Goal: Transaction & Acquisition: Purchase product/service

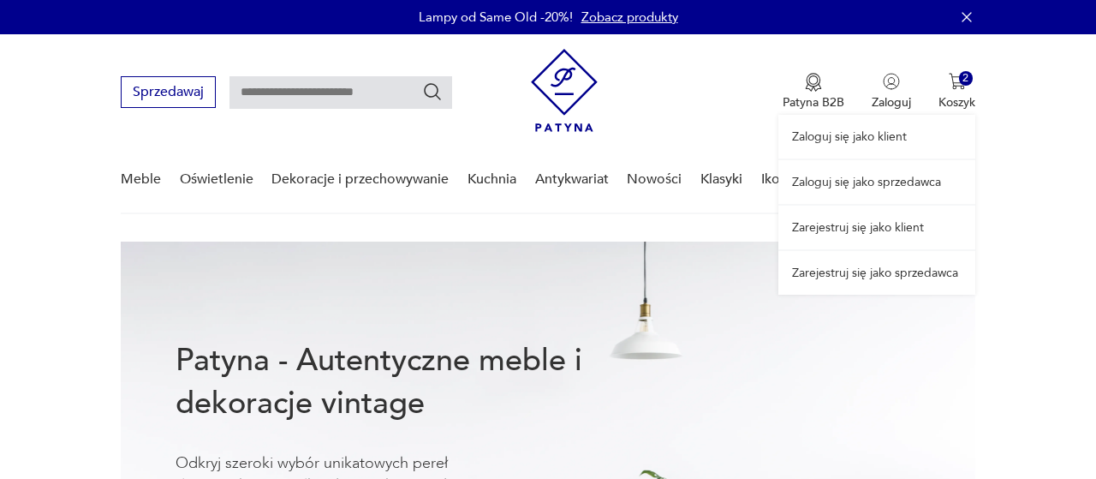
click at [958, 84] on div "Zaloguj się jako klient Zaloguj się jako sprzedawca Zarejestruj się jako klient…" at bounding box center [877, 164] width 197 height 260
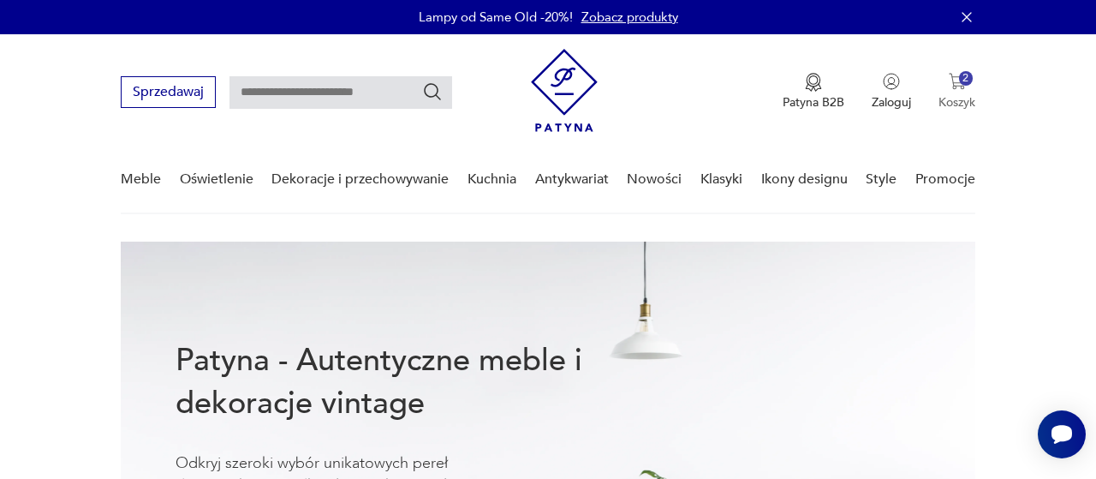
click at [965, 87] on img "button" at bounding box center [957, 81] width 17 height 17
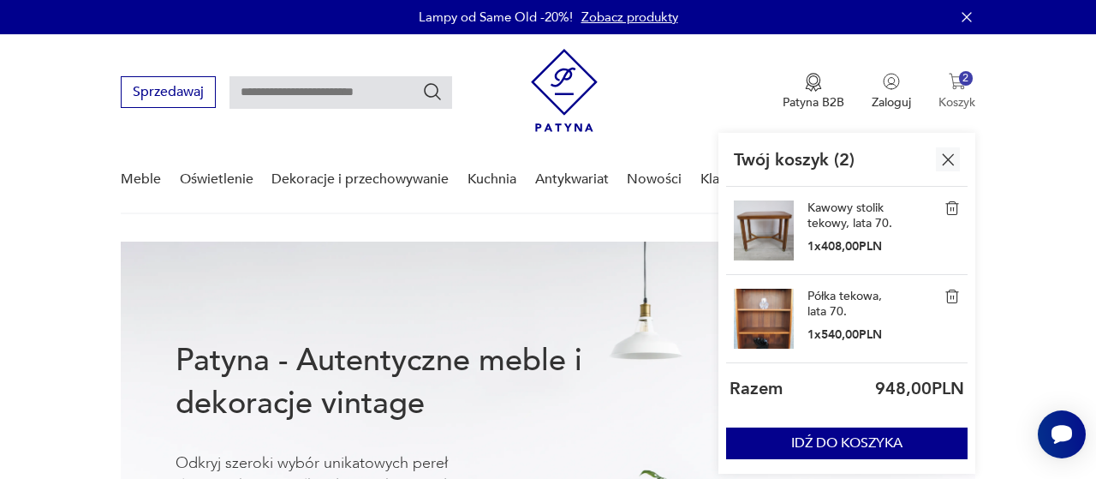
click at [965, 87] on img "button" at bounding box center [957, 81] width 17 height 17
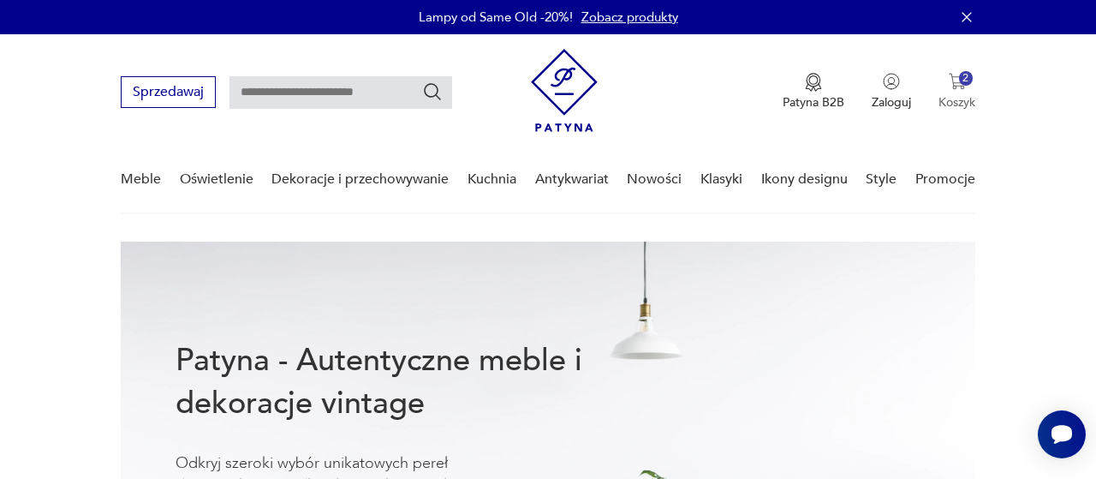
click at [956, 92] on button "2 Koszyk" at bounding box center [957, 92] width 37 height 38
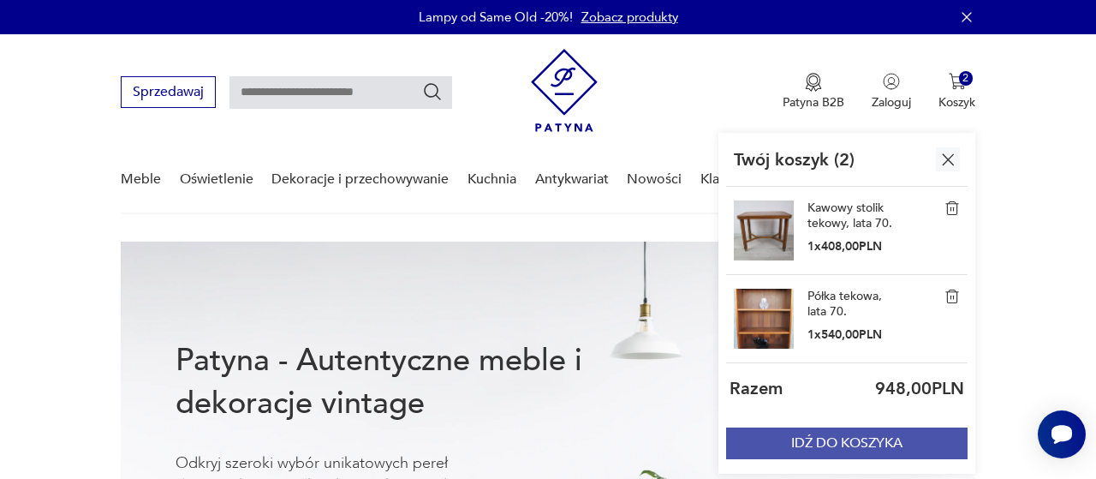
click at [852, 448] on button "IDŹ DO KOSZYKA" at bounding box center [847, 443] width 242 height 32
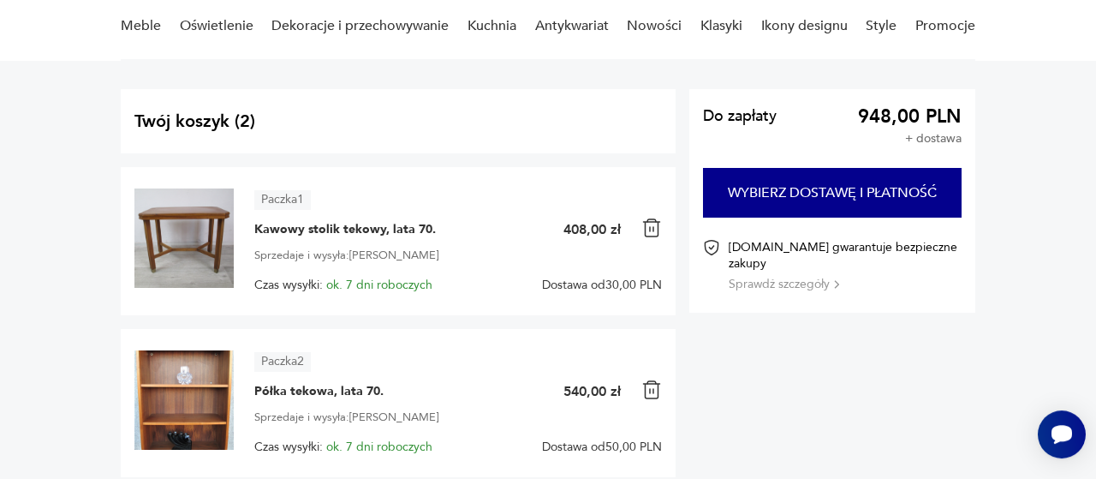
scroll to position [267, 0]
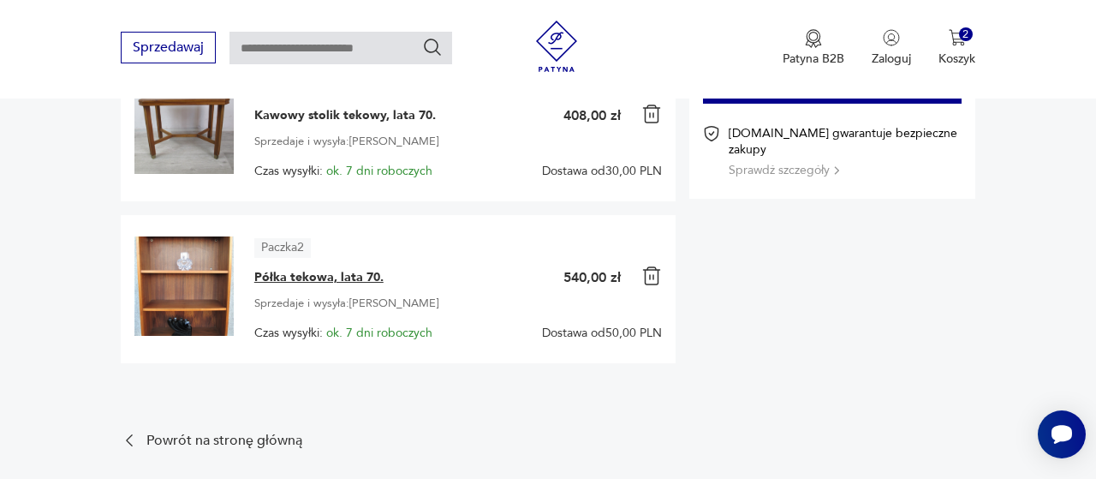
click at [340, 277] on span "Półka tekowa, lata 70." at bounding box center [318, 277] width 129 height 17
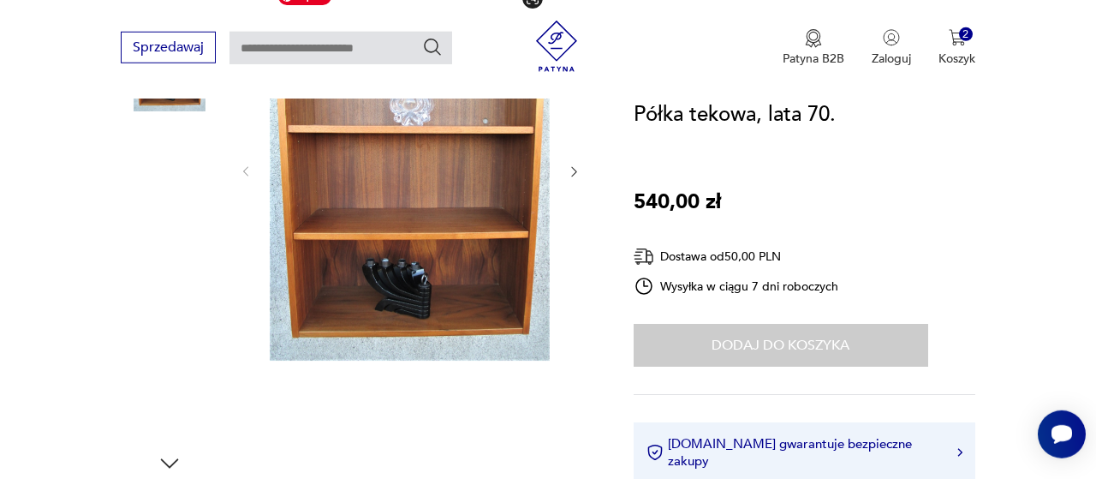
scroll to position [267, 0]
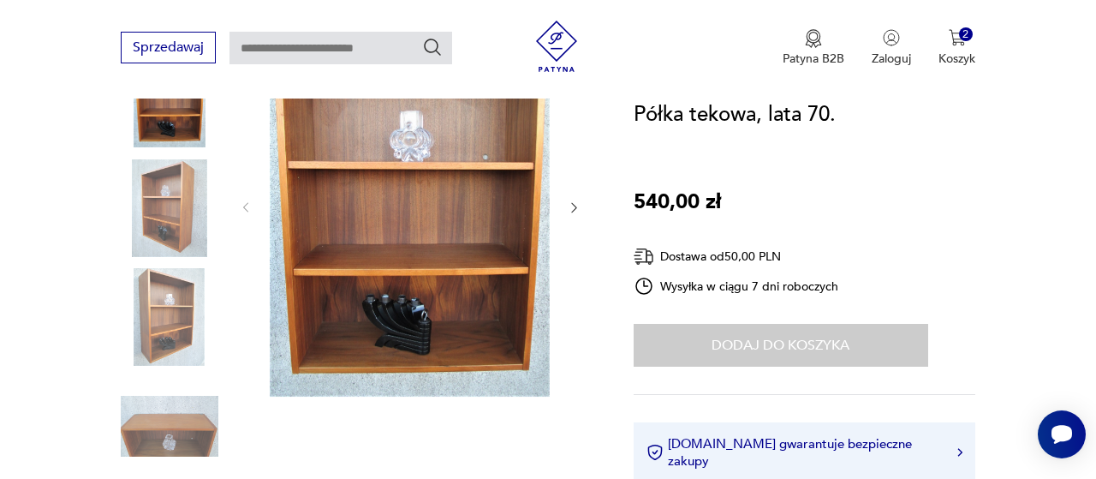
click at [567, 206] on div at bounding box center [410, 207] width 343 height 385
click at [572, 206] on icon "button" at bounding box center [574, 207] width 14 height 14
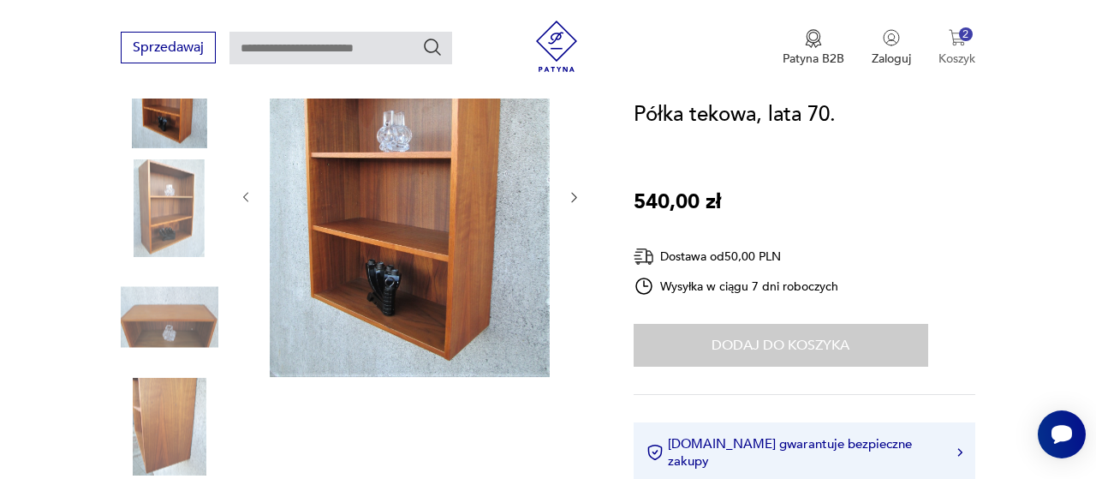
click at [965, 39] on div "2" at bounding box center [966, 34] width 15 height 15
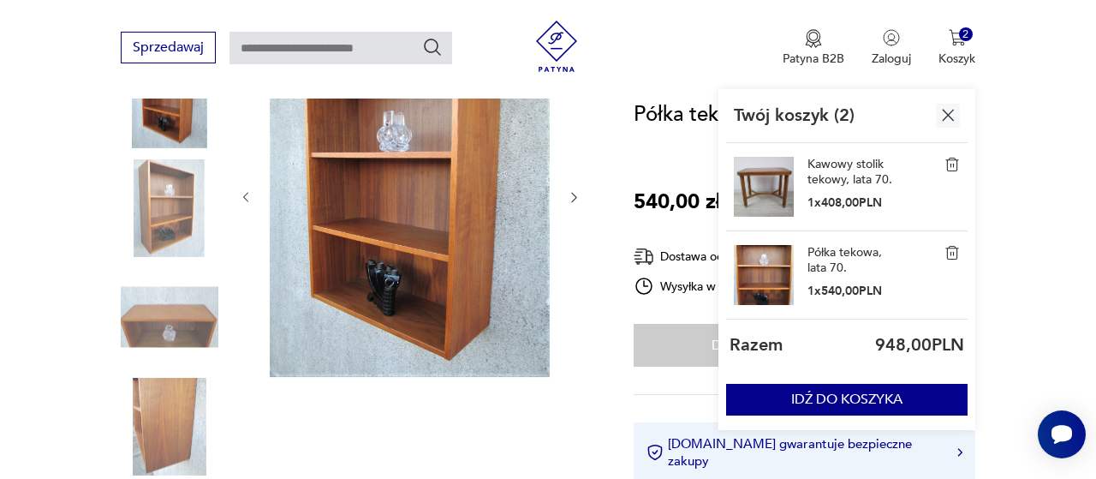
click at [955, 257] on img at bounding box center [952, 252] width 15 height 15
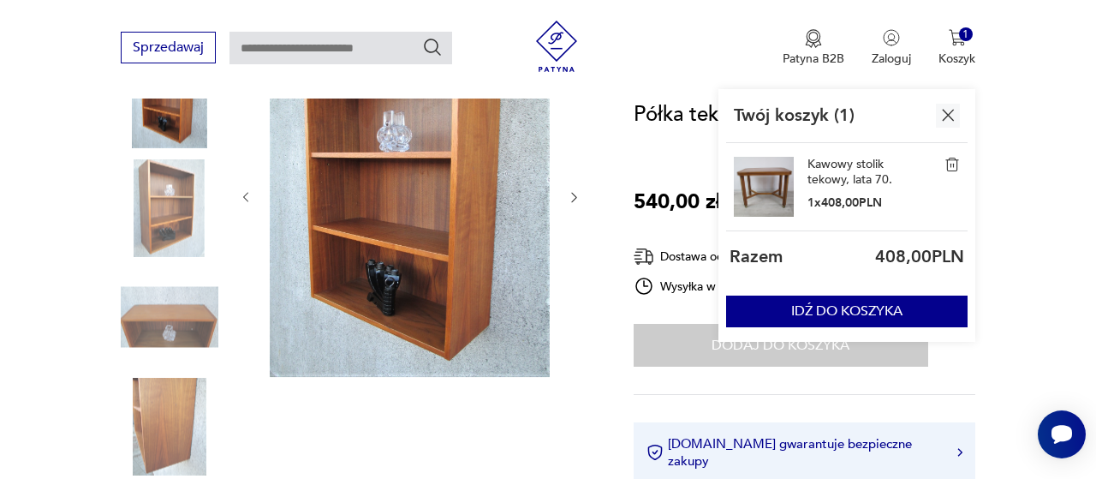
click at [857, 169] on link "Kawowy stolik tekowy, lata 70." at bounding box center [851, 172] width 86 height 31
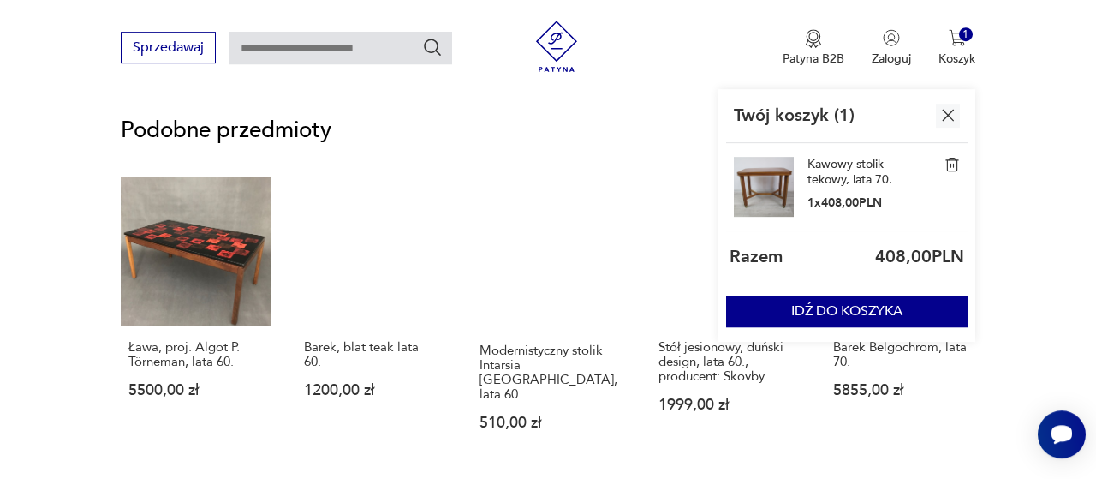
scroll to position [1247, 0]
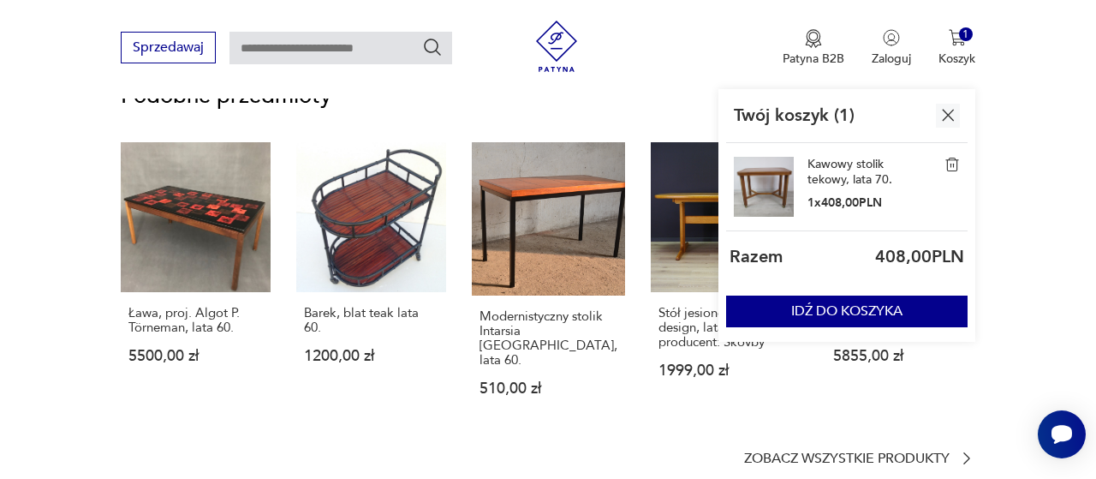
click at [948, 112] on img "button" at bounding box center [948, 114] width 21 height 21
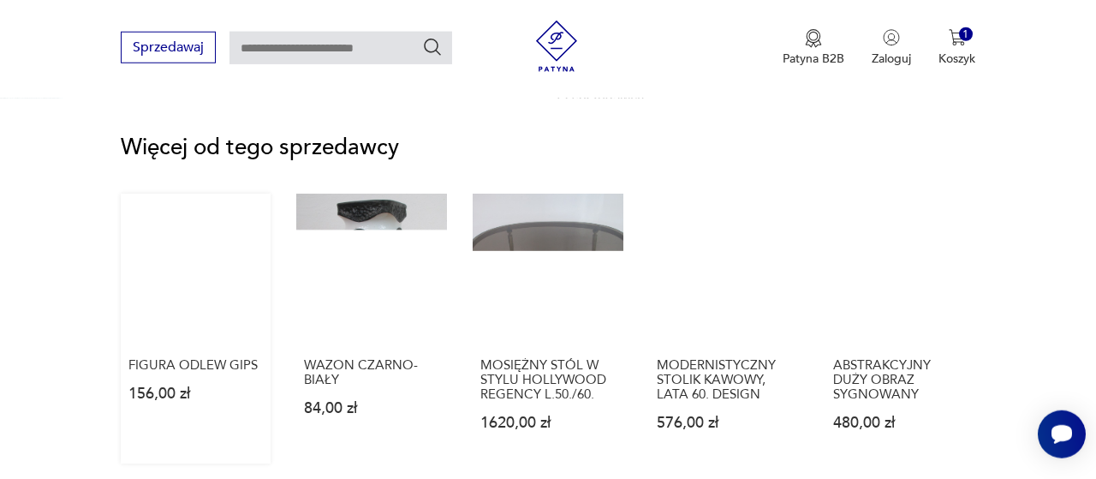
scroll to position [2227, 0]
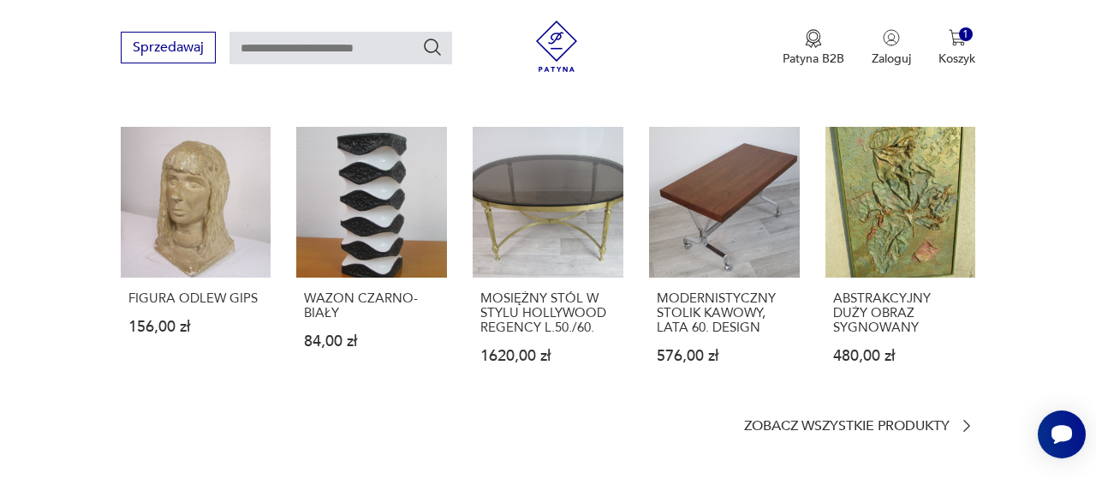
click at [828, 397] on section "Więcej od tego sprzedawcy FIGURA ODLEW GIPS 156,00 zł WAZON CZARNO-BIAŁY 84,00 …" at bounding box center [548, 252] width 855 height 364
click at [830, 421] on p "Zobacz wszystkie produkty" at bounding box center [847, 426] width 206 height 11
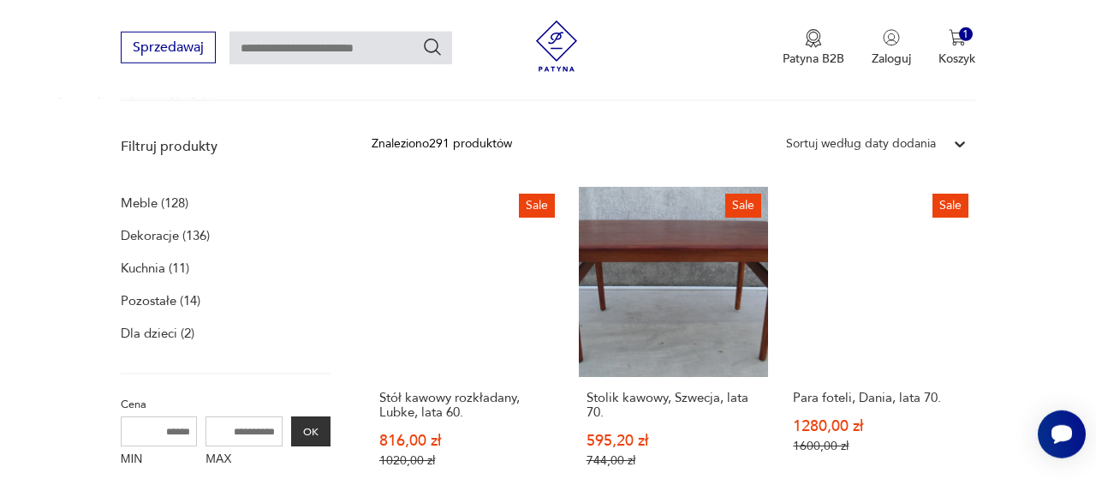
scroll to position [531, 0]
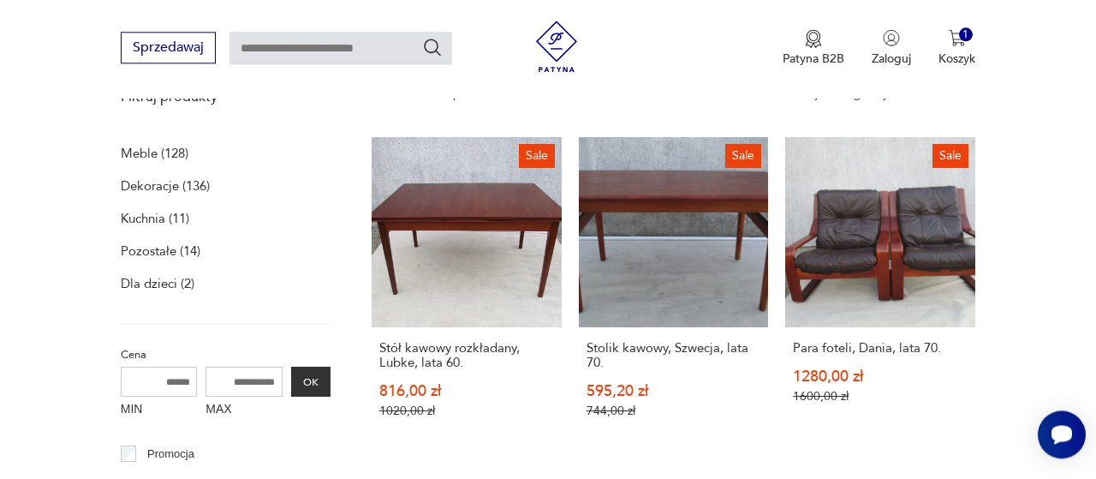
click at [167, 190] on p "Dekoracje (136)" at bounding box center [165, 186] width 89 height 24
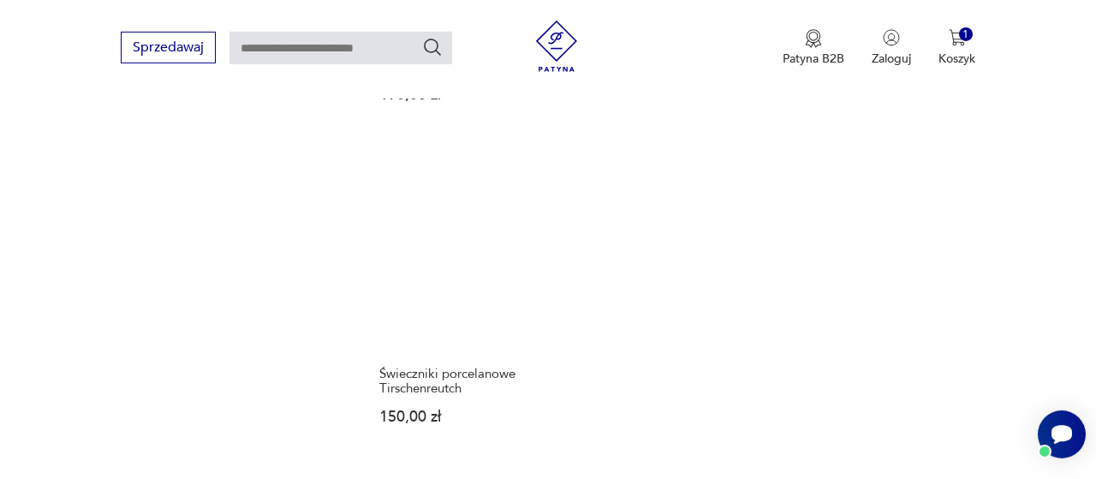
scroll to position [2459, 0]
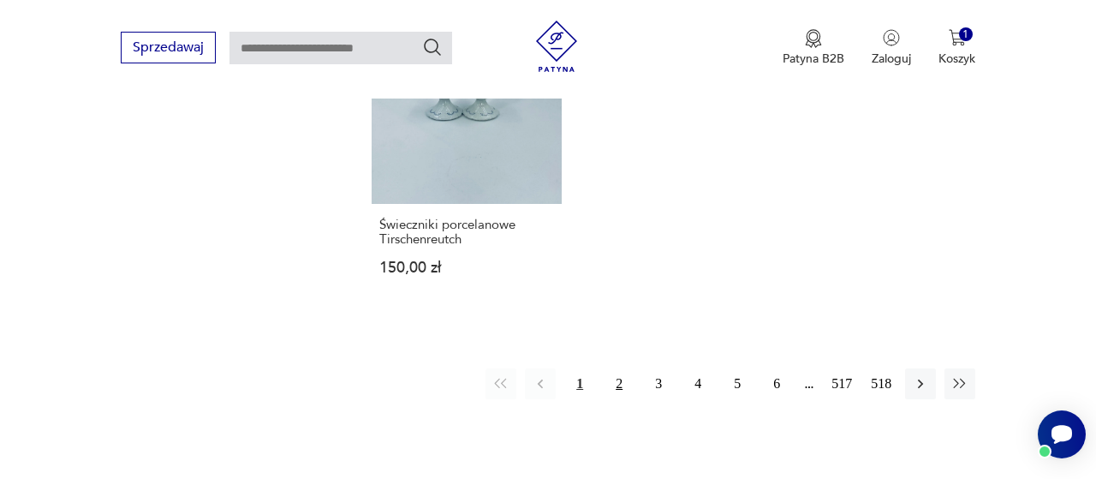
click at [618, 368] on button "2" at bounding box center [619, 383] width 31 height 31
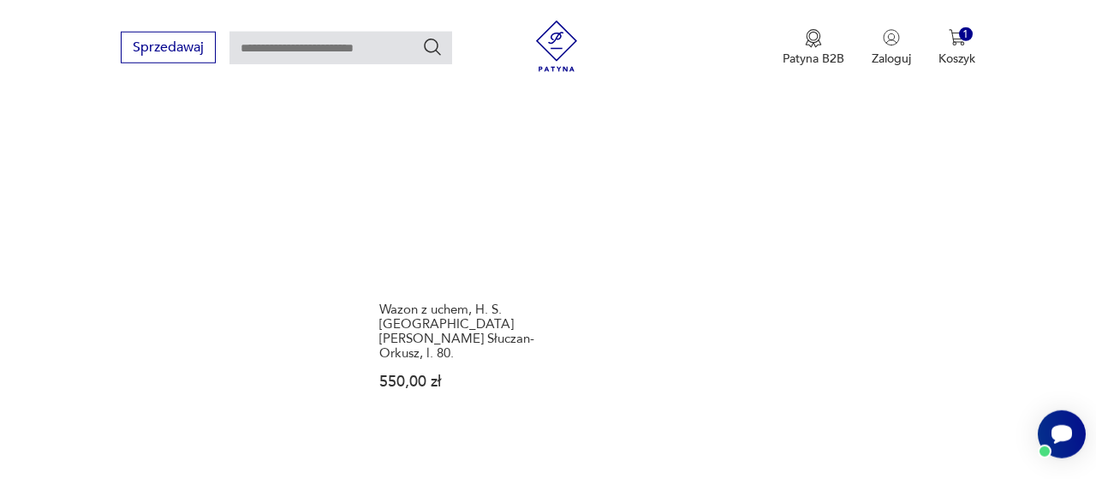
scroll to position [2503, 0]
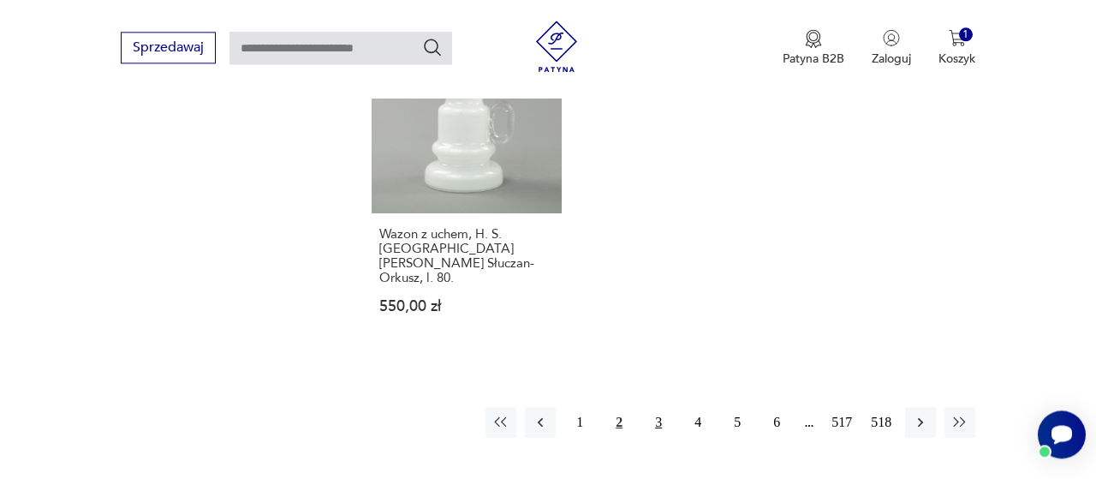
click at [662, 407] on button "3" at bounding box center [658, 422] width 31 height 31
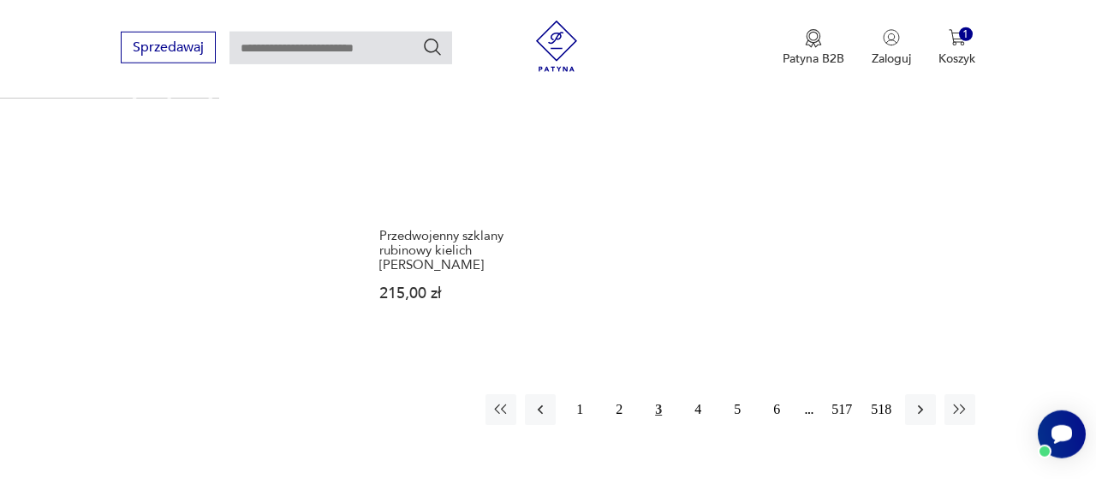
scroll to position [2414, 0]
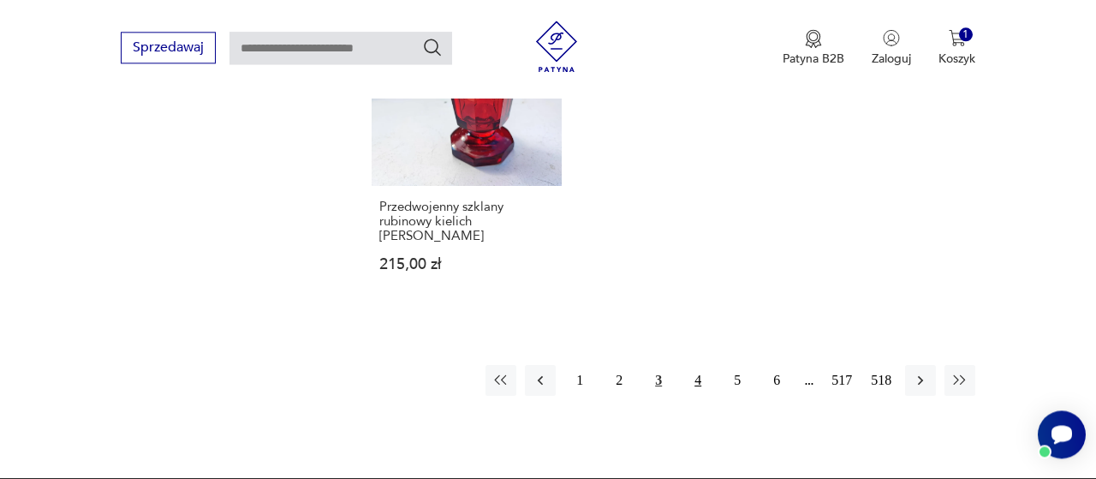
click at [694, 365] on button "4" at bounding box center [698, 380] width 31 height 31
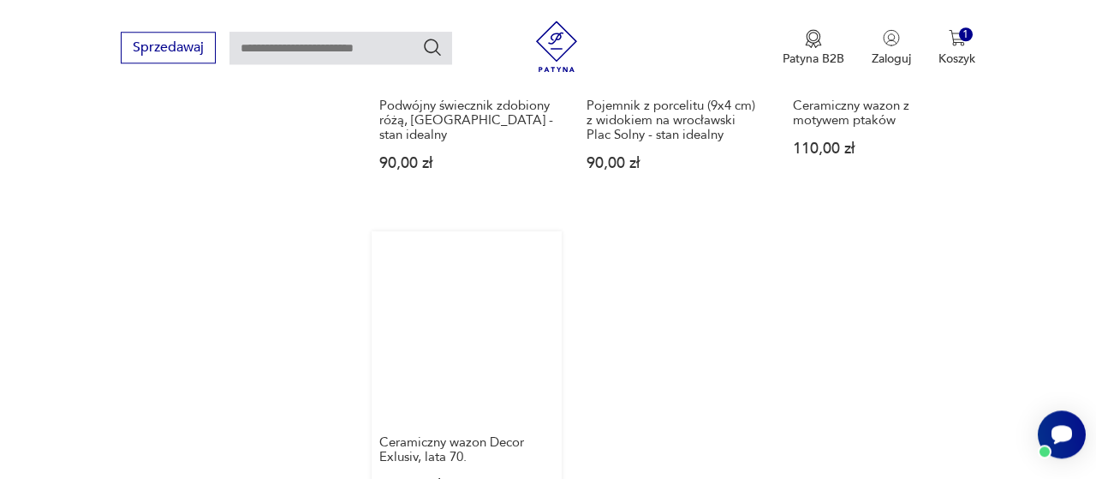
scroll to position [2592, 0]
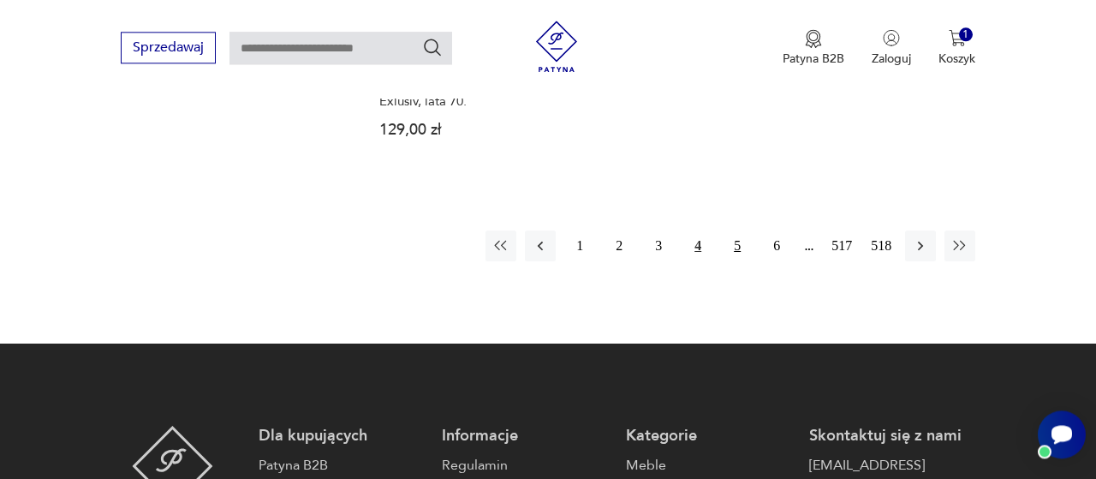
click at [741, 230] on button "5" at bounding box center [737, 245] width 31 height 31
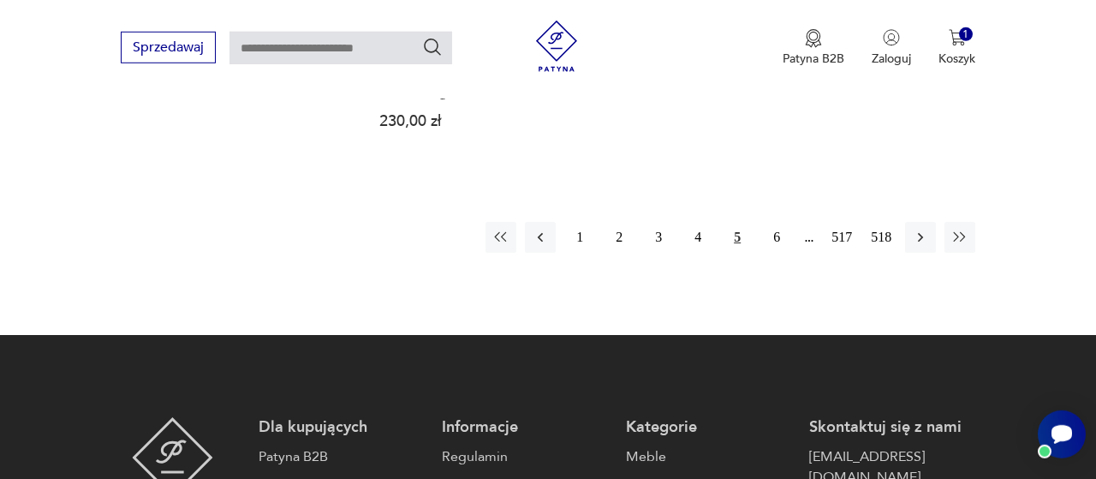
scroll to position [2592, 0]
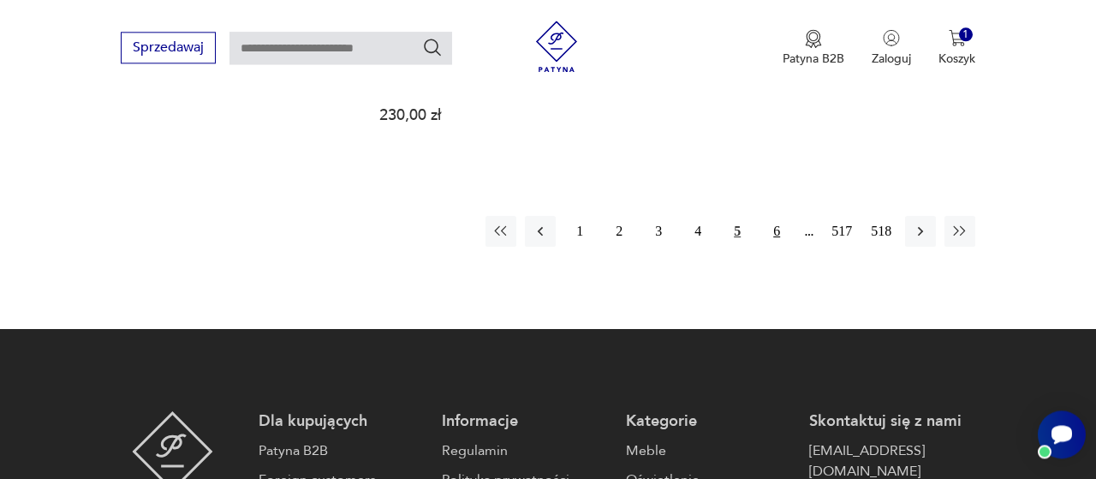
click at [774, 216] on button "6" at bounding box center [776, 231] width 31 height 31
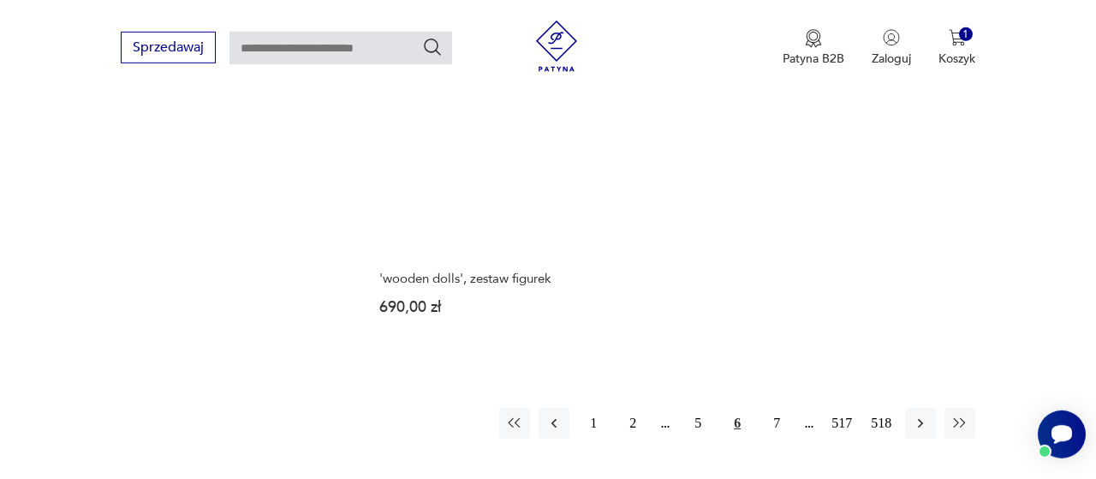
scroll to position [2503, 0]
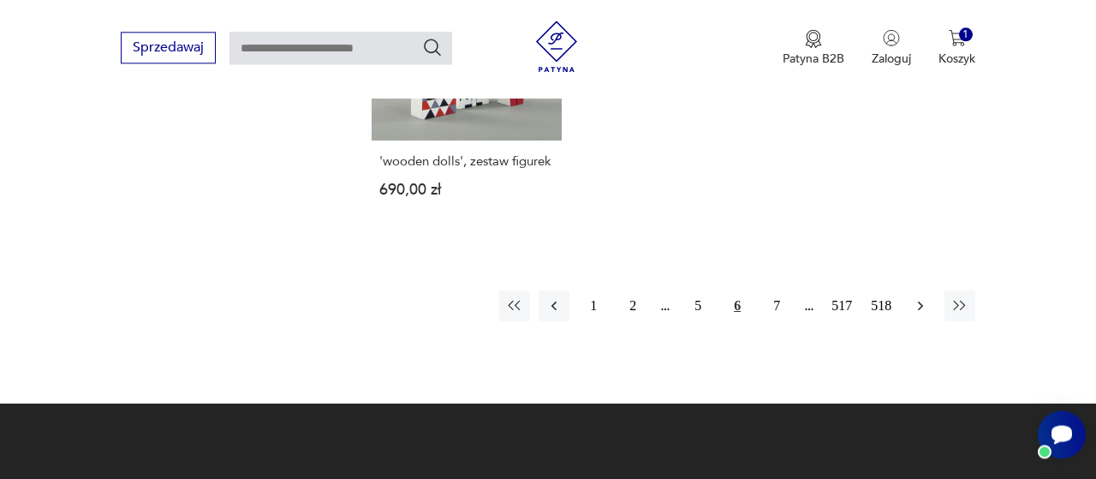
click at [912, 297] on icon "button" at bounding box center [920, 305] width 17 height 17
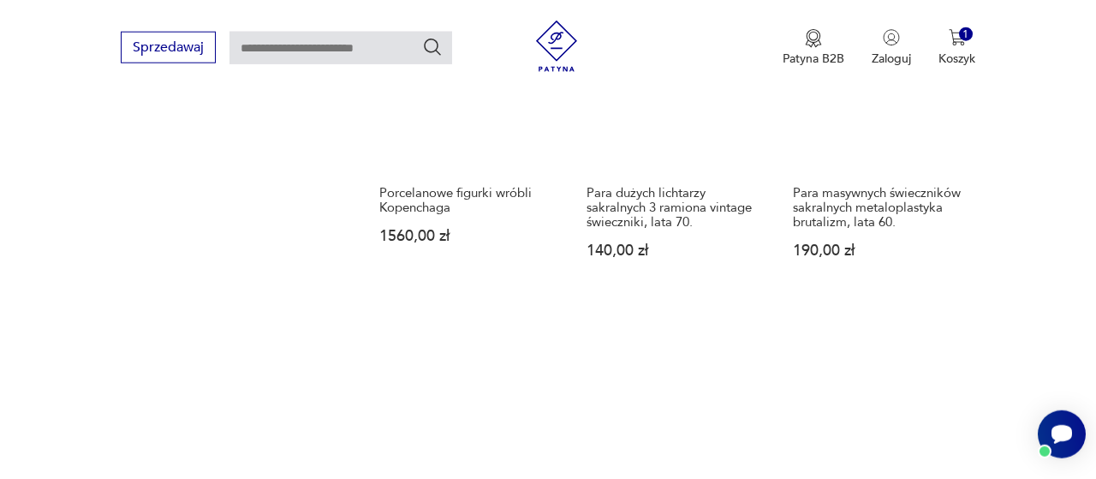
scroll to position [2402, 0]
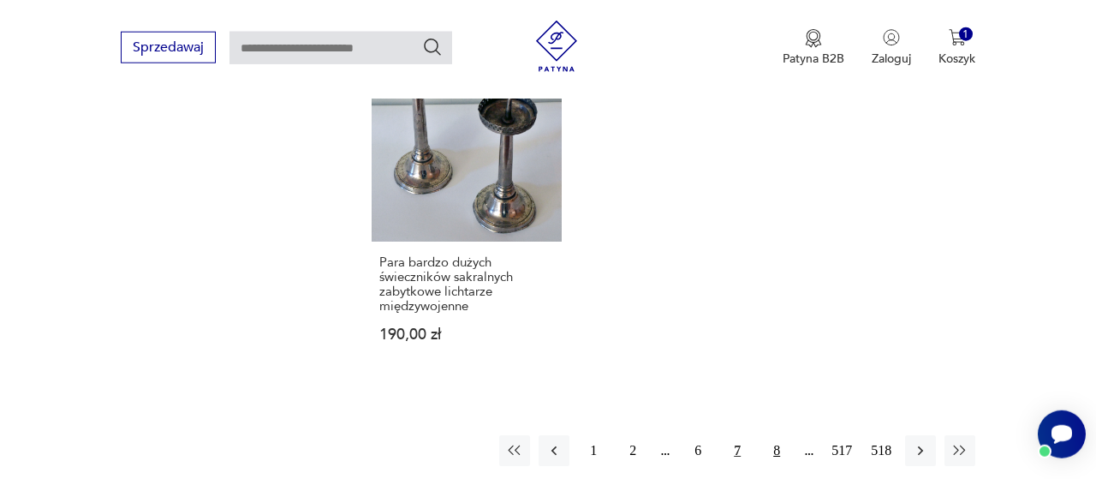
click at [774, 435] on button "8" at bounding box center [776, 450] width 31 height 31
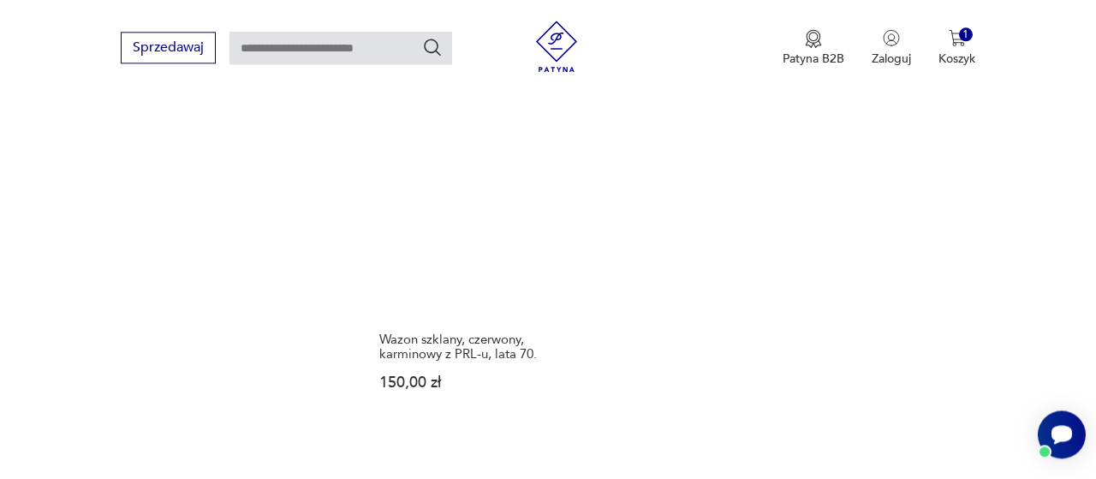
scroll to position [2681, 0]
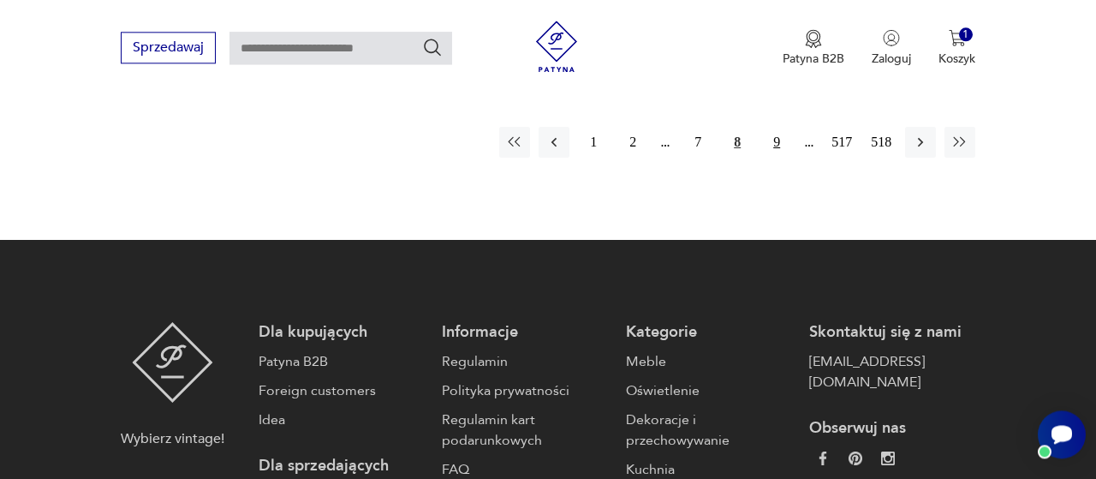
click at [777, 127] on button "9" at bounding box center [776, 142] width 31 height 31
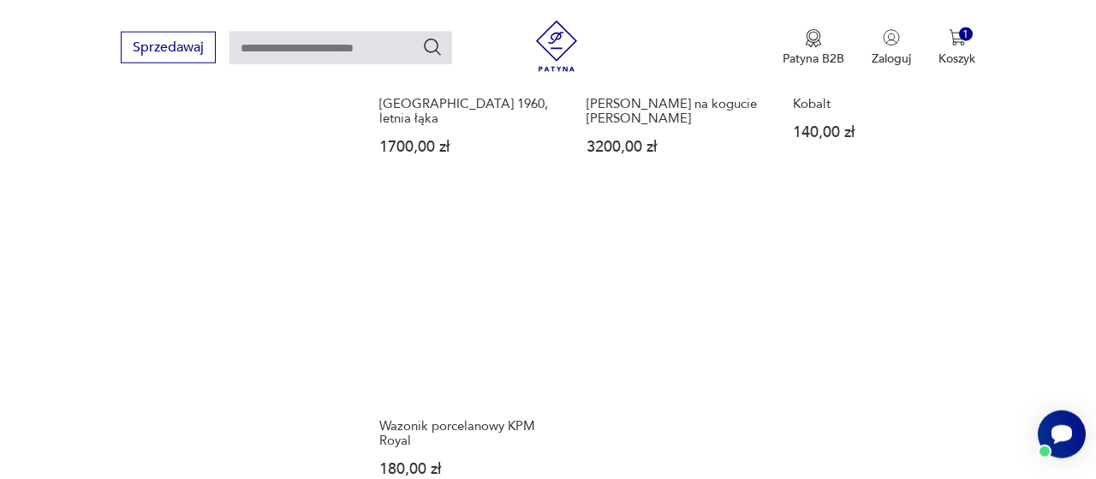
scroll to position [2325, 0]
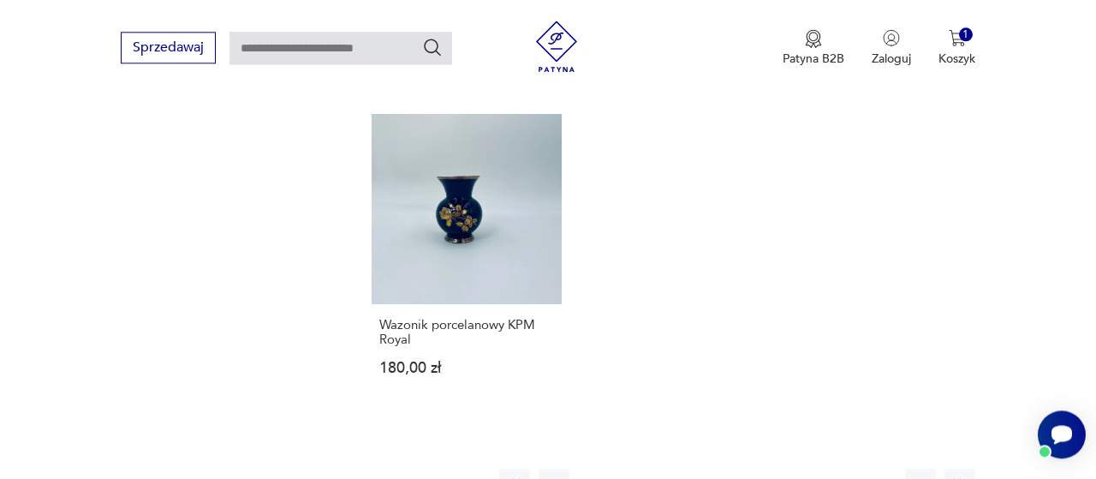
click at [783, 469] on button "10" at bounding box center [776, 484] width 31 height 31
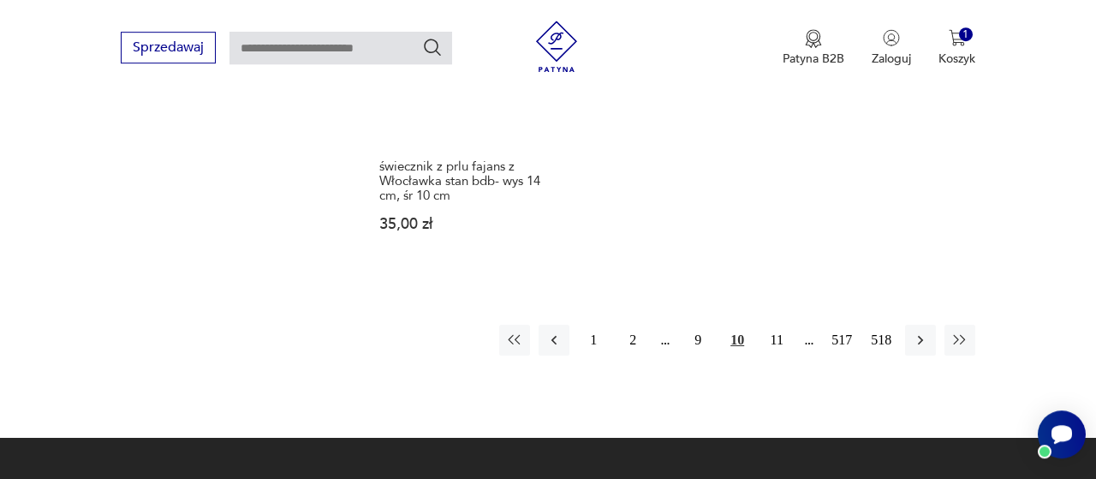
scroll to position [2503, 0]
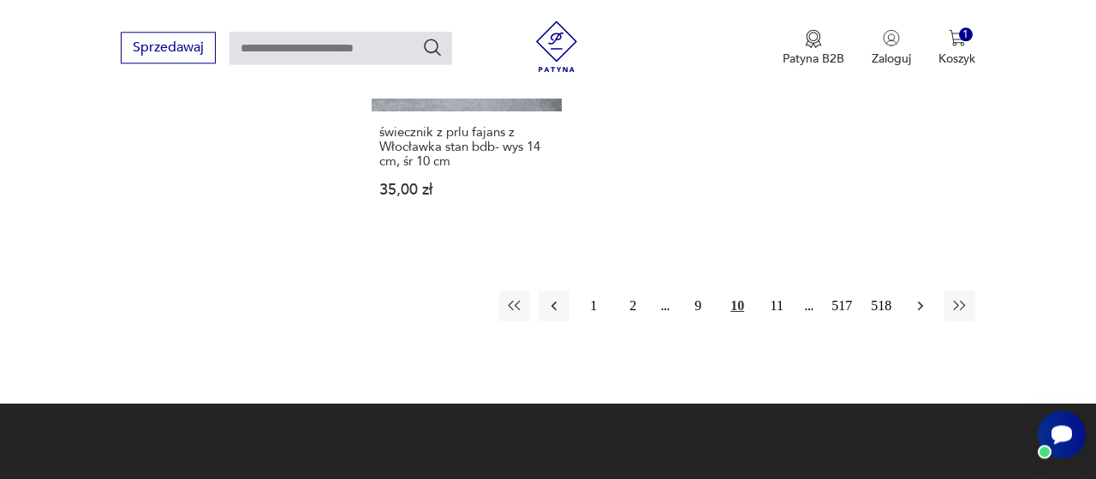
click at [921, 297] on icon "button" at bounding box center [920, 305] width 17 height 17
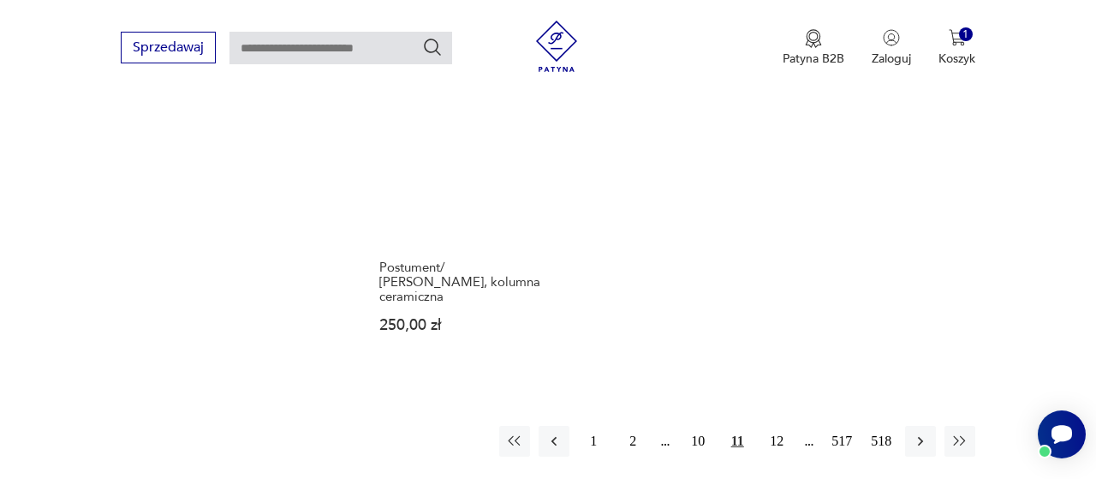
scroll to position [2503, 0]
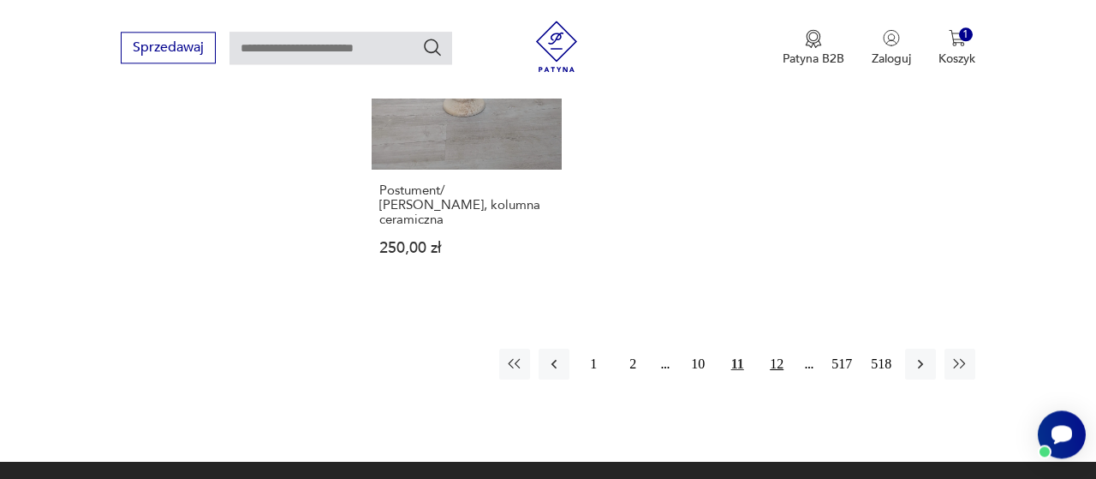
click at [777, 349] on button "12" at bounding box center [776, 364] width 31 height 31
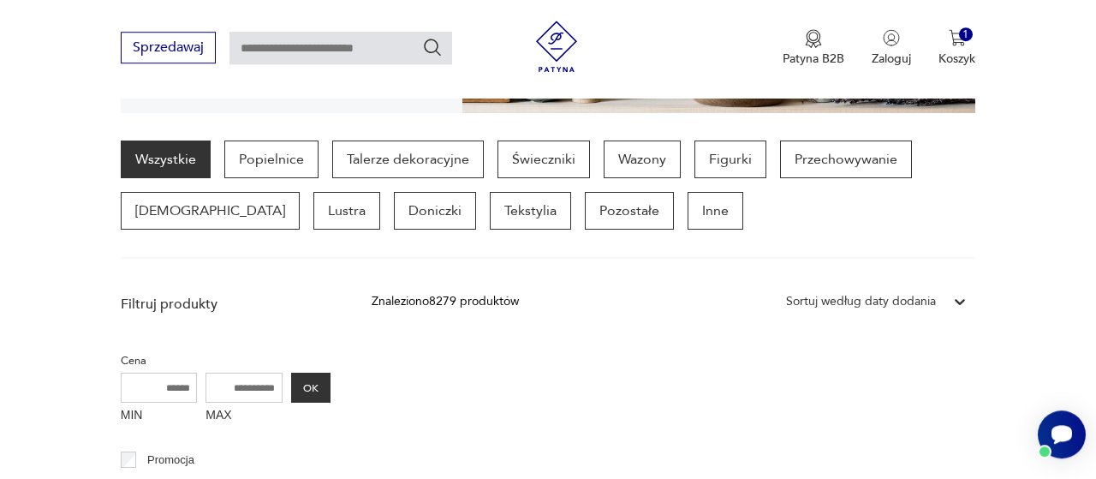
scroll to position [445, 0]
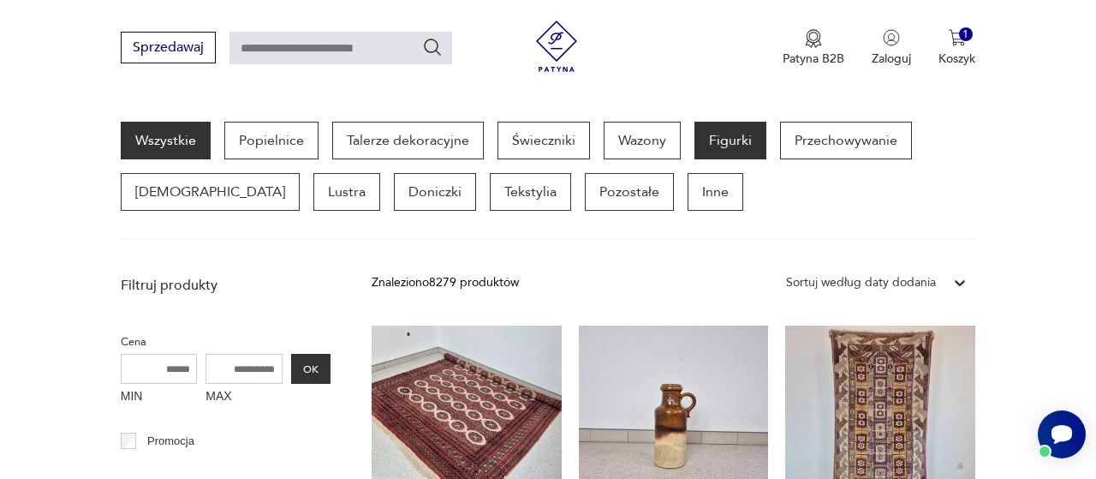
click at [728, 146] on p "Figurki" at bounding box center [731, 141] width 72 height 38
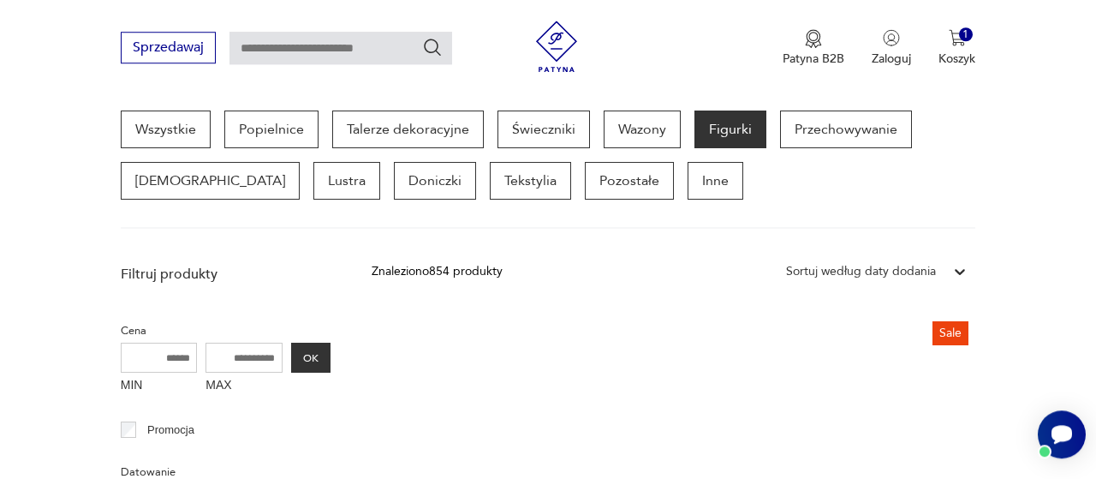
scroll to position [454, 0]
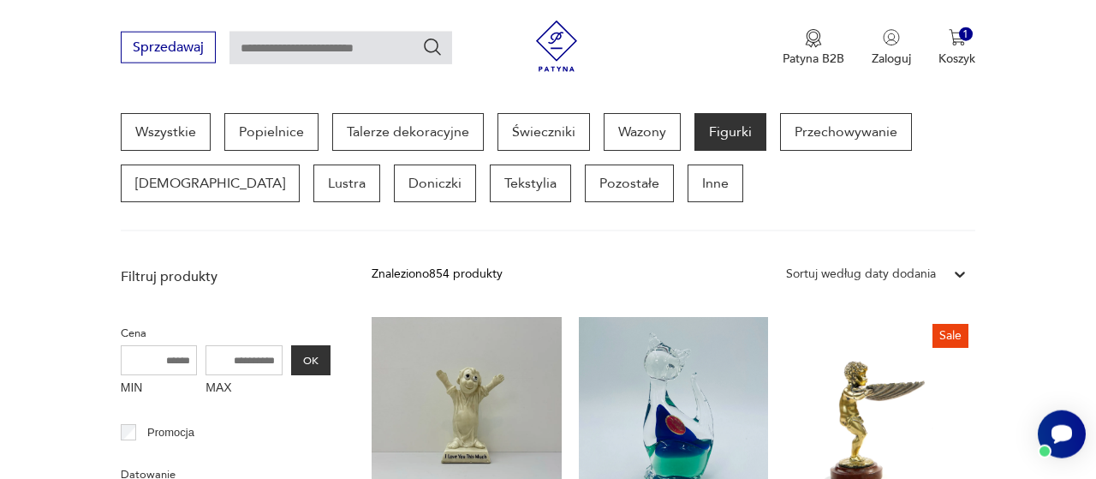
click at [943, 272] on div "Sortuj według daty dodania" at bounding box center [861, 274] width 167 height 22
click at [956, 270] on icon at bounding box center [960, 274] width 17 height 17
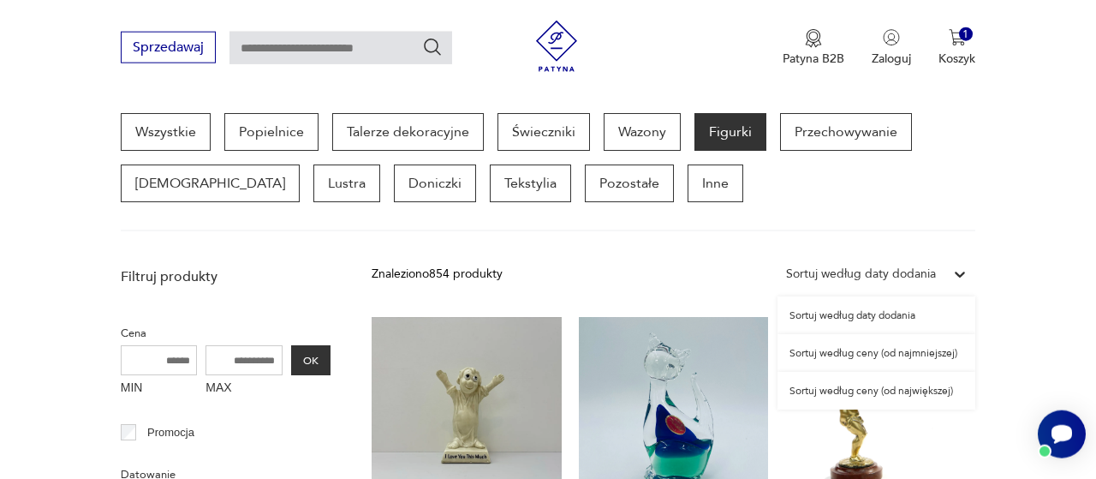
click at [921, 355] on div "Sortuj według ceny (od najmniejszej)" at bounding box center [877, 353] width 198 height 38
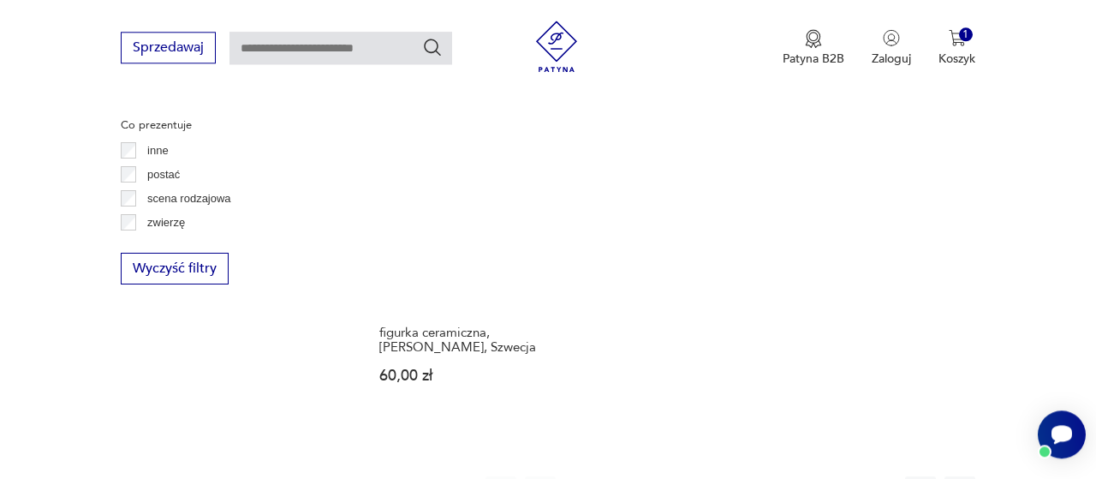
scroll to position [2414, 0]
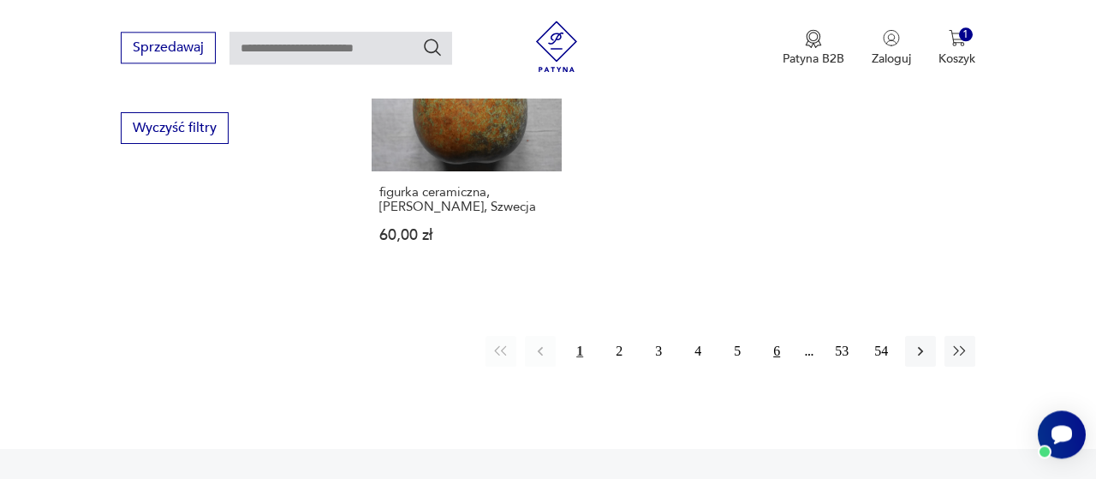
click at [770, 352] on button "6" at bounding box center [776, 351] width 31 height 31
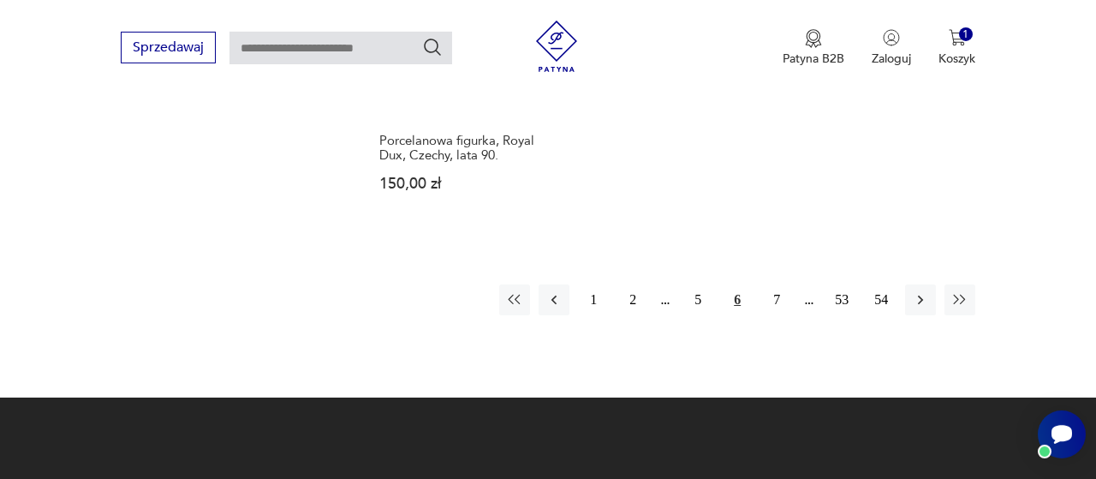
scroll to position [2681, 0]
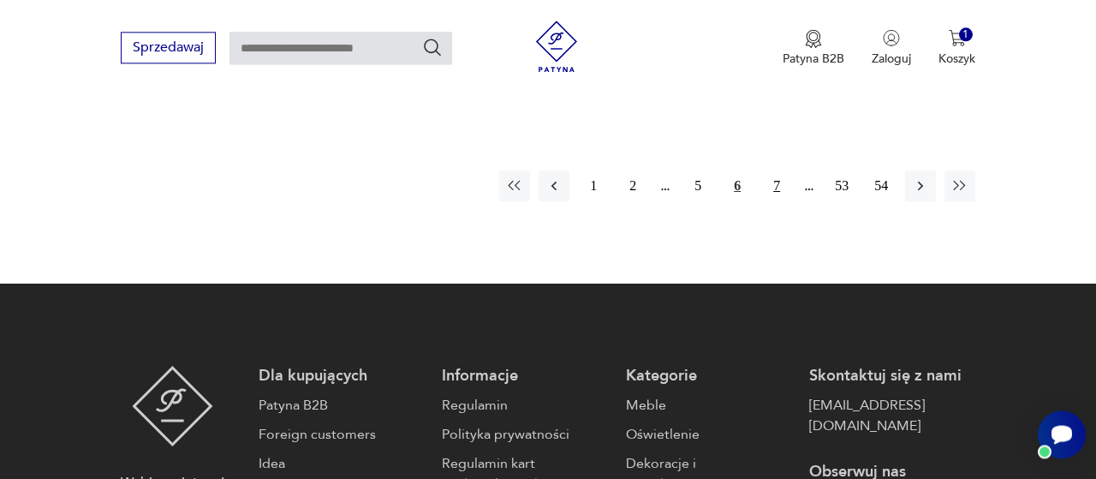
click at [777, 170] on button "7" at bounding box center [776, 185] width 31 height 31
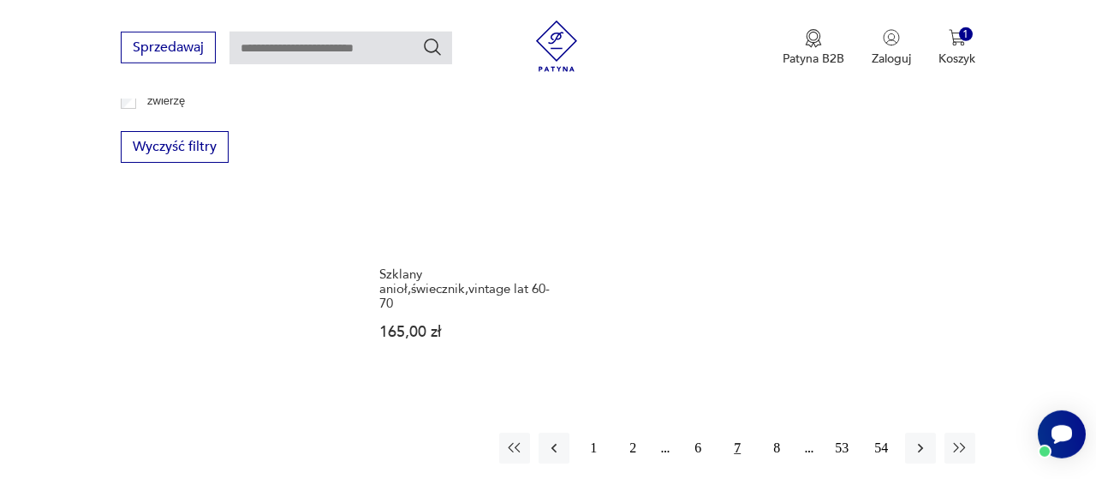
scroll to position [2414, 0]
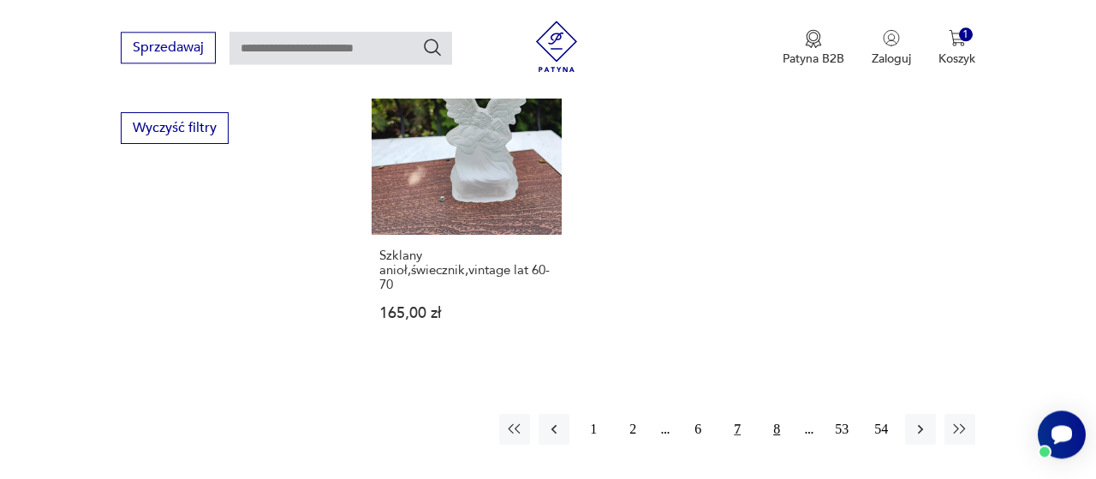
click at [786, 414] on button "8" at bounding box center [776, 429] width 31 height 31
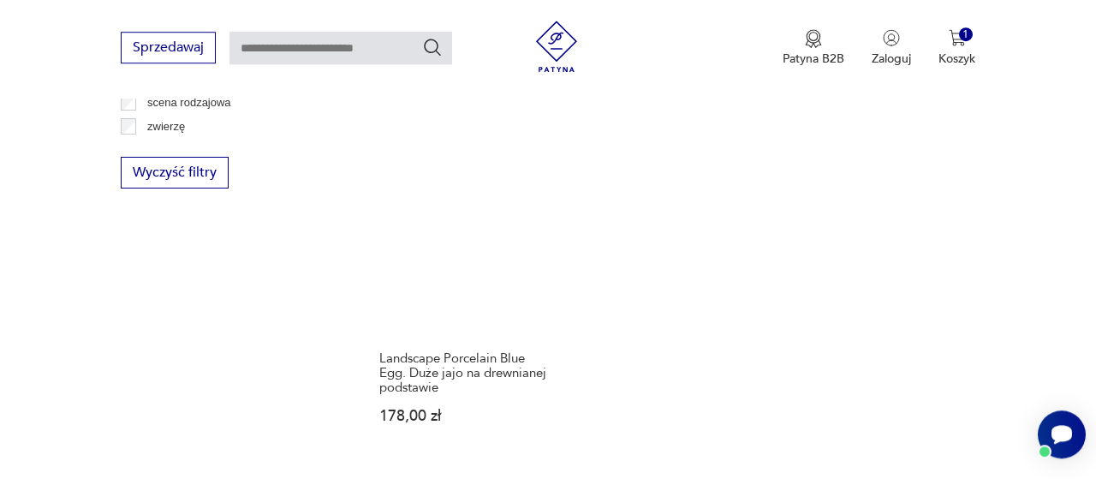
scroll to position [2503, 0]
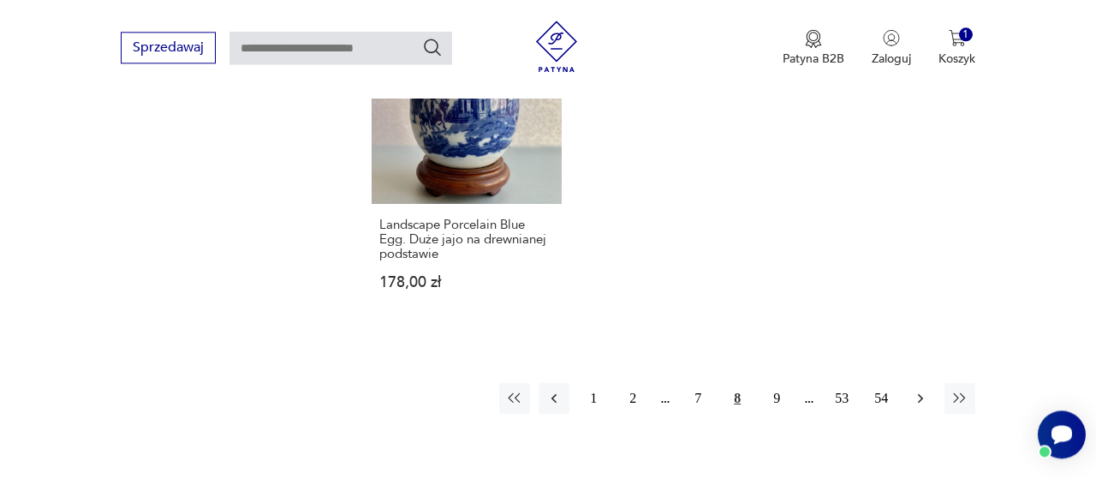
click at [928, 390] on icon "button" at bounding box center [920, 398] width 17 height 17
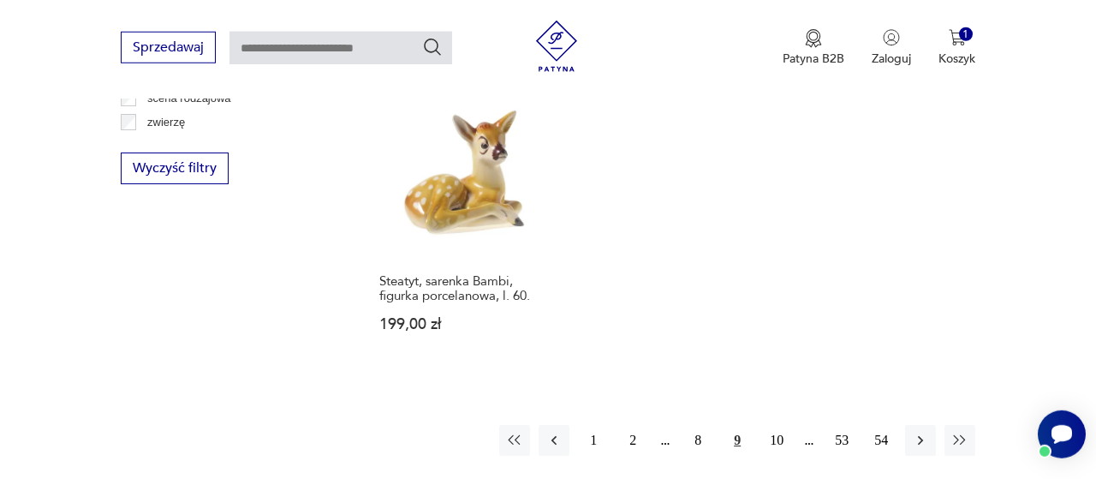
scroll to position [2409, 0]
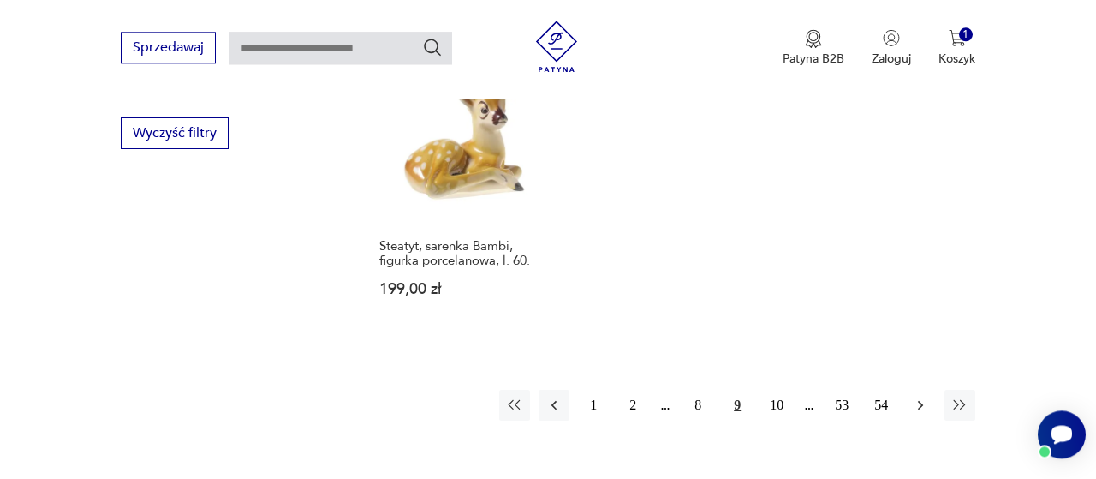
click at [916, 409] on icon "button" at bounding box center [920, 405] width 17 height 17
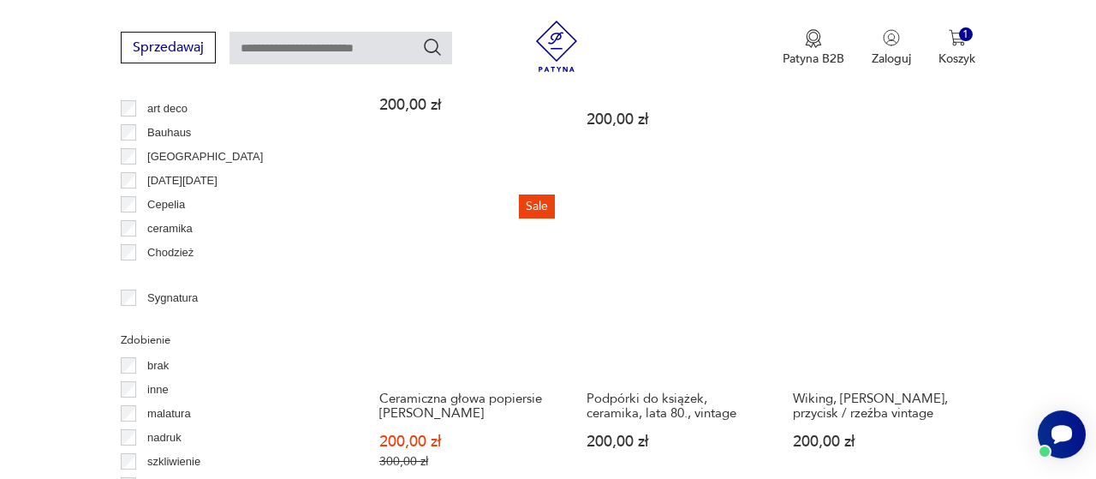
scroll to position [1612, 0]
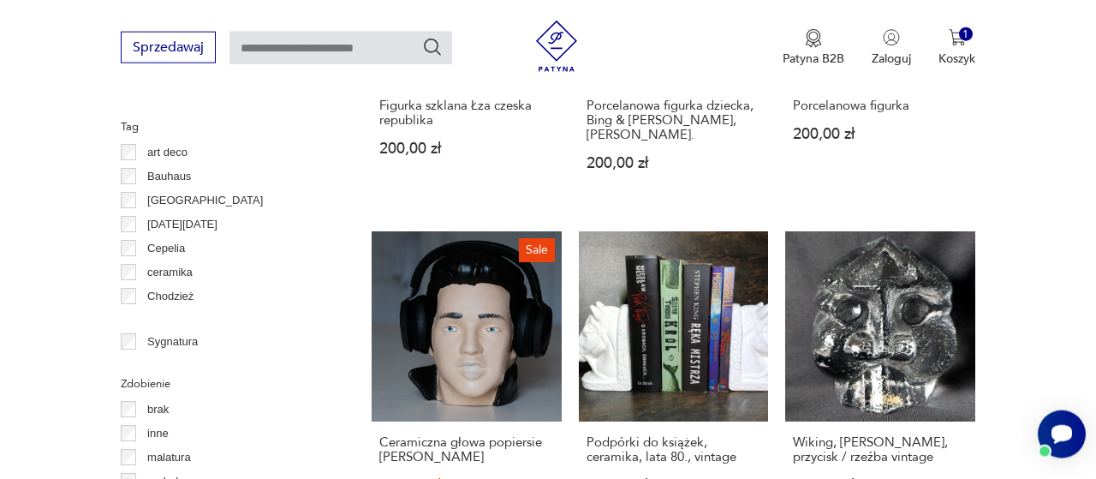
click at [323, 53] on input "text" at bounding box center [341, 48] width 223 height 33
type input "*"
type input "**********"
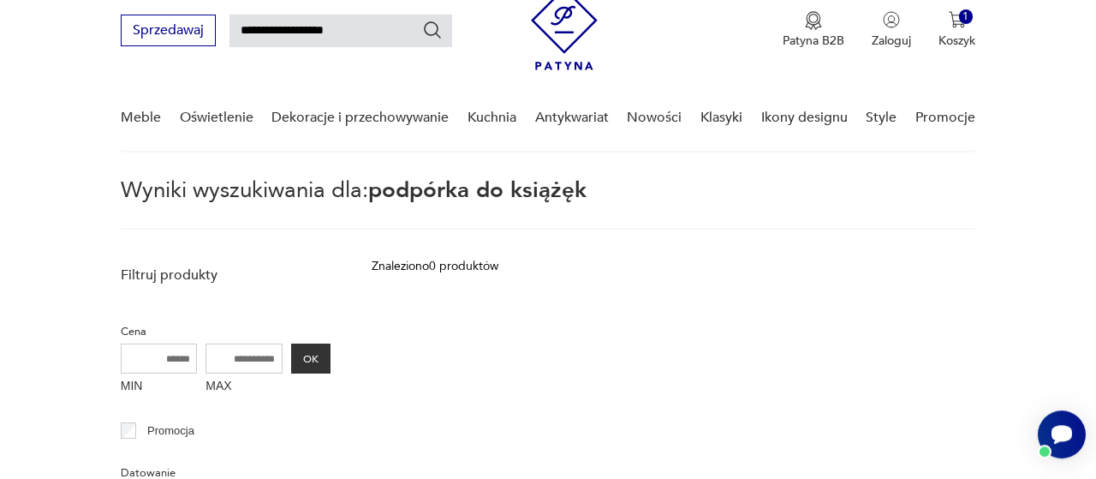
scroll to position [61, 0]
click at [348, 32] on input "**********" at bounding box center [341, 31] width 223 height 33
type input "**********"
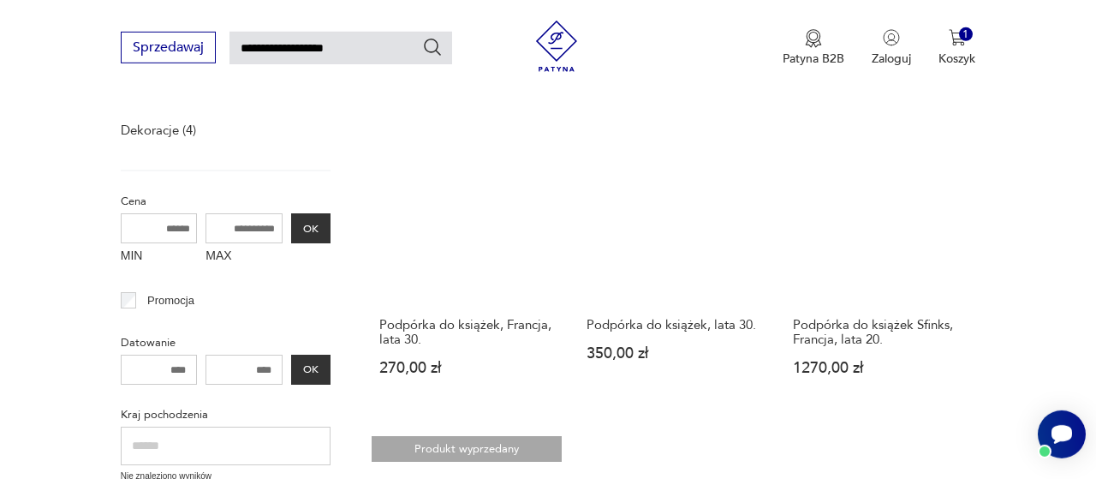
scroll to position [239, 0]
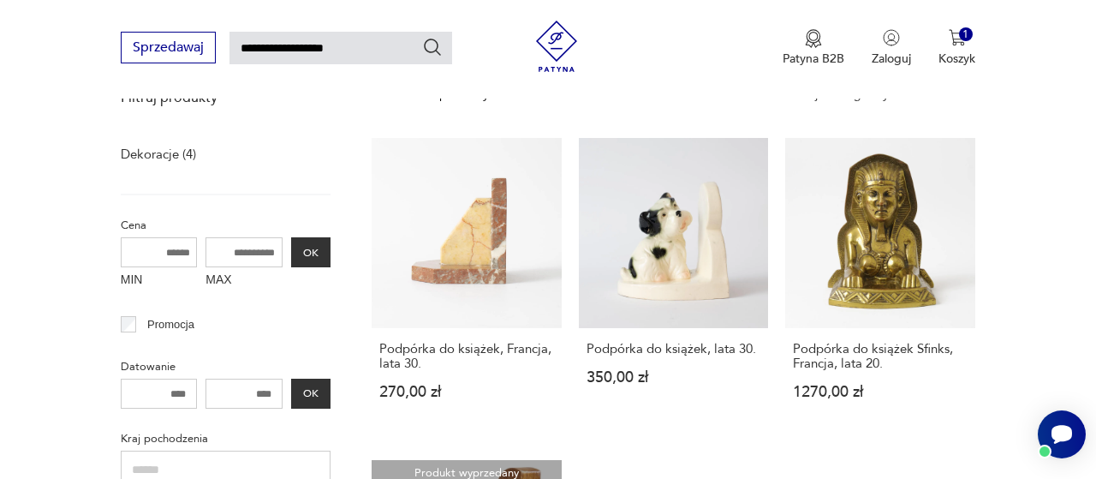
click at [292, 44] on input "**********" at bounding box center [341, 48] width 223 height 33
type input "**********"
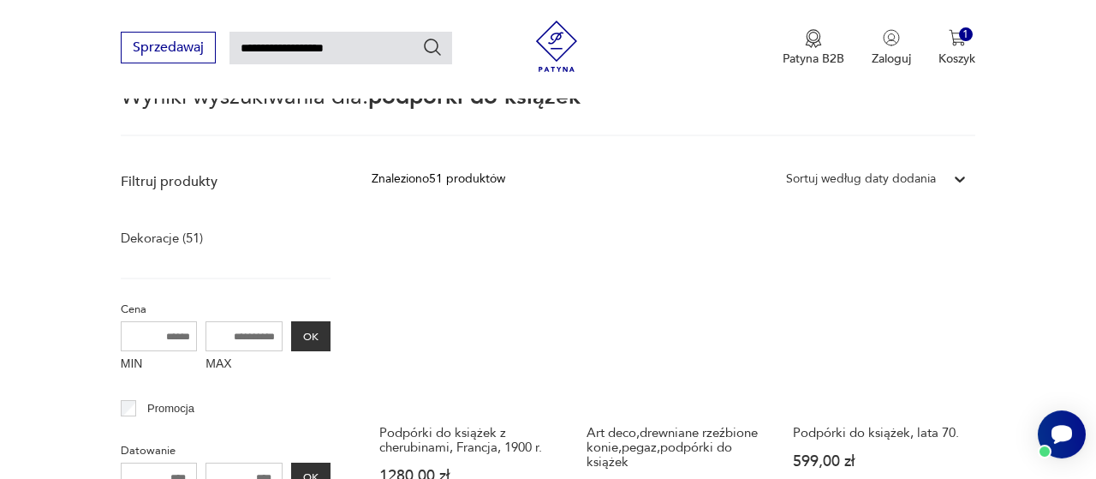
scroll to position [150, 0]
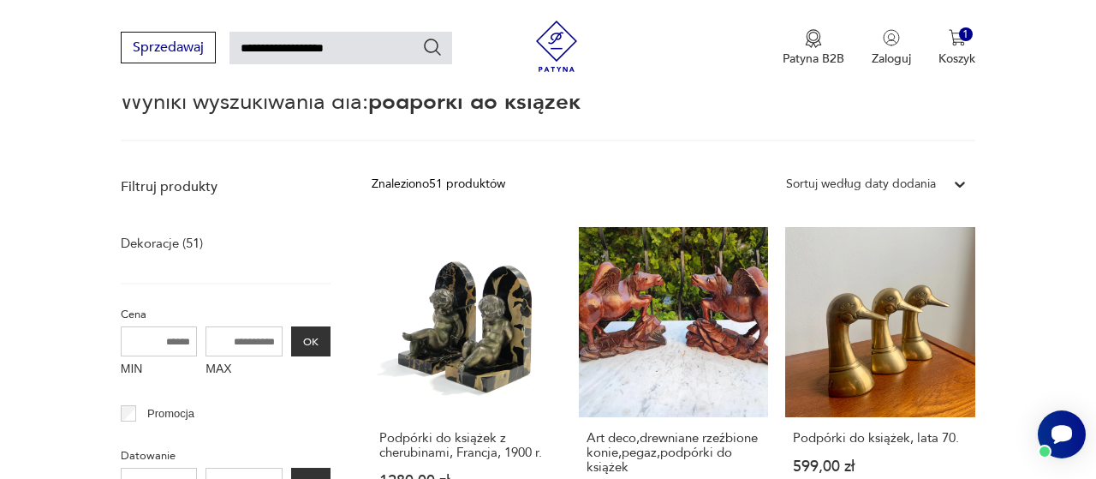
click at [959, 186] on icon at bounding box center [960, 184] width 17 height 17
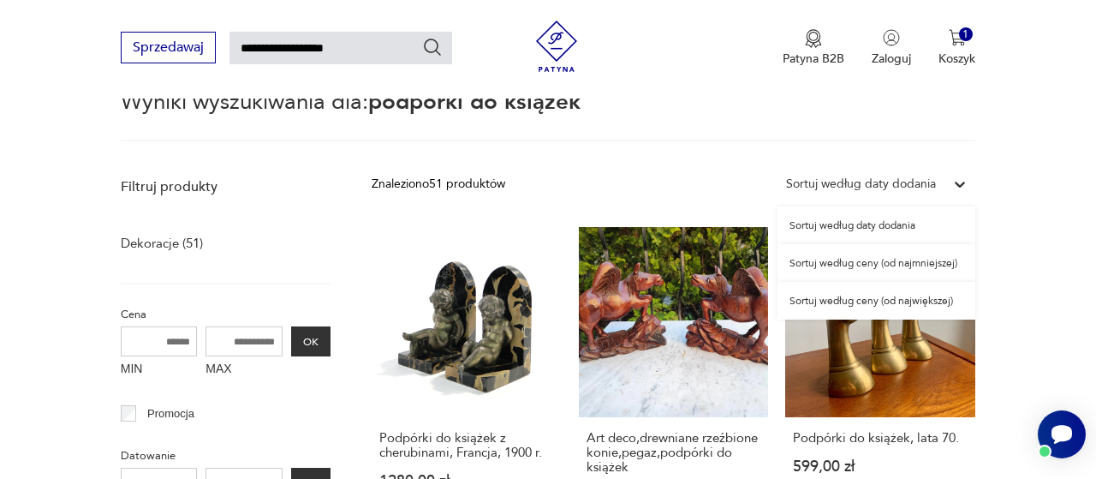
click at [938, 266] on div "Sortuj według ceny (od najmniejszej)" at bounding box center [877, 263] width 198 height 38
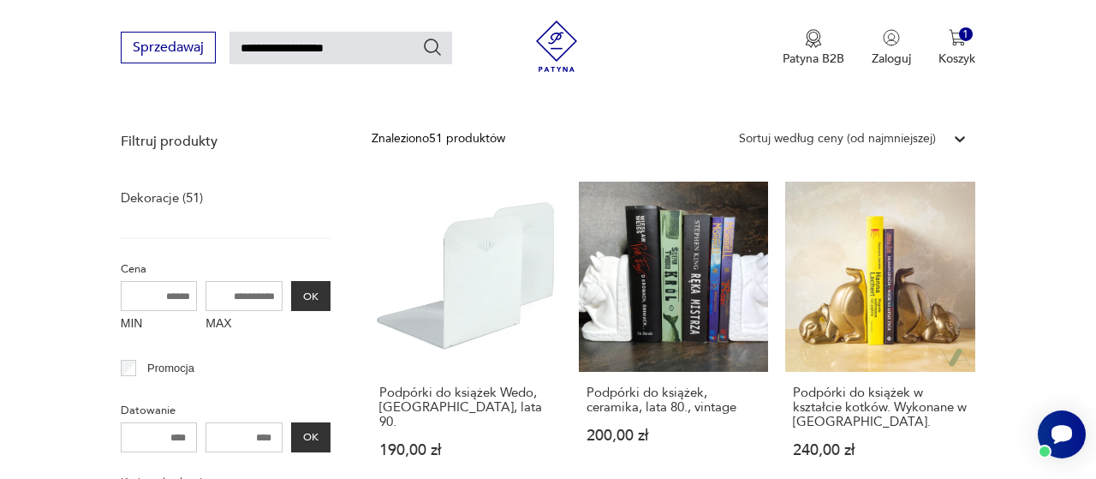
scroll to position [267, 0]
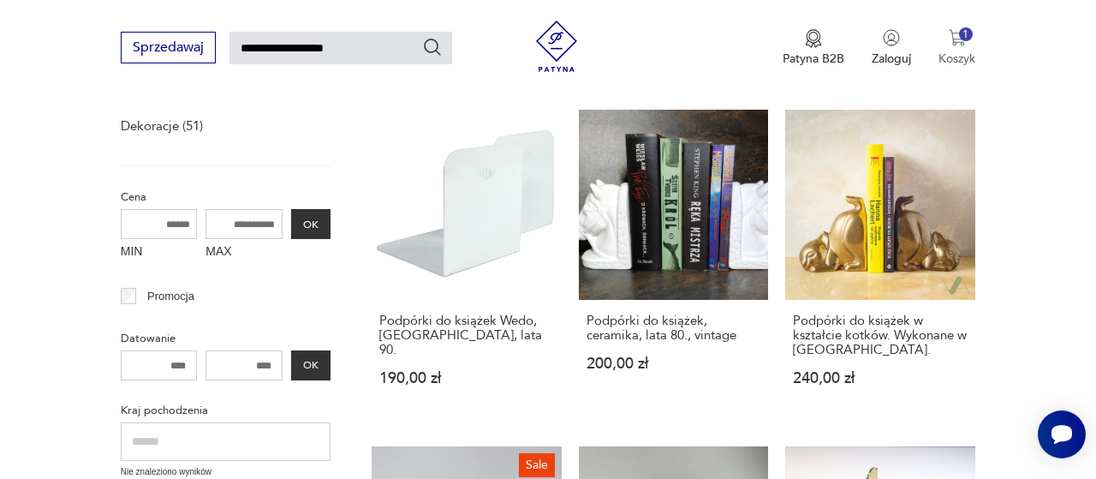
click at [967, 59] on p "Koszyk" at bounding box center [957, 59] width 37 height 16
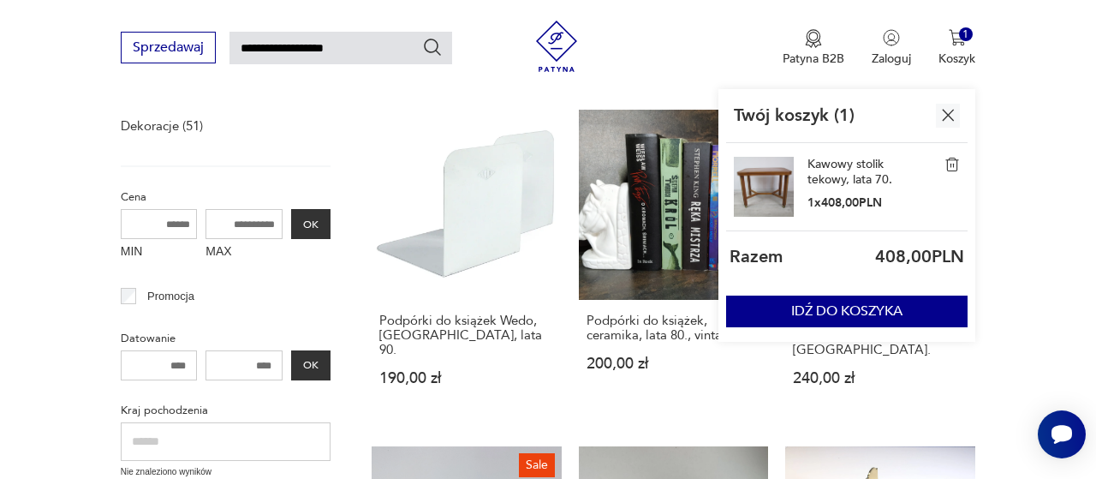
click at [828, 166] on link "Kawowy stolik tekowy, lata 70." at bounding box center [851, 172] width 86 height 31
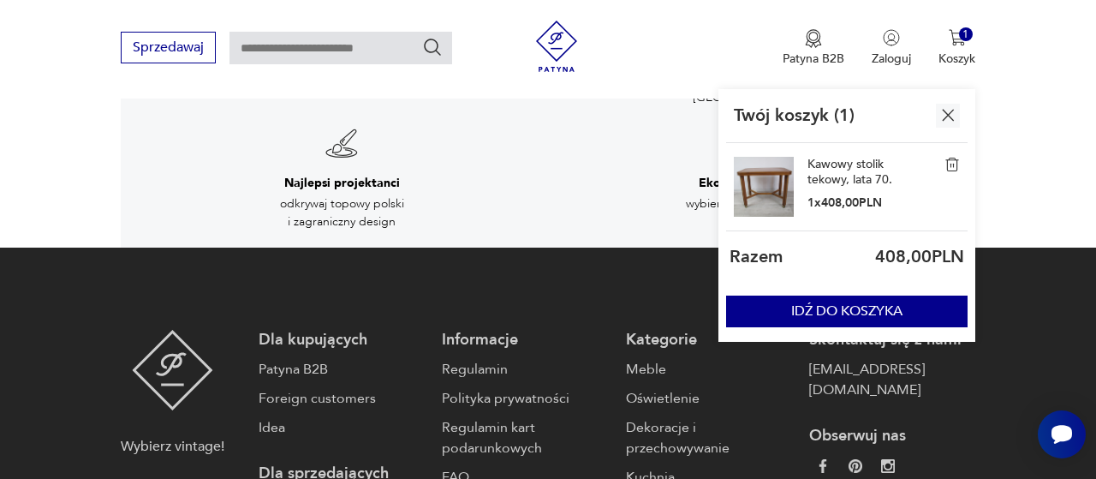
scroll to position [2316, 0]
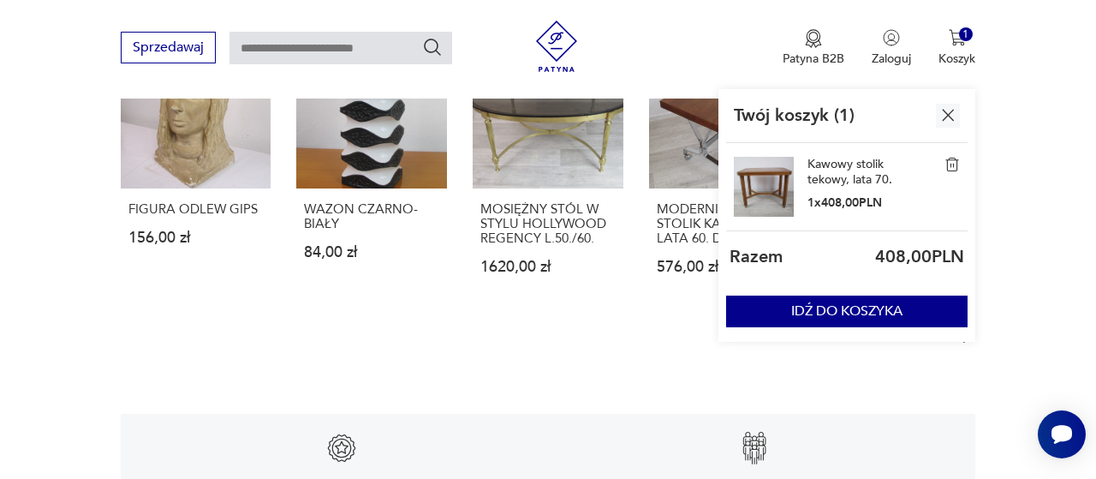
click at [960, 112] on div "Twój koszyk ( 1 )" at bounding box center [847, 116] width 242 height 54
click at [955, 110] on img "button" at bounding box center [948, 114] width 21 height 21
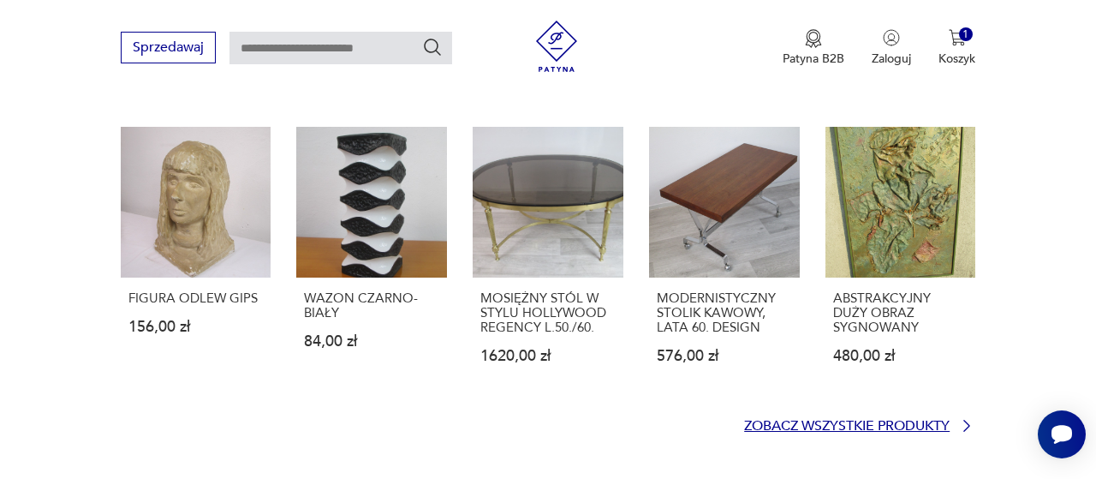
click at [851, 421] on p "Zobacz wszystkie produkty" at bounding box center [847, 426] width 206 height 11
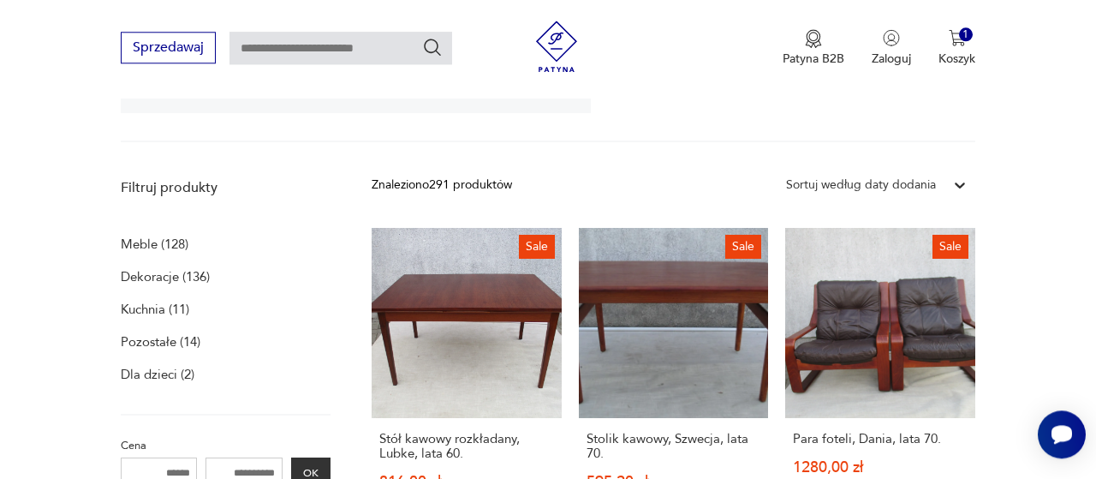
scroll to position [469, 0]
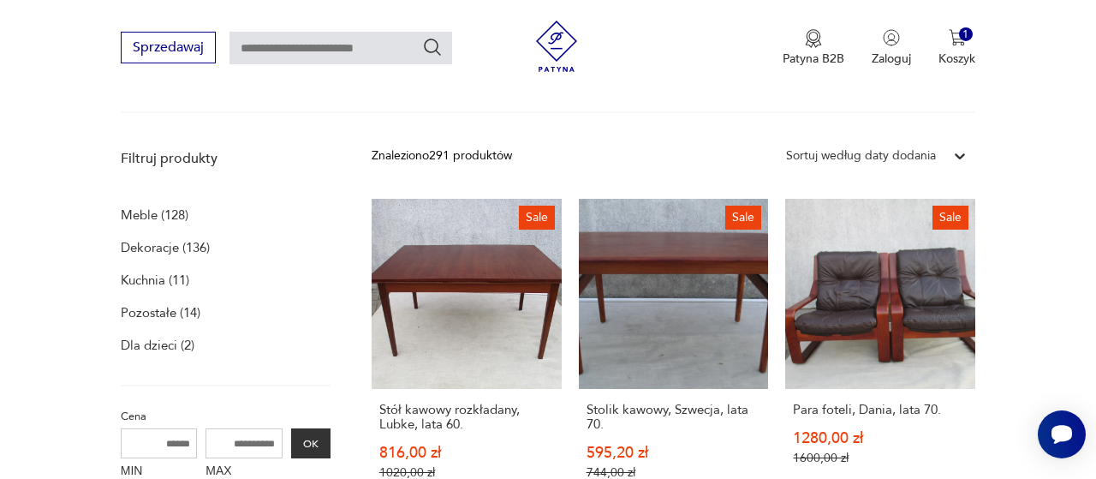
click at [176, 212] on p "Meble (128)" at bounding box center [155, 215] width 68 height 24
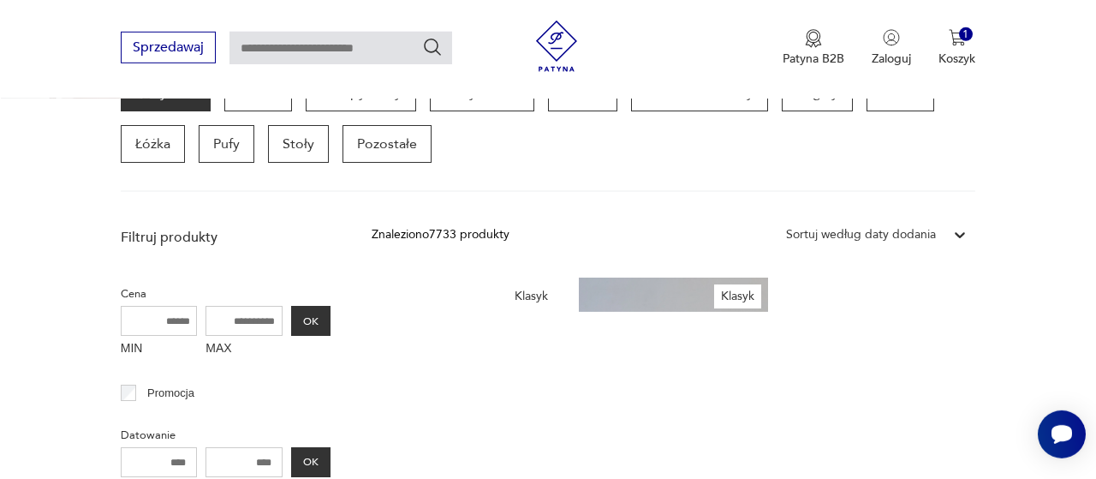
scroll to position [618, 0]
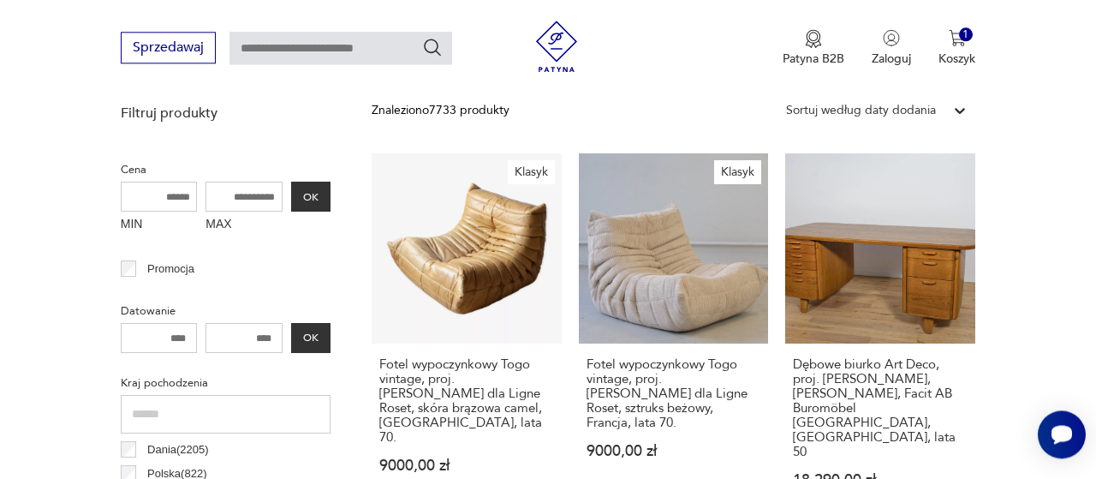
click at [958, 99] on div at bounding box center [960, 110] width 31 height 31
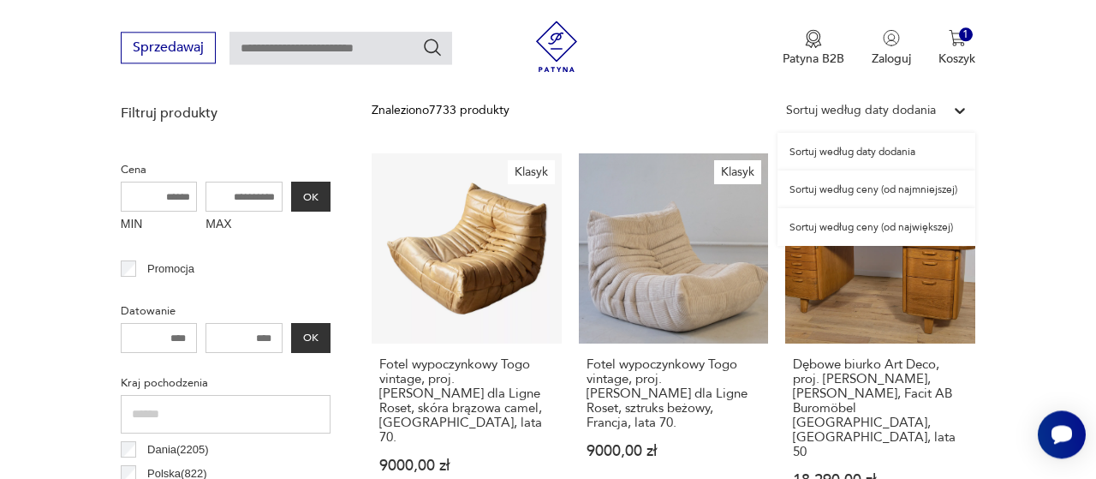
click at [929, 187] on div "Sortuj według ceny (od najmniejszej)" at bounding box center [877, 189] width 198 height 38
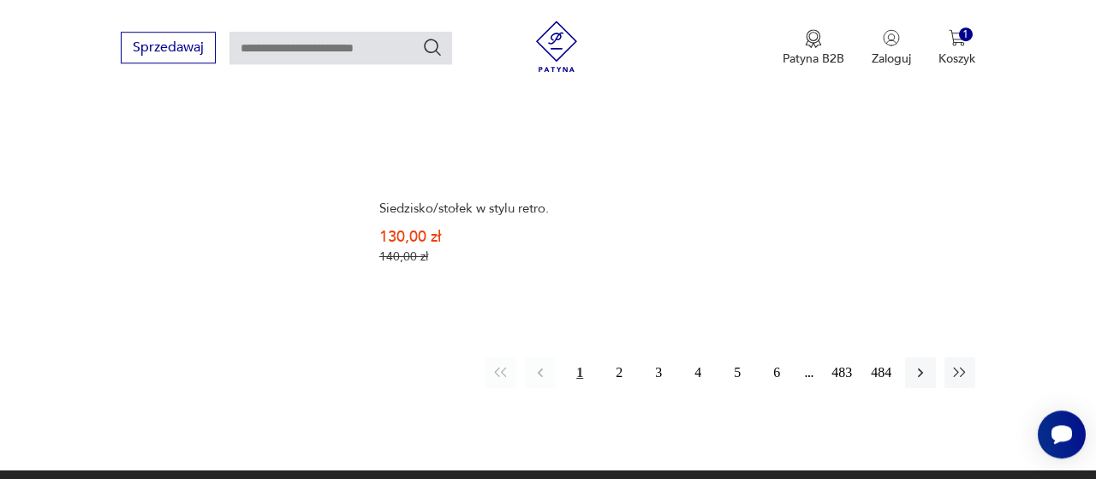
scroll to position [2414, 0]
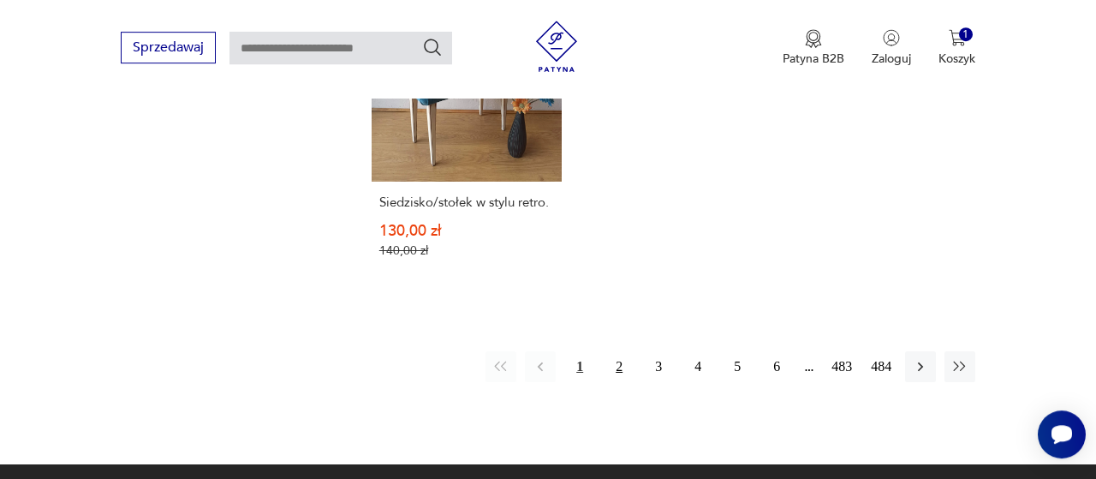
click at [620, 375] on button "2" at bounding box center [619, 366] width 31 height 31
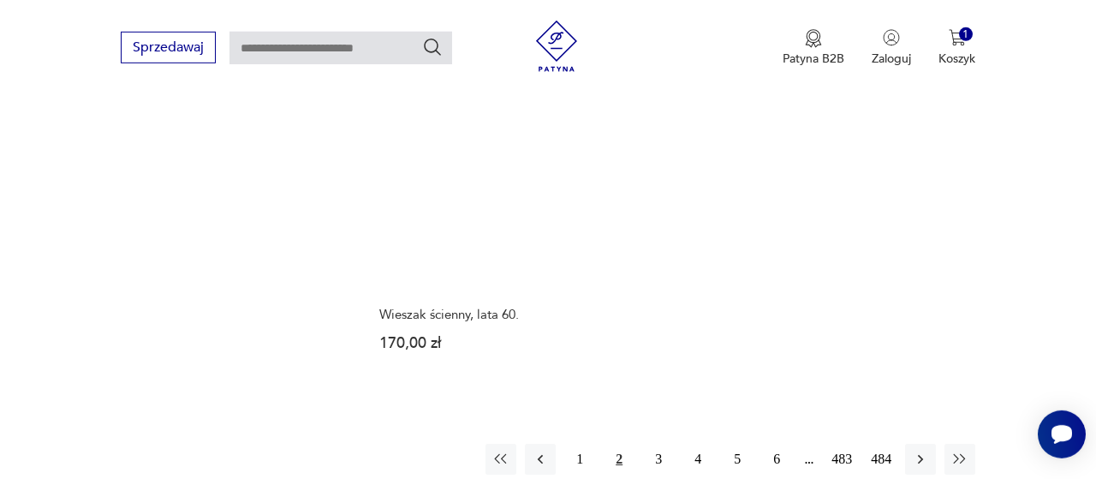
scroll to position [2503, 0]
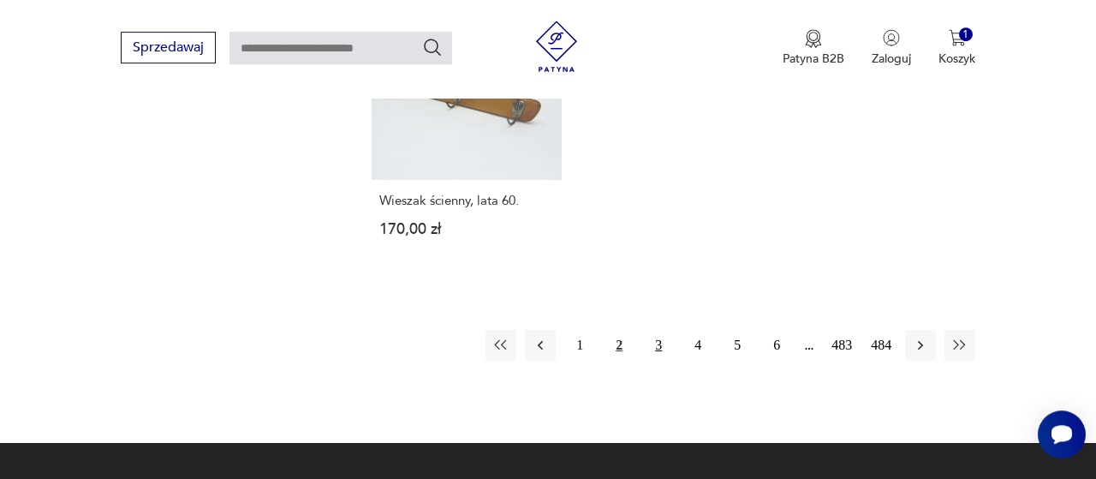
click at [659, 330] on button "3" at bounding box center [658, 345] width 31 height 31
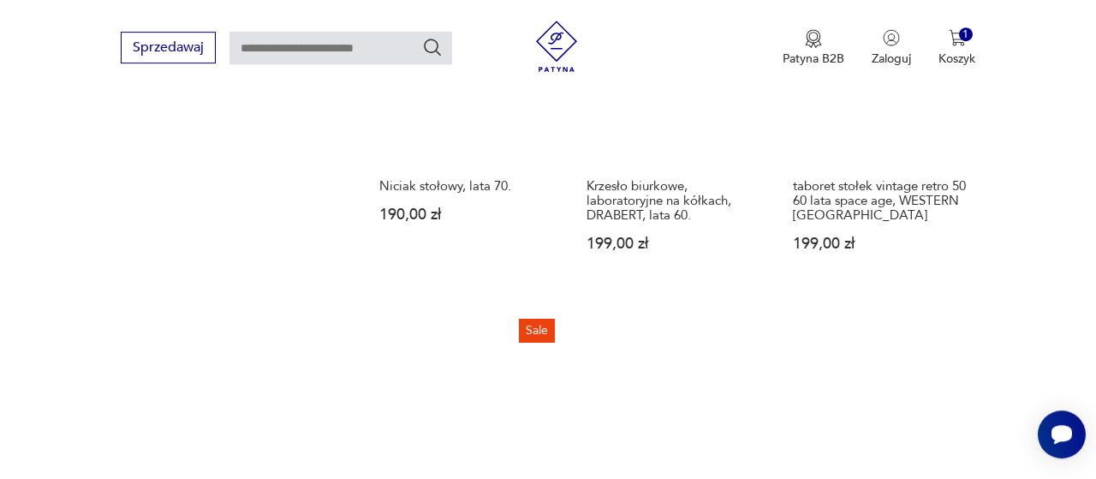
scroll to position [2414, 0]
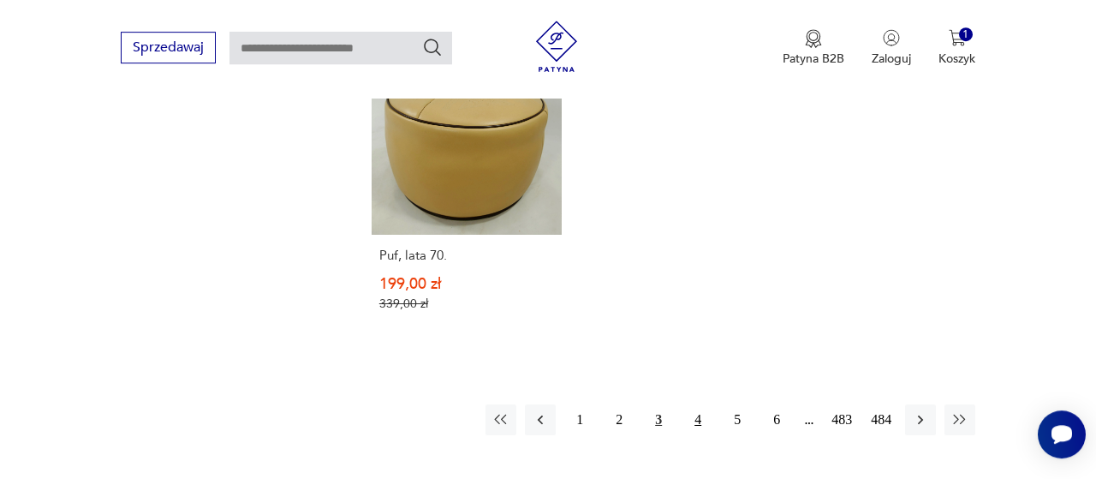
click at [705, 404] on button "4" at bounding box center [698, 419] width 31 height 31
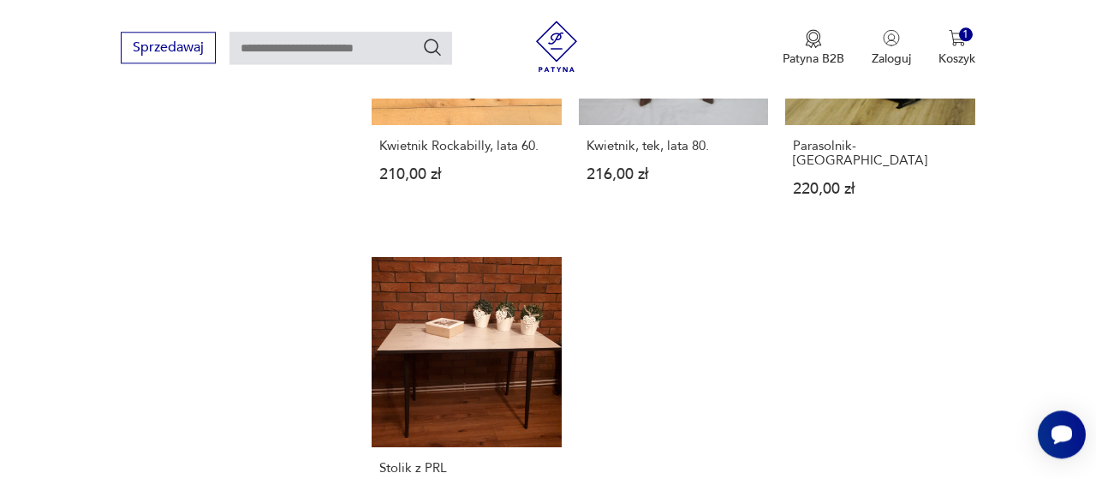
scroll to position [2325, 0]
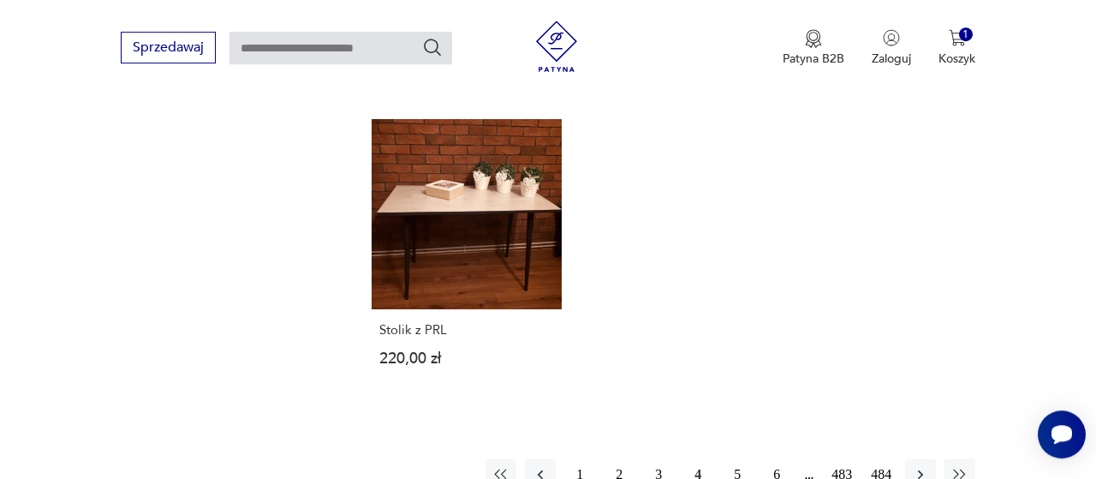
click at [734, 459] on button "5" at bounding box center [737, 474] width 31 height 31
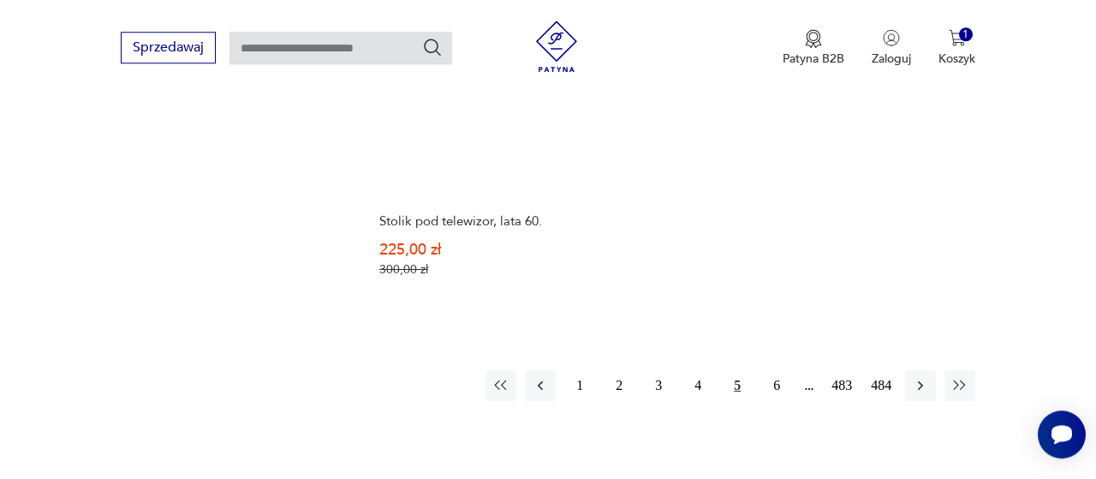
scroll to position [2325, 0]
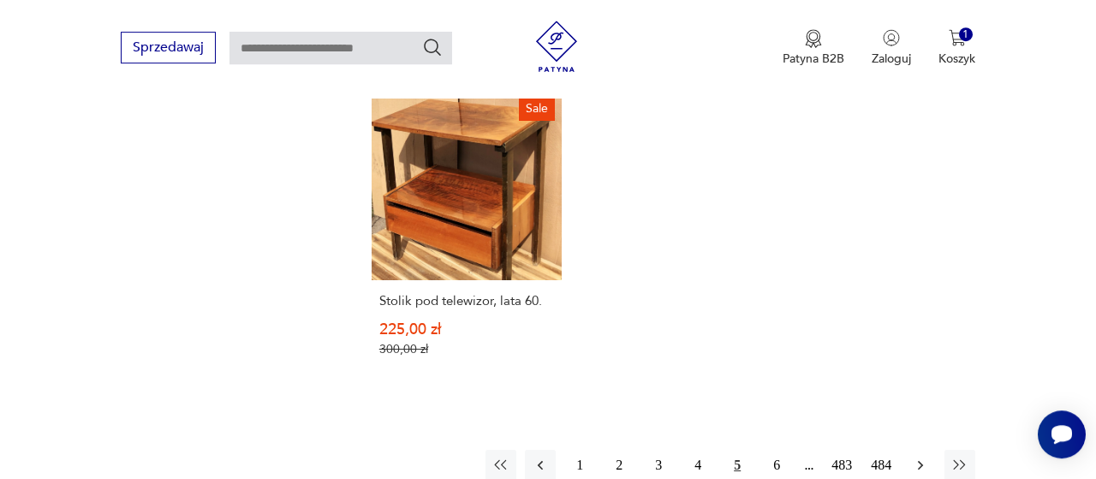
click at [919, 465] on icon "button" at bounding box center [920, 465] width 17 height 17
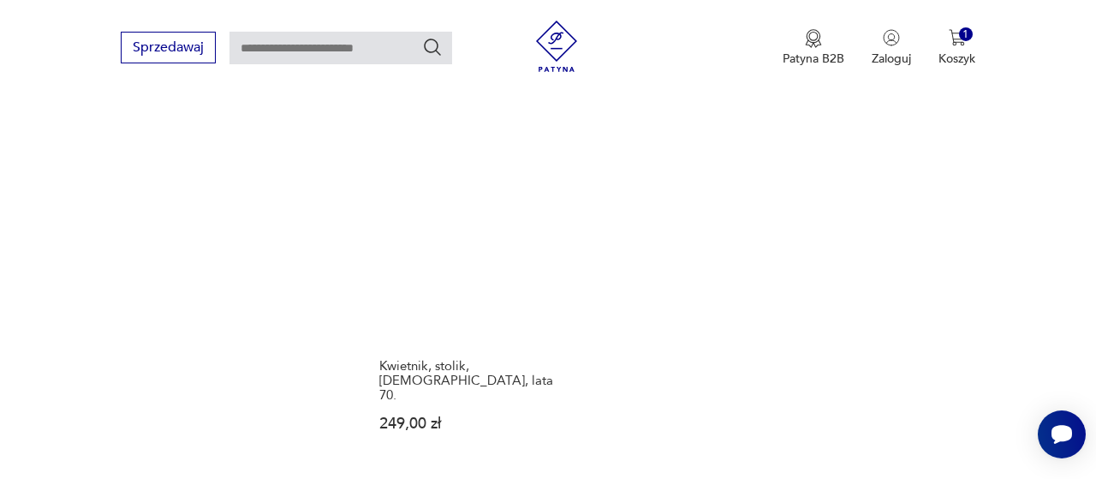
scroll to position [2414, 0]
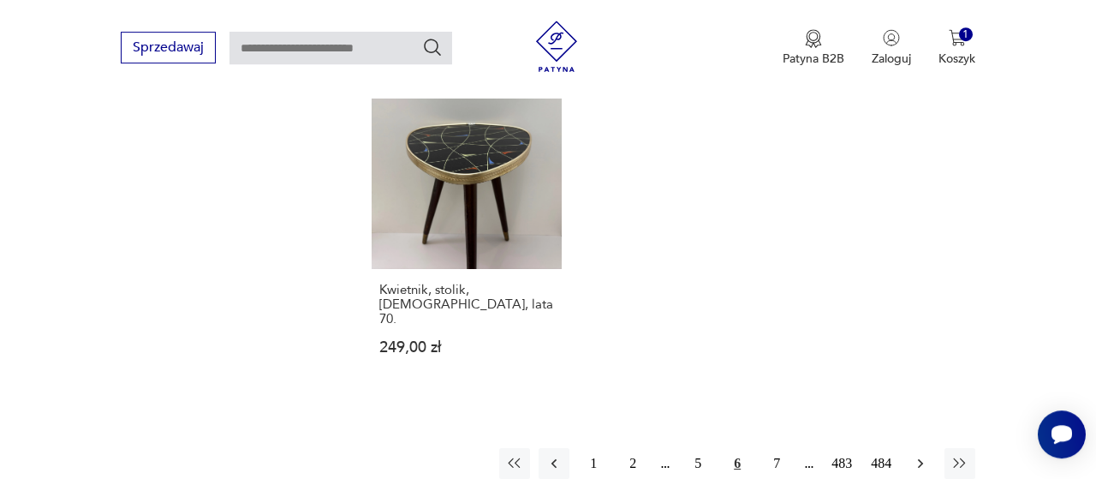
click at [912, 455] on icon "button" at bounding box center [920, 463] width 17 height 17
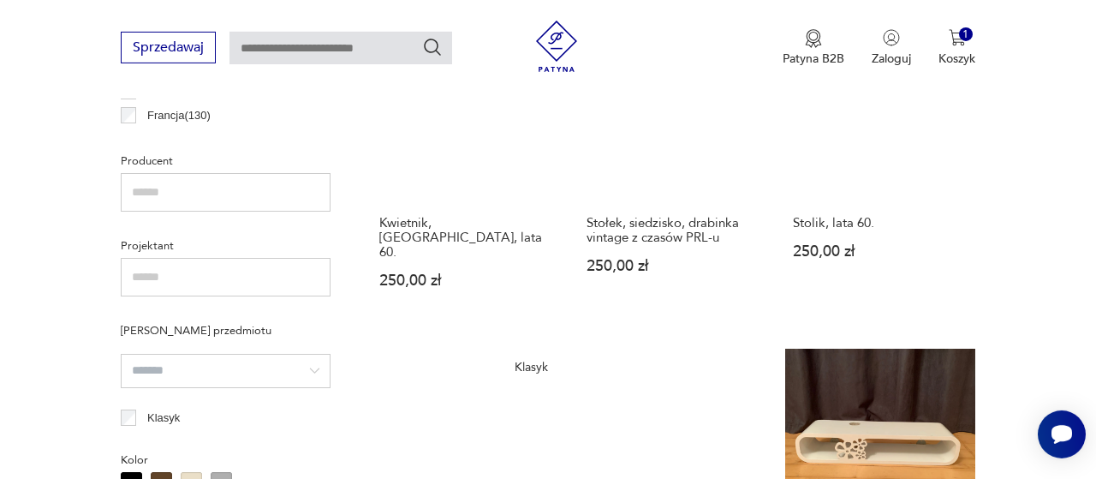
scroll to position [1167, 0]
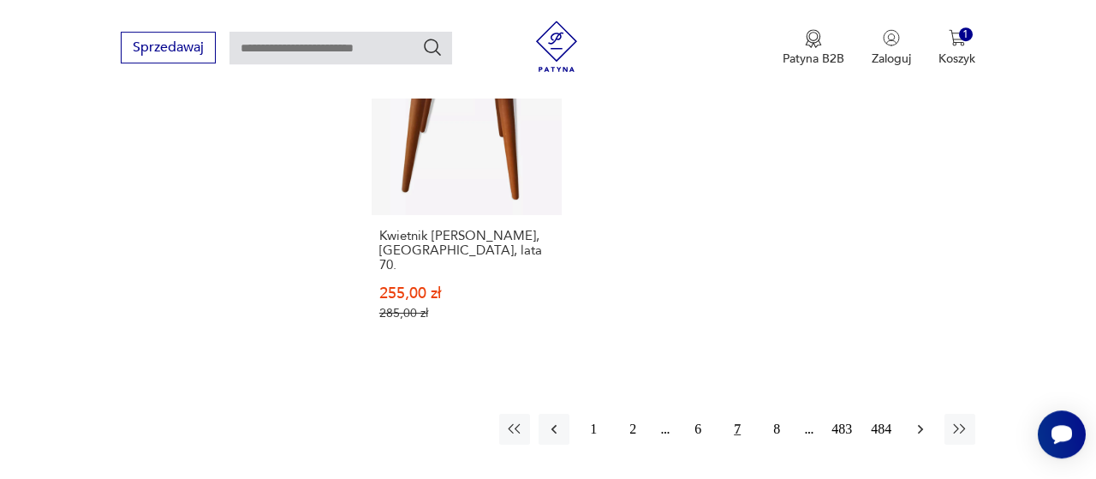
click at [916, 421] on icon "button" at bounding box center [920, 429] width 17 height 17
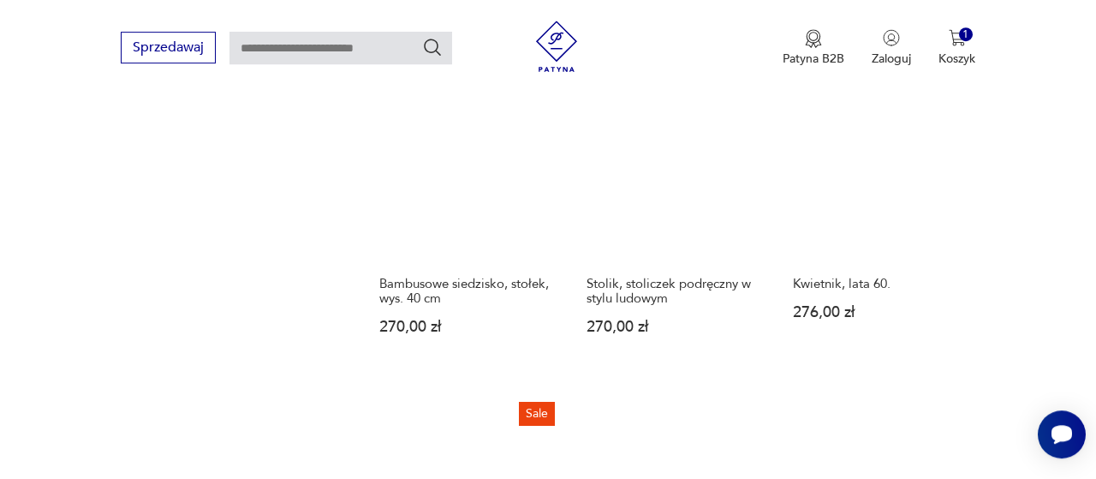
scroll to position [2503, 0]
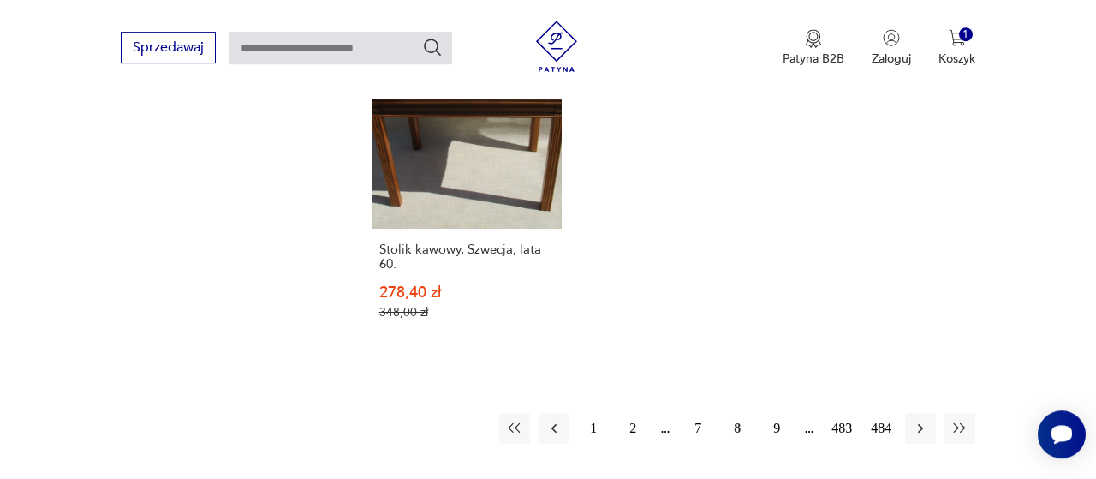
click at [779, 413] on button "9" at bounding box center [776, 428] width 31 height 31
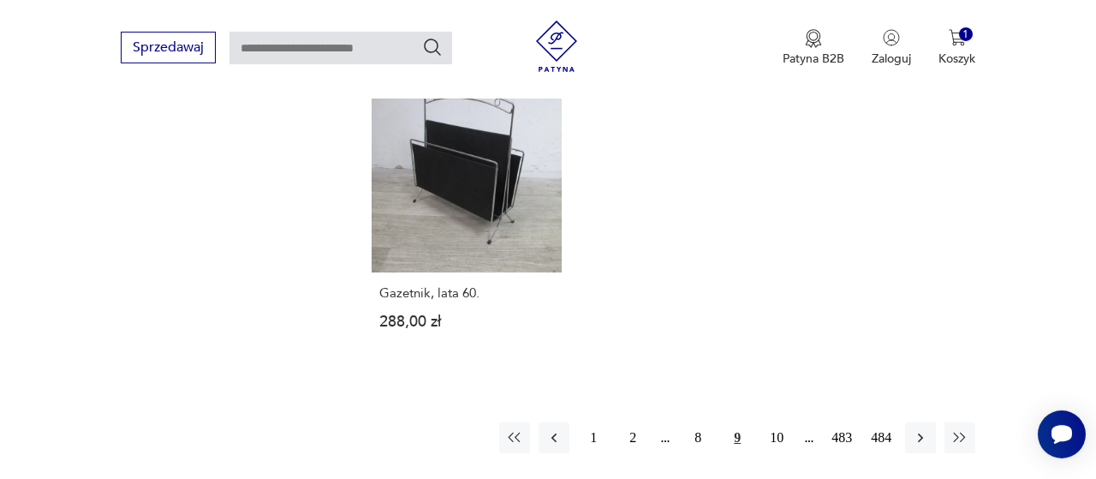
scroll to position [2503, 0]
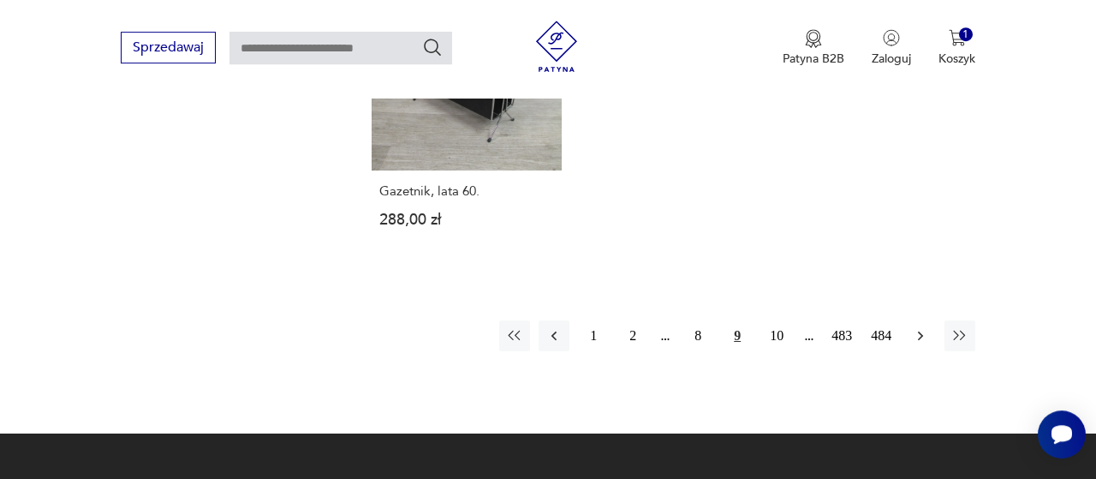
click at [910, 320] on button "button" at bounding box center [920, 335] width 31 height 31
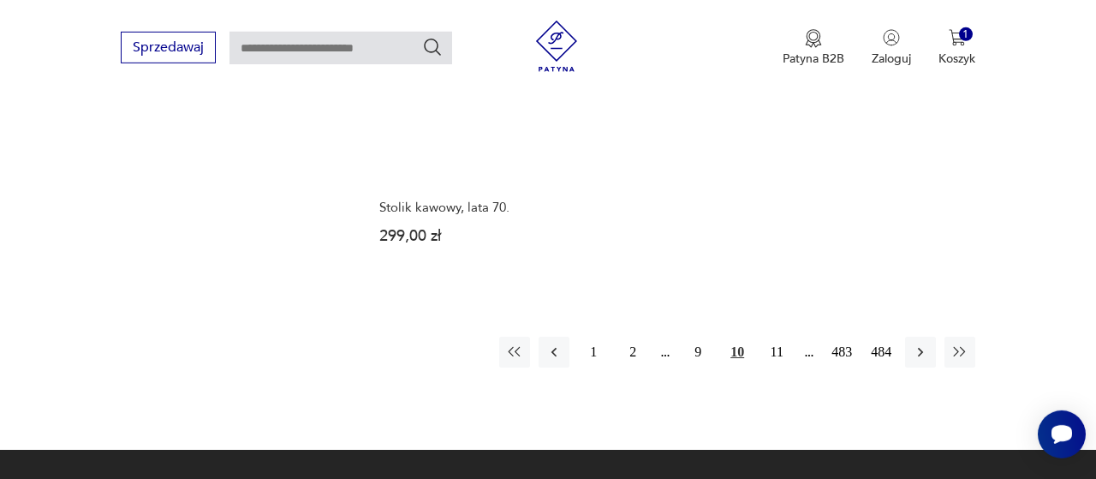
scroll to position [2503, 0]
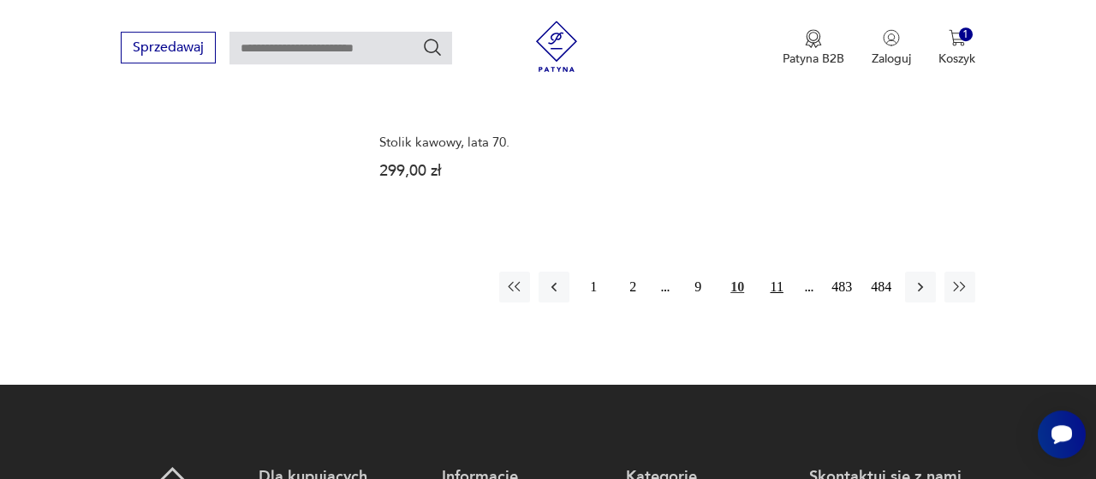
click at [773, 274] on button "11" at bounding box center [776, 287] width 31 height 31
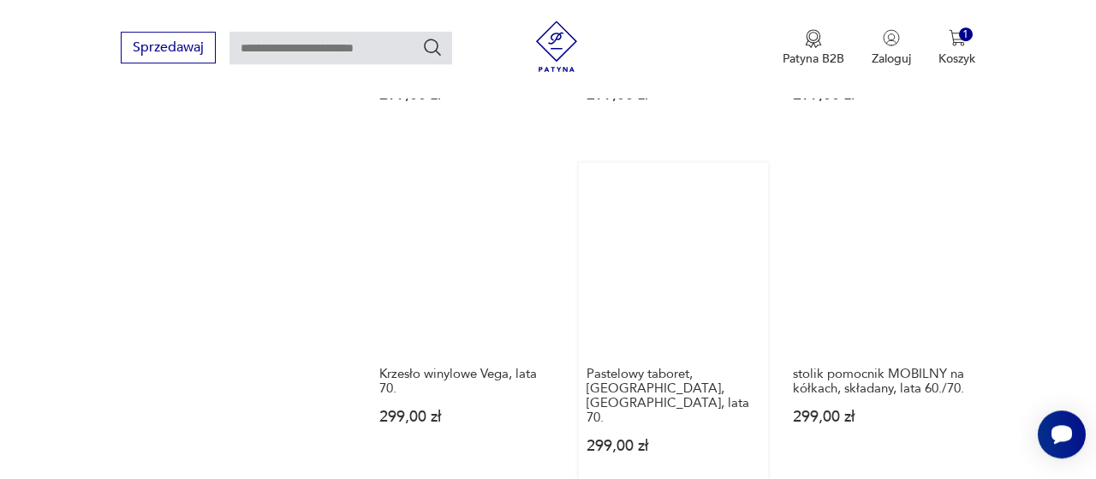
scroll to position [2414, 0]
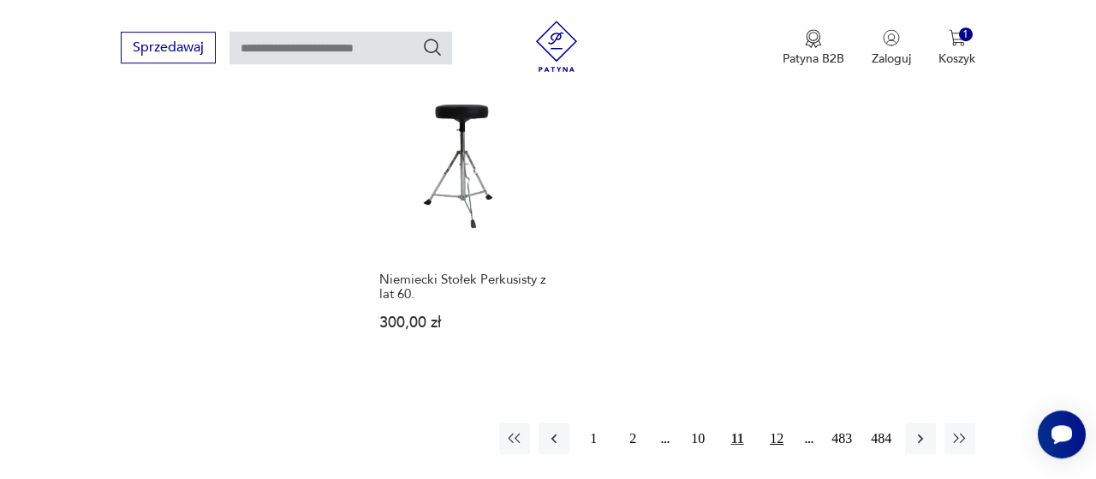
click at [782, 423] on button "12" at bounding box center [776, 438] width 31 height 31
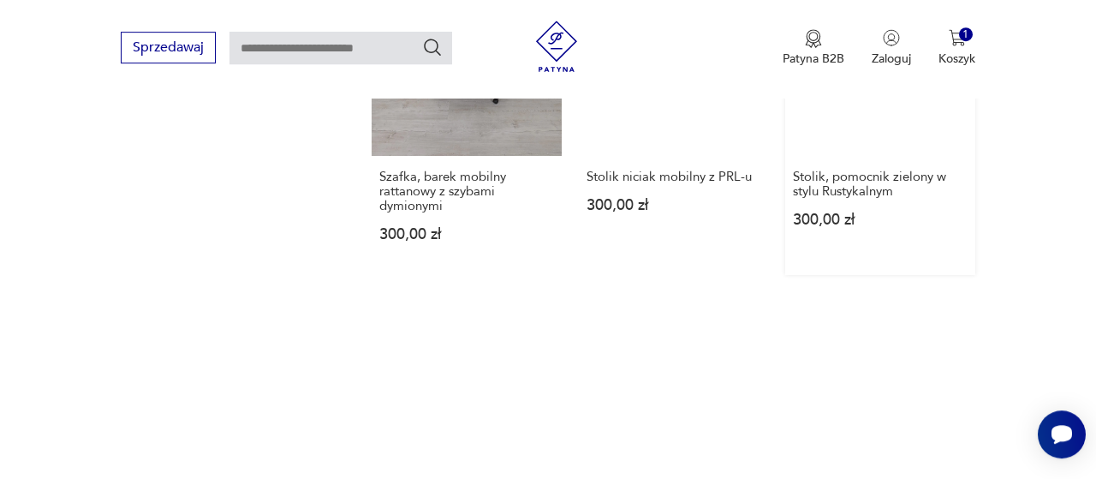
scroll to position [2414, 0]
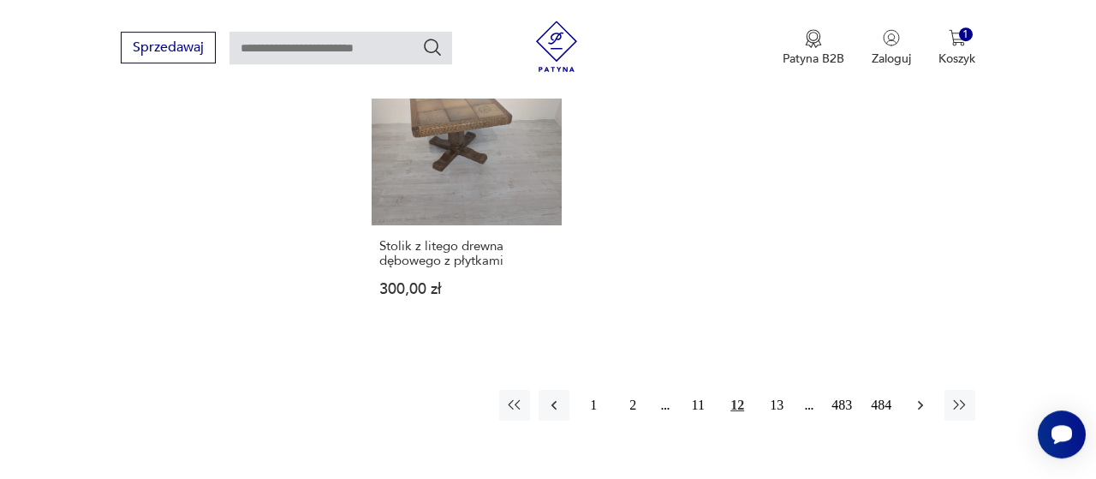
click at [923, 397] on icon "button" at bounding box center [920, 405] width 17 height 17
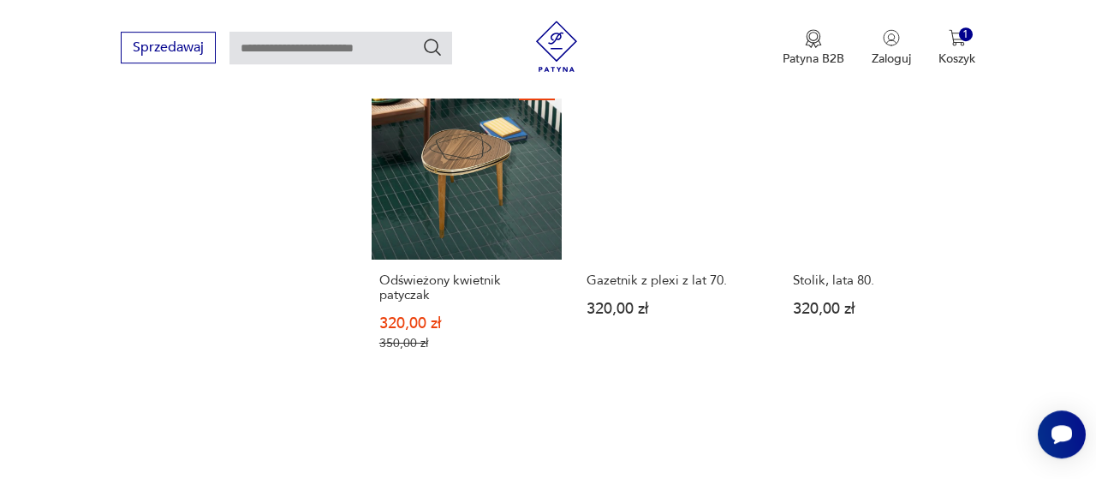
scroll to position [2414, 0]
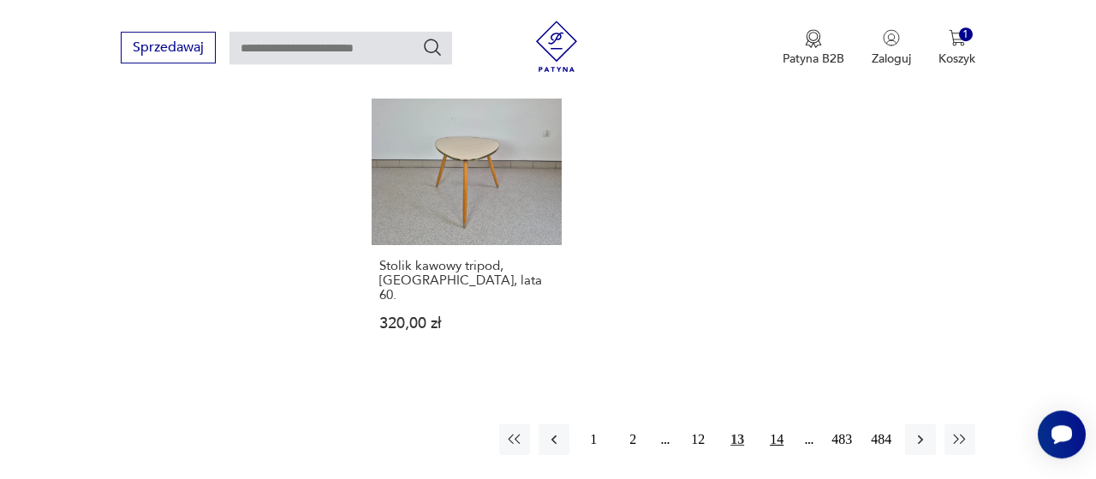
click at [780, 424] on button "14" at bounding box center [776, 439] width 31 height 31
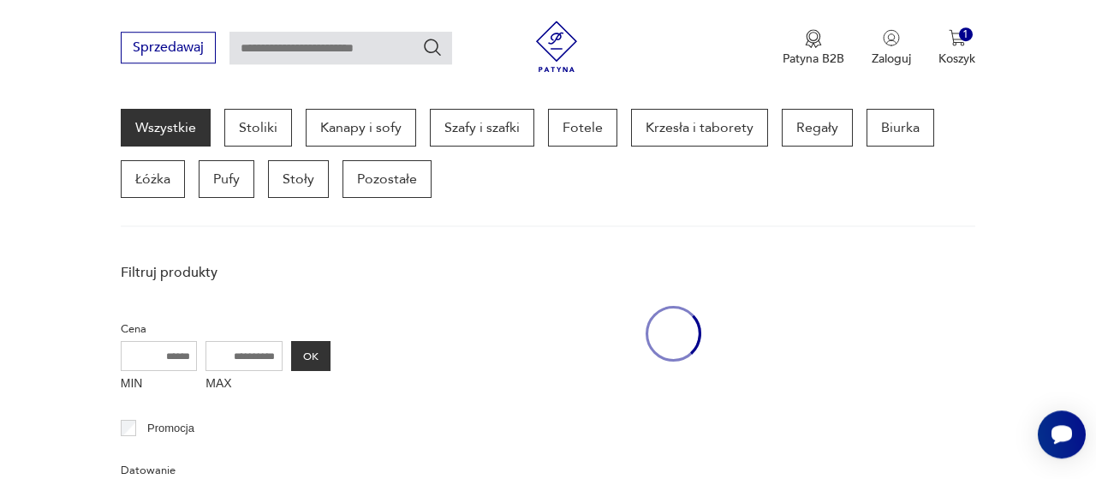
scroll to position [454, 0]
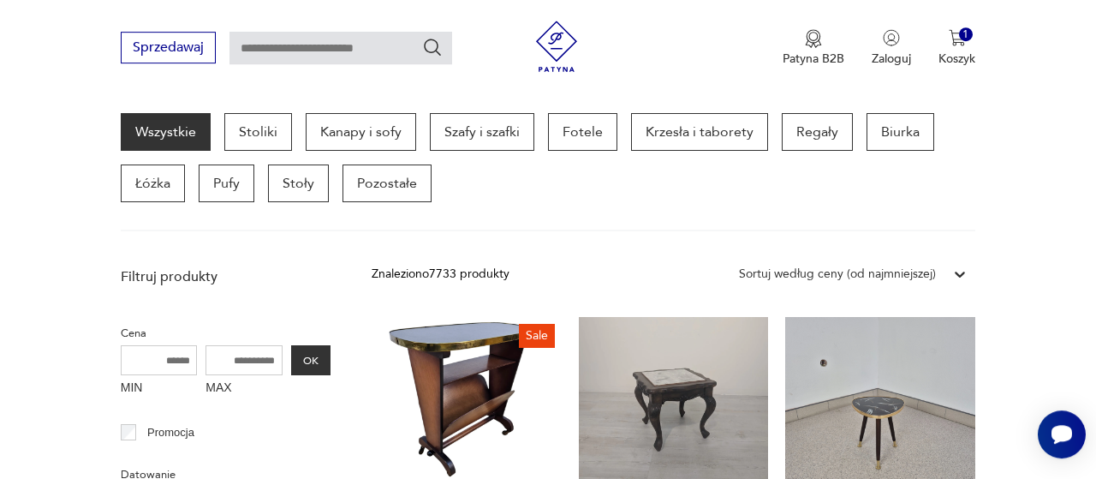
click at [667, 220] on div "Wszystkie Stoliki Kanapy i sofy Szafy i szafki Fotele Krzesła i taborety Regały…" at bounding box center [548, 172] width 855 height 118
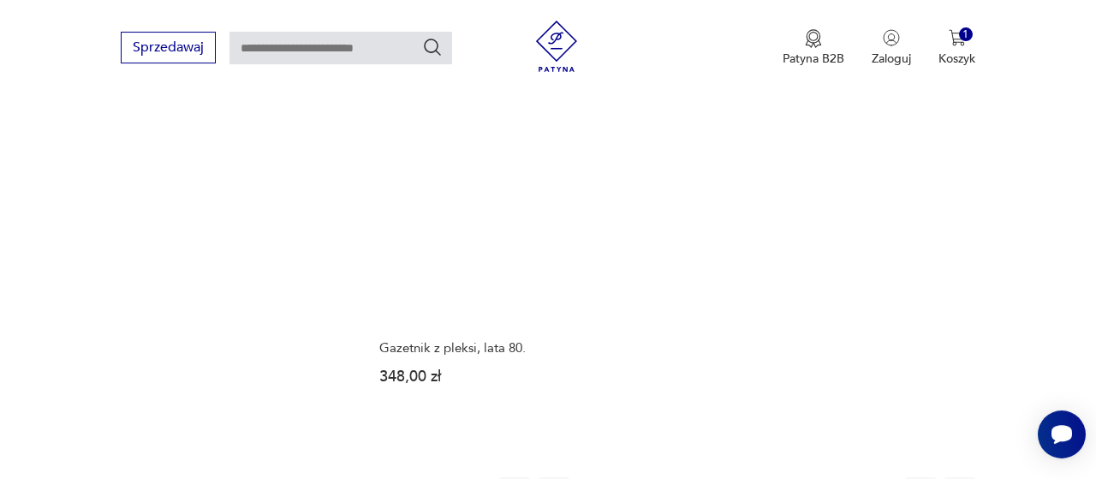
scroll to position [2414, 0]
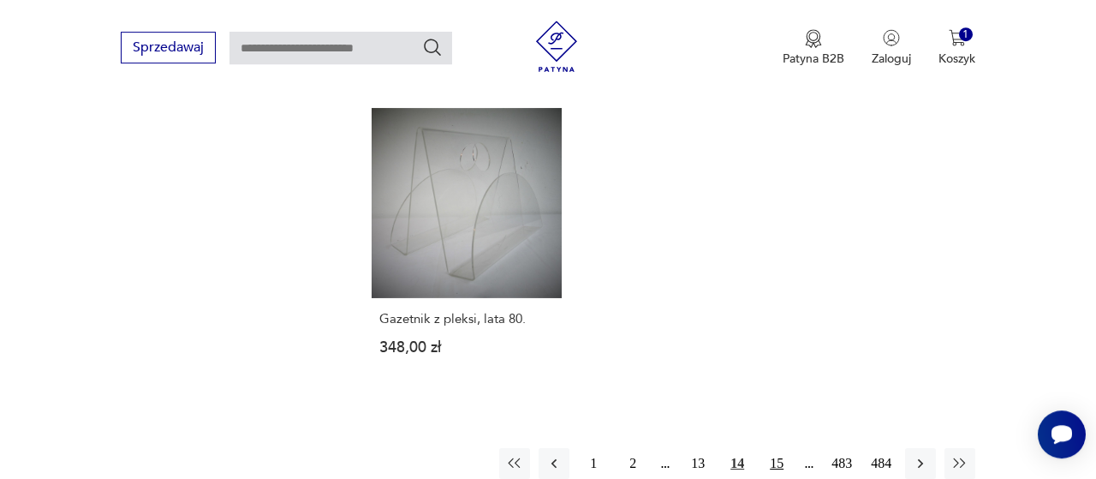
click at [785, 448] on button "15" at bounding box center [776, 463] width 31 height 31
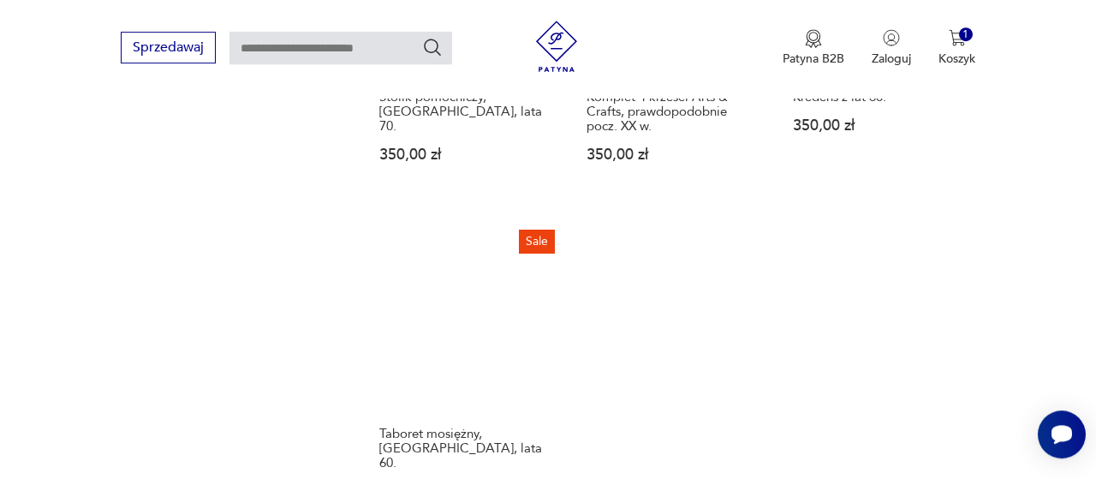
scroll to position [2503, 0]
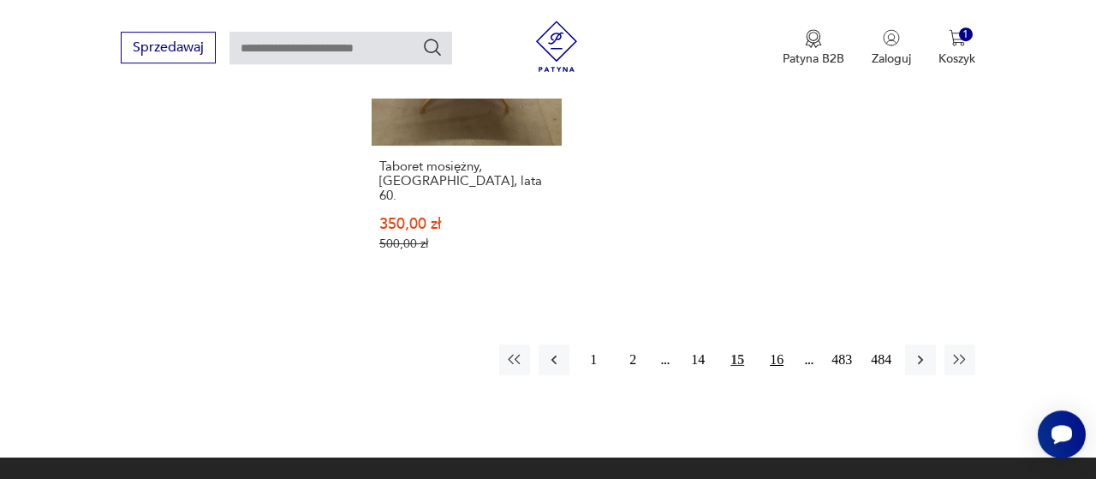
click at [772, 344] on button "16" at bounding box center [776, 359] width 31 height 31
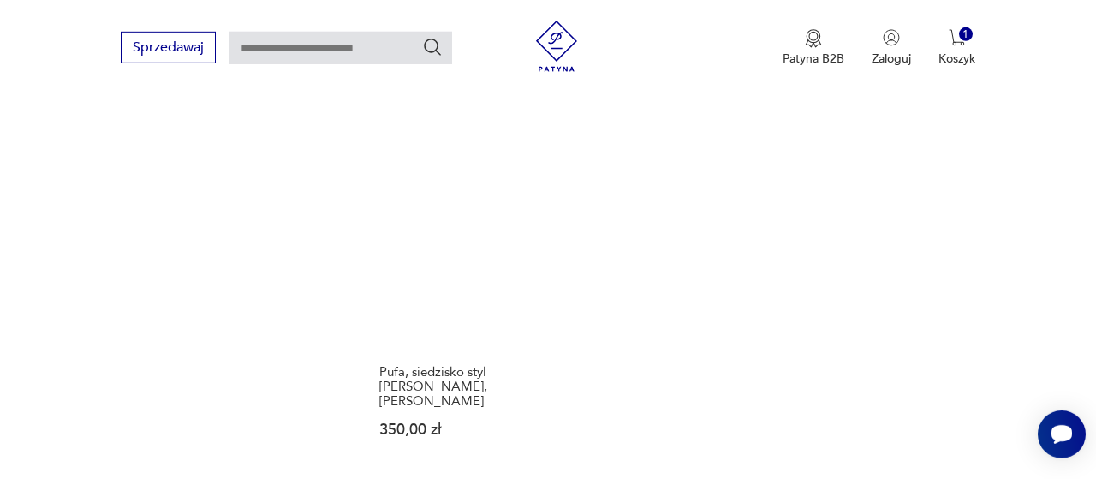
scroll to position [2414, 0]
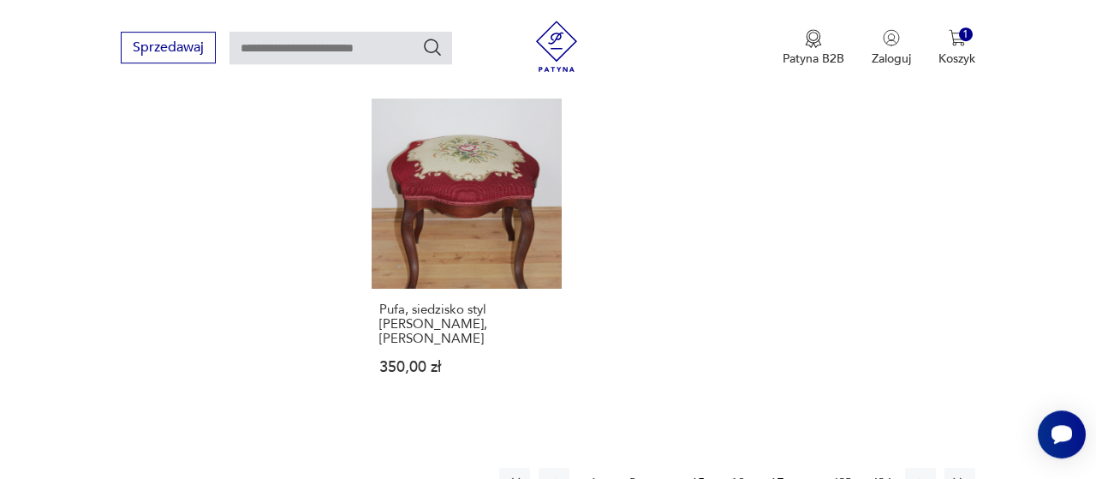
click at [773, 468] on button "17" at bounding box center [776, 483] width 31 height 31
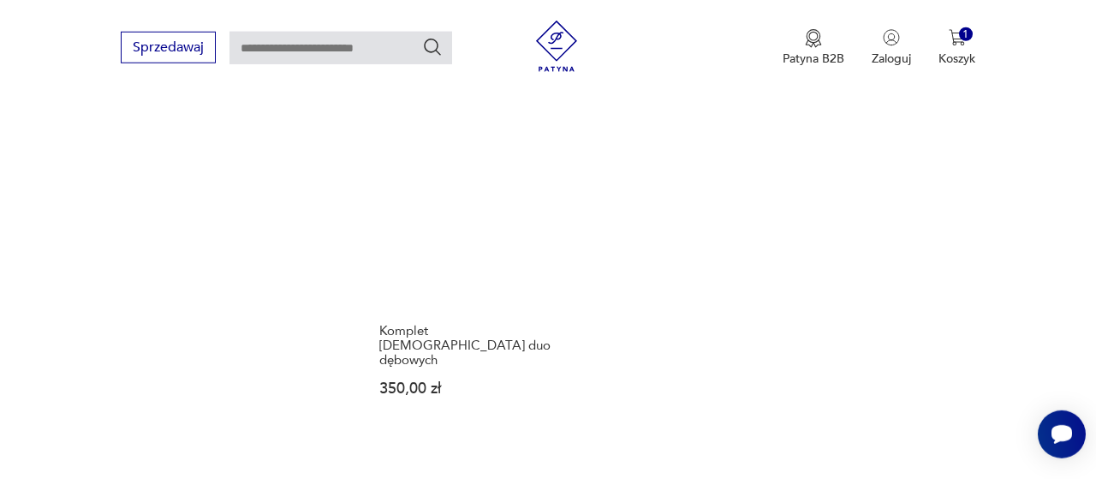
scroll to position [2325, 0]
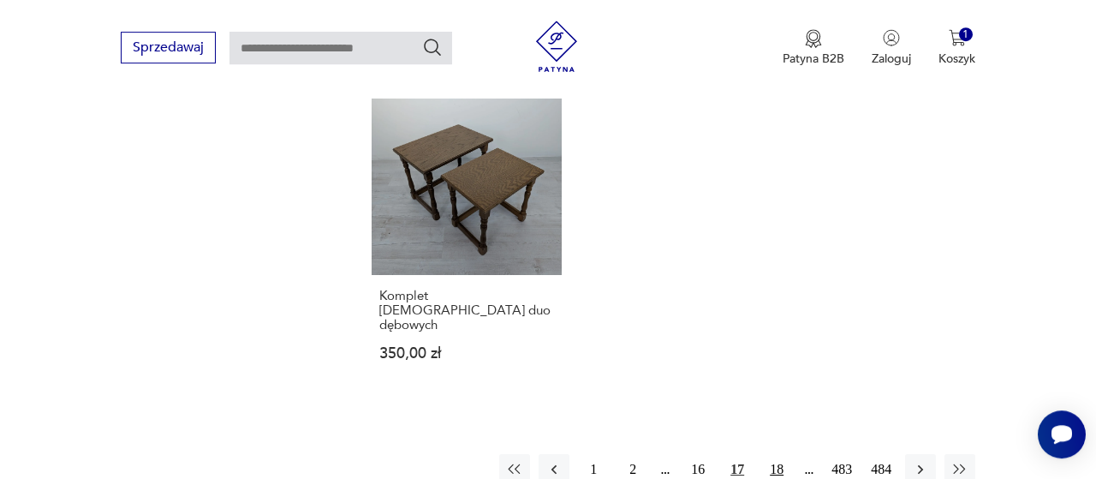
click at [772, 454] on button "18" at bounding box center [776, 469] width 31 height 31
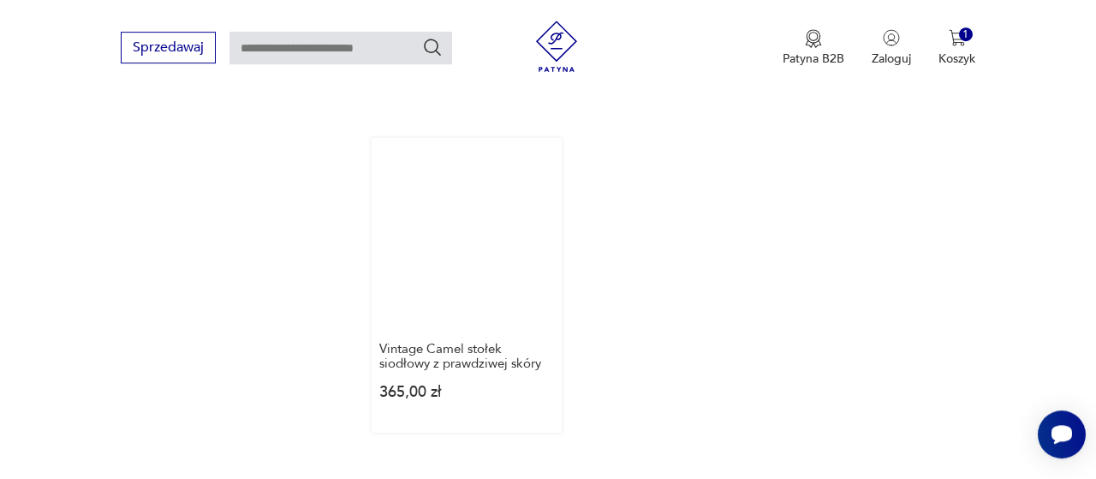
scroll to position [2414, 0]
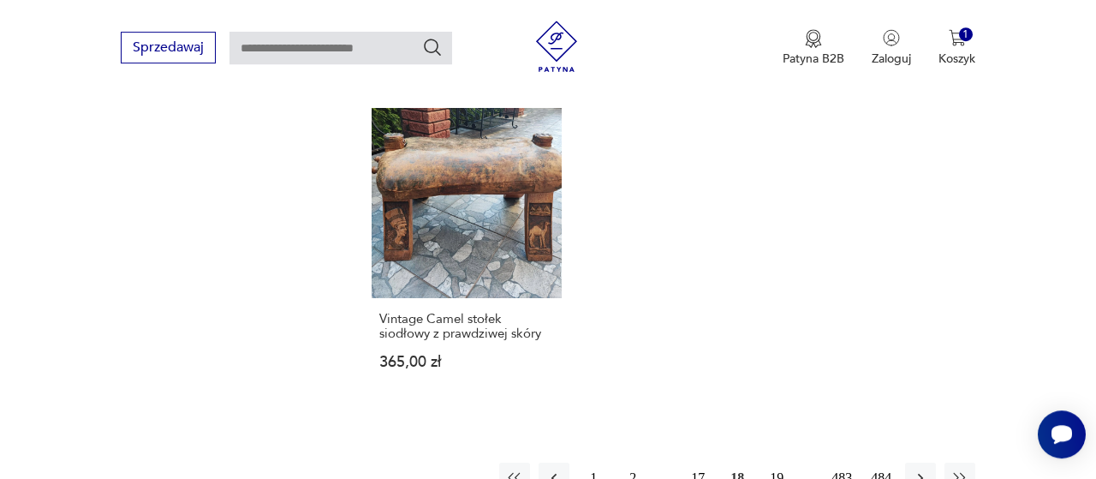
click at [773, 463] on button "19" at bounding box center [776, 478] width 31 height 31
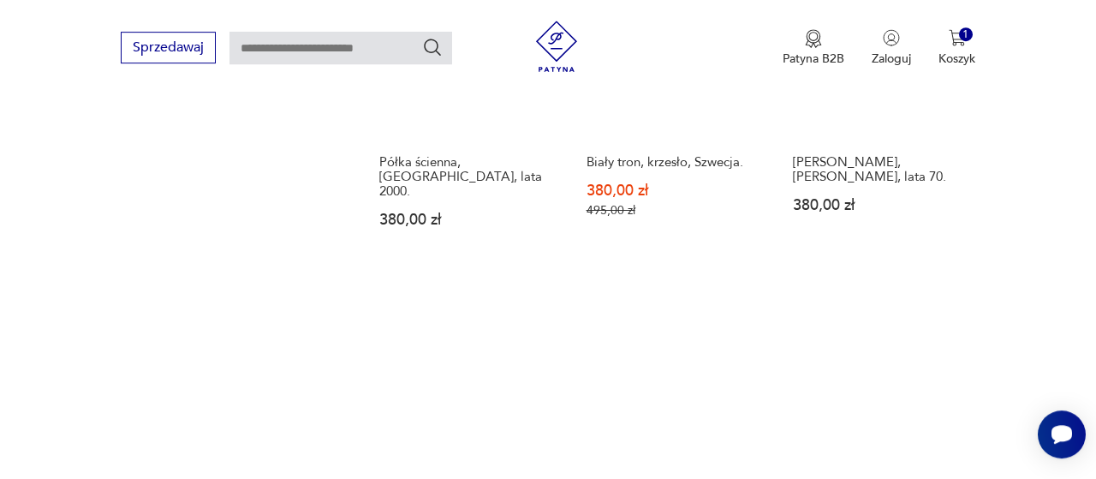
scroll to position [2592, 0]
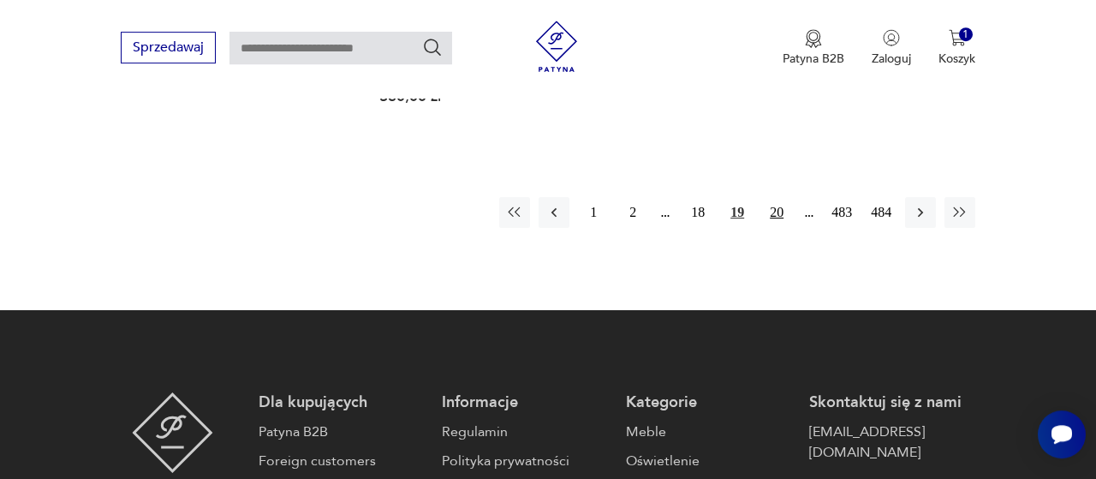
click at [777, 197] on button "20" at bounding box center [776, 212] width 31 height 31
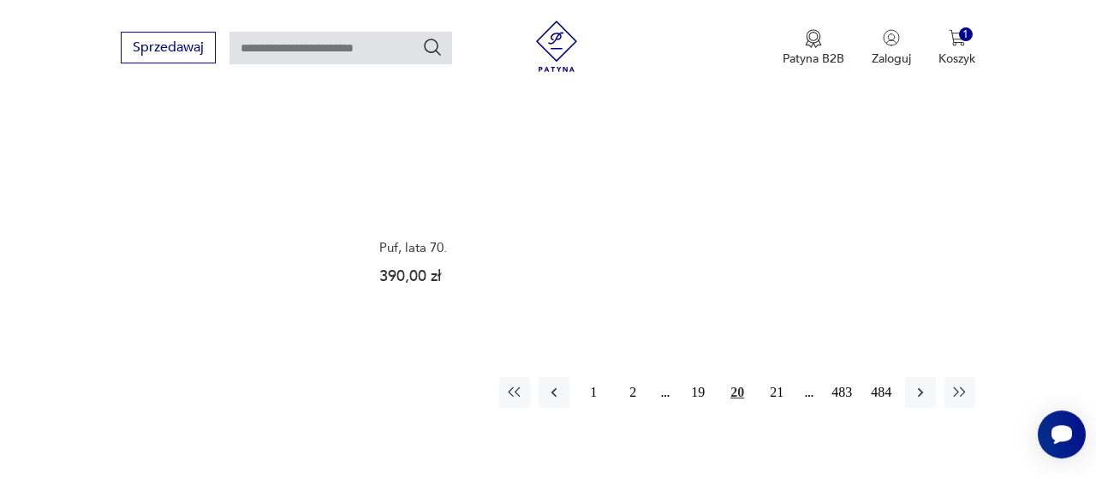
scroll to position [2503, 0]
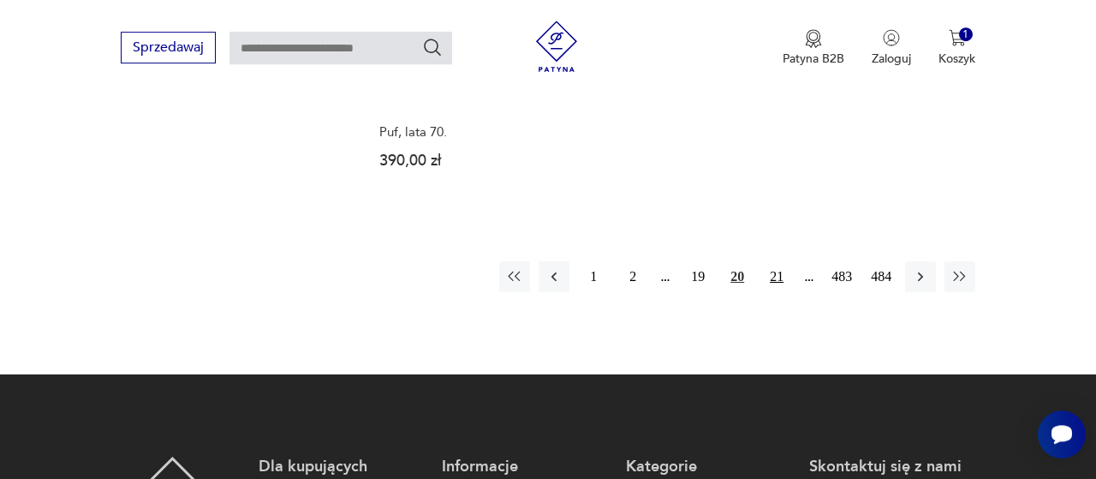
click at [767, 261] on button "21" at bounding box center [776, 276] width 31 height 31
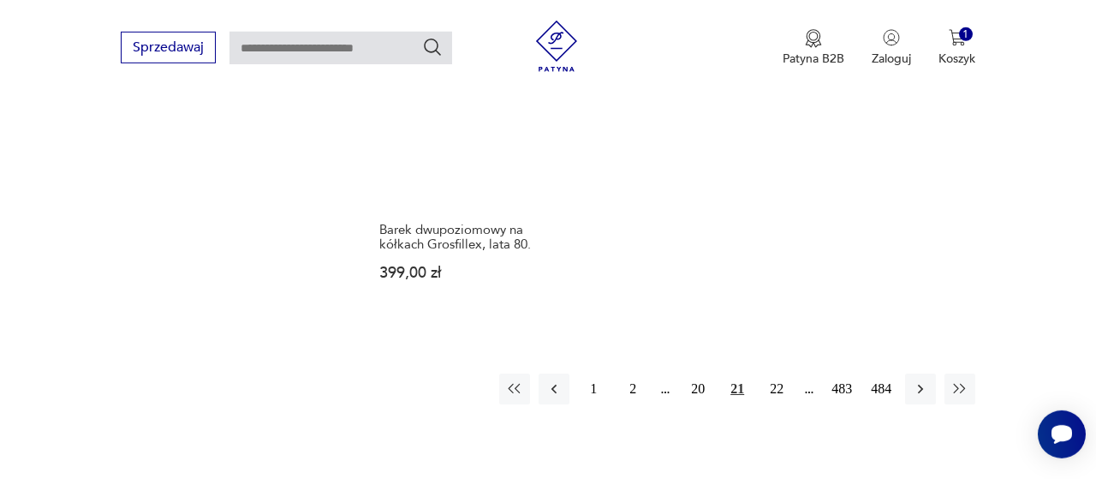
scroll to position [2503, 0]
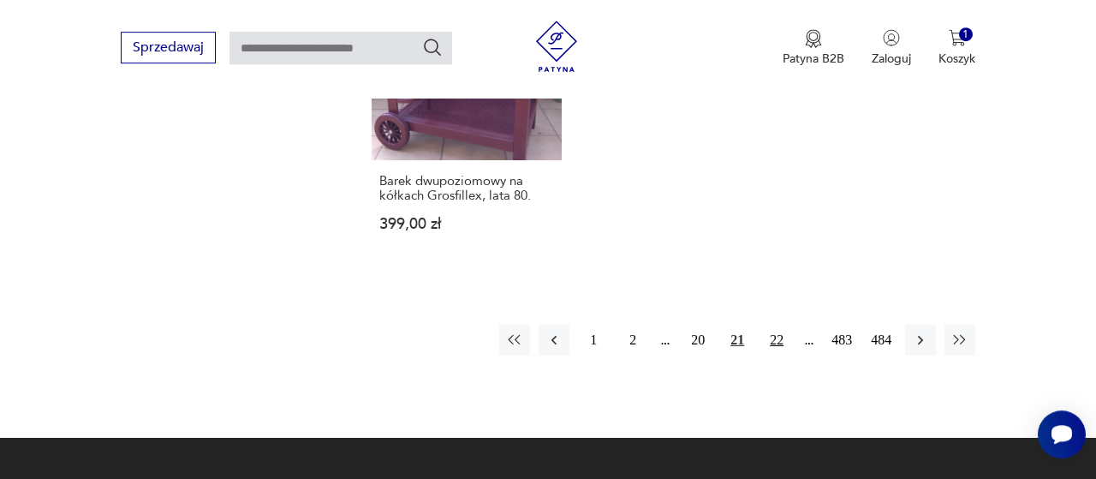
click at [777, 325] on button "22" at bounding box center [776, 340] width 31 height 31
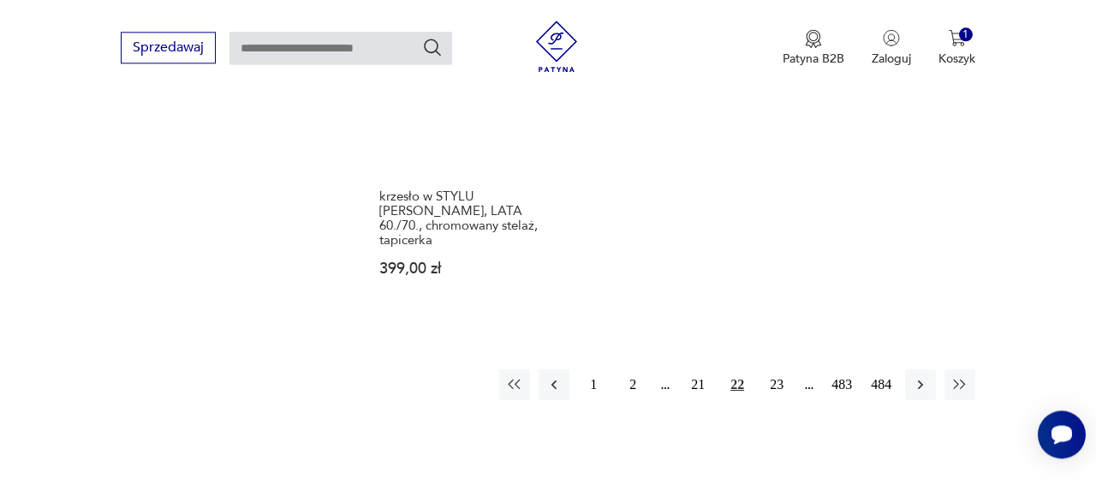
scroll to position [2503, 0]
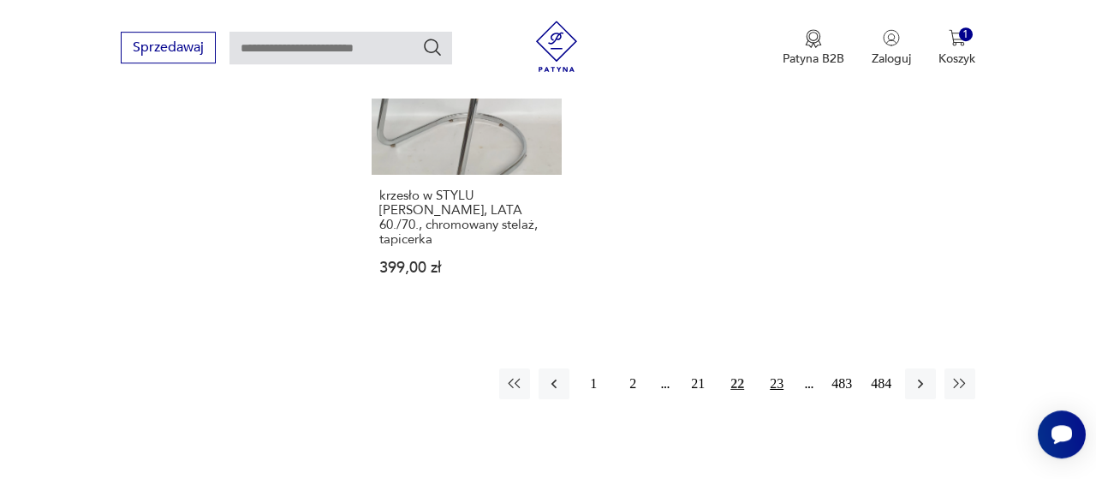
click at [773, 368] on button "23" at bounding box center [776, 383] width 31 height 31
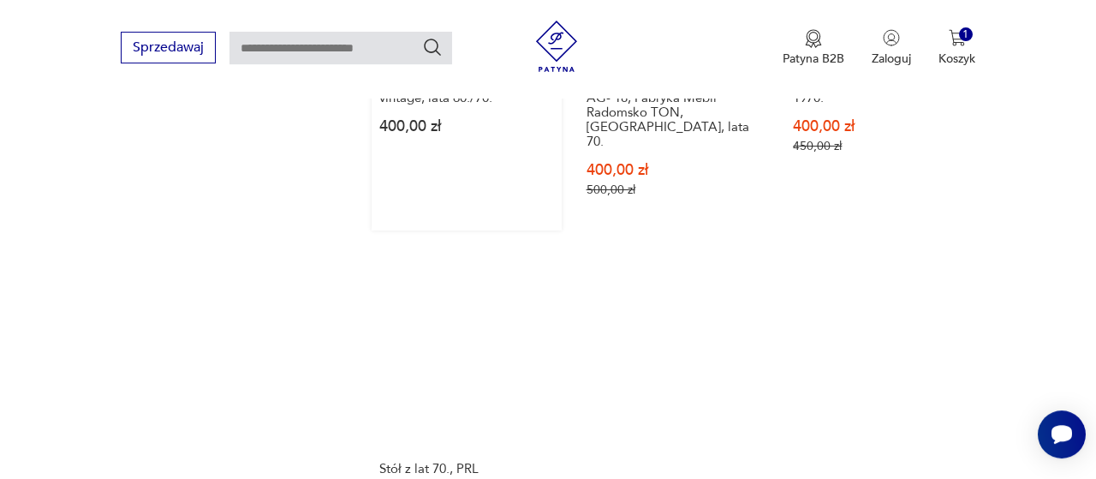
scroll to position [2414, 0]
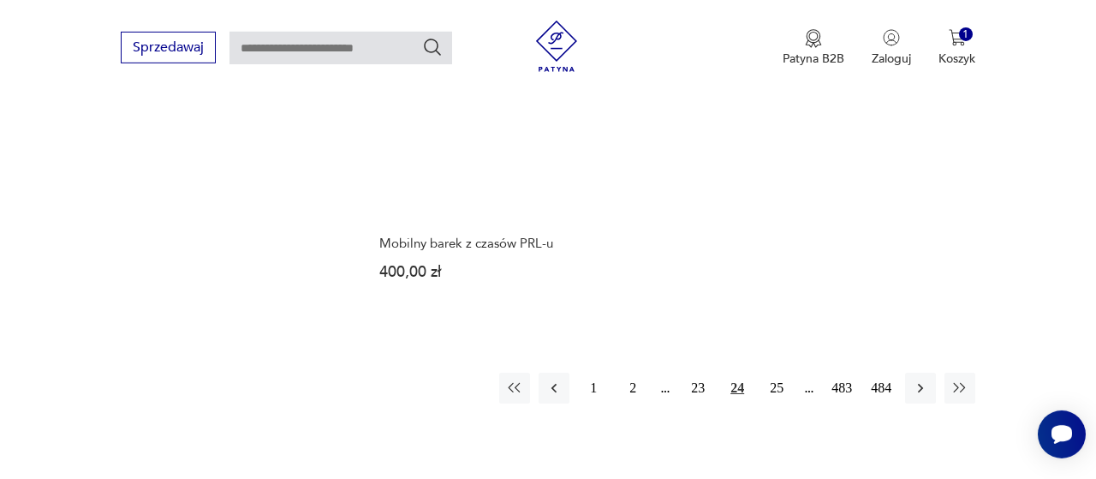
scroll to position [2414, 0]
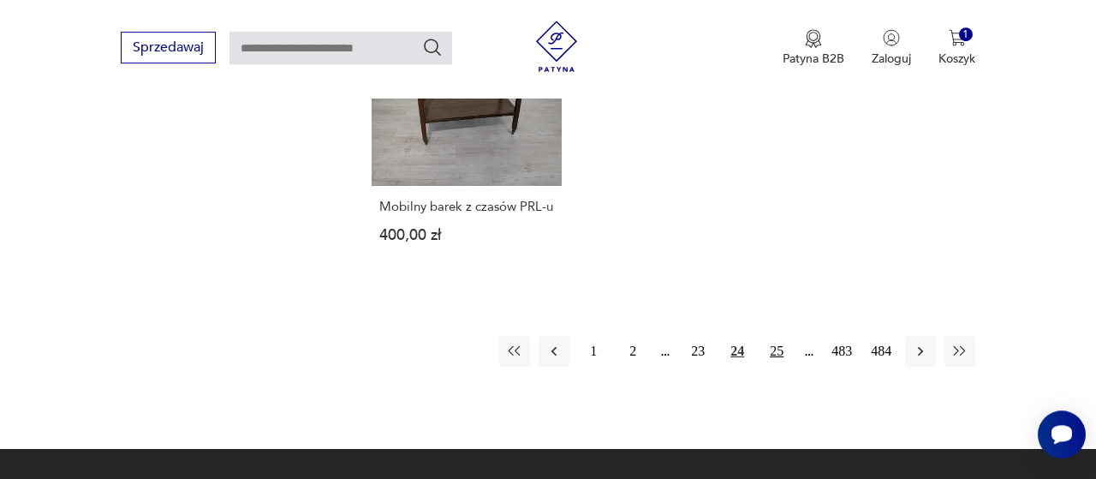
click at [774, 352] on button "25" at bounding box center [776, 351] width 31 height 31
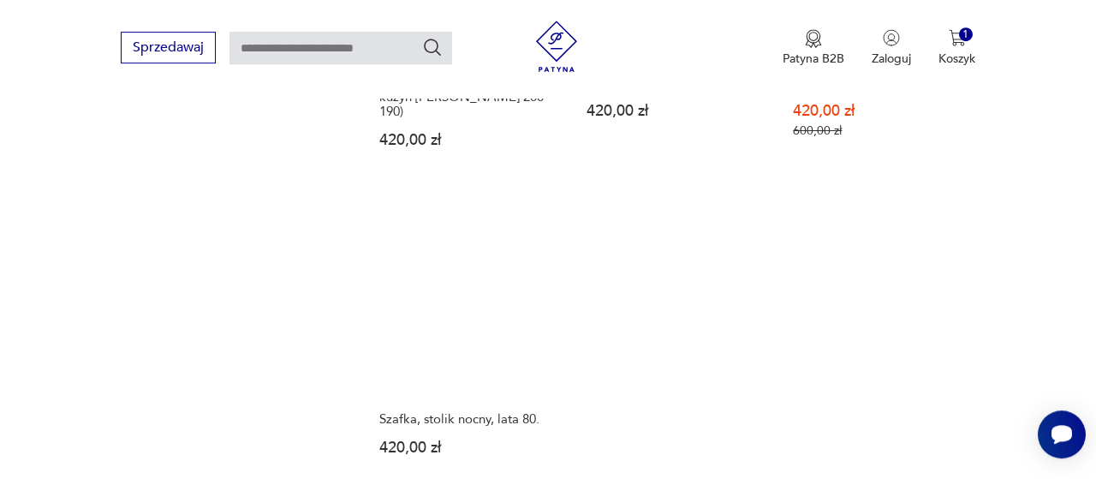
scroll to position [2414, 0]
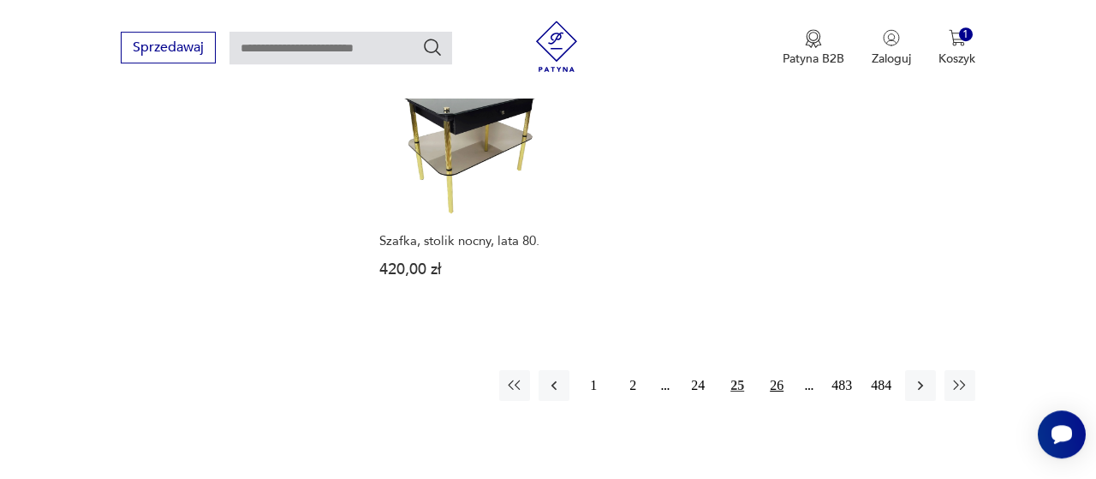
click at [773, 370] on button "26" at bounding box center [776, 385] width 31 height 31
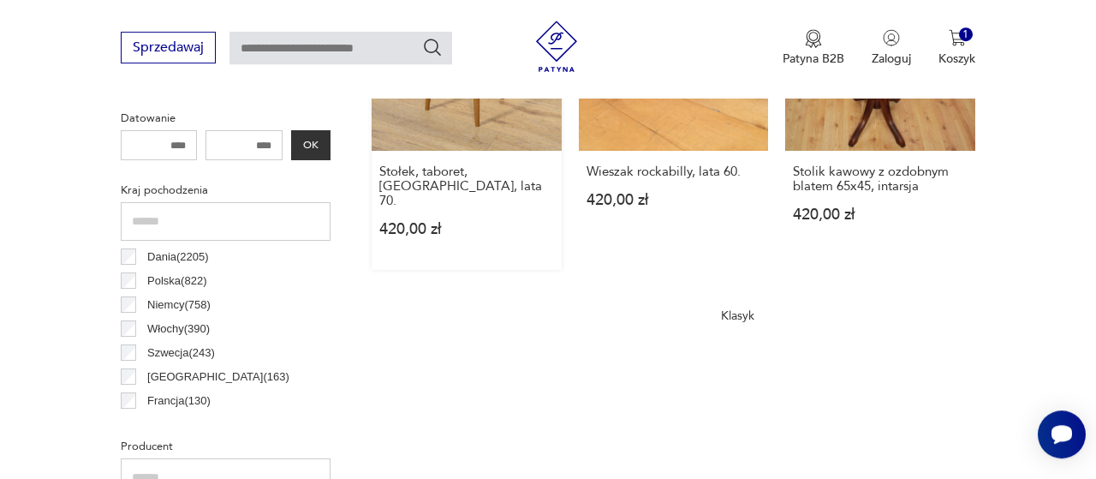
scroll to position [988, 0]
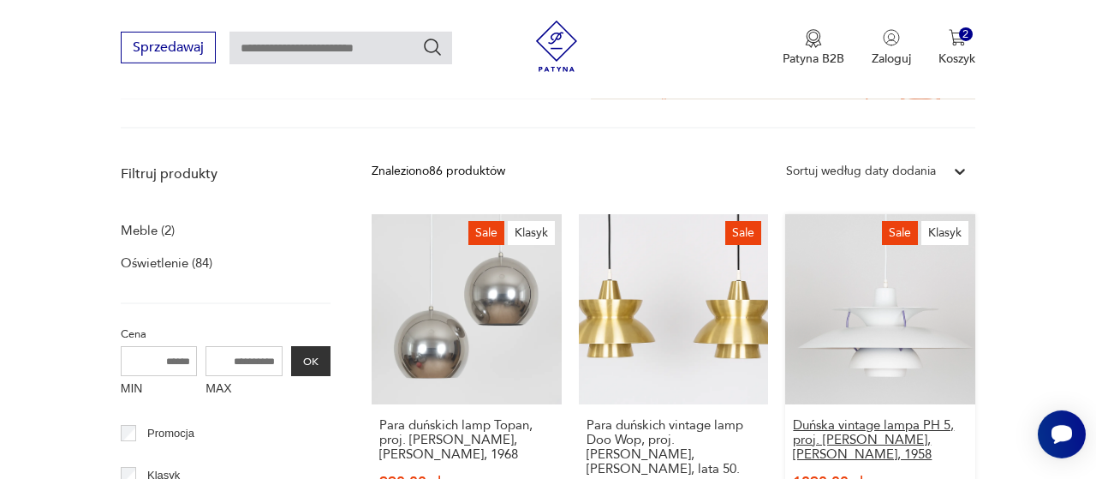
scroll to position [361, 0]
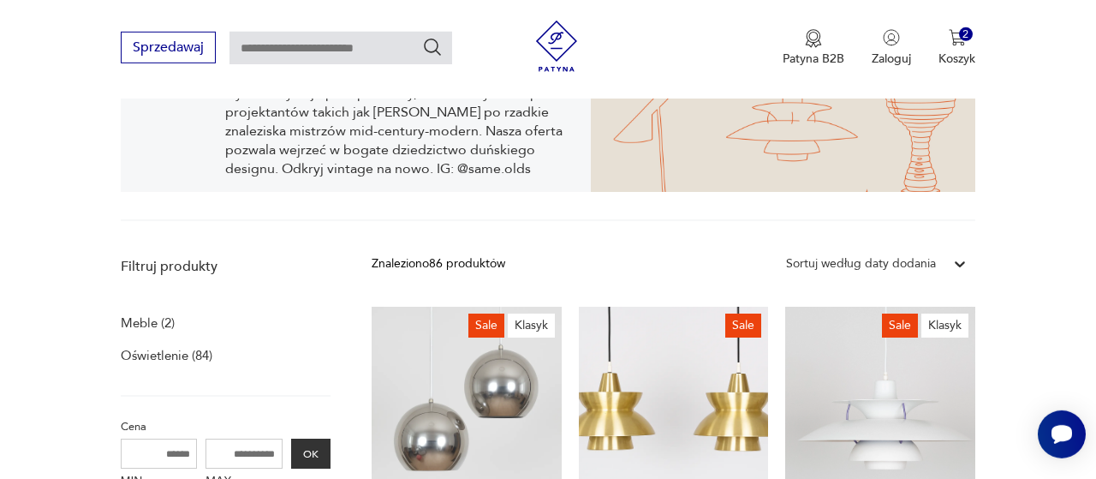
click at [965, 265] on icon at bounding box center [960, 263] width 17 height 17
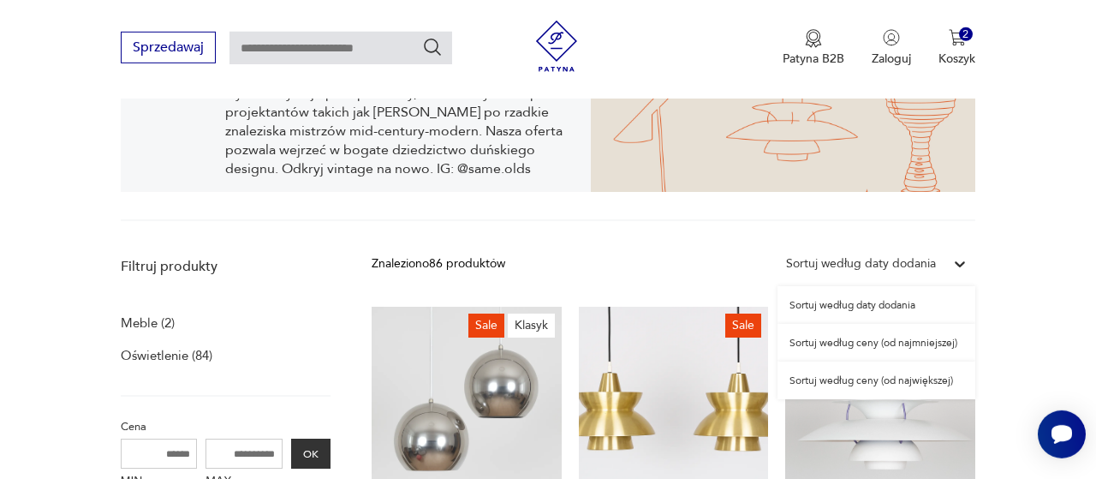
click at [932, 348] on div "Sortuj według ceny (od najmniejszej)" at bounding box center [877, 343] width 198 height 38
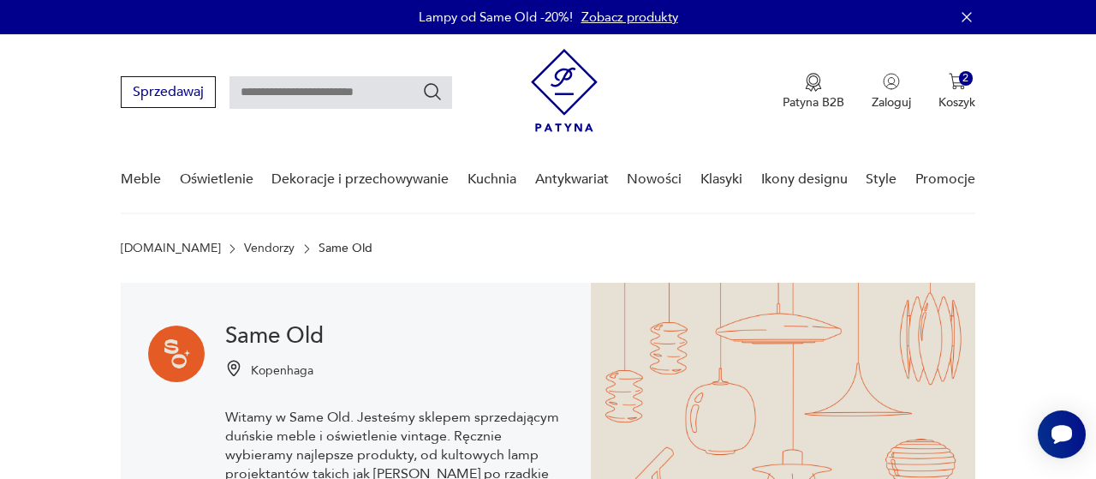
click at [545, 81] on img at bounding box center [564, 90] width 67 height 83
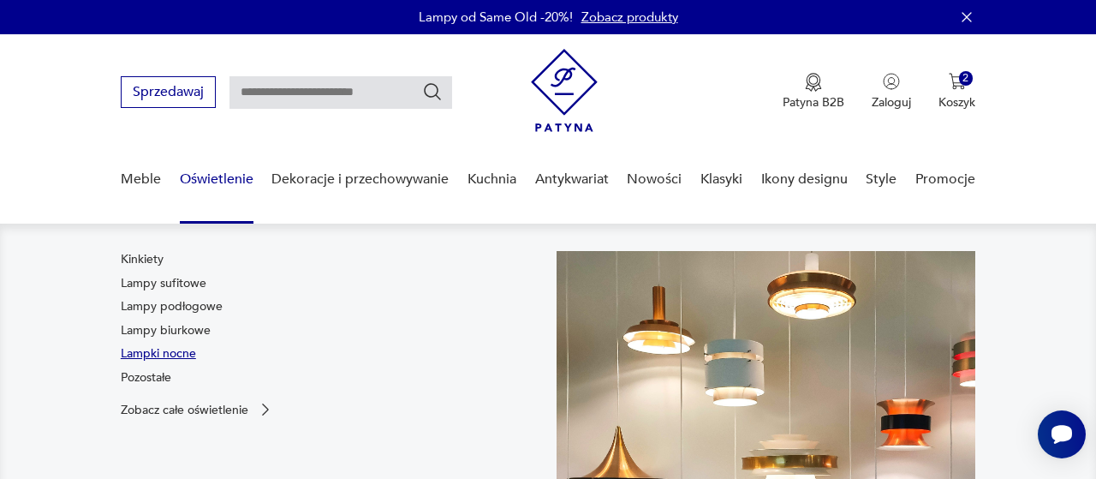
click at [156, 351] on link "Lampki nocne" at bounding box center [158, 353] width 75 height 17
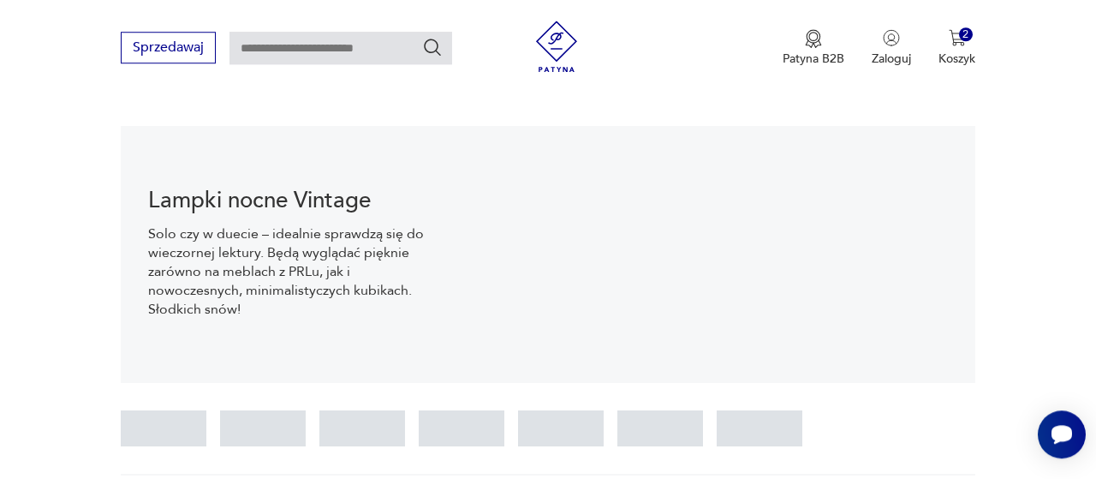
scroll to position [558, 0]
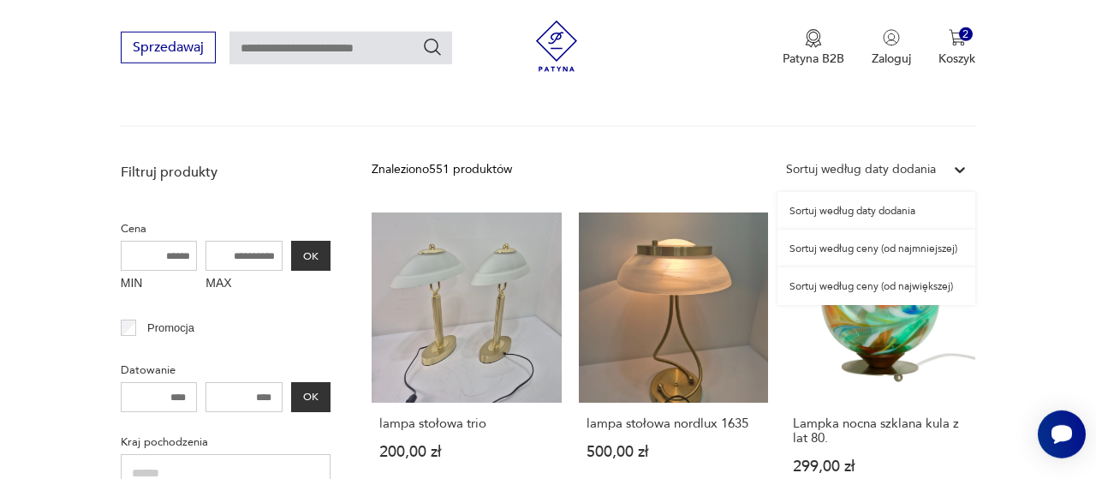
click at [958, 170] on icon at bounding box center [960, 170] width 10 height 6
click at [926, 245] on div "Sortuj według ceny (od najmniejszej)" at bounding box center [877, 249] width 198 height 38
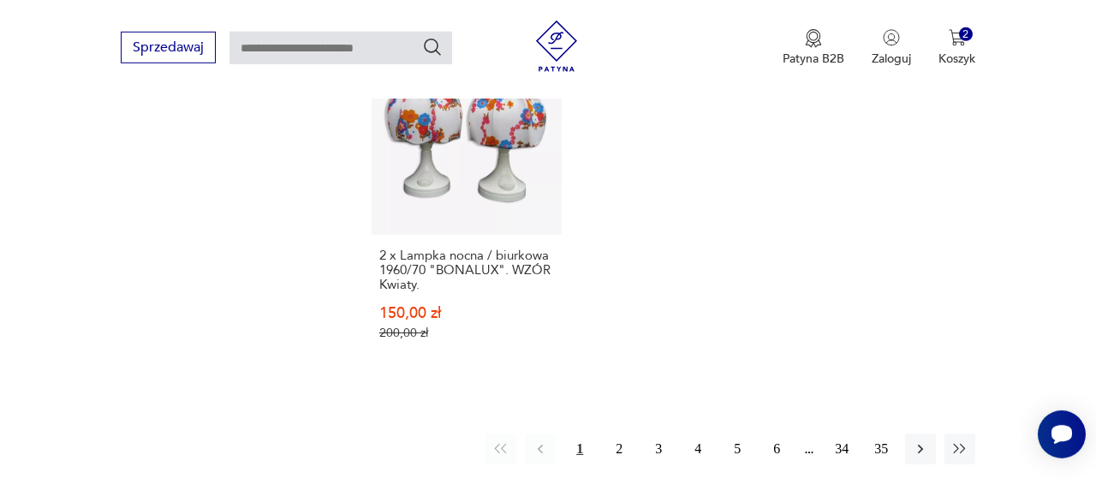
scroll to position [2681, 0]
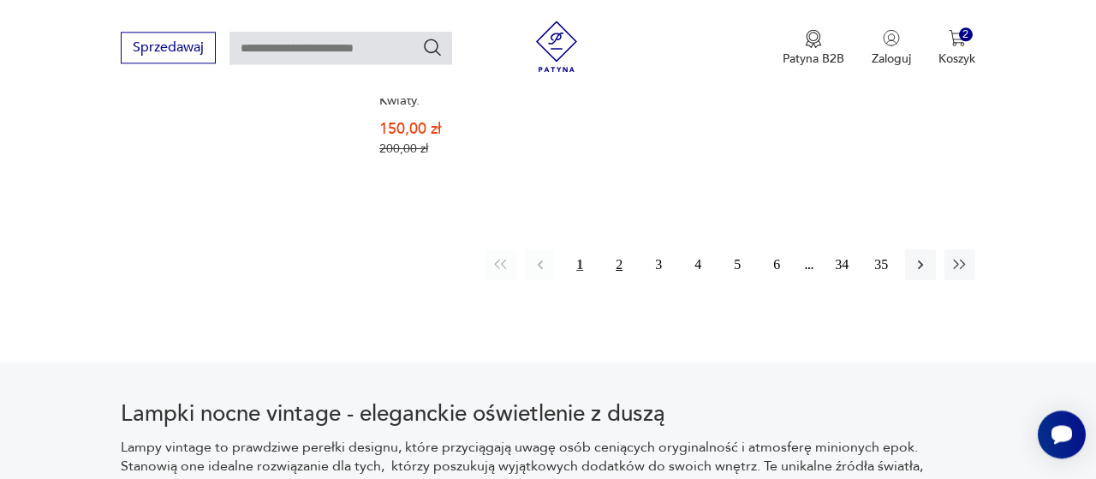
click at [618, 249] on button "2" at bounding box center [619, 264] width 31 height 31
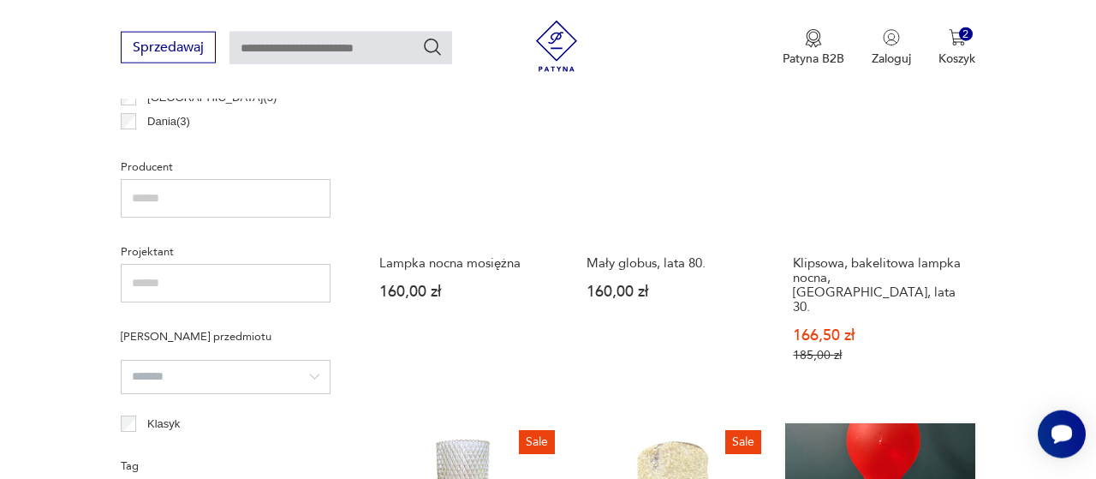
scroll to position [988, 0]
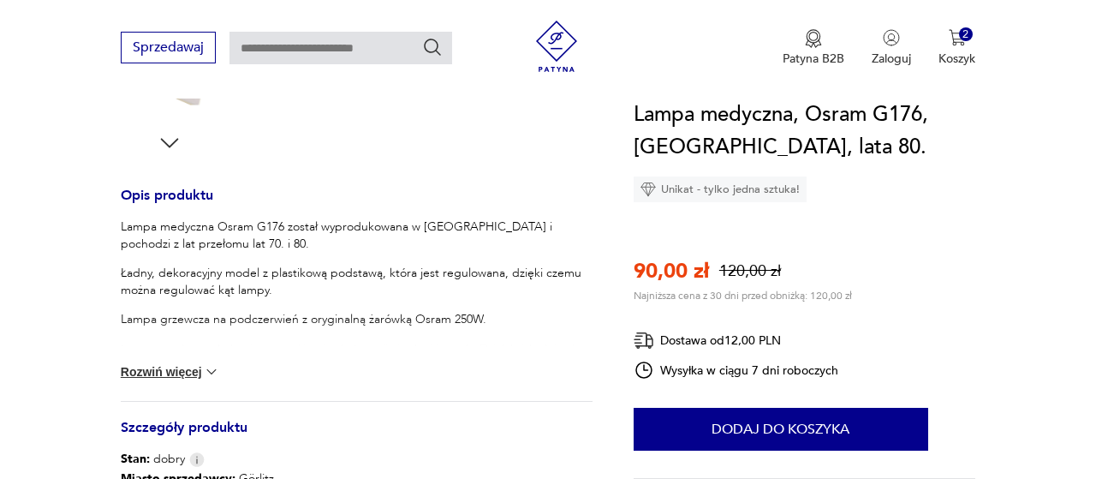
scroll to position [624, 0]
click at [214, 379] on img at bounding box center [211, 371] width 17 height 17
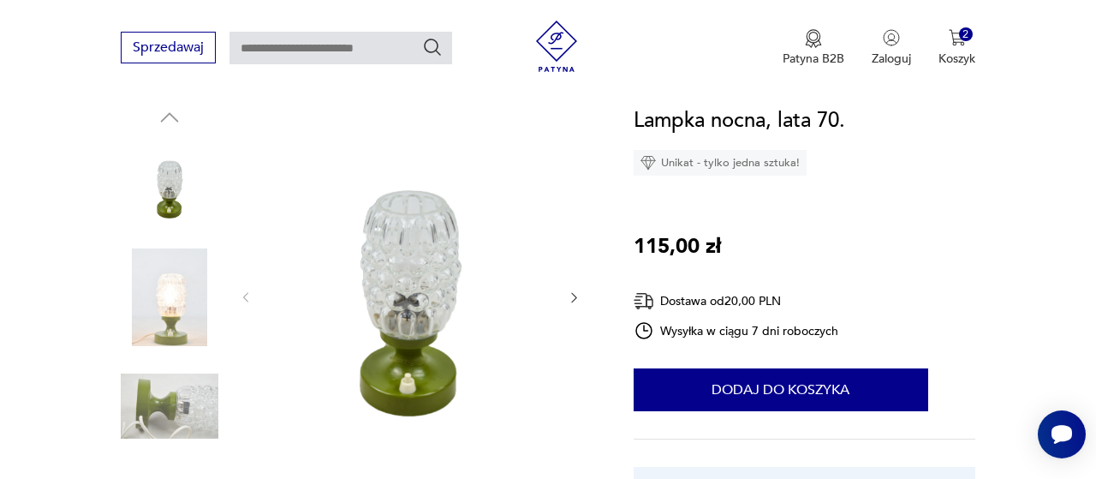
click at [574, 289] on div at bounding box center [410, 297] width 343 height 386
click at [574, 295] on icon "button" at bounding box center [574, 297] width 14 height 14
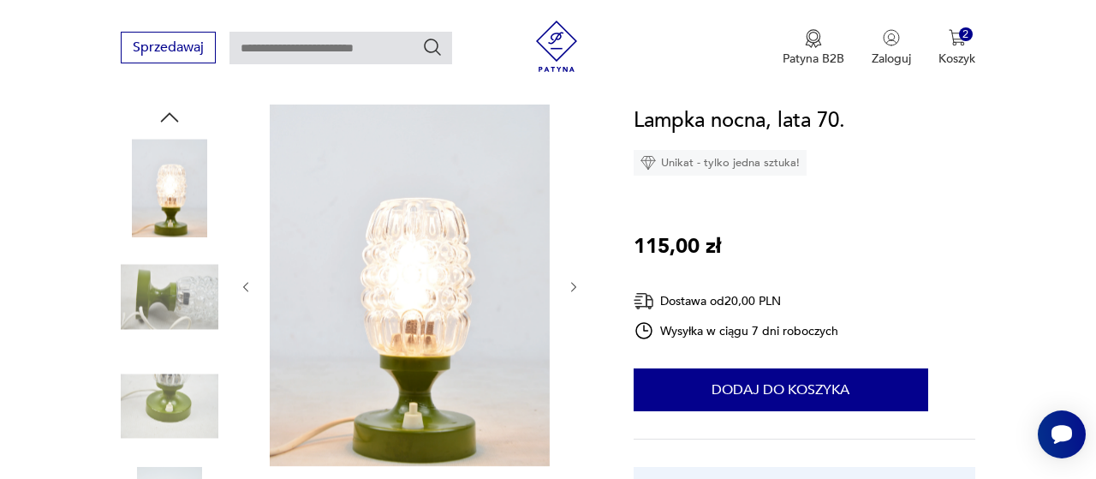
click at [574, 295] on div at bounding box center [410, 286] width 343 height 365
click at [573, 293] on icon "button" at bounding box center [574, 287] width 14 height 14
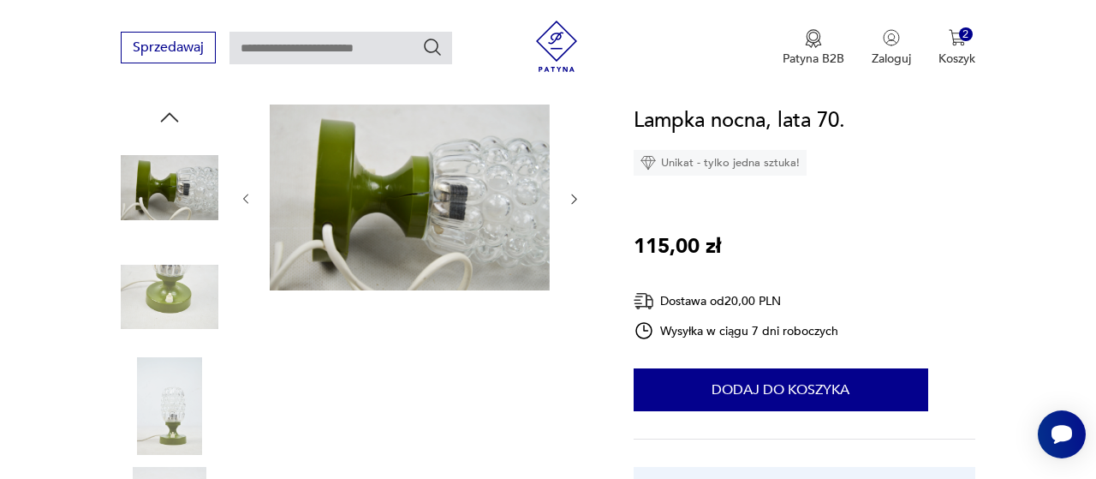
click at [578, 200] on icon "button" at bounding box center [574, 199] width 14 height 14
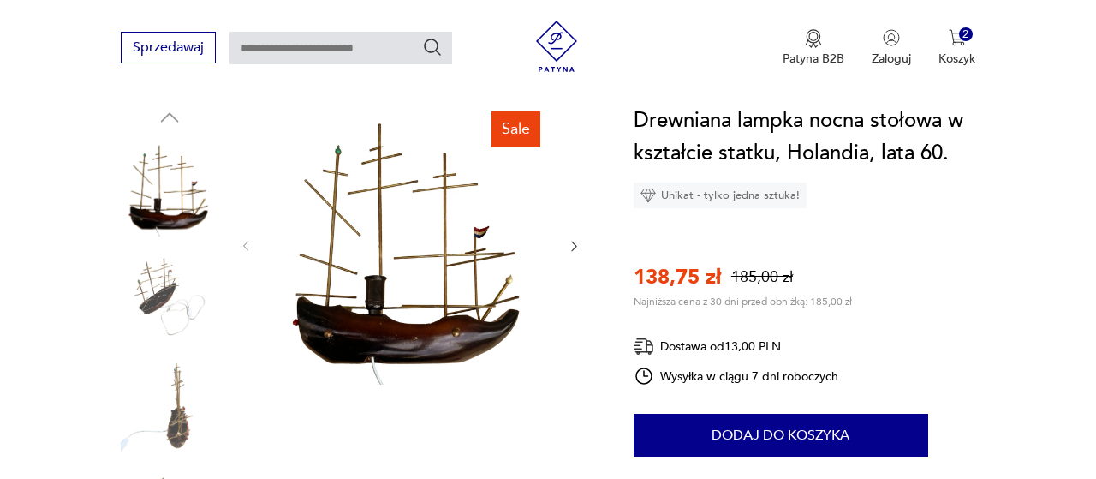
click at [576, 248] on icon "button" at bounding box center [574, 246] width 14 height 14
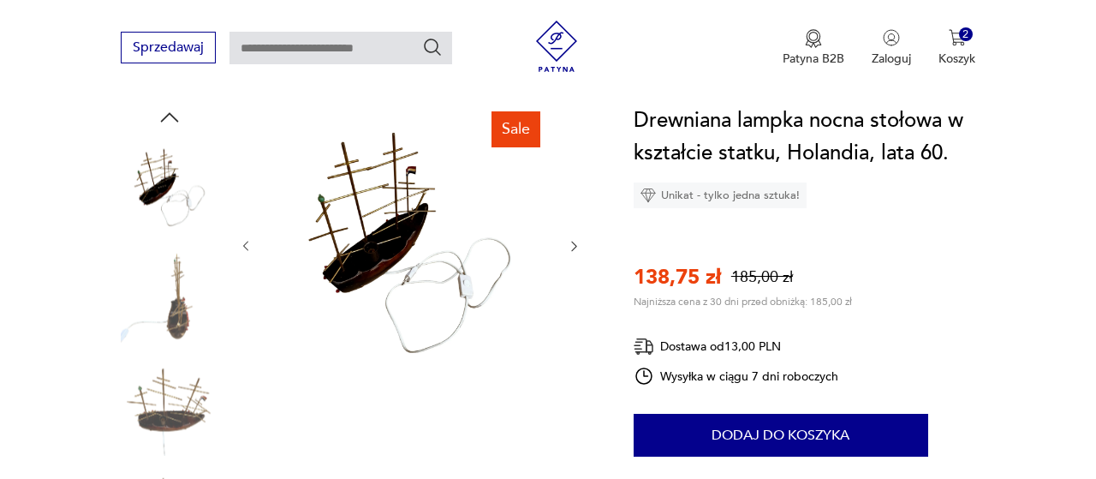
click at [576, 248] on icon "button" at bounding box center [574, 246] width 14 height 14
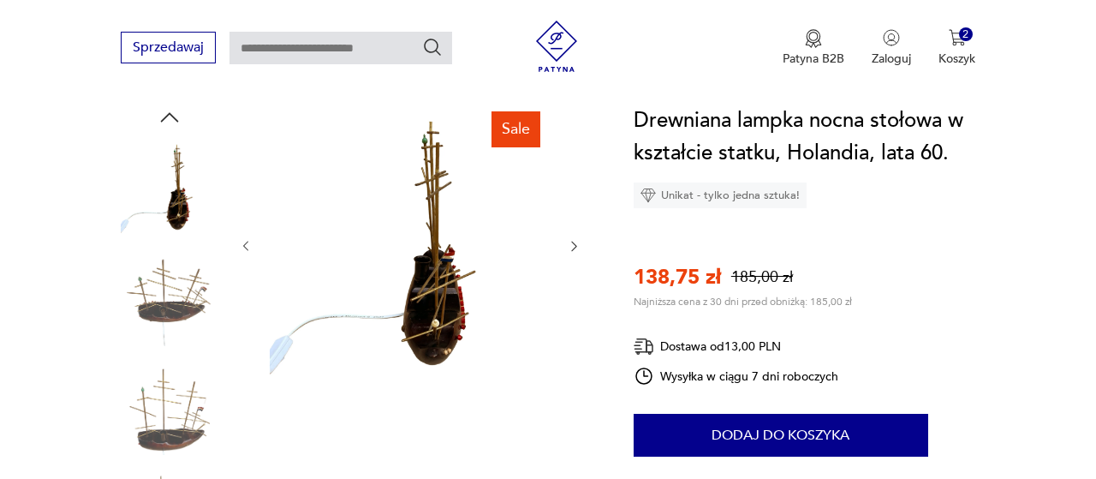
click at [576, 248] on icon "button" at bounding box center [574, 246] width 14 height 14
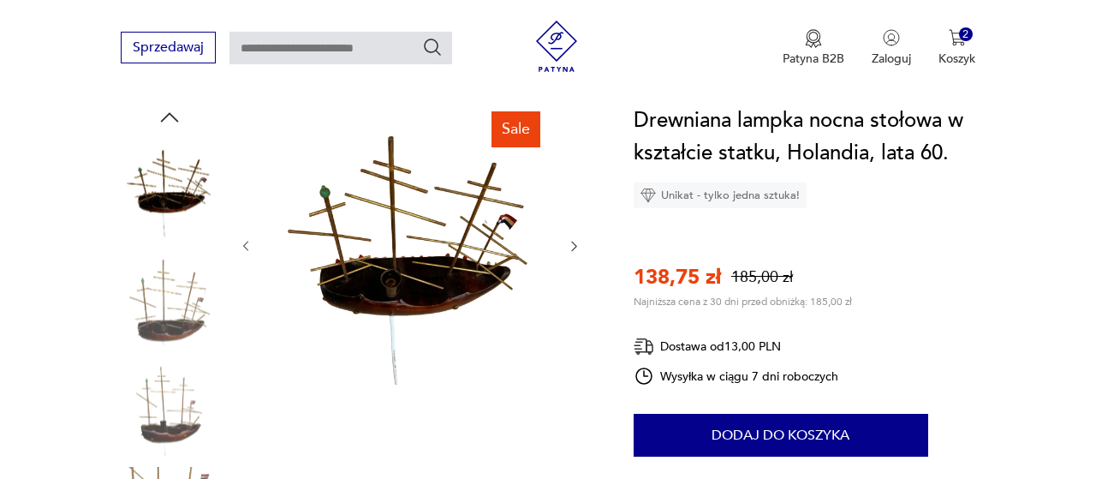
click at [576, 248] on icon "button" at bounding box center [574, 246] width 14 height 14
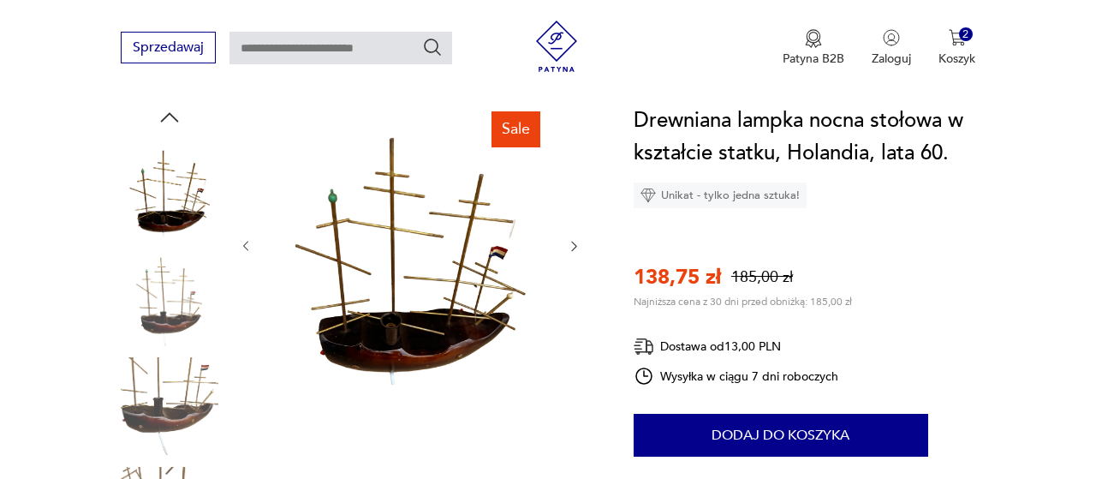
click at [577, 248] on icon "button" at bounding box center [574, 246] width 14 height 14
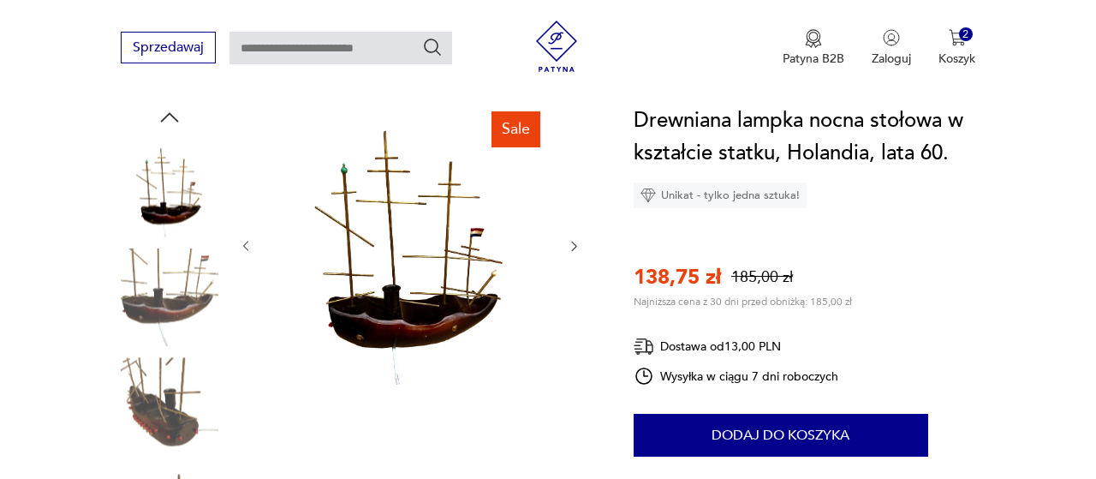
click at [577, 248] on icon "button" at bounding box center [574, 246] width 14 height 14
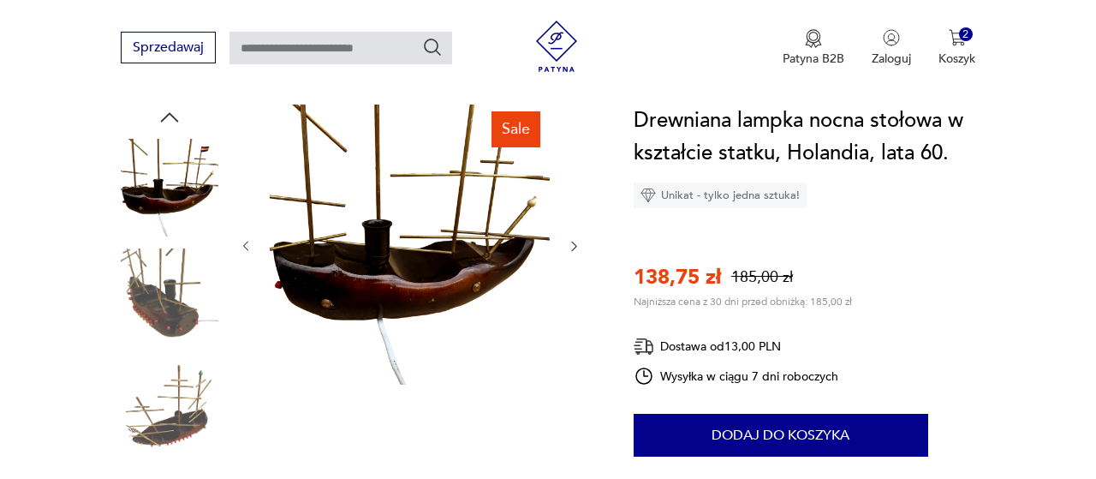
scroll to position [624, 0]
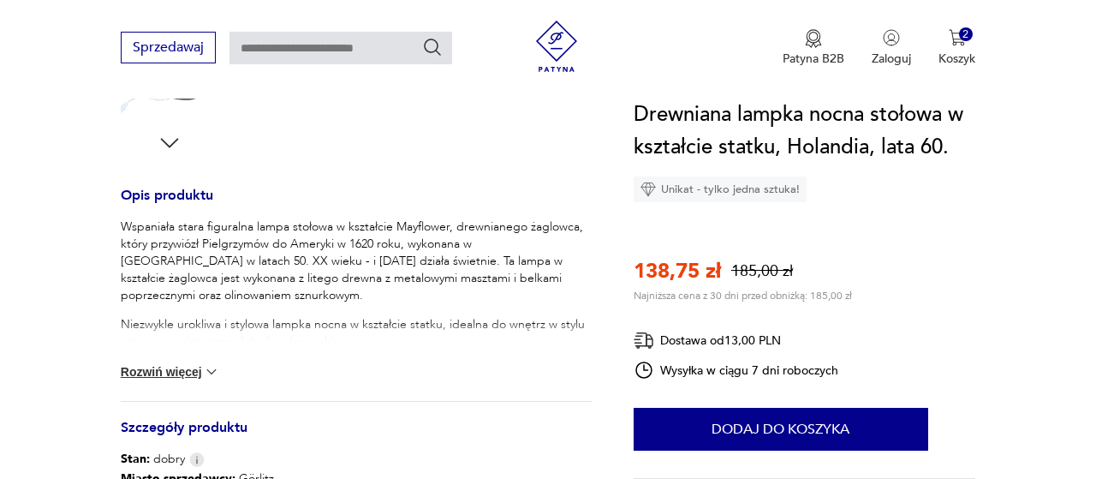
click at [215, 366] on img at bounding box center [211, 371] width 17 height 17
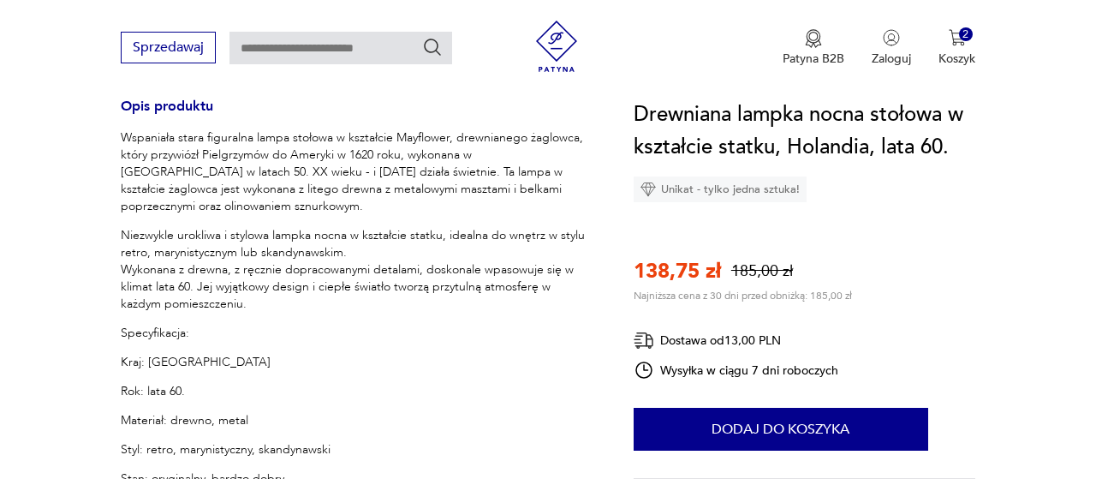
scroll to position [1158, 0]
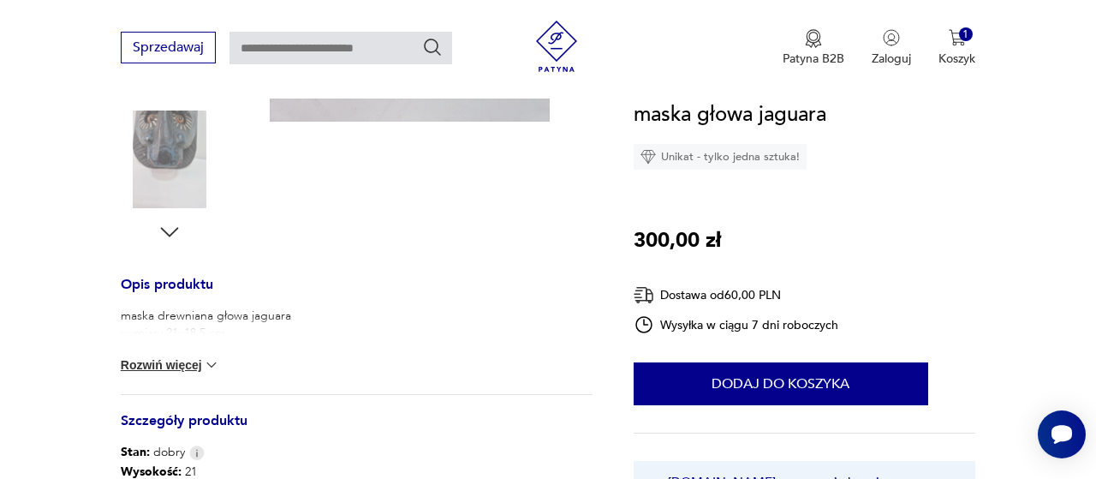
click at [212, 368] on img at bounding box center [211, 364] width 17 height 17
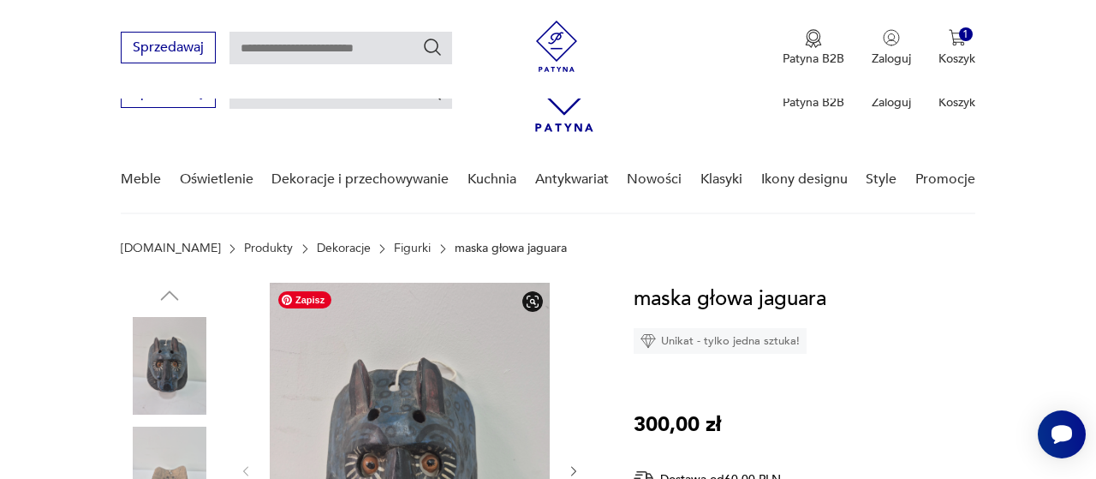
scroll to position [267, 0]
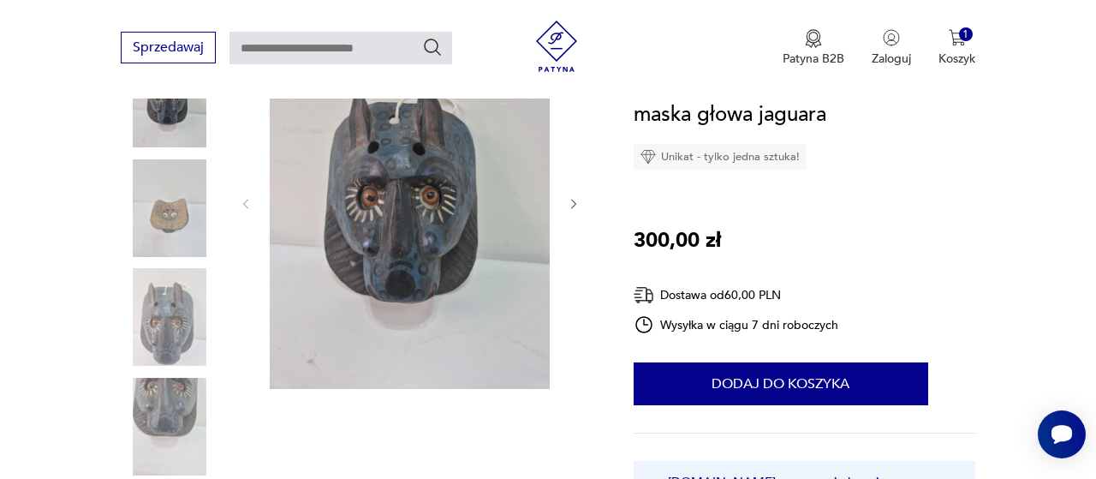
click at [570, 196] on button "button" at bounding box center [574, 203] width 14 height 17
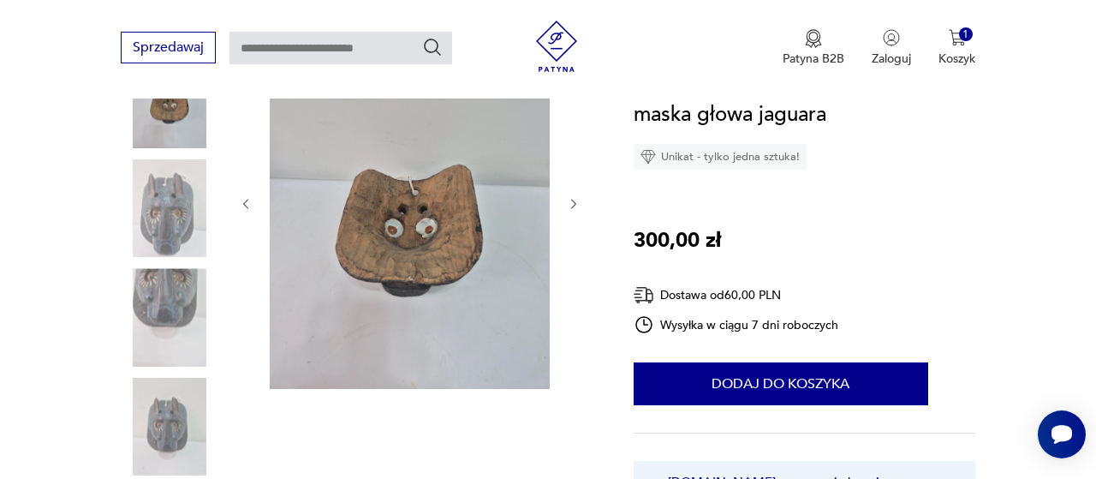
click at [573, 206] on icon "button" at bounding box center [574, 204] width 14 height 14
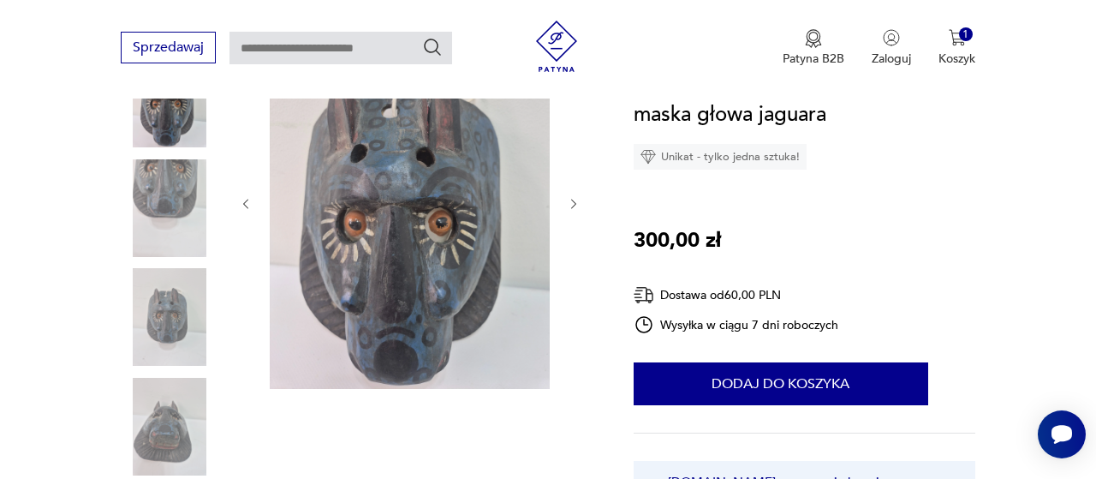
click at [573, 200] on icon "button" at bounding box center [574, 203] width 5 height 9
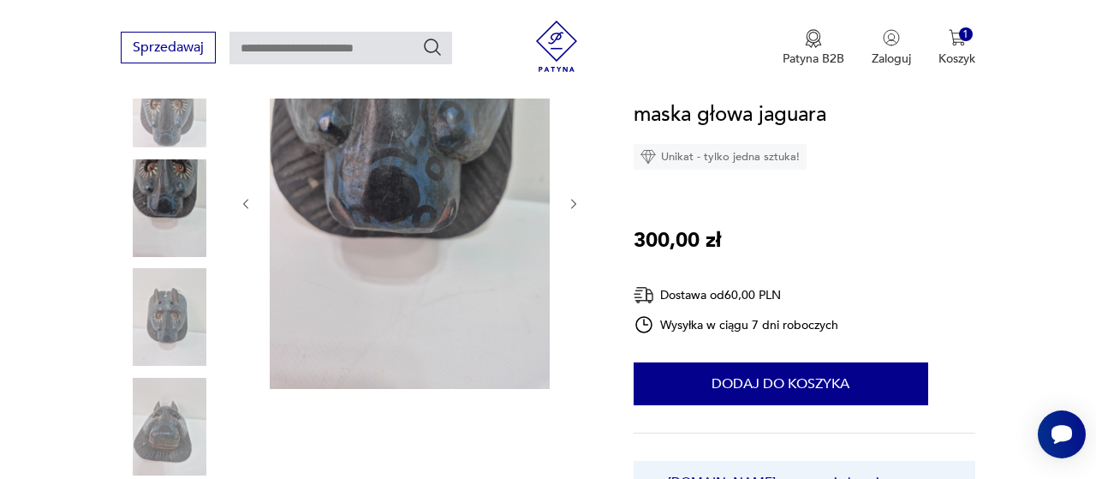
click at [573, 200] on icon "button" at bounding box center [574, 203] width 5 height 9
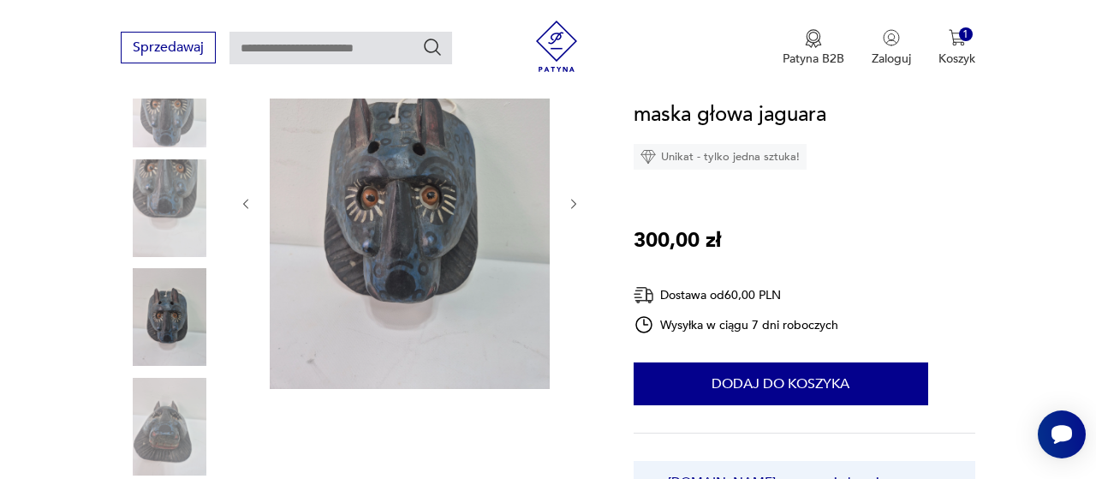
click at [573, 200] on icon "button" at bounding box center [574, 203] width 5 height 9
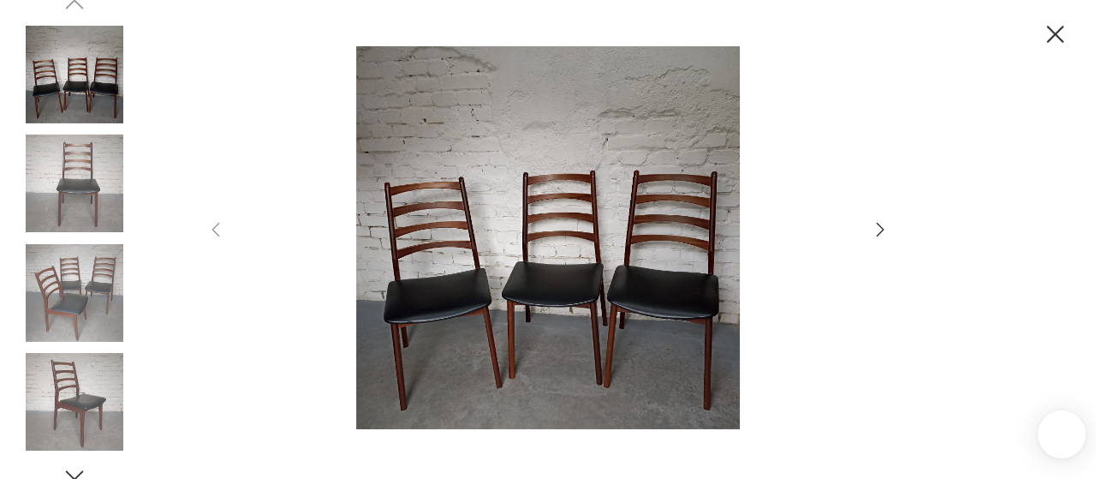
click at [890, 223] on icon "button" at bounding box center [880, 229] width 21 height 21
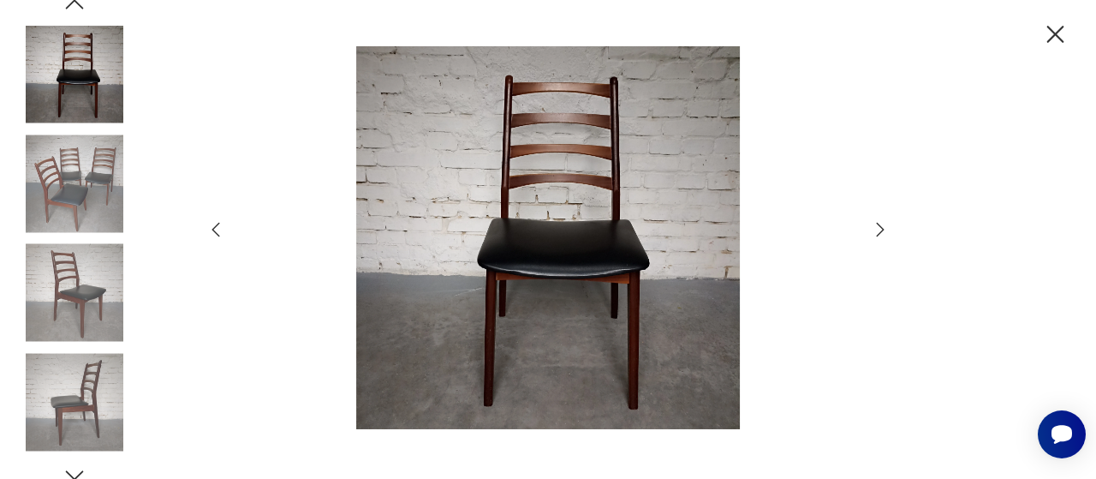
click at [890, 223] on icon "button" at bounding box center [880, 229] width 21 height 21
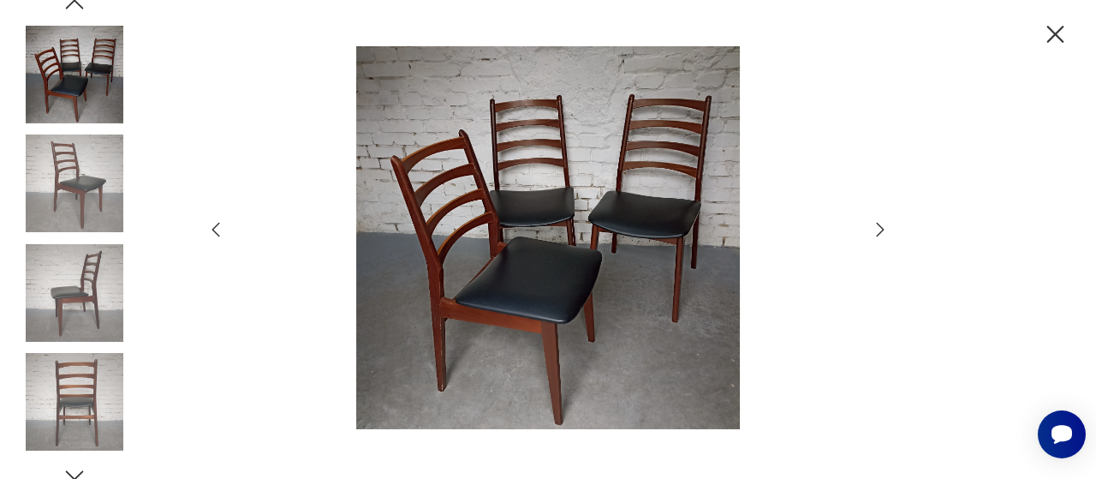
click at [890, 223] on icon "button" at bounding box center [880, 229] width 21 height 21
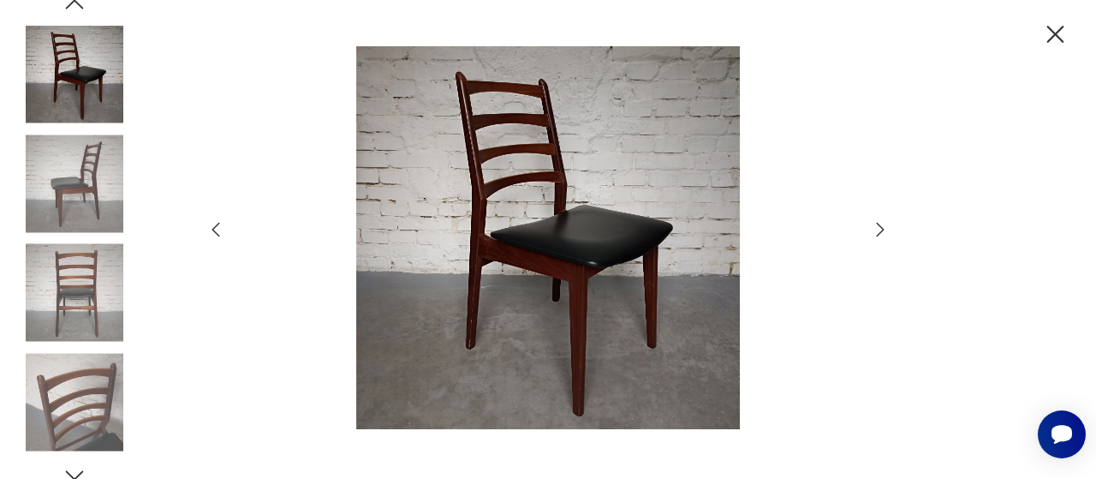
click at [890, 223] on icon "button" at bounding box center [880, 229] width 21 height 21
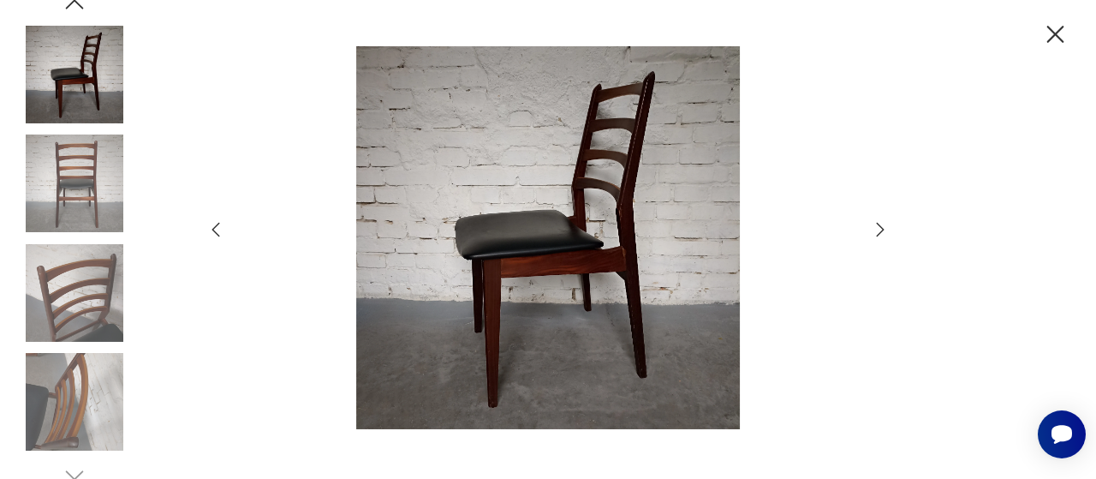
click at [890, 223] on icon "button" at bounding box center [880, 229] width 21 height 21
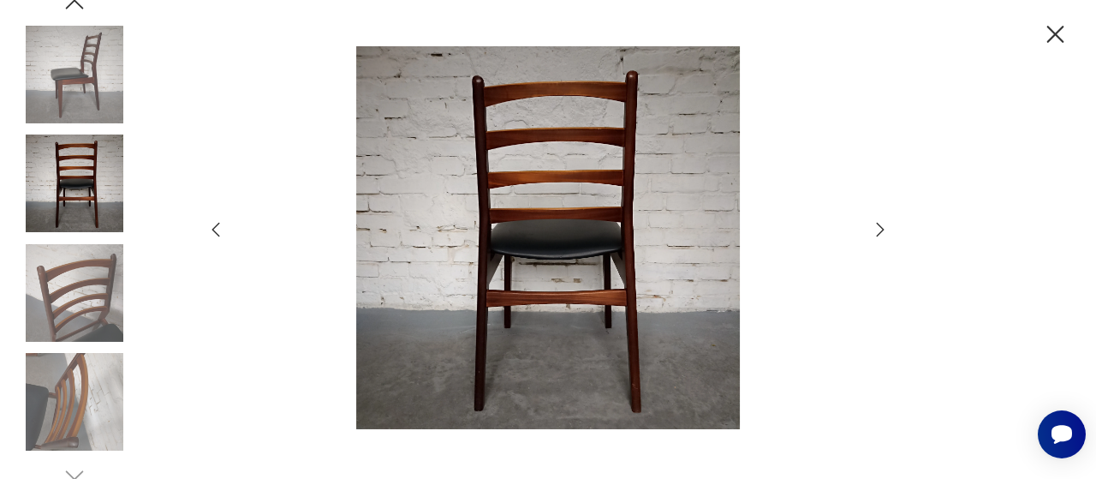
click at [890, 223] on icon "button" at bounding box center [880, 229] width 21 height 21
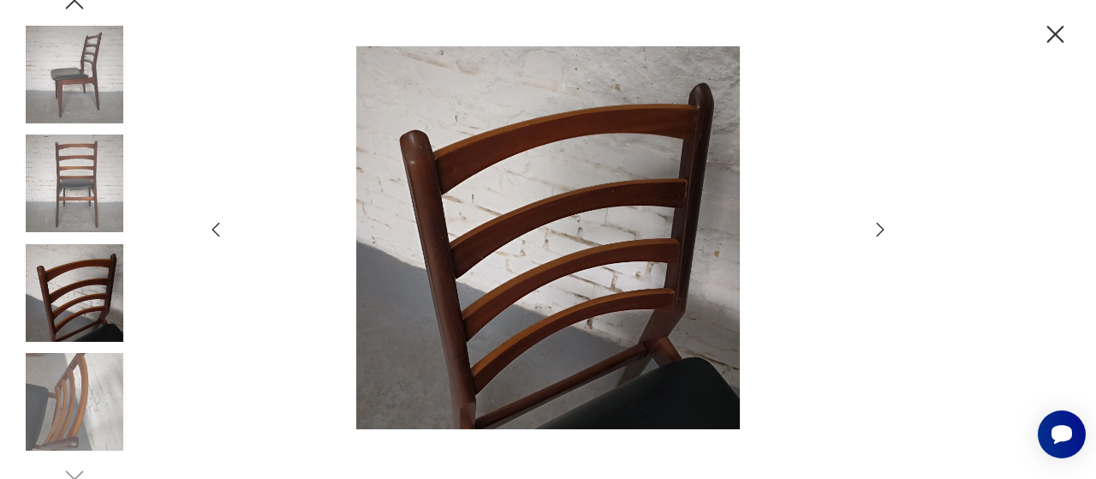
click at [890, 223] on icon "button" at bounding box center [880, 229] width 21 height 21
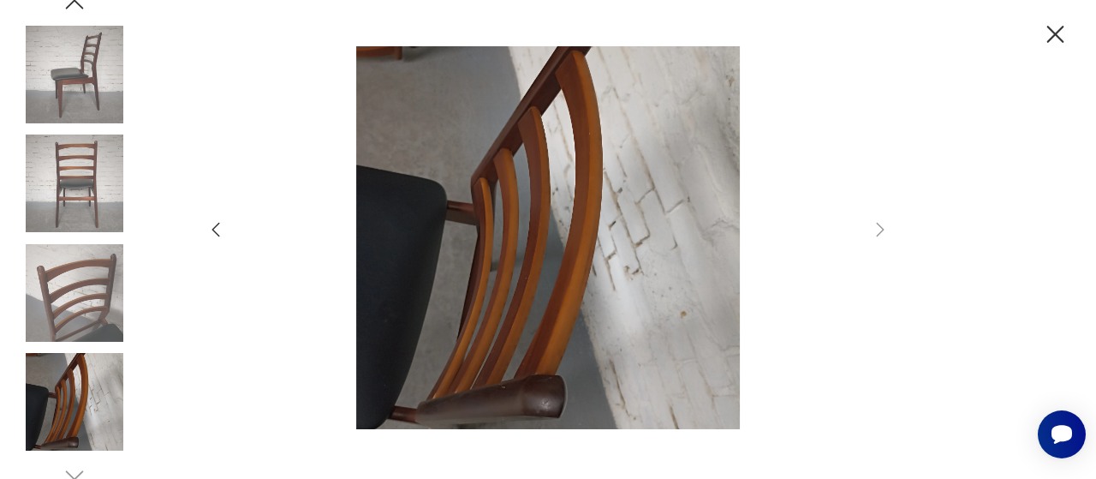
click at [1048, 43] on icon "button" at bounding box center [1056, 35] width 30 height 30
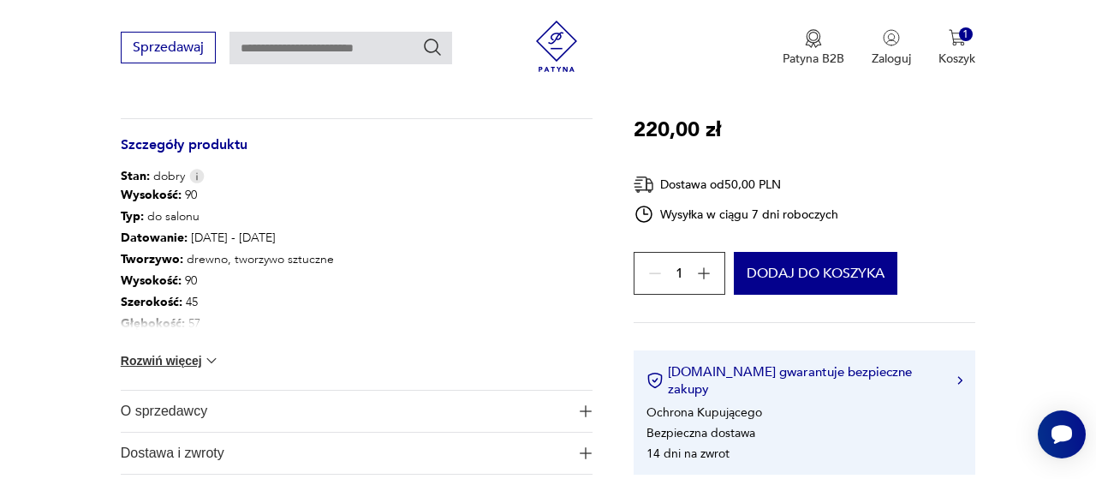
scroll to position [624, 0]
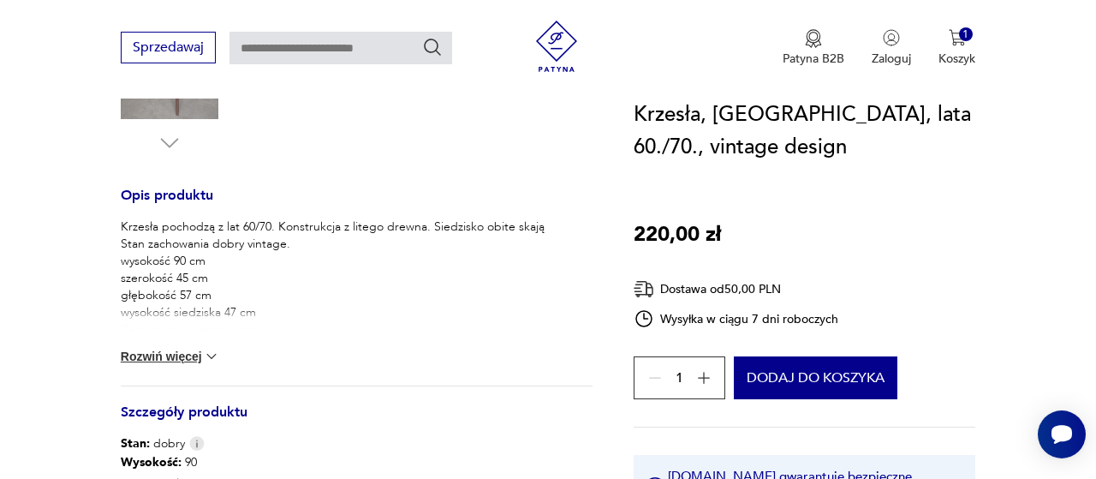
click at [206, 360] on button "Rozwiń więcej" at bounding box center [170, 356] width 99 height 17
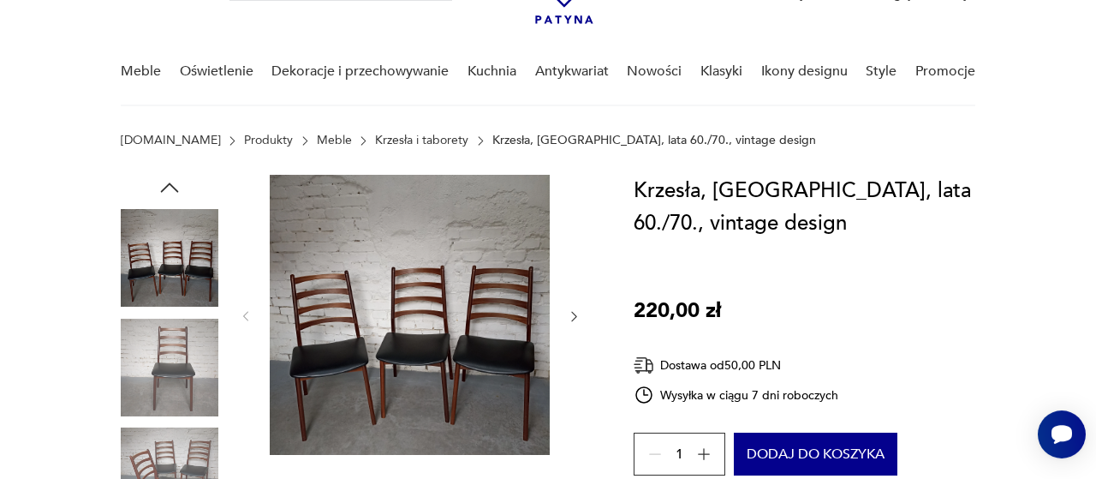
scroll to position [0, 0]
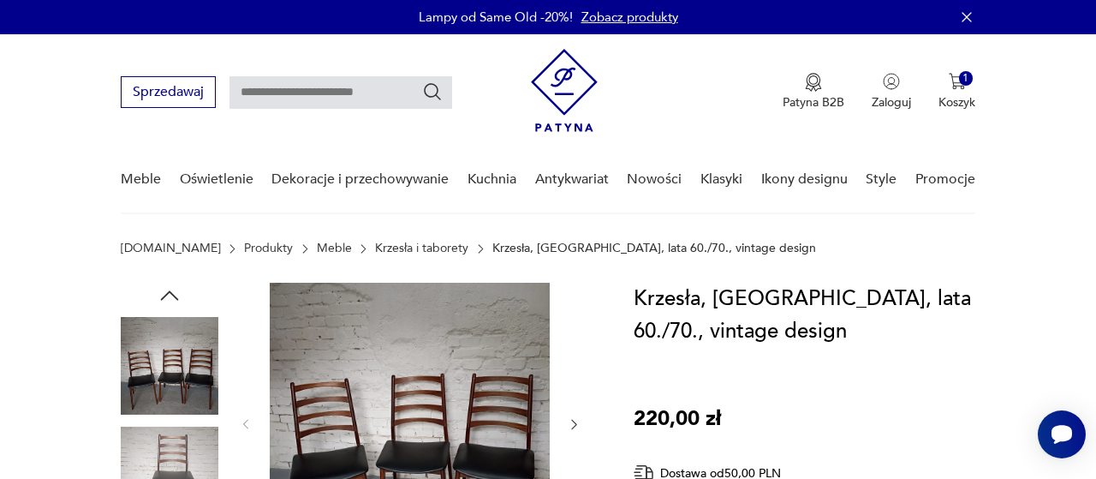
click at [195, 356] on img at bounding box center [170, 366] width 98 height 98
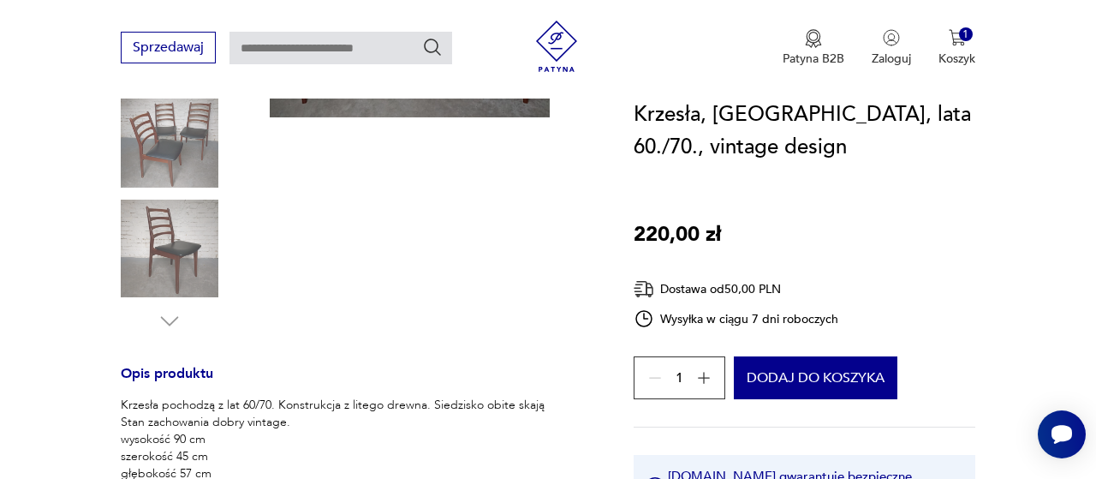
scroll to position [267, 0]
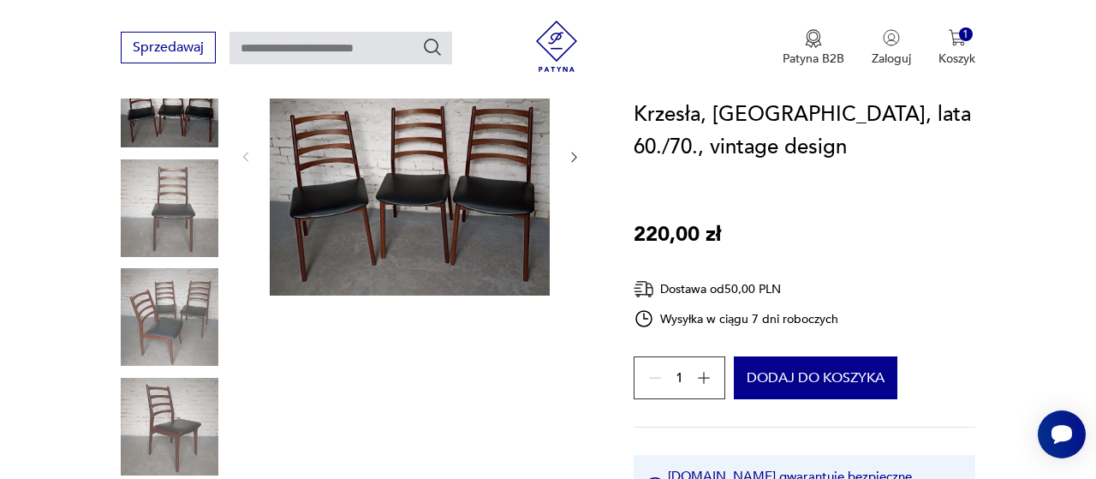
click at [213, 415] on img at bounding box center [170, 427] width 98 height 98
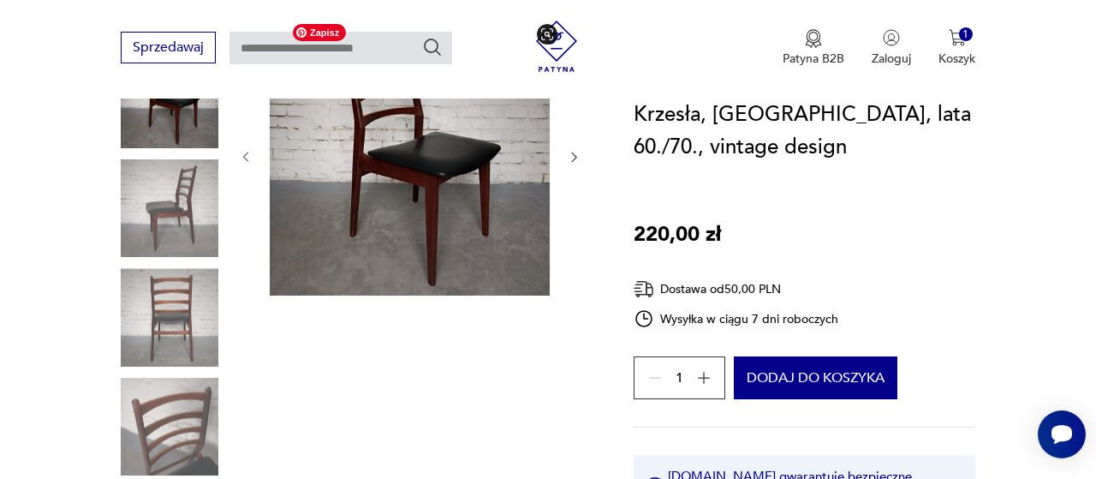
click at [466, 215] on img at bounding box center [410, 155] width 280 height 280
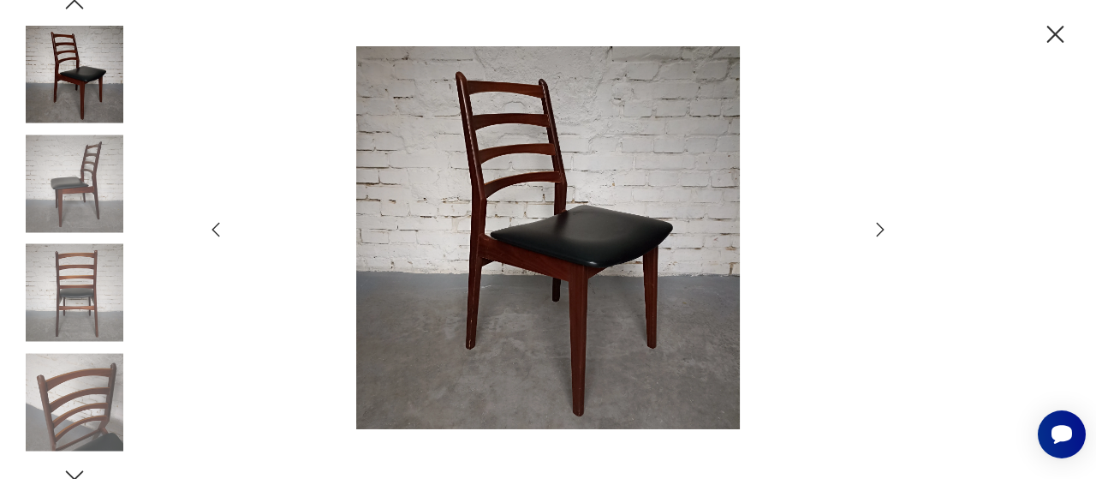
click at [889, 233] on icon "button" at bounding box center [880, 229] width 21 height 21
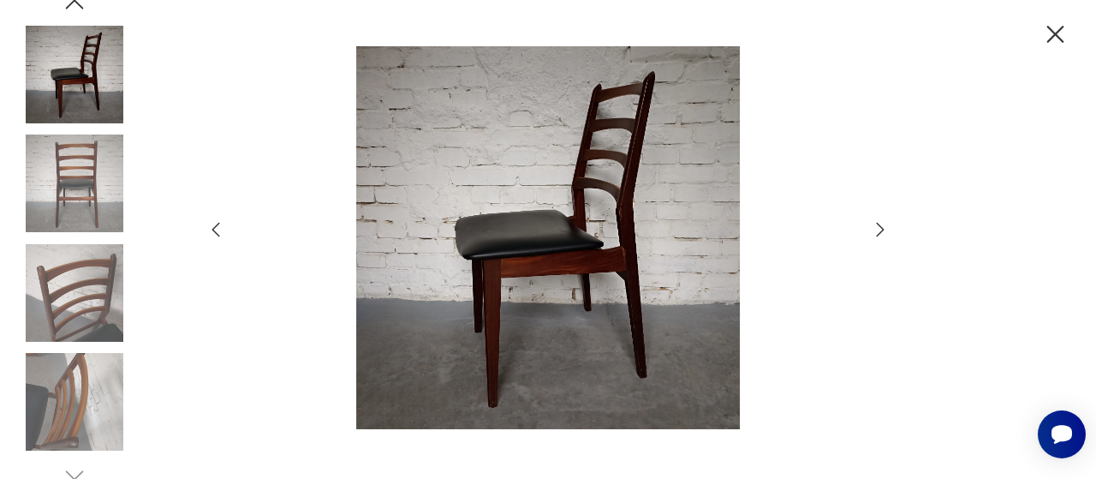
click at [889, 233] on icon "button" at bounding box center [880, 229] width 21 height 21
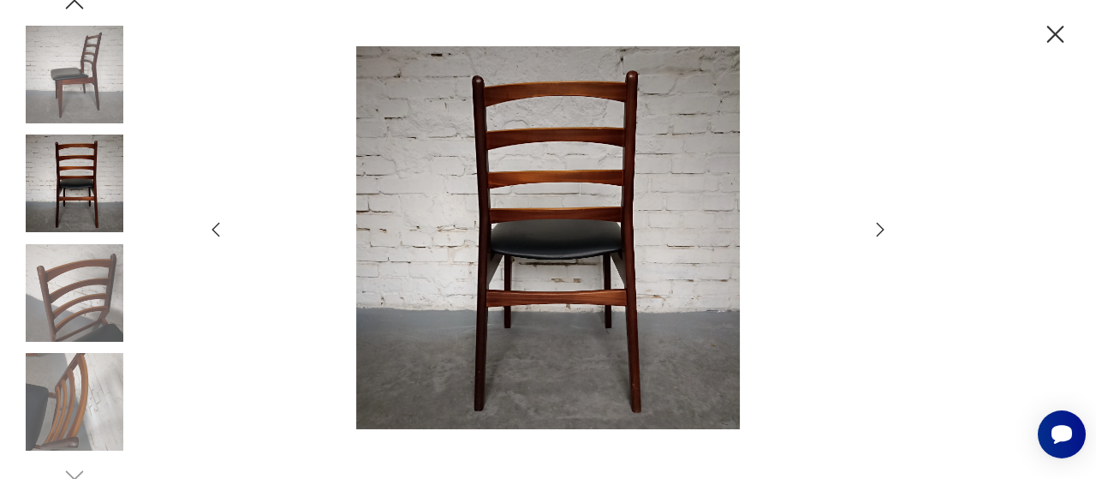
click at [889, 233] on icon "button" at bounding box center [880, 229] width 21 height 21
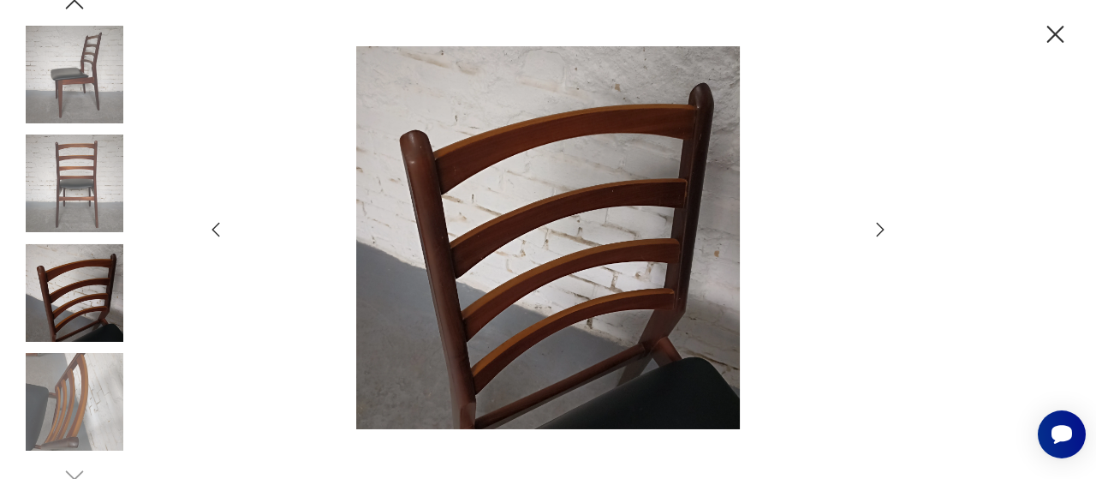
click at [889, 233] on icon "button" at bounding box center [880, 229] width 21 height 21
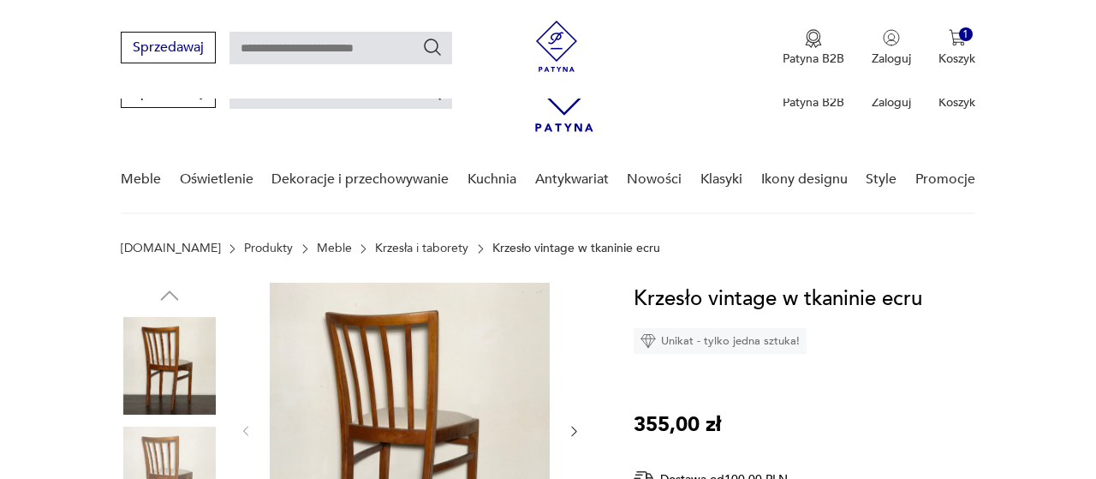
click at [570, 424] on icon "button" at bounding box center [574, 431] width 14 height 14
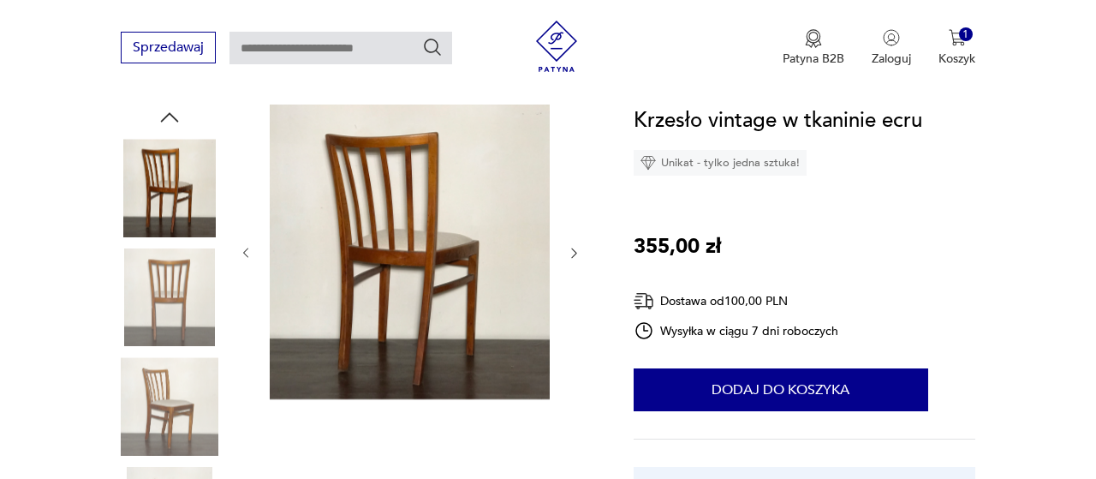
click at [570, 253] on icon "button" at bounding box center [574, 253] width 14 height 14
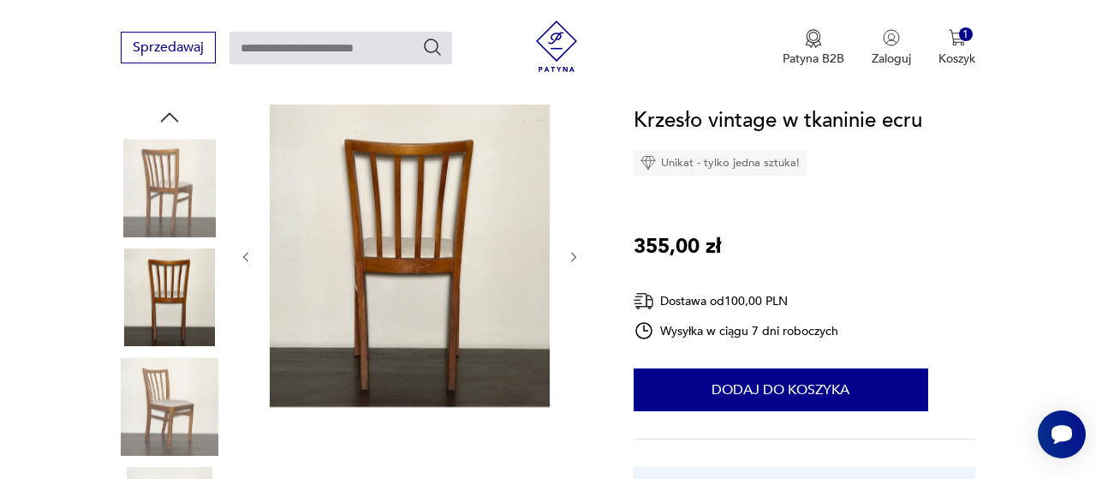
click at [570, 253] on icon "button" at bounding box center [574, 257] width 14 height 14
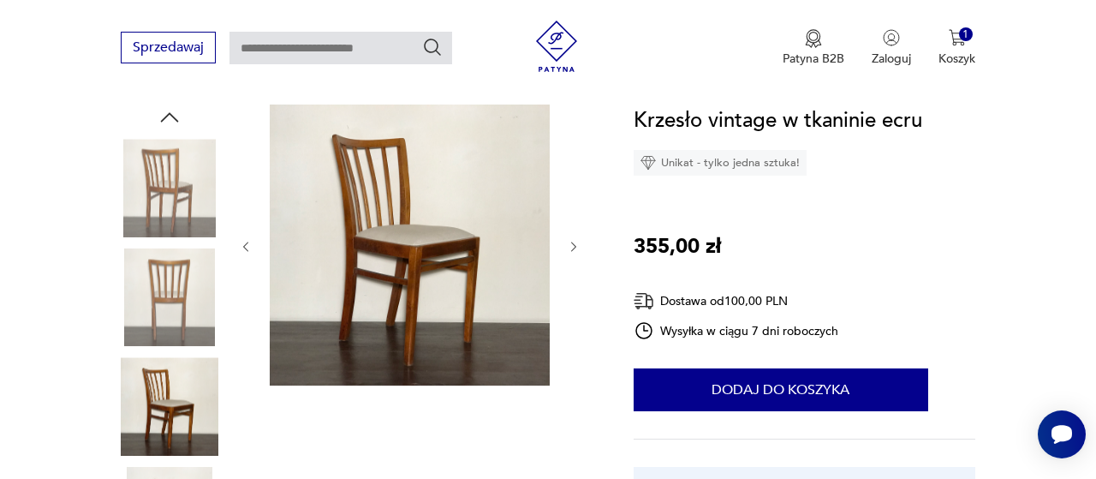
click at [570, 253] on icon "button" at bounding box center [574, 247] width 14 height 14
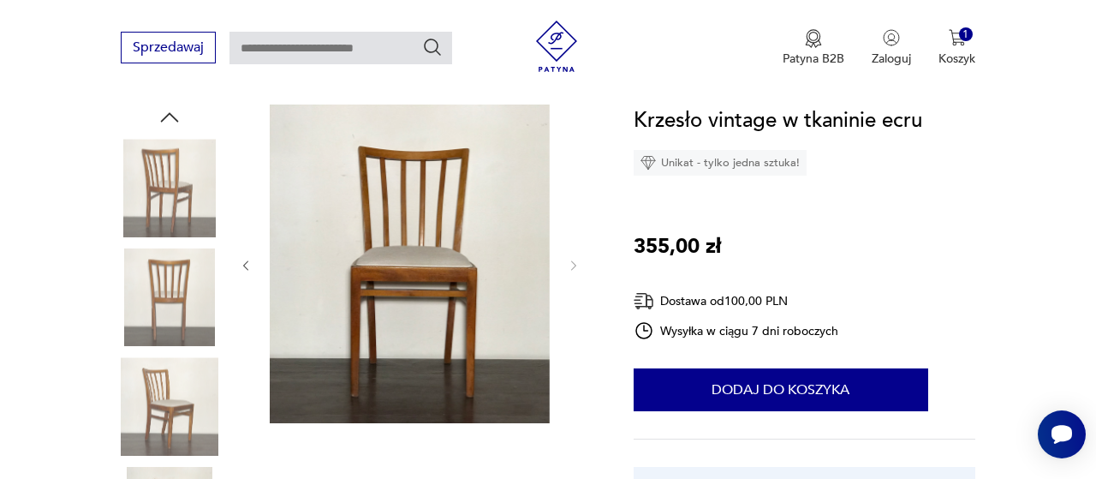
click at [570, 253] on div at bounding box center [410, 265] width 343 height 322
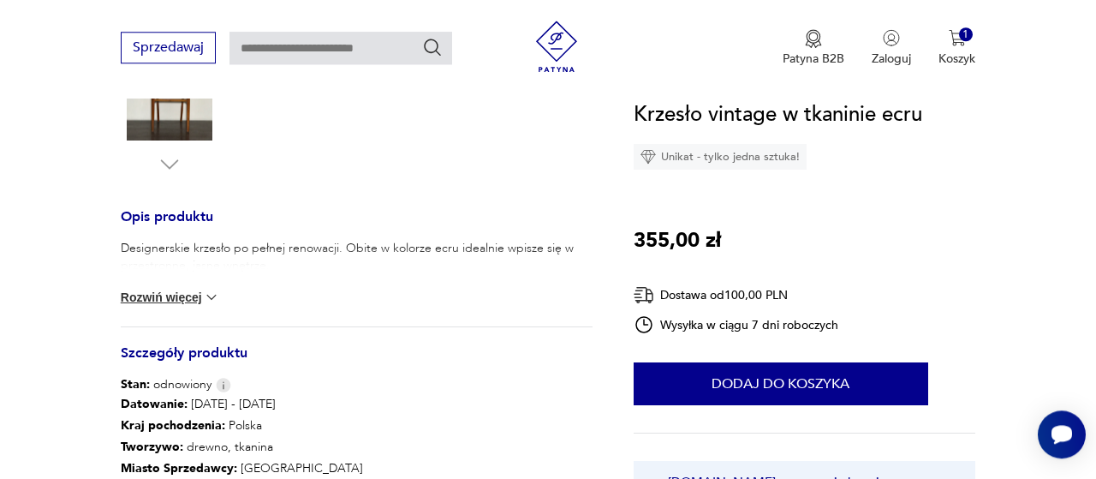
scroll to position [624, 0]
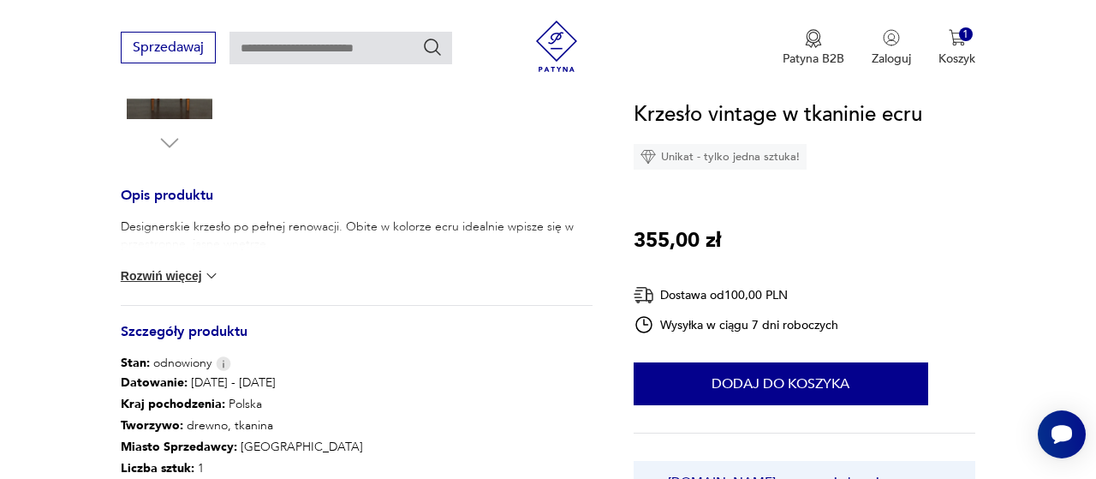
click at [196, 276] on button "Rozwiń więcej" at bounding box center [170, 275] width 99 height 17
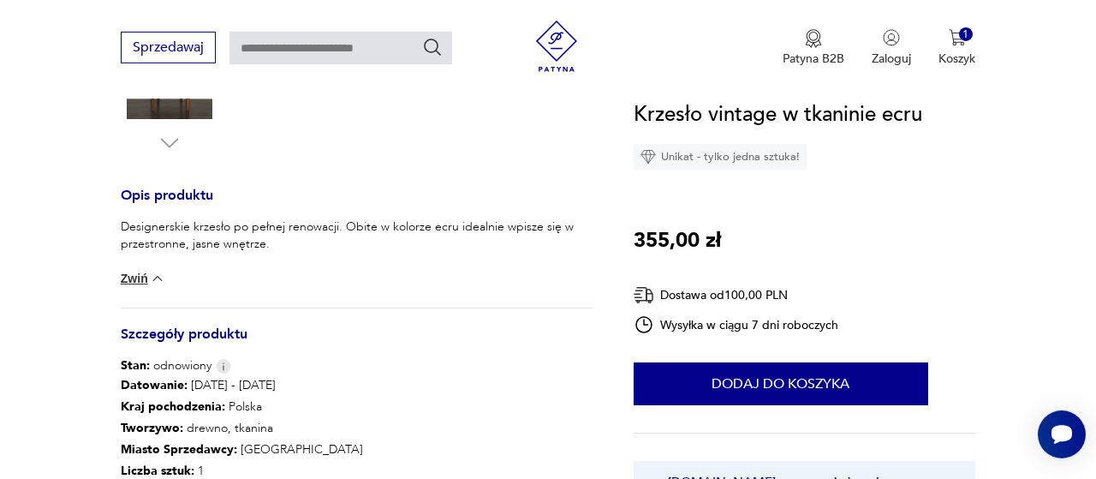
scroll to position [713, 0]
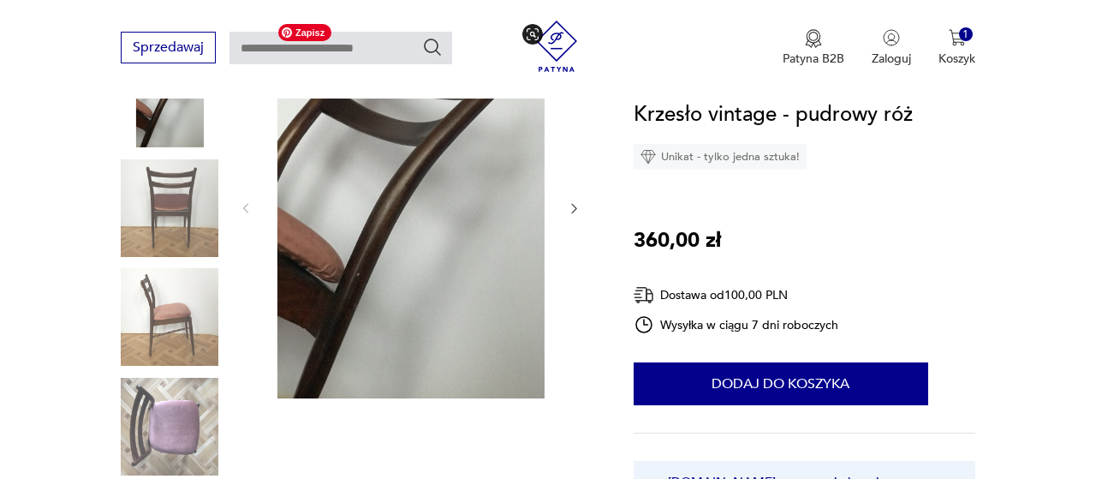
scroll to position [267, 0]
click at [162, 314] on img at bounding box center [170, 317] width 98 height 98
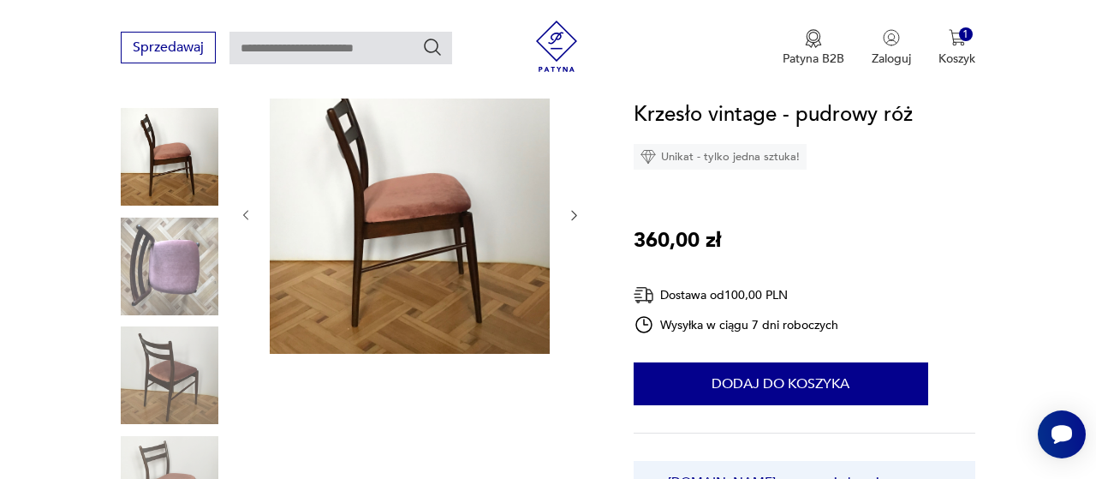
scroll to position [178, 0]
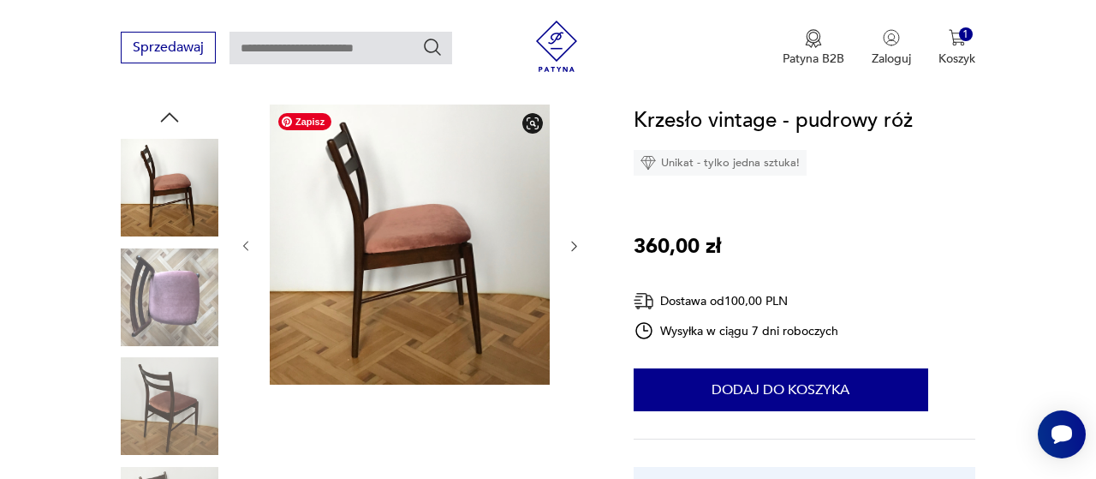
click at [157, 310] on img at bounding box center [170, 297] width 98 height 98
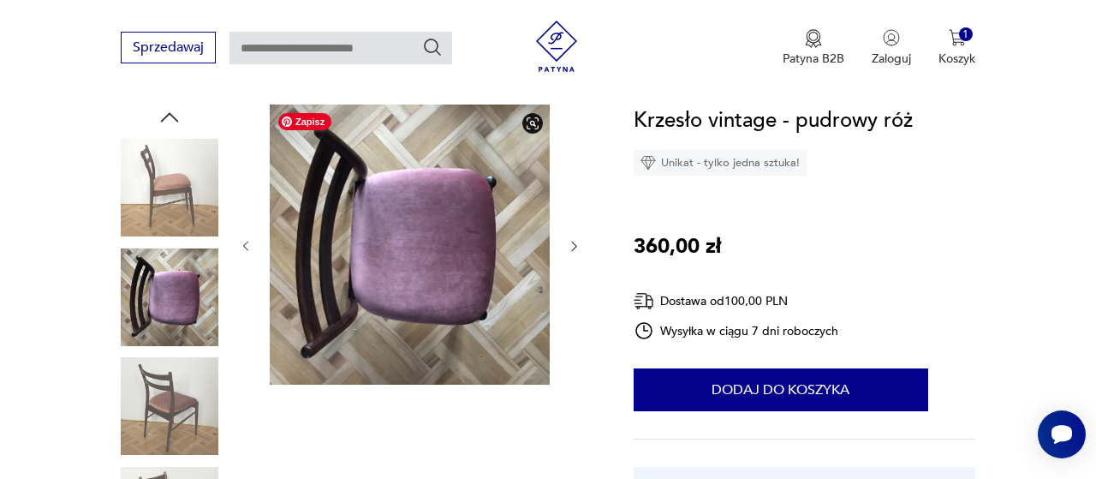
click at [131, 377] on img at bounding box center [170, 406] width 98 height 98
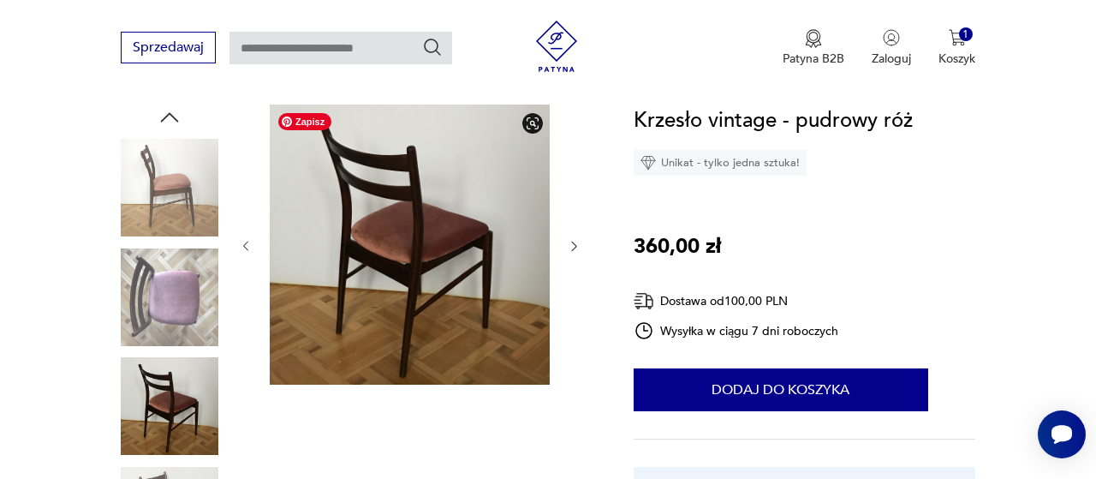
click at [149, 403] on img at bounding box center [170, 406] width 98 height 98
click at [169, 196] on img at bounding box center [170, 188] width 98 height 98
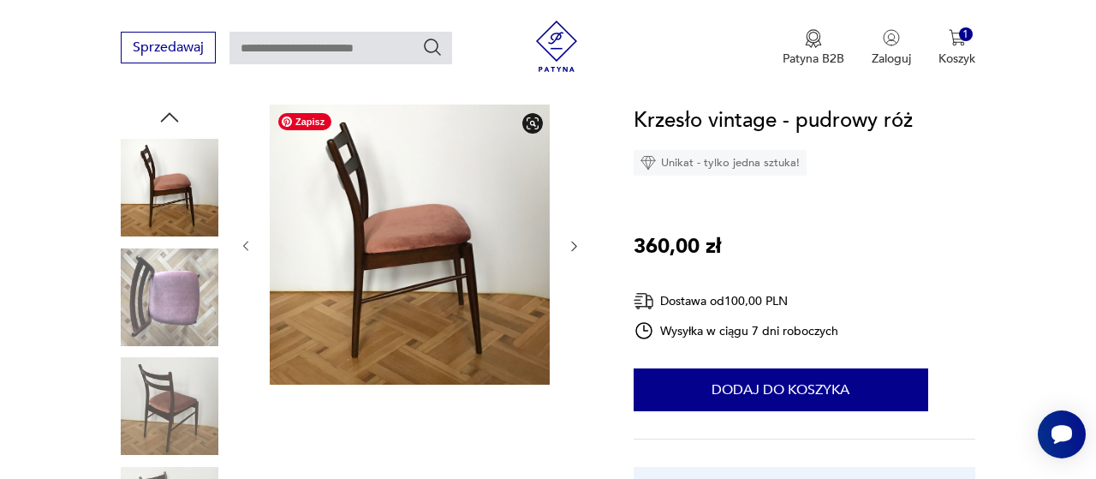
click at [158, 327] on img at bounding box center [170, 297] width 98 height 98
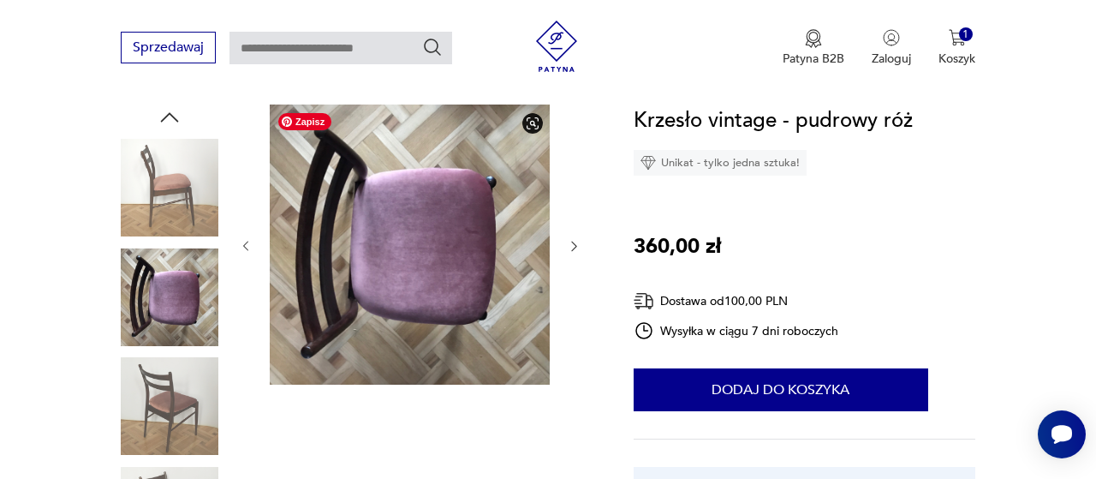
click at [156, 153] on img at bounding box center [170, 188] width 98 height 98
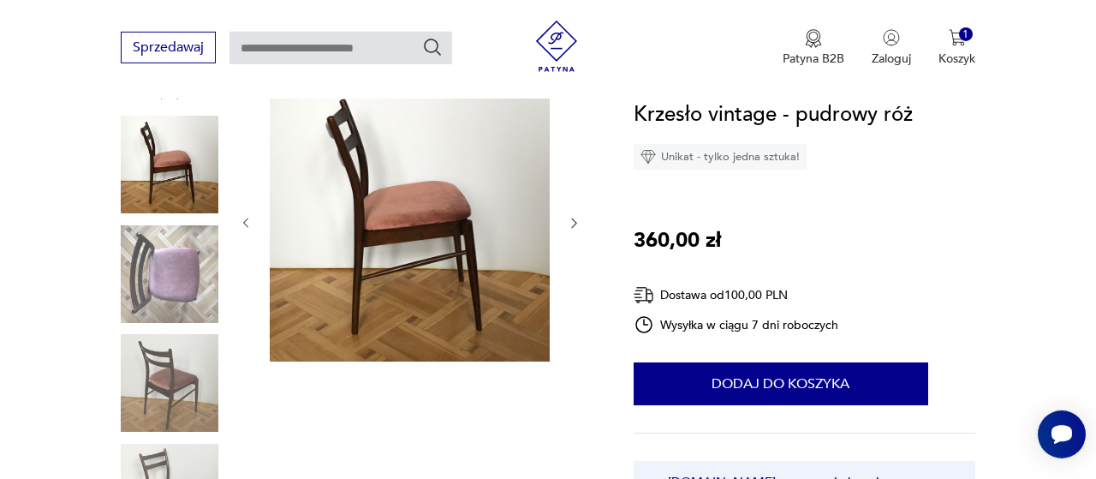
scroll to position [267, 0]
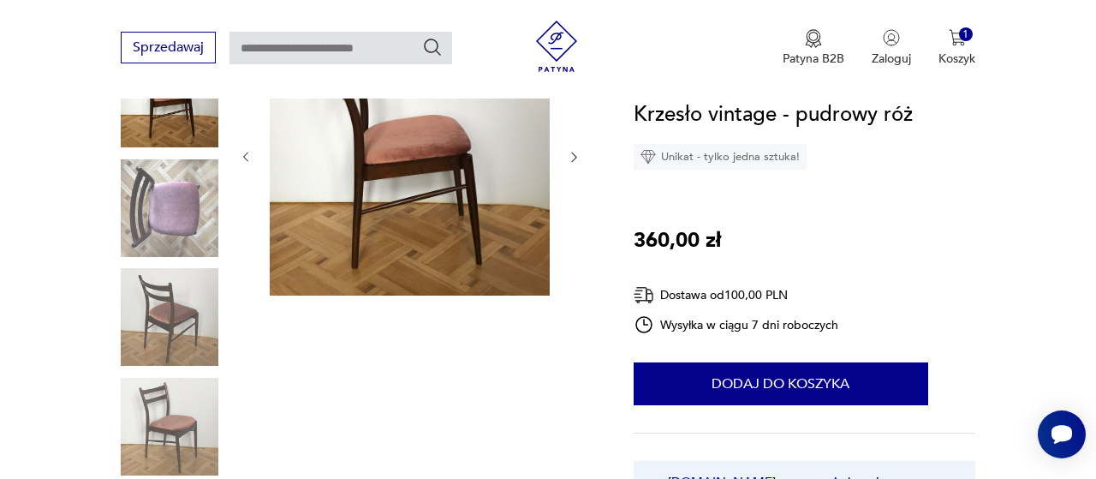
click at [182, 427] on img at bounding box center [170, 427] width 98 height 98
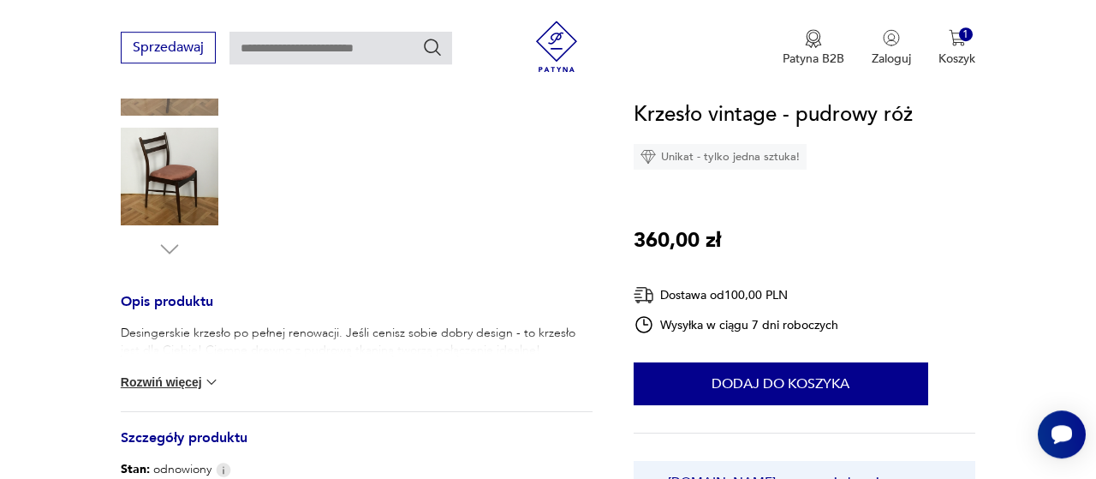
scroll to position [624, 0]
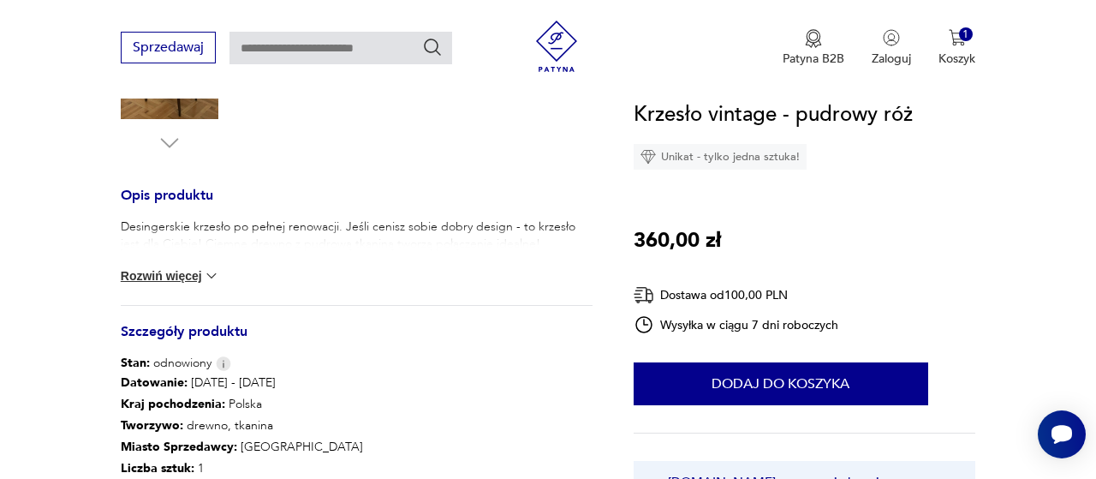
click at [187, 287] on div "Desingerskie krzesło po pełnej renowacji. Jeśli cenisz sobie dobry design - to …" at bounding box center [357, 261] width 472 height 87
click at [184, 282] on button "Rozwiń więcej" at bounding box center [170, 275] width 99 height 17
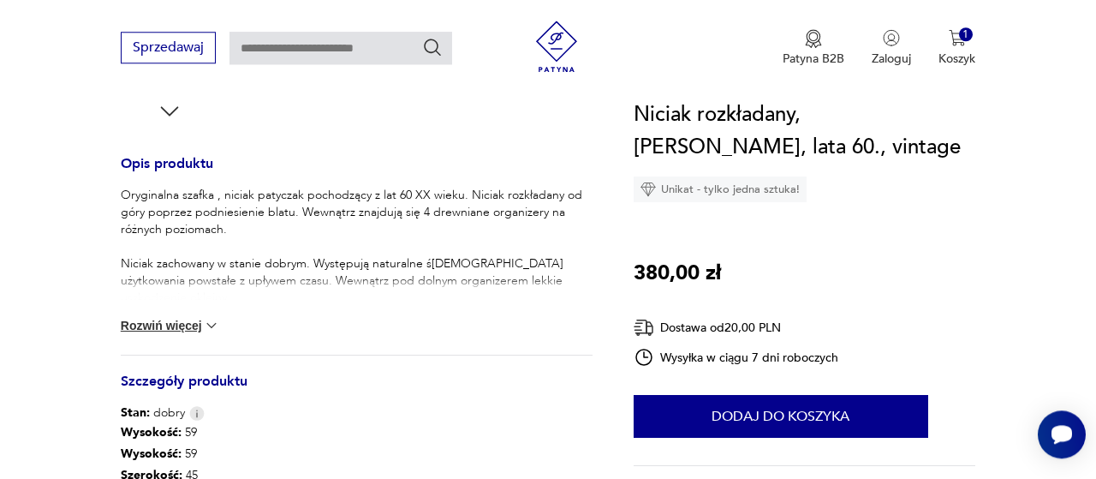
scroll to position [713, 0]
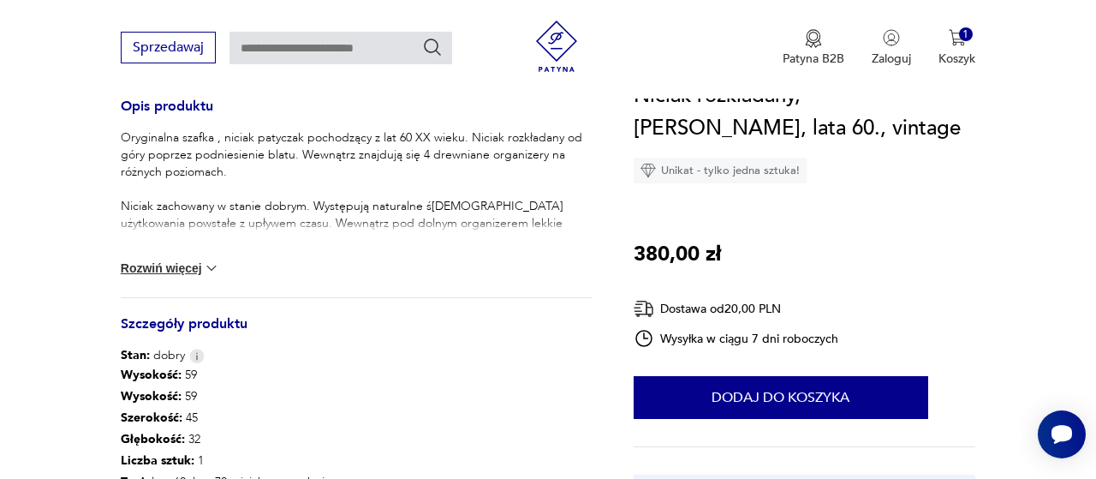
click at [200, 276] on button "Rozwiń więcej" at bounding box center [170, 268] width 99 height 17
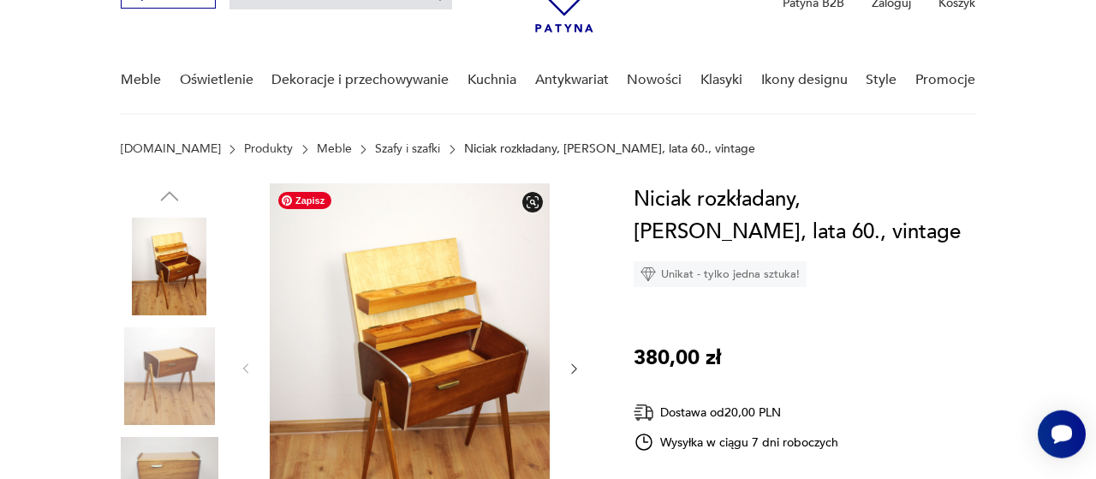
scroll to position [89, 0]
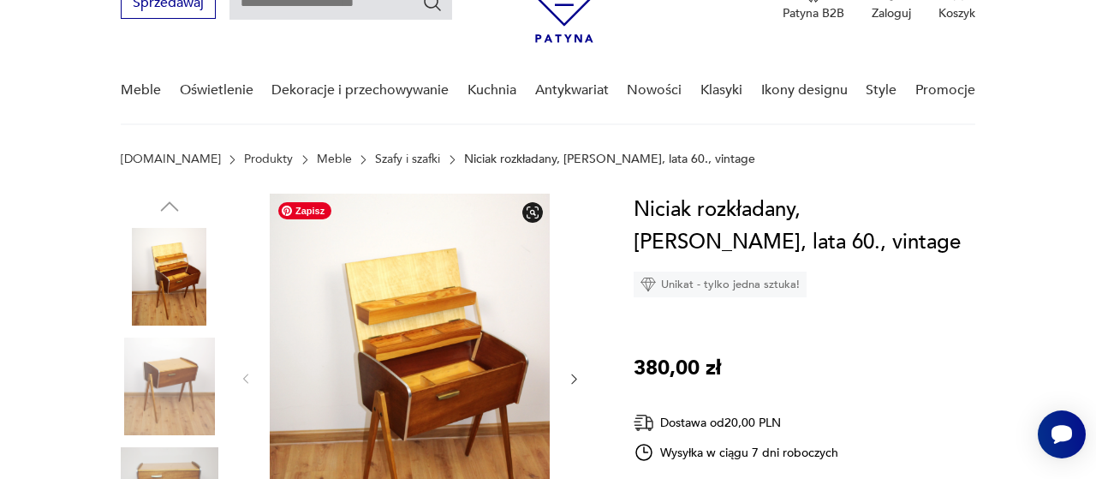
click at [462, 313] on img at bounding box center [410, 377] width 280 height 367
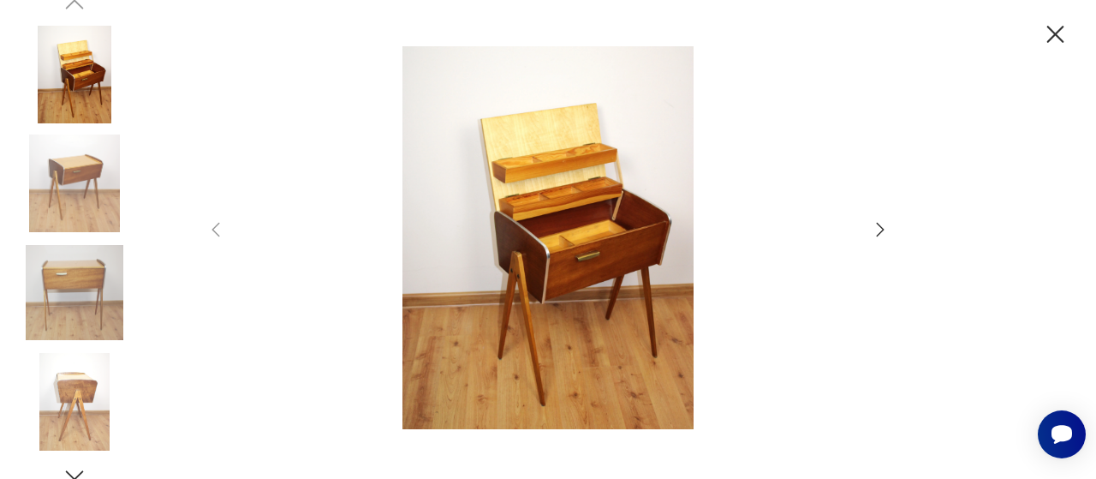
click at [886, 233] on icon "button" at bounding box center [880, 229] width 21 height 21
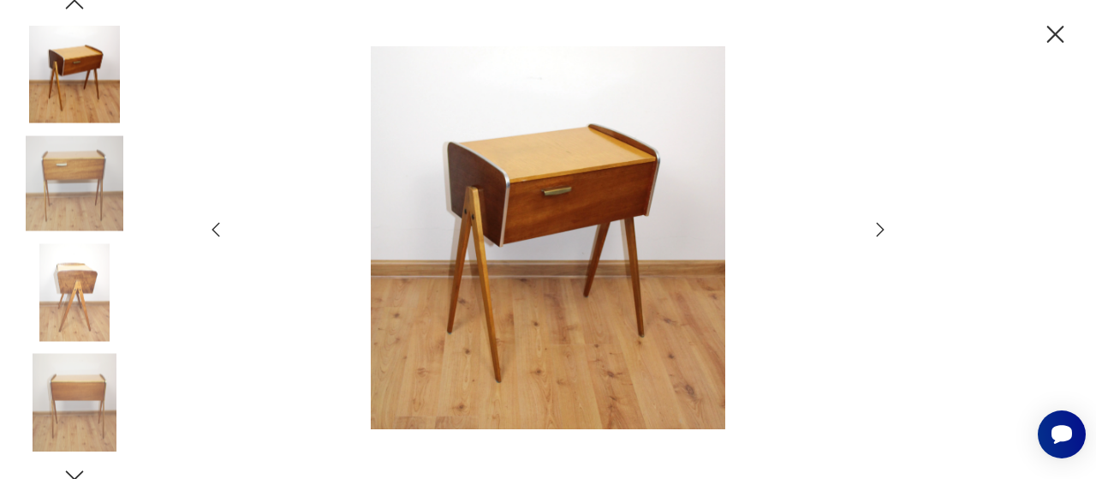
click at [886, 233] on icon "button" at bounding box center [880, 229] width 21 height 21
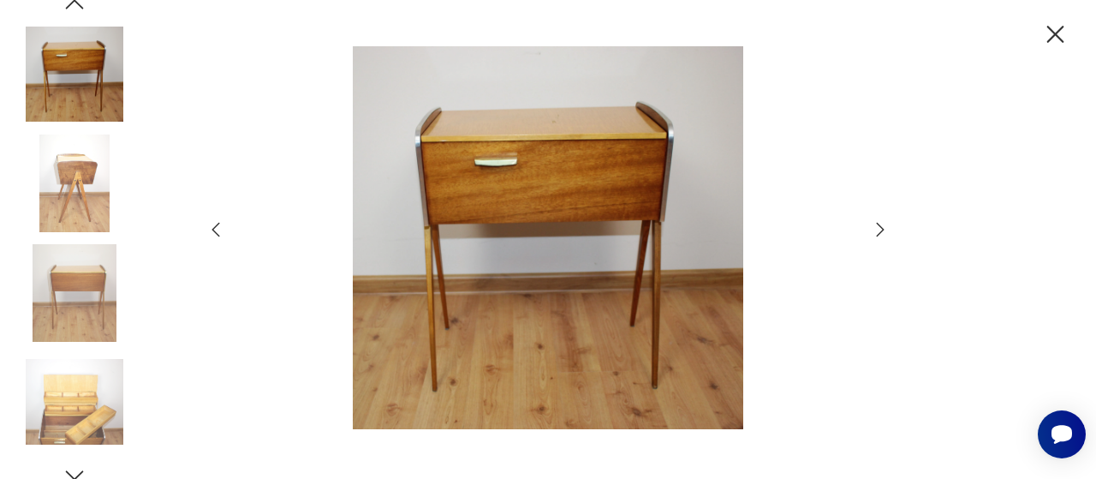
click at [886, 233] on icon "button" at bounding box center [880, 229] width 21 height 21
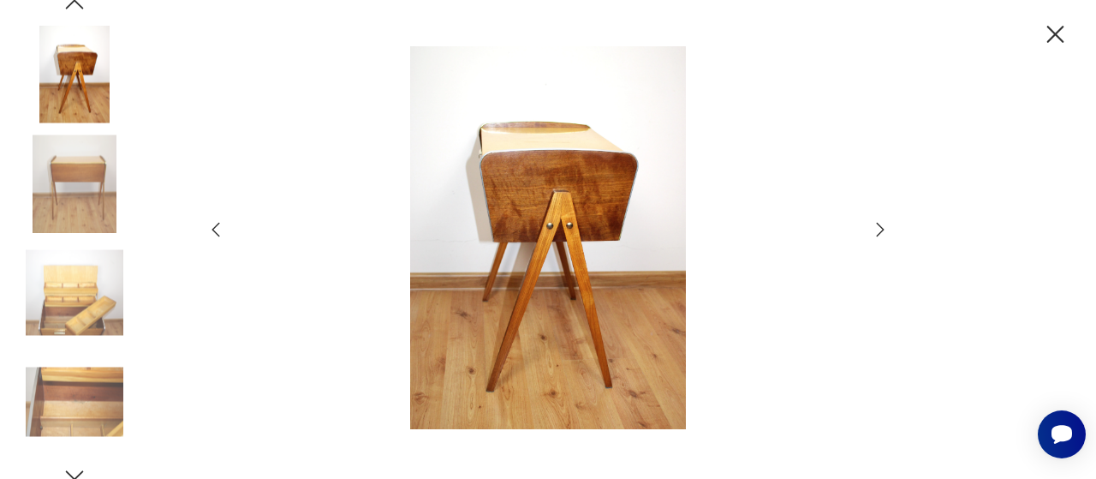
click at [886, 233] on icon "button" at bounding box center [880, 229] width 21 height 21
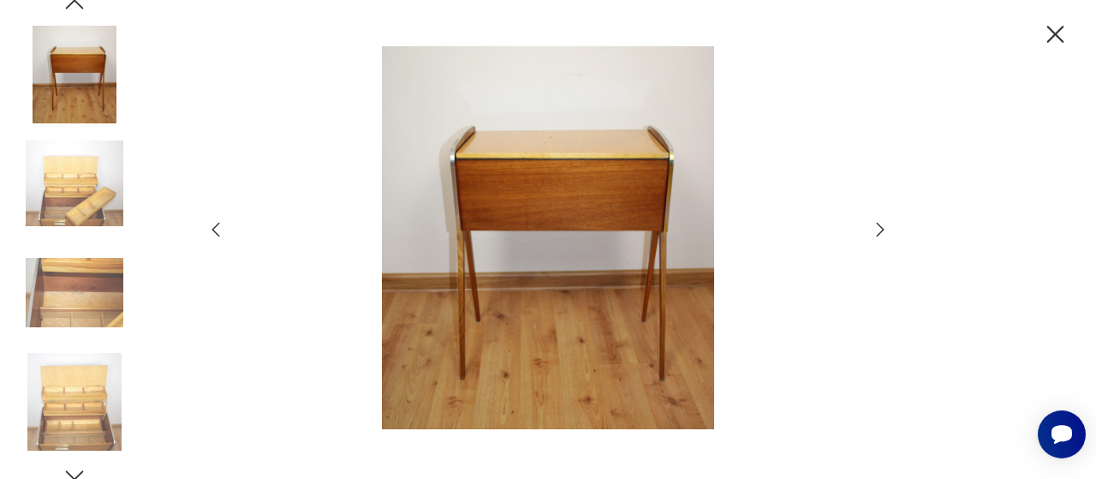
click at [886, 233] on icon "button" at bounding box center [880, 229] width 21 height 21
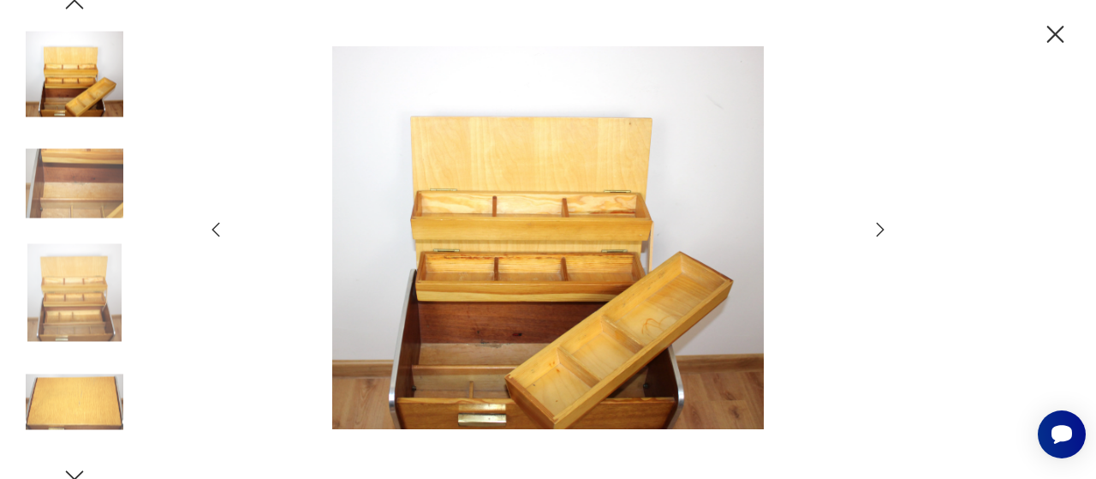
click at [886, 233] on icon "button" at bounding box center [880, 229] width 21 height 21
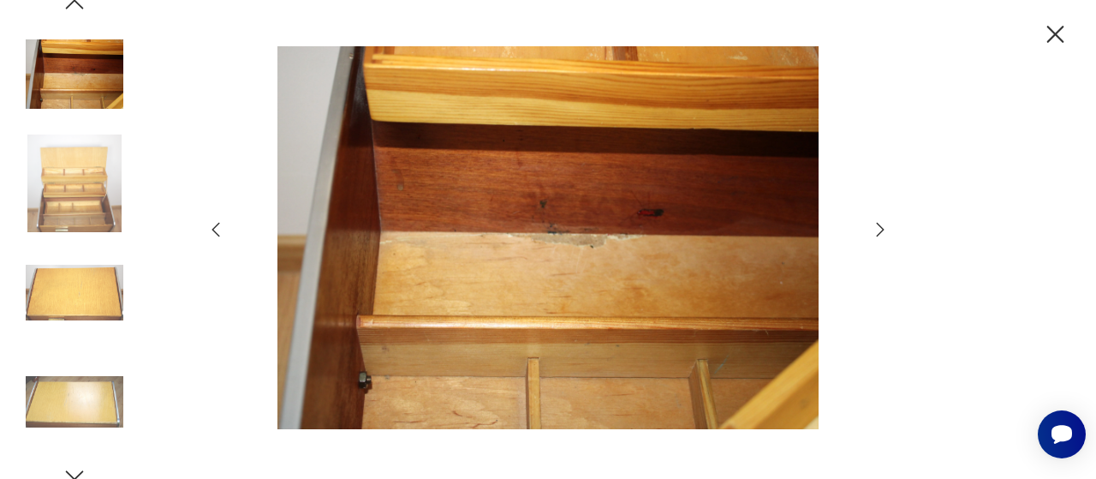
click at [886, 233] on icon "button" at bounding box center [880, 229] width 21 height 21
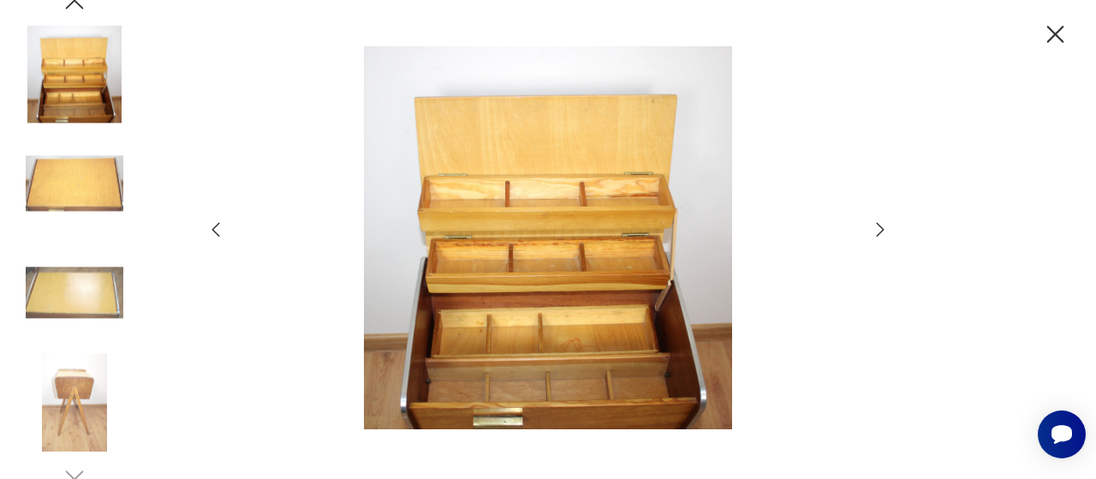
click at [886, 233] on icon "button" at bounding box center [880, 229] width 21 height 21
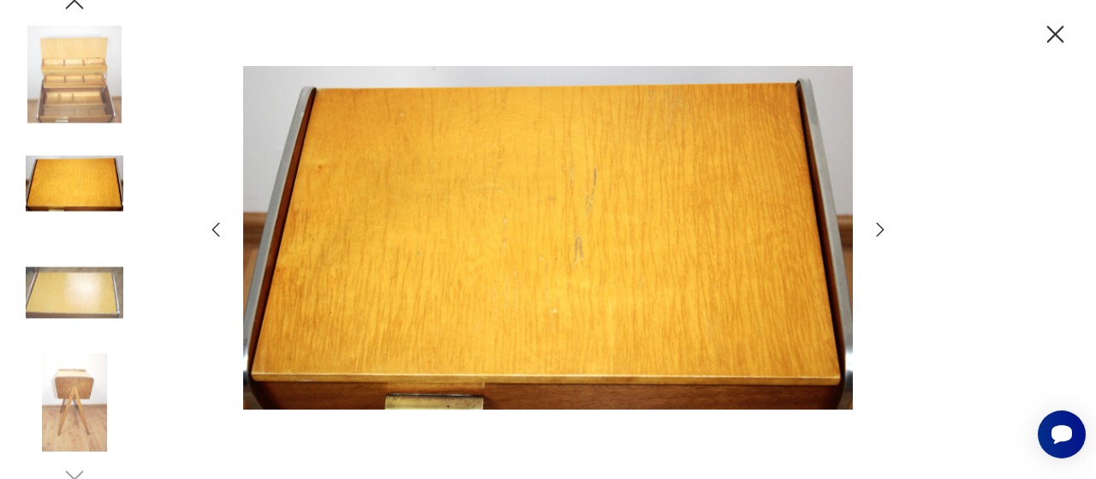
click at [886, 233] on icon "button" at bounding box center [880, 229] width 21 height 21
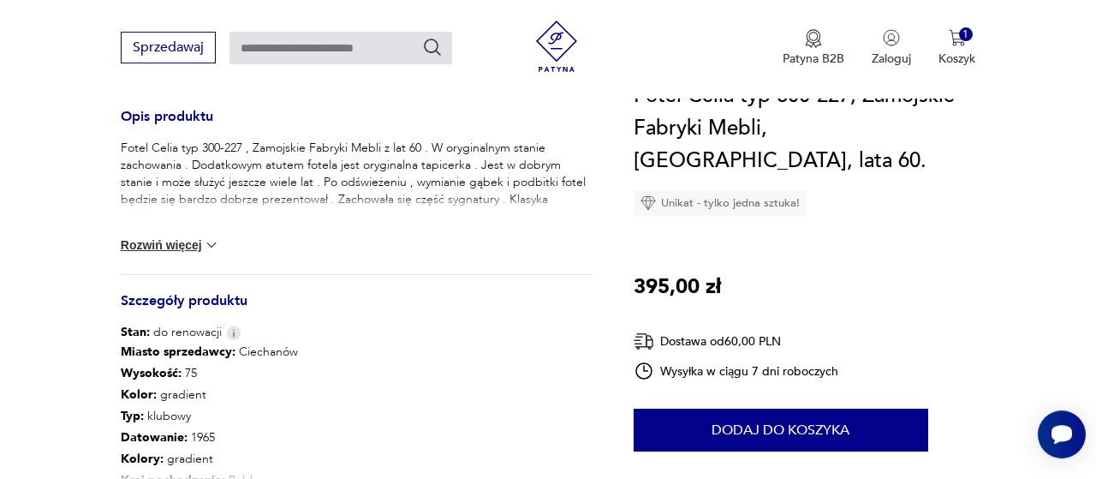
scroll to position [713, 0]
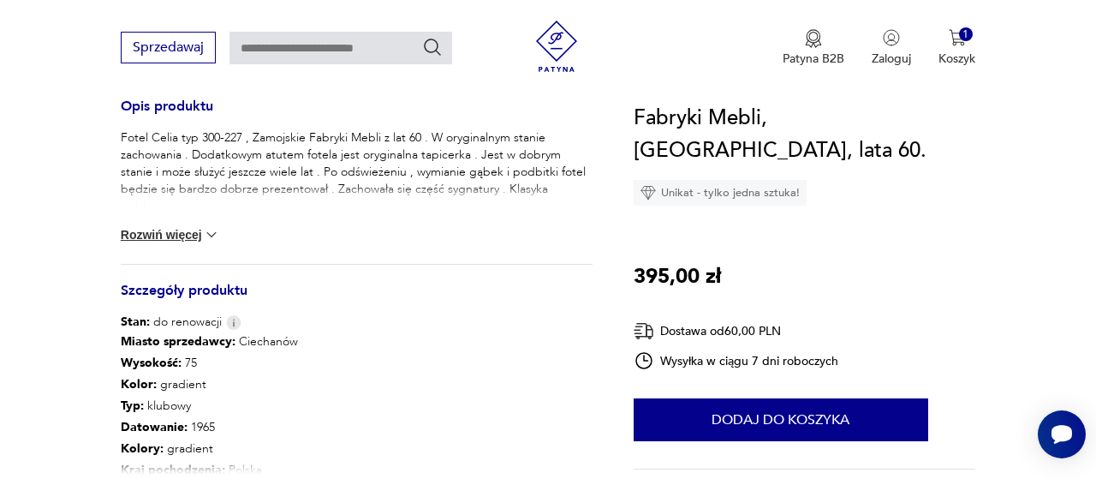
click at [198, 236] on button "Rozwiń więcej" at bounding box center [170, 234] width 99 height 17
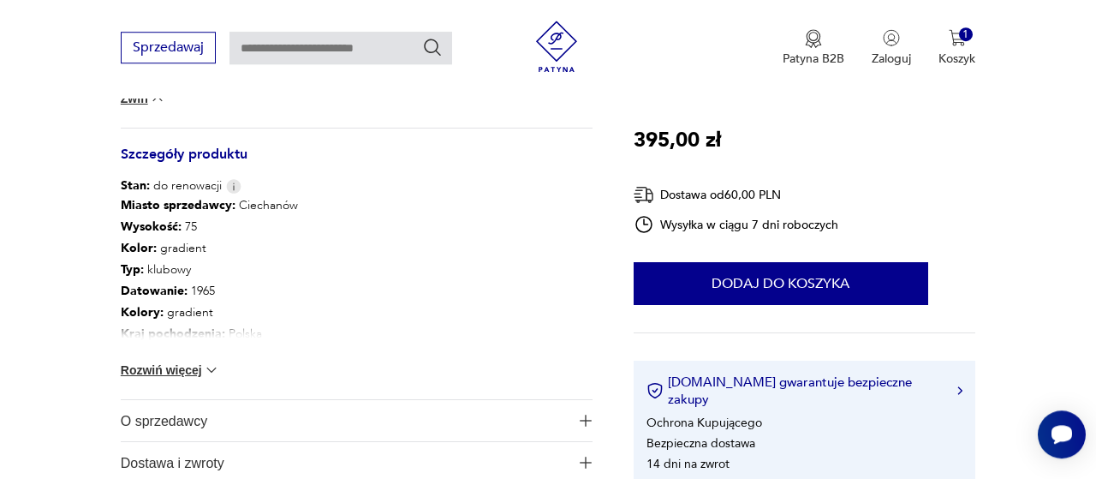
scroll to position [891, 0]
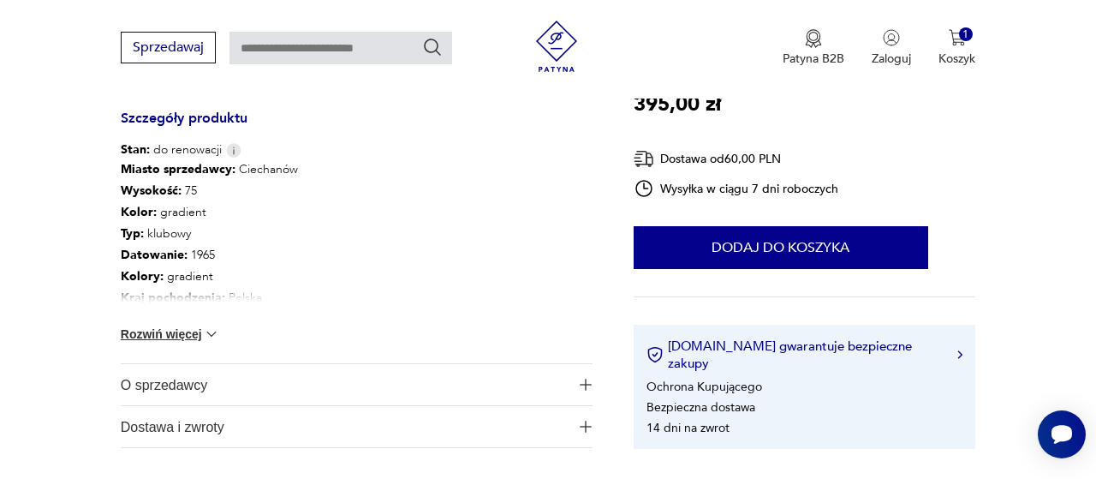
click at [226, 328] on div "Miasto sprzedawcy : Ciechanów Wysokość : 75 Kolor: gradient Typ : klubowy Datow…" at bounding box center [357, 260] width 472 height 205
click at [220, 328] on img at bounding box center [211, 333] width 17 height 17
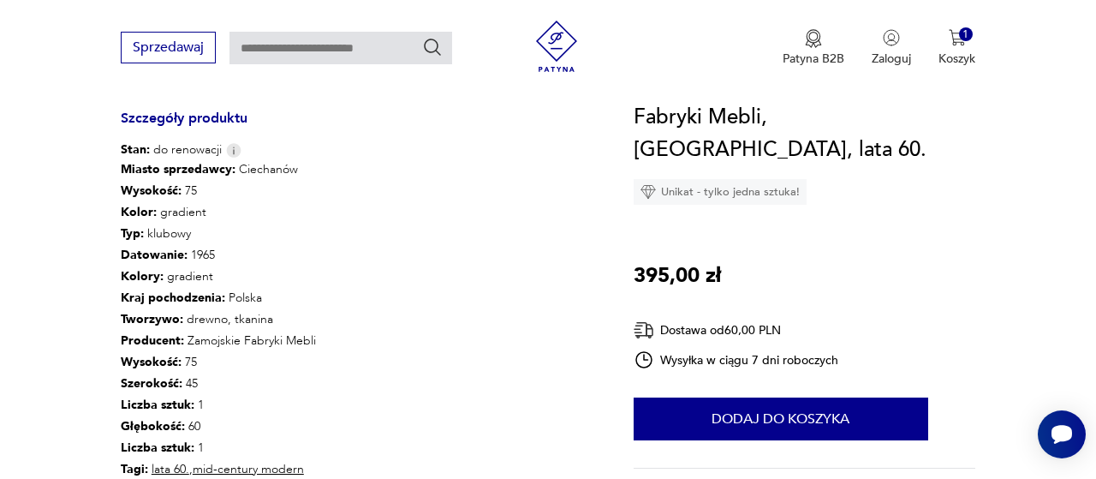
scroll to position [980, 0]
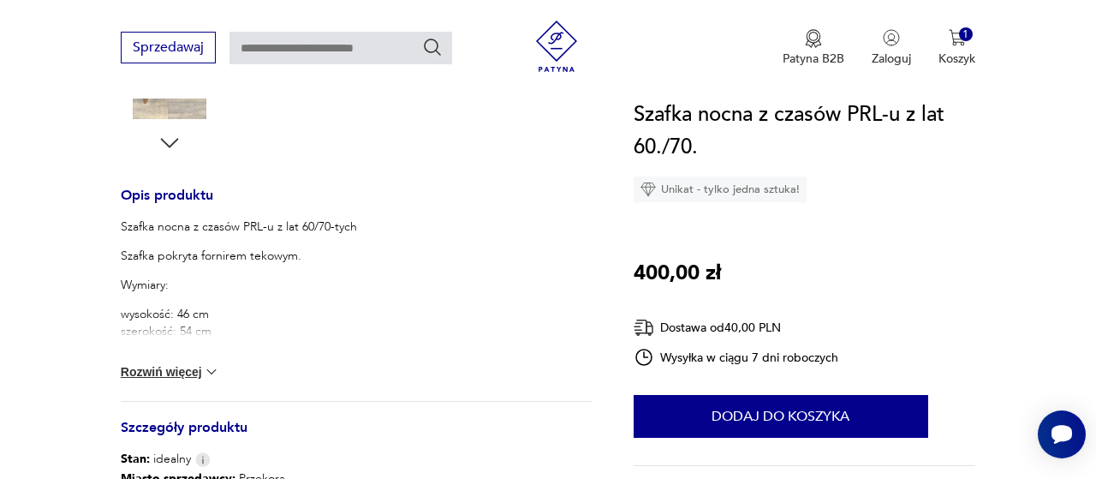
scroll to position [267, 0]
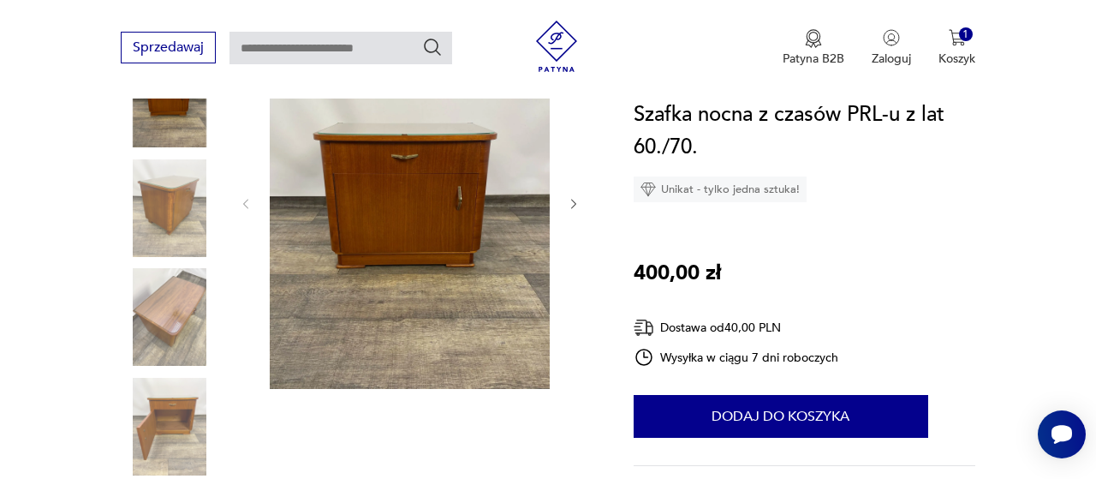
click at [576, 202] on icon "button" at bounding box center [574, 203] width 5 height 9
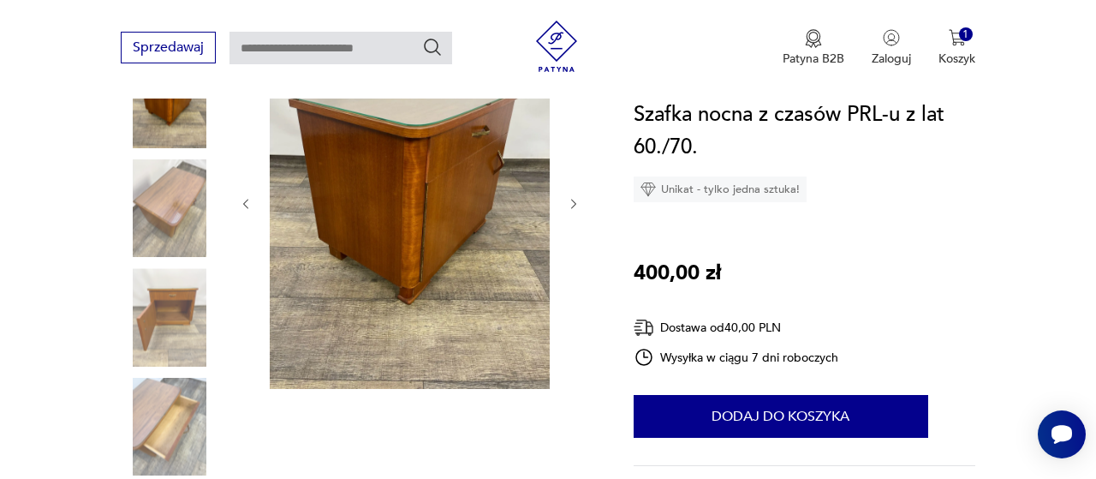
click at [576, 202] on icon "button" at bounding box center [574, 203] width 5 height 9
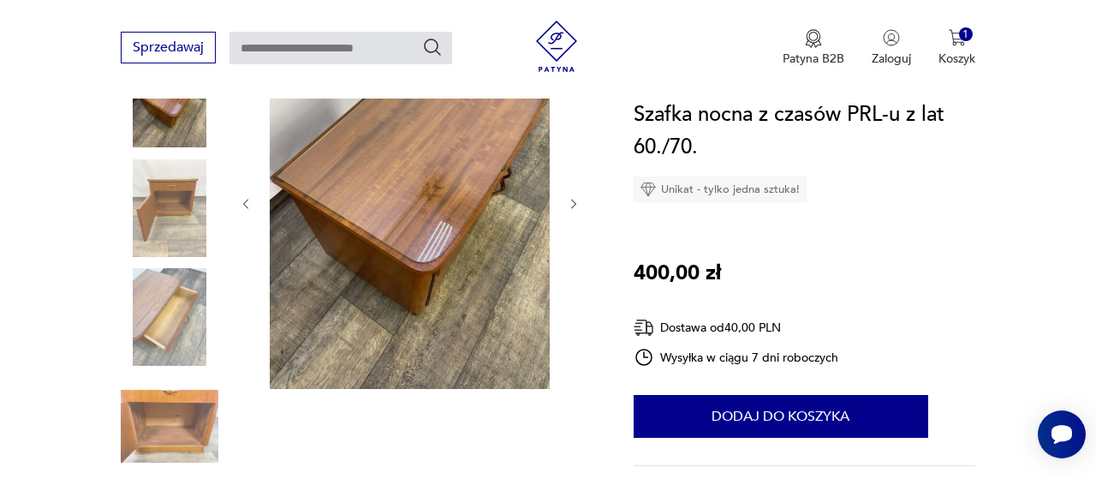
click at [576, 202] on icon "button" at bounding box center [574, 203] width 5 height 9
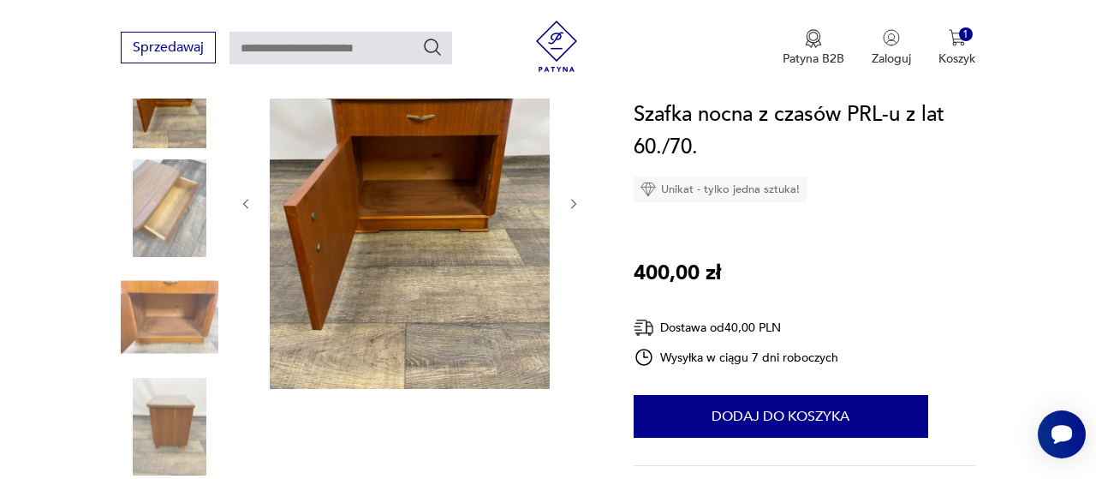
click at [576, 202] on icon "button" at bounding box center [574, 203] width 5 height 9
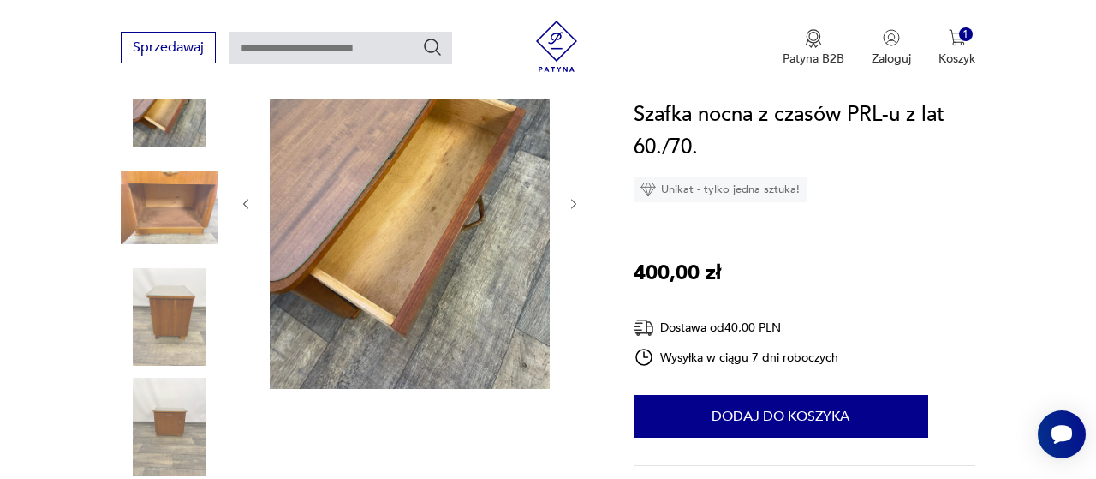
click at [576, 202] on icon "button" at bounding box center [574, 203] width 5 height 9
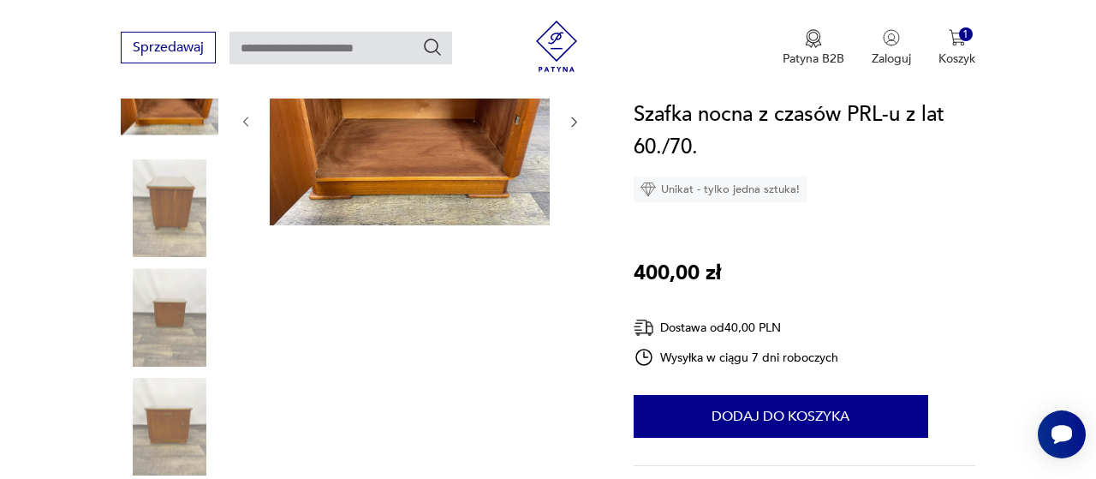
scroll to position [89, 0]
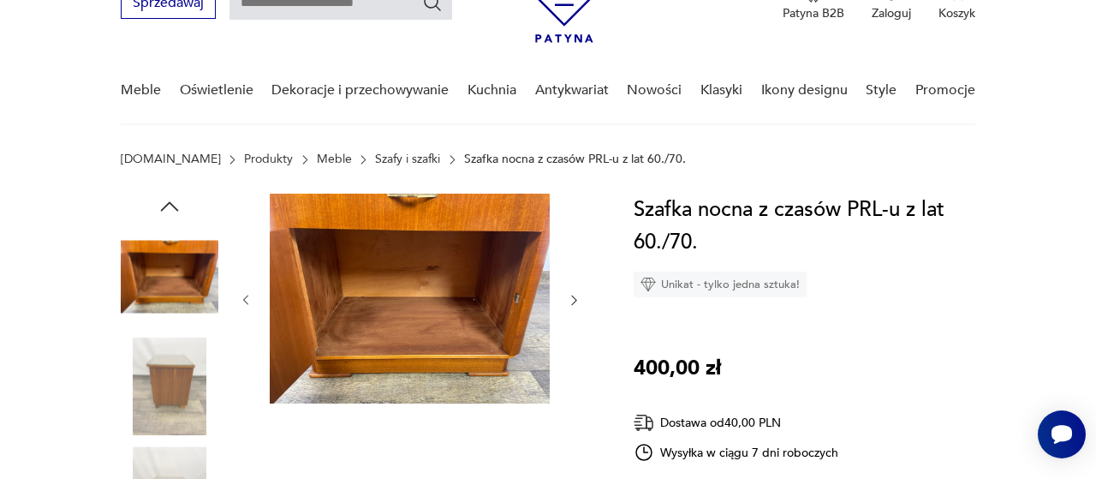
click at [575, 298] on icon "button" at bounding box center [574, 299] width 5 height 9
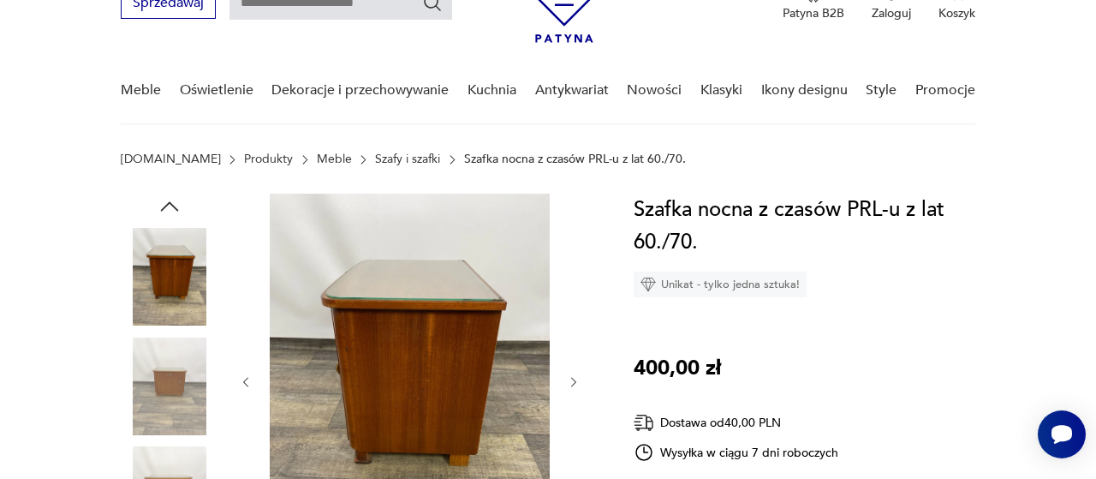
click at [578, 378] on icon "button" at bounding box center [574, 382] width 14 height 14
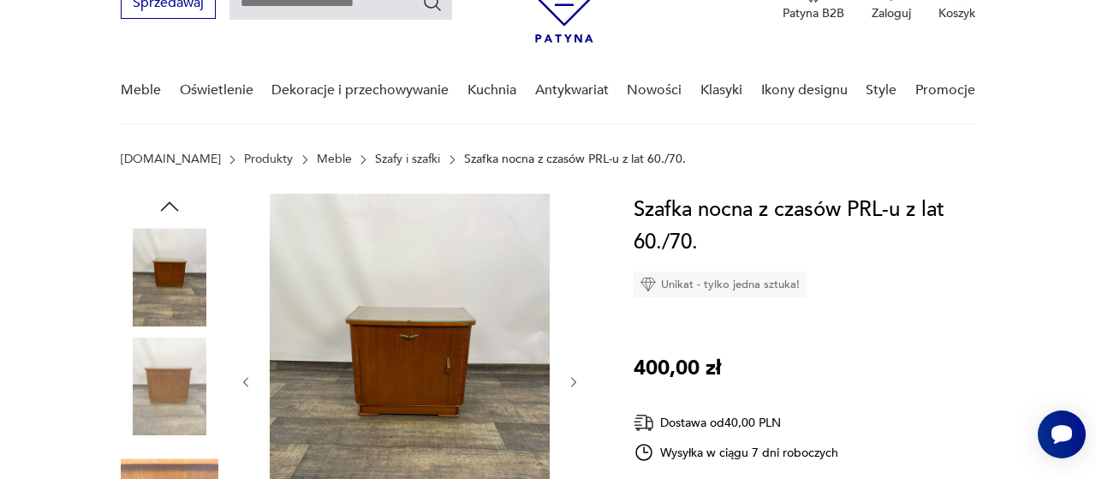
click at [578, 378] on icon "button" at bounding box center [574, 382] width 14 height 14
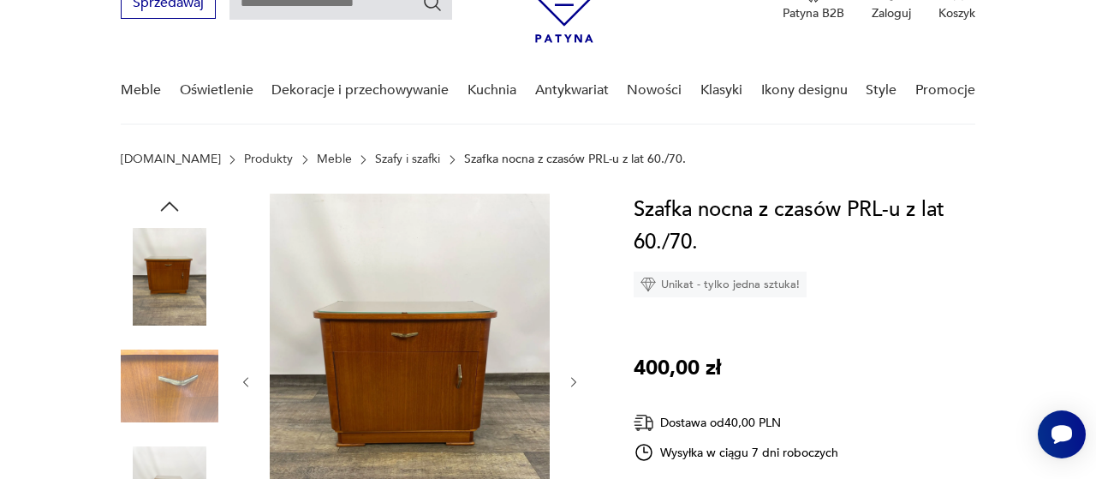
click at [578, 378] on icon "button" at bounding box center [574, 382] width 14 height 14
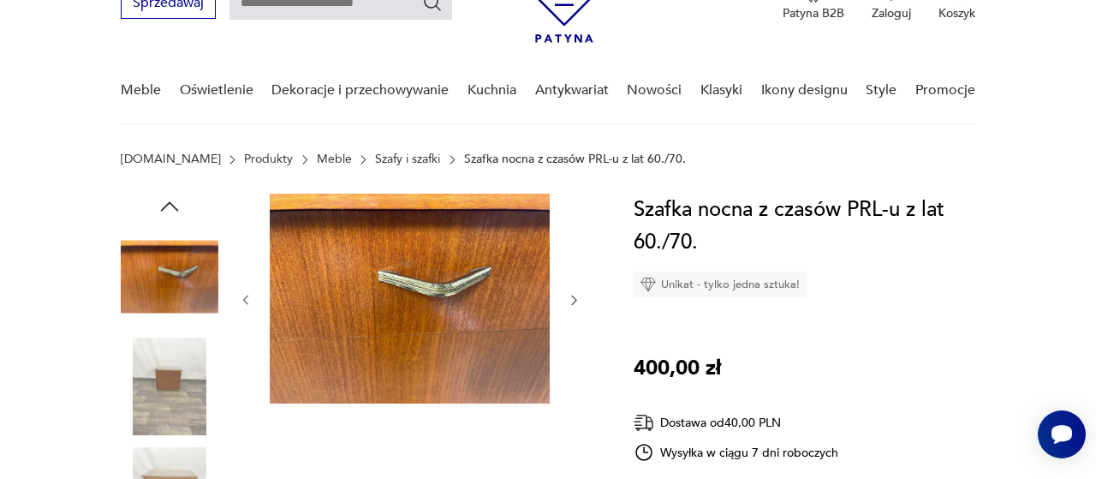
click at [575, 298] on icon "button" at bounding box center [574, 299] width 5 height 9
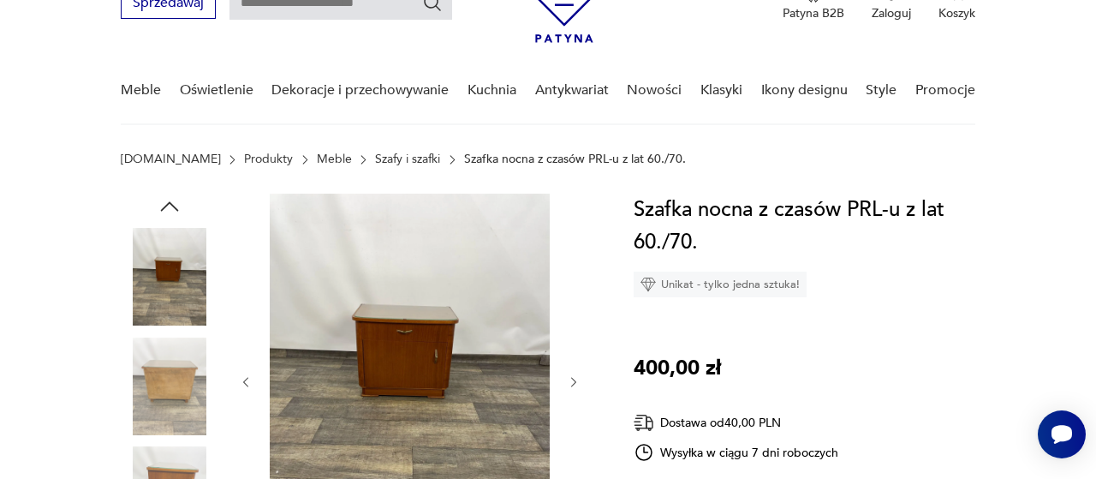
click at [576, 381] on icon "button" at bounding box center [574, 382] width 14 height 14
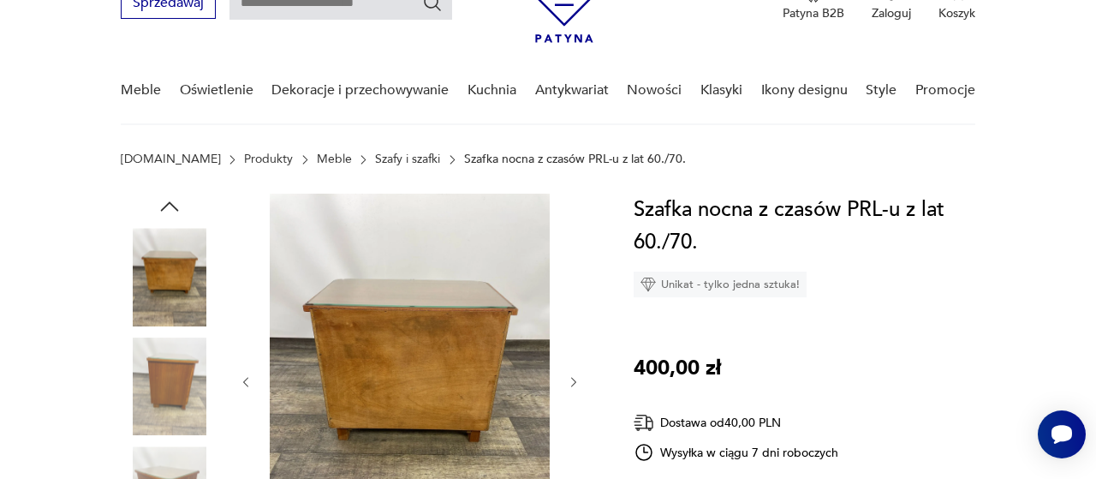
click at [576, 381] on icon "button" at bounding box center [574, 382] width 14 height 14
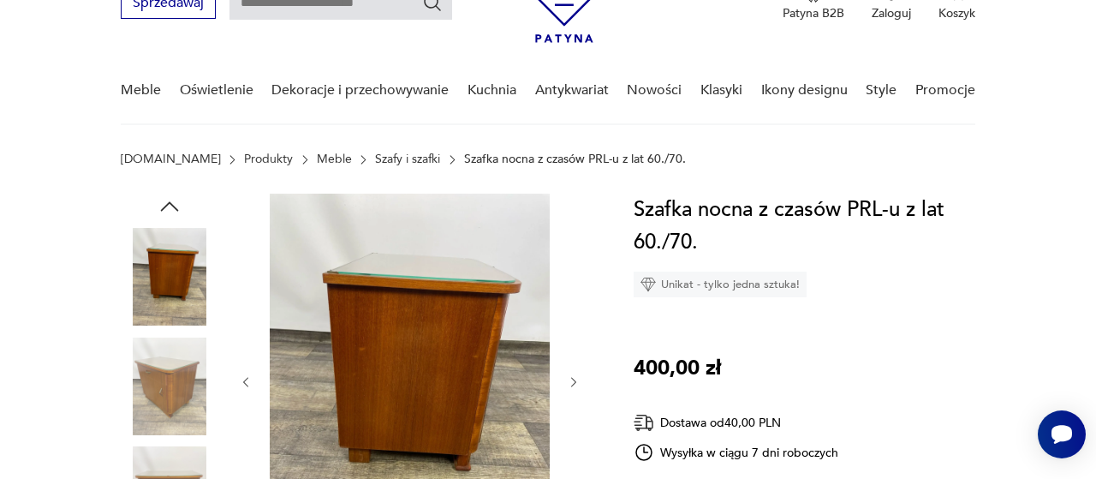
click at [576, 381] on icon "button" at bounding box center [574, 382] width 14 height 14
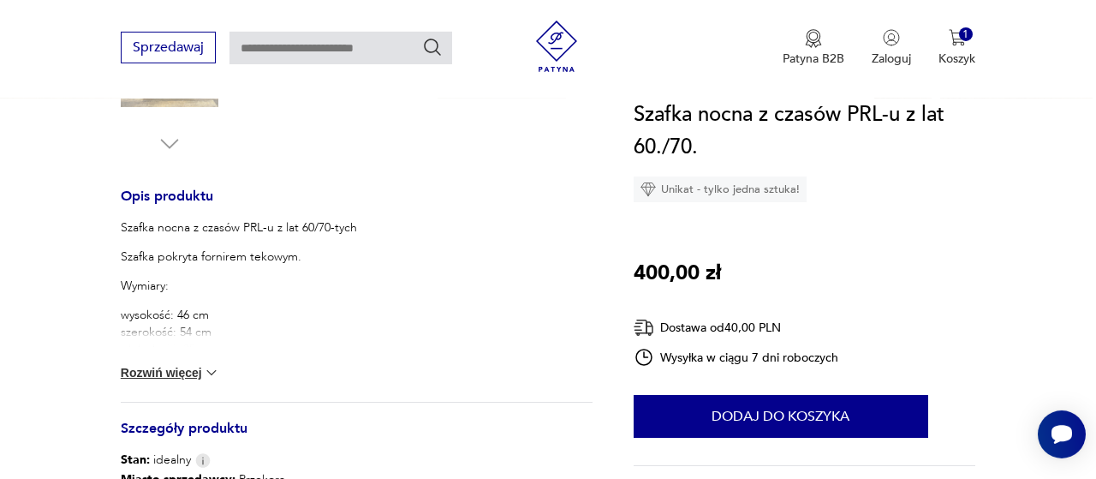
scroll to position [713, 0]
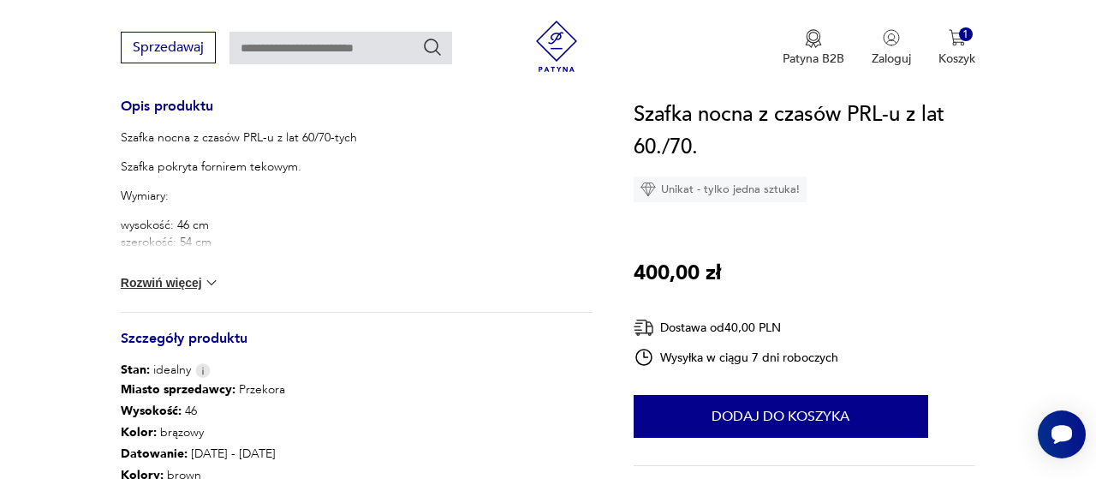
click at [200, 276] on button "Rozwiń więcej" at bounding box center [170, 282] width 99 height 17
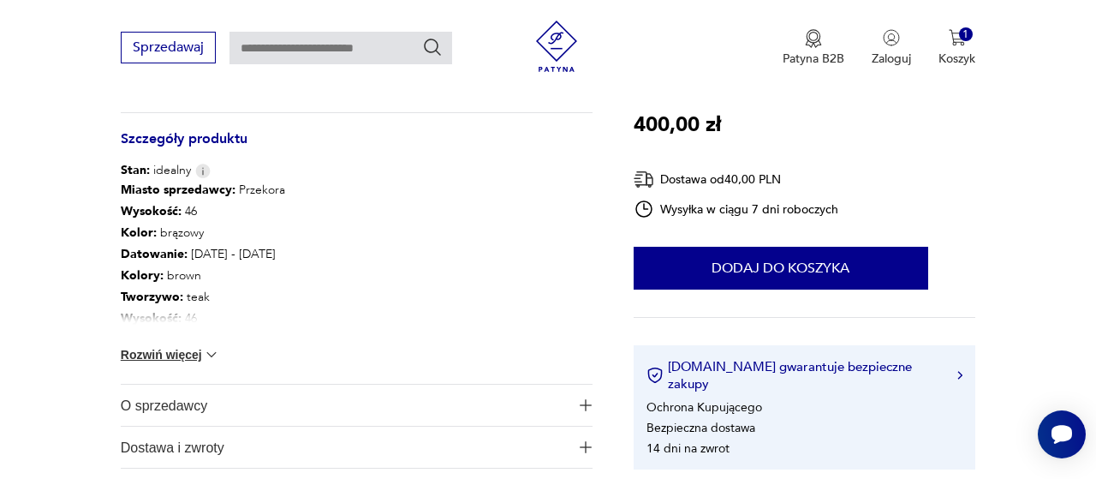
scroll to position [1158, 0]
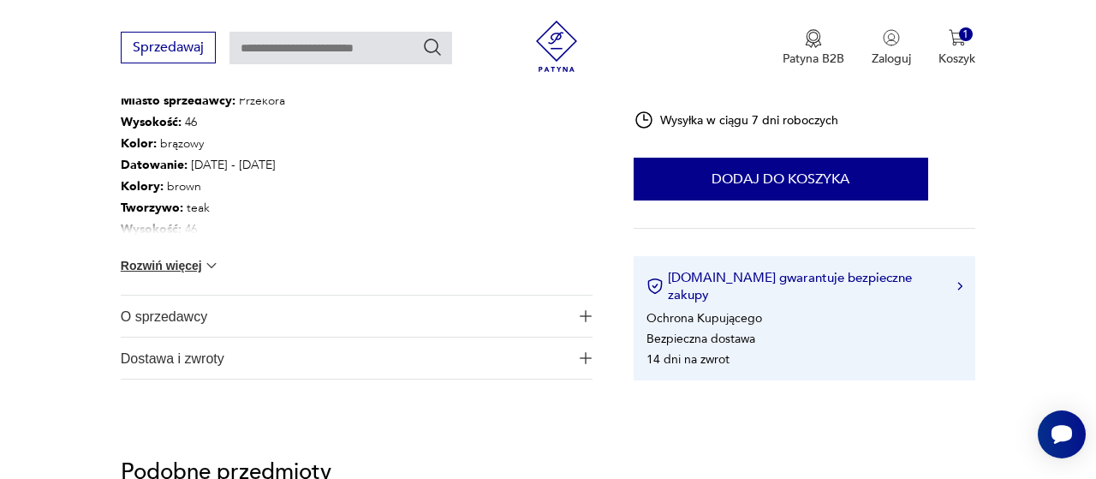
click at [216, 316] on span "O sprzedawcy" at bounding box center [345, 315] width 449 height 41
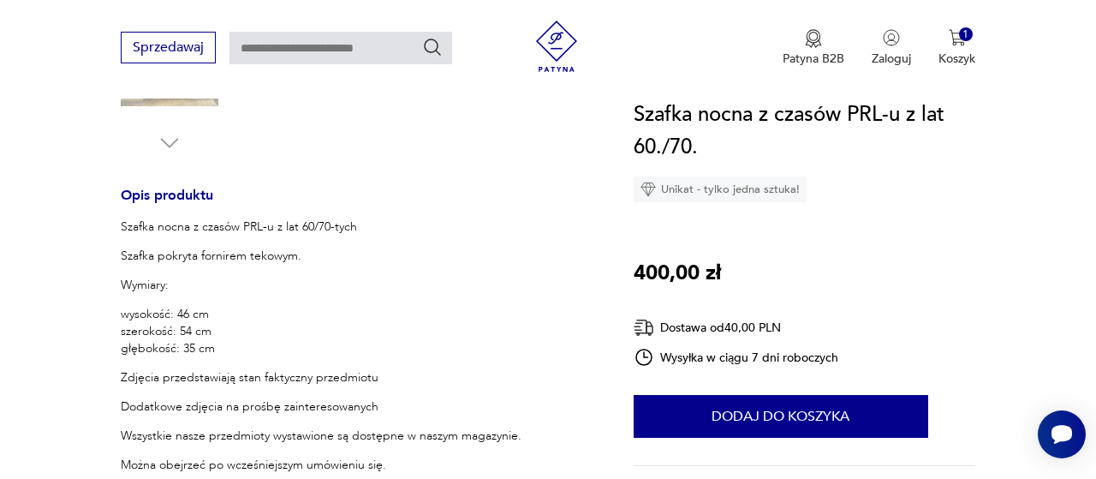
scroll to position [178, 0]
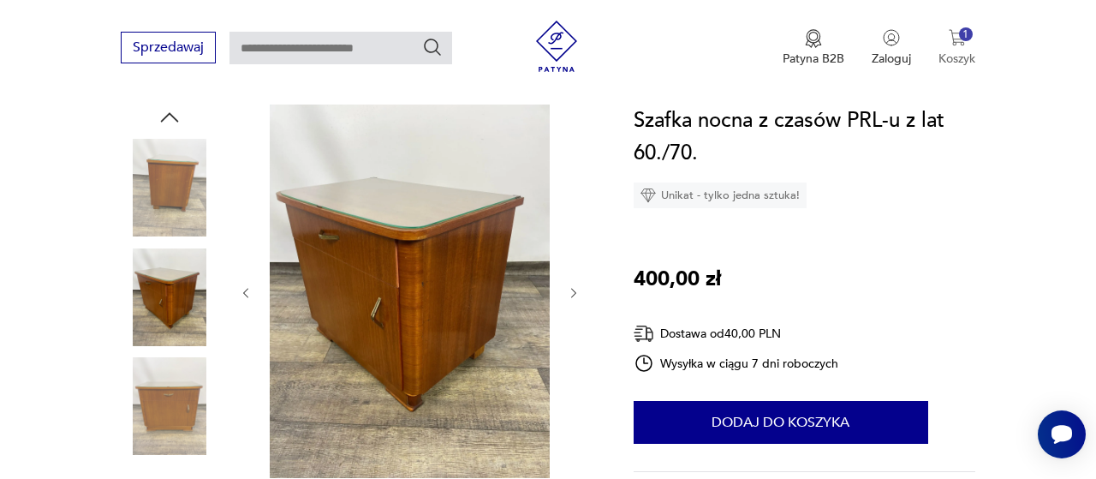
click at [948, 49] on button "1 Koszyk" at bounding box center [957, 48] width 37 height 38
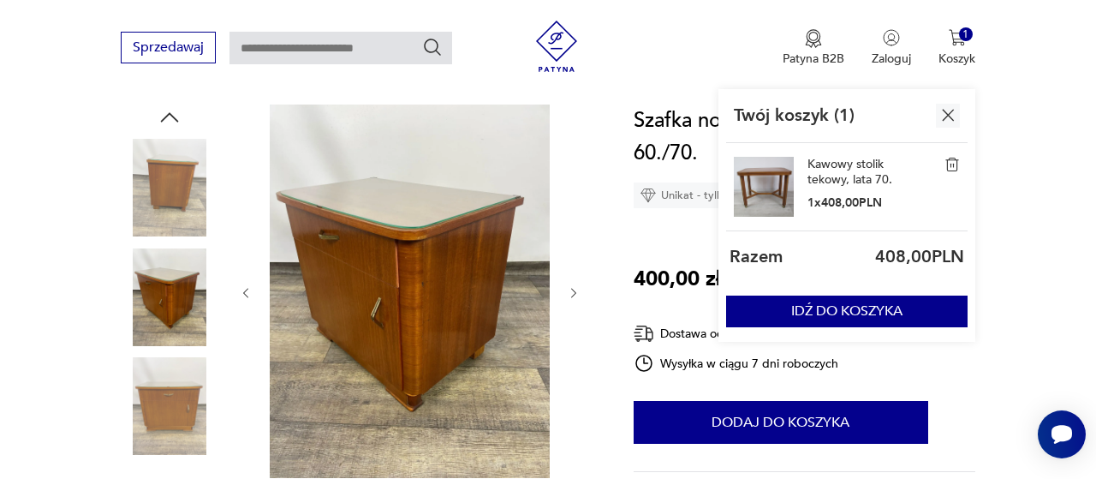
click at [827, 177] on link "Kawowy stolik tekowy, lata 70." at bounding box center [851, 172] width 86 height 31
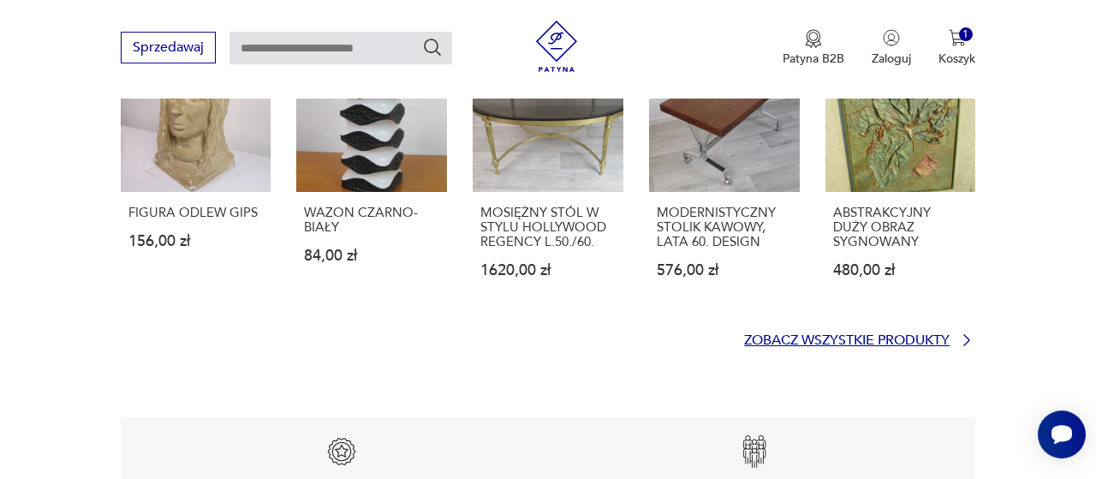
scroll to position [2316, 0]
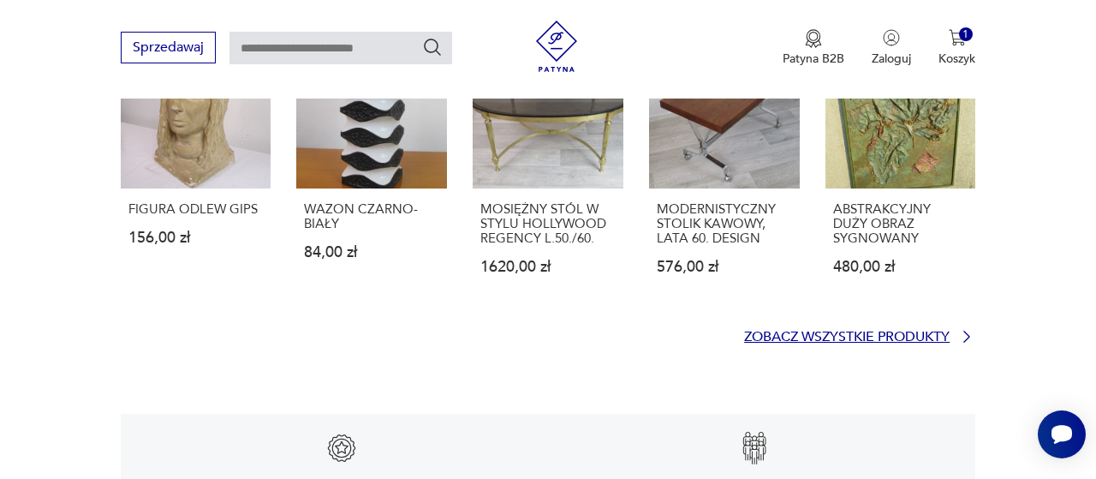
click at [895, 331] on p "Zobacz wszystkie produkty" at bounding box center [847, 336] width 206 height 11
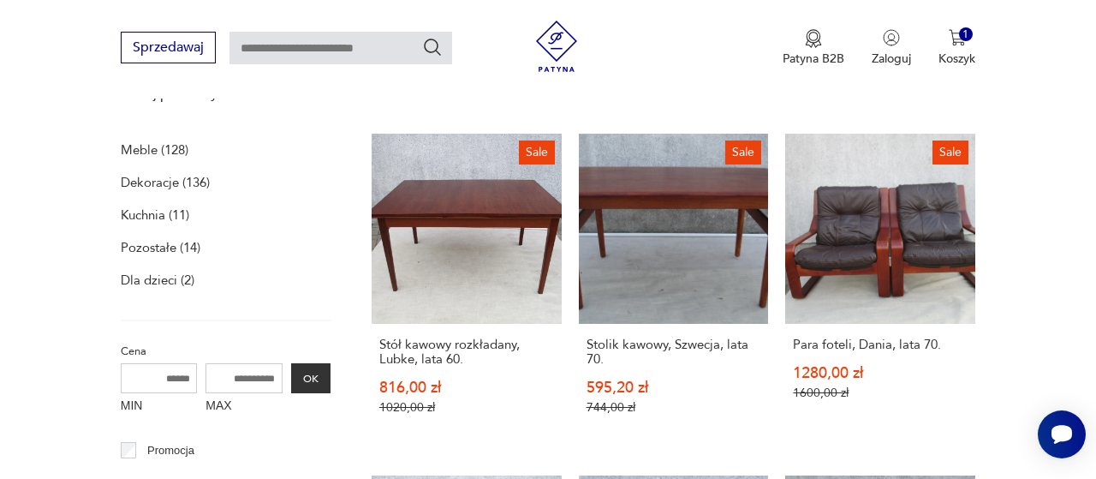
click at [184, 154] on p "Meble (128)" at bounding box center [155, 150] width 68 height 24
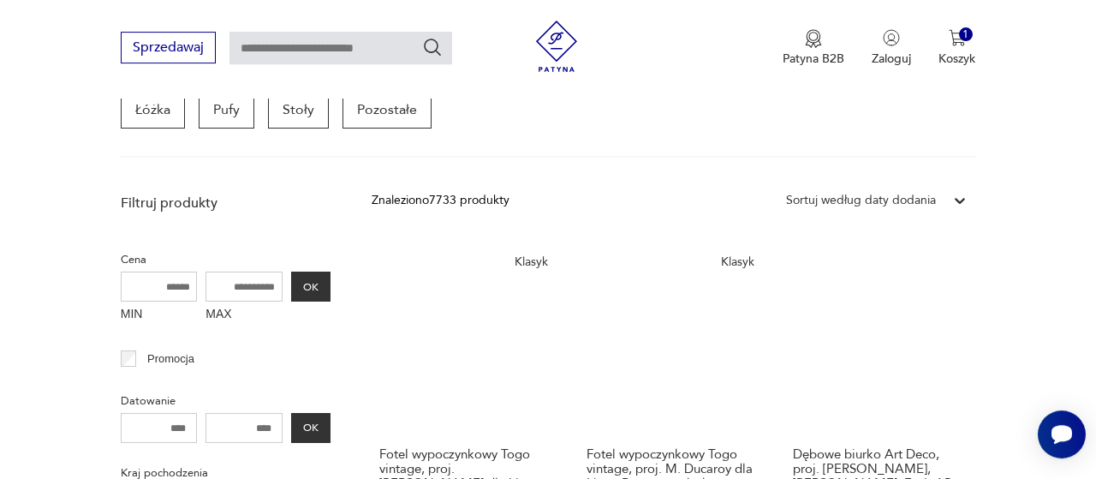
scroll to position [432, 0]
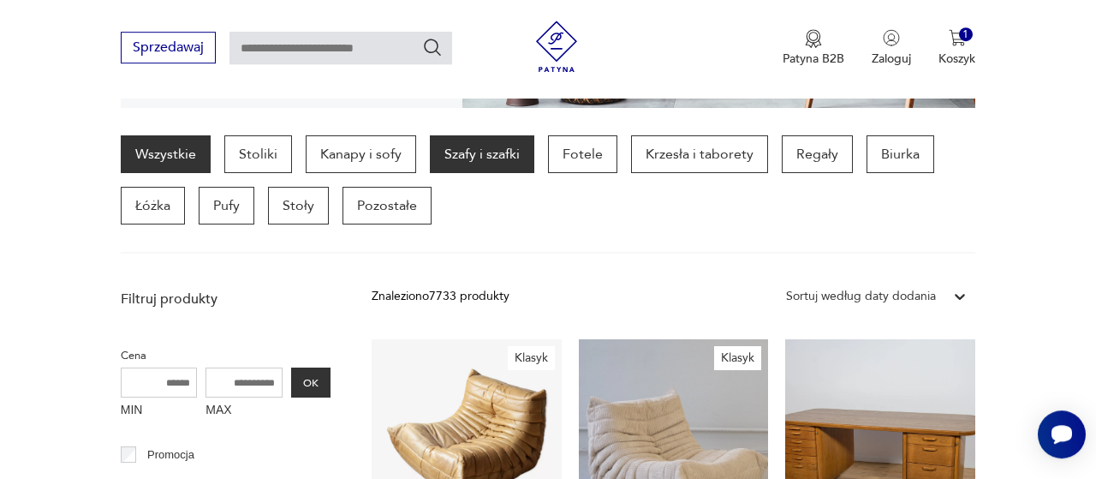
click at [498, 164] on p "Szafy i szafki" at bounding box center [482, 154] width 104 height 38
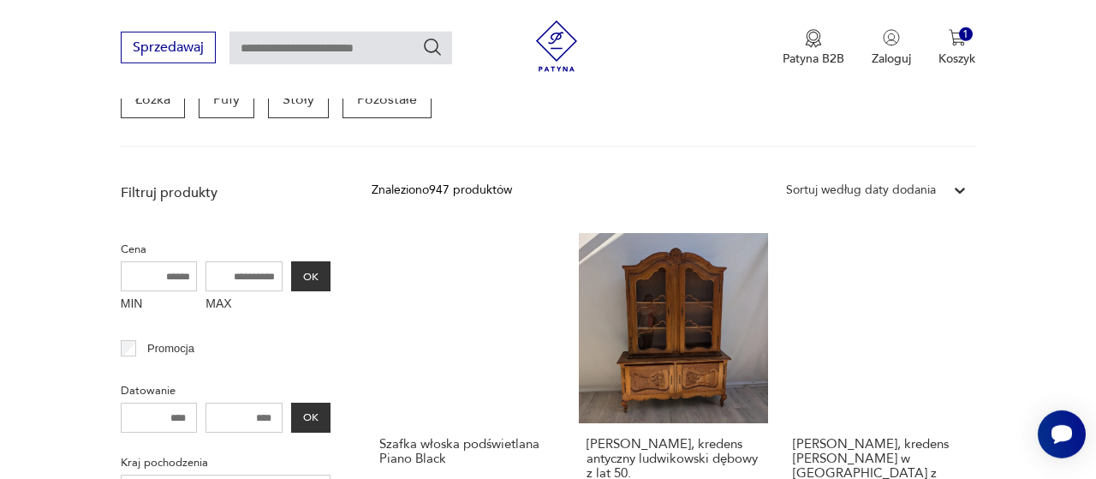
scroll to position [537, 0]
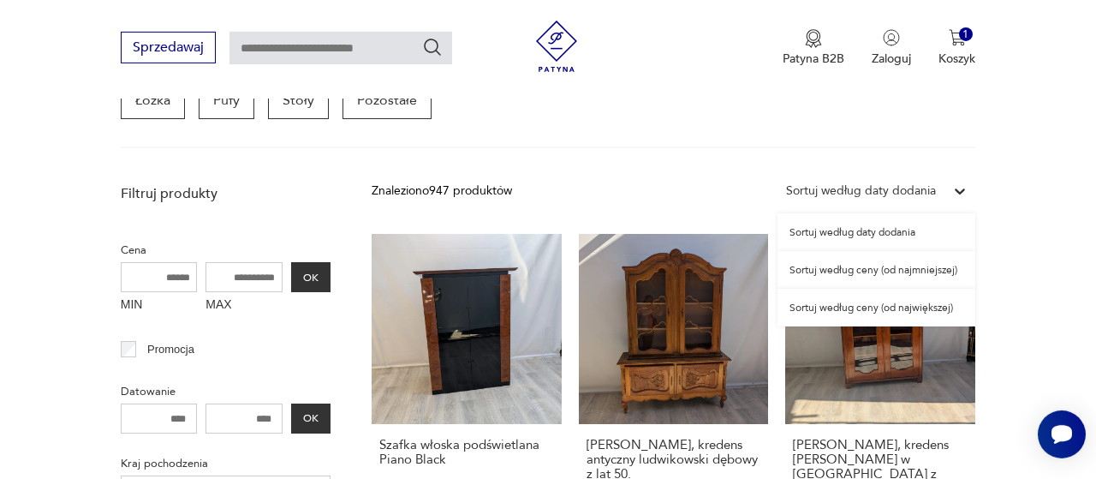
click at [859, 177] on div "Sortuj według daty dodania" at bounding box center [877, 191] width 198 height 31
click at [866, 264] on div "Sortuj według ceny (od najmniejszej)" at bounding box center [877, 270] width 198 height 38
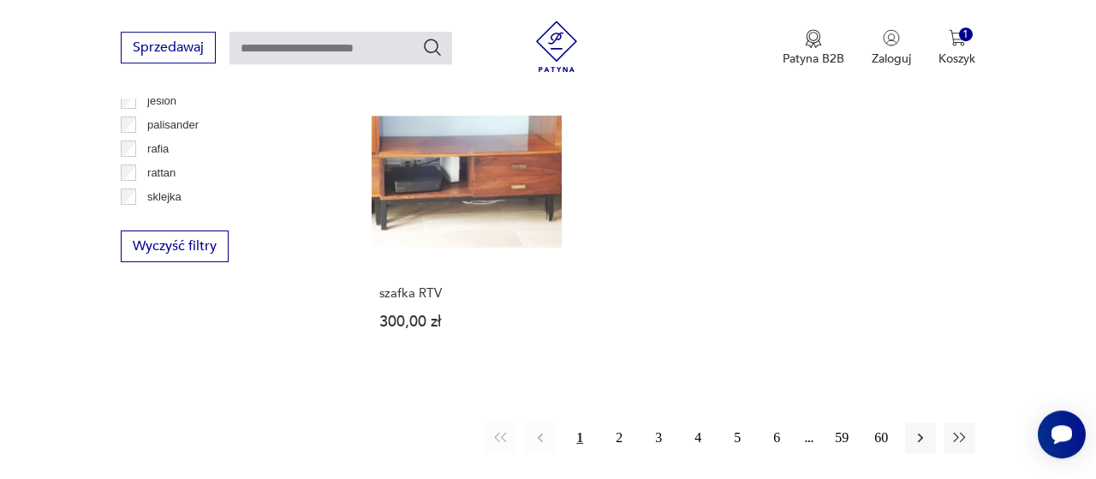
scroll to position [2362, 0]
click at [623, 421] on button "2" at bounding box center [619, 436] width 31 height 31
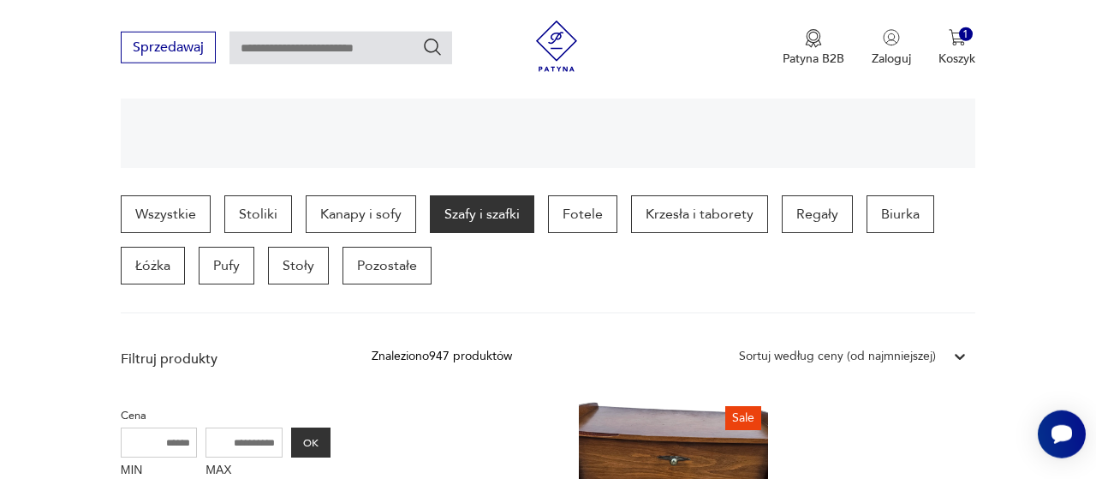
scroll to position [329, 0]
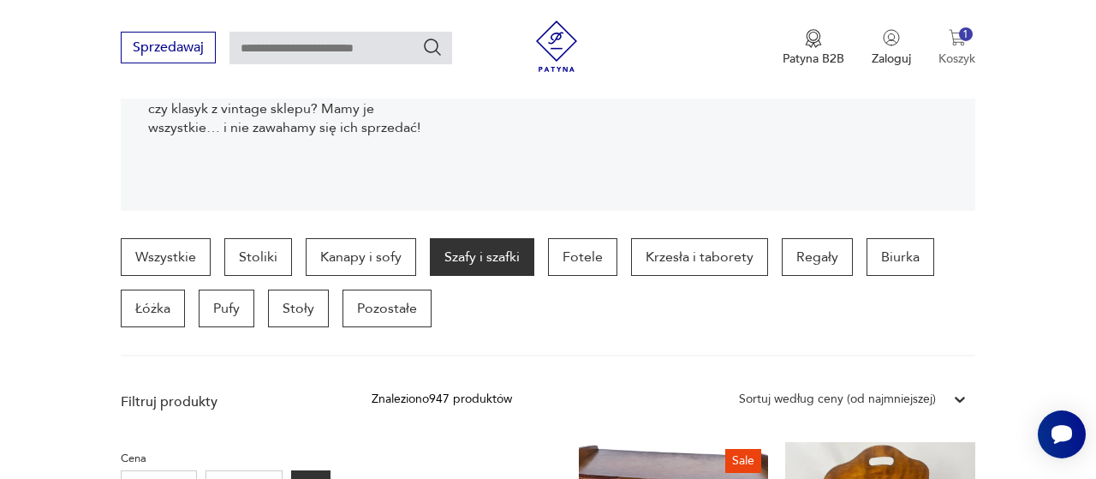
click at [962, 41] on img "button" at bounding box center [957, 37] width 17 height 17
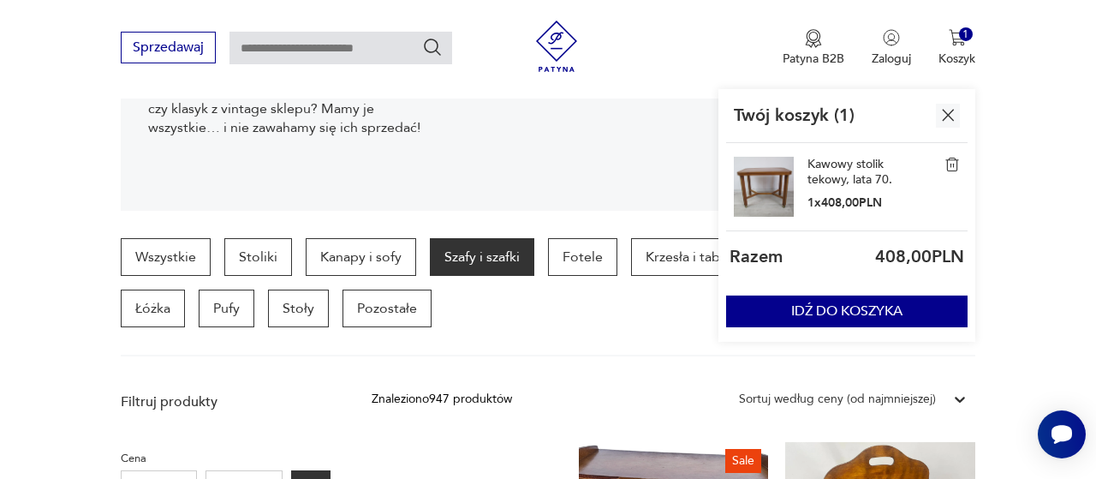
click at [860, 164] on link "Kawowy stolik tekowy, lata 70." at bounding box center [851, 172] width 86 height 31
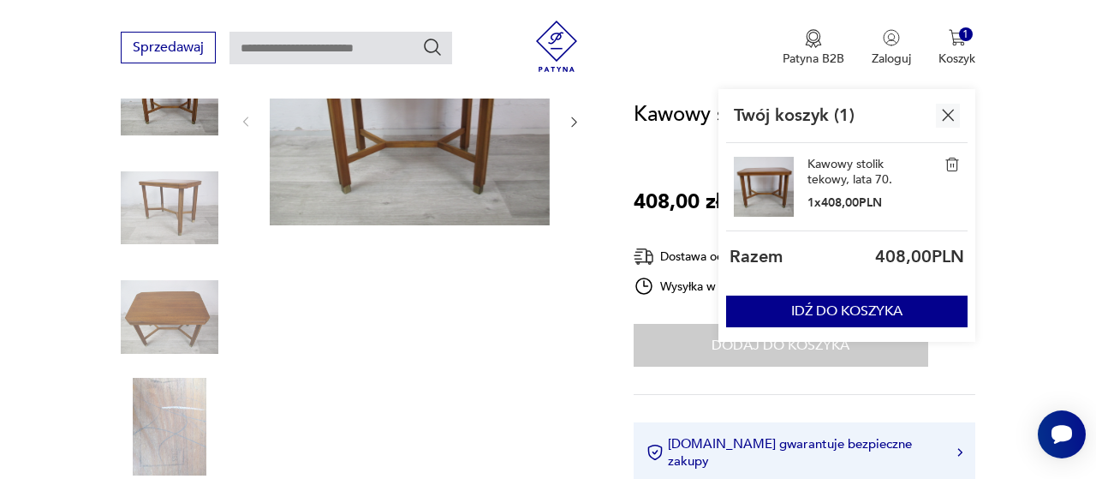
scroll to position [802, 0]
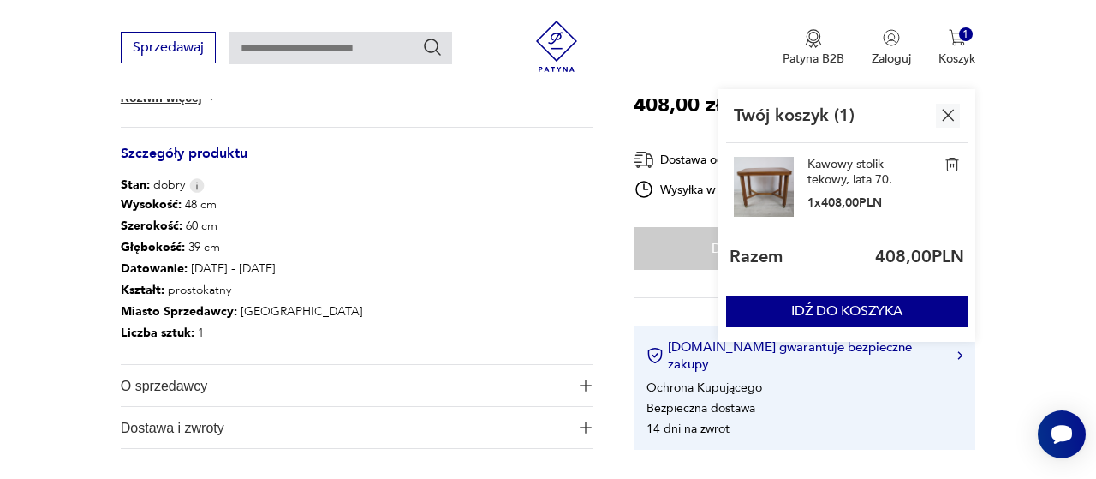
click at [218, 384] on span "O sprzedawcy" at bounding box center [345, 385] width 449 height 41
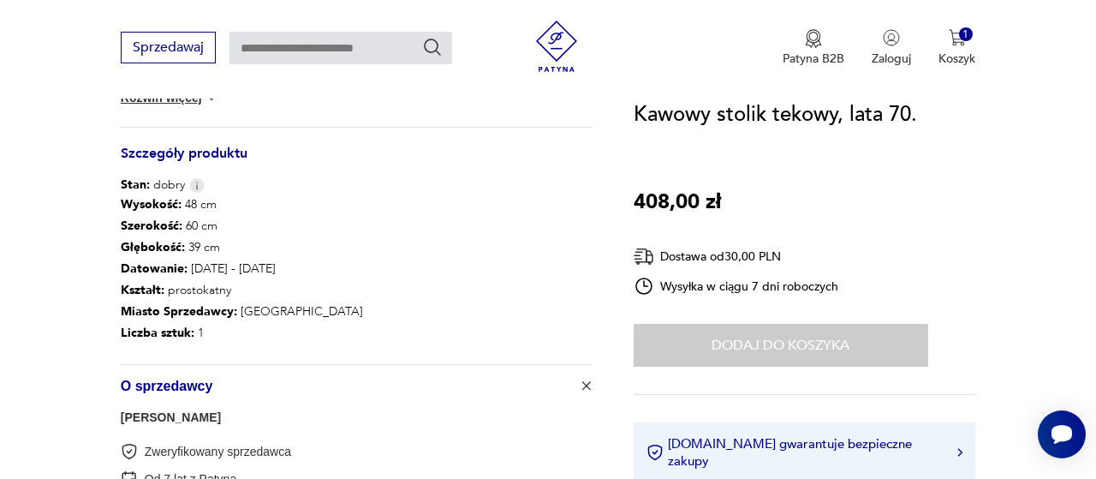
click at [140, 414] on link "[PERSON_NAME]" at bounding box center [171, 417] width 100 height 14
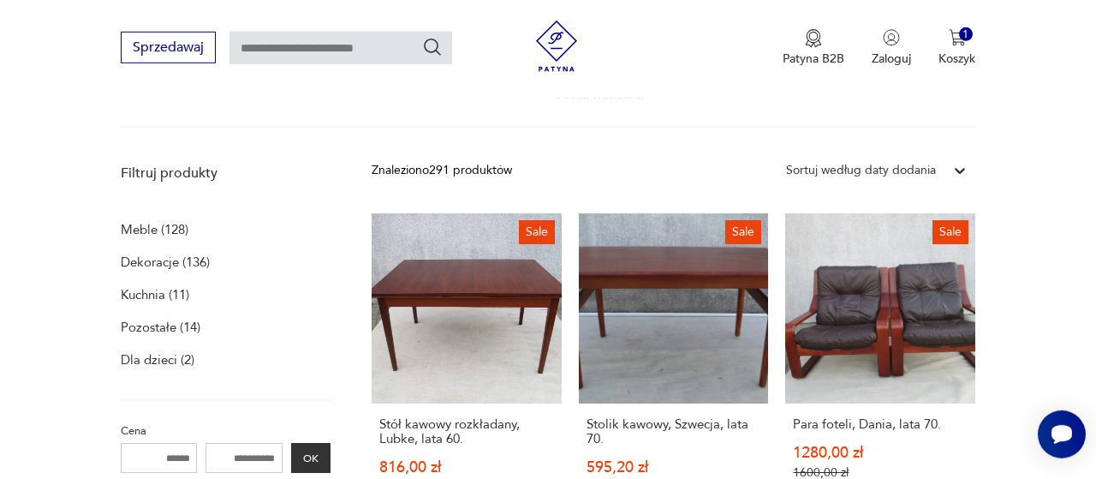
scroll to position [375, 0]
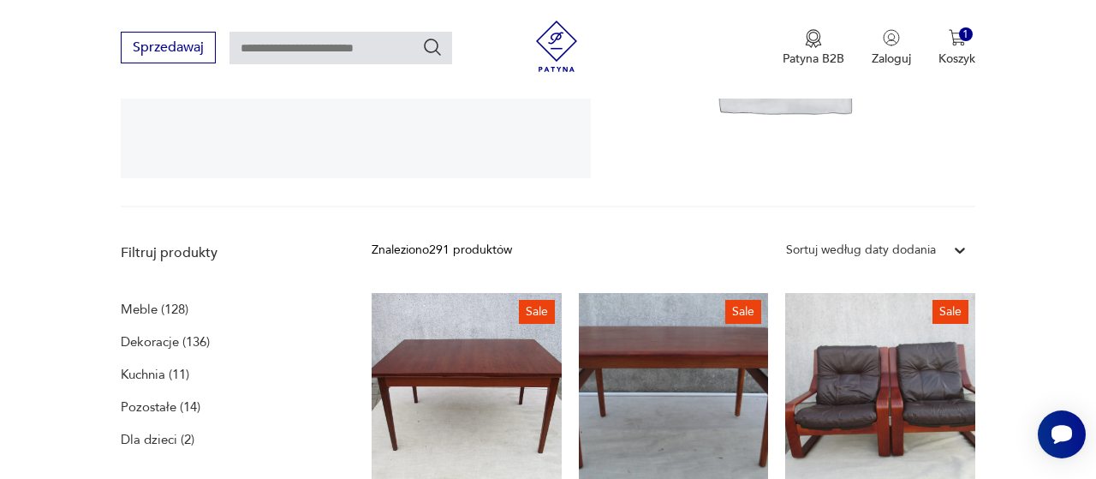
click at [926, 250] on div "Sortuj według daty dodania" at bounding box center [861, 250] width 150 height 19
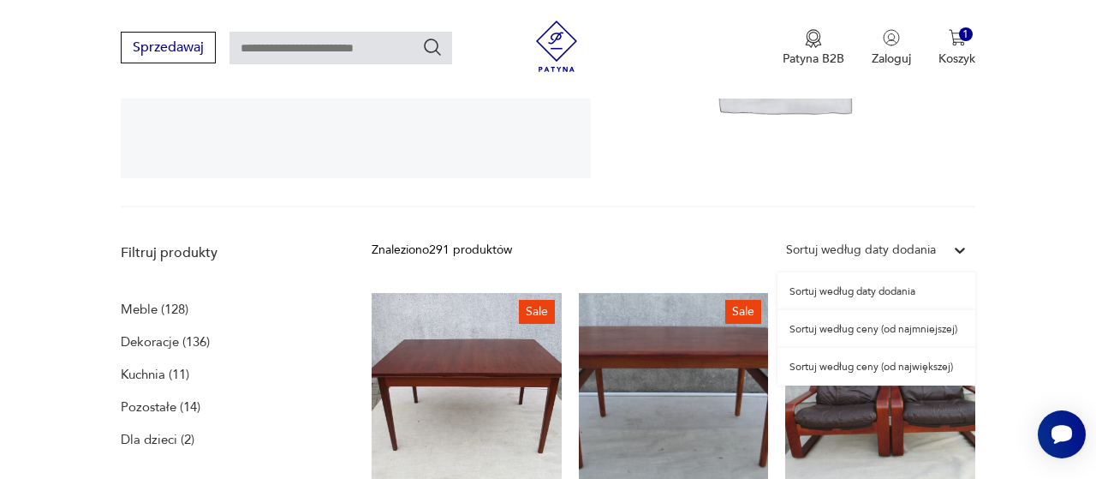
click at [939, 337] on div "Sortuj według ceny (od najmniejszej)" at bounding box center [877, 329] width 198 height 38
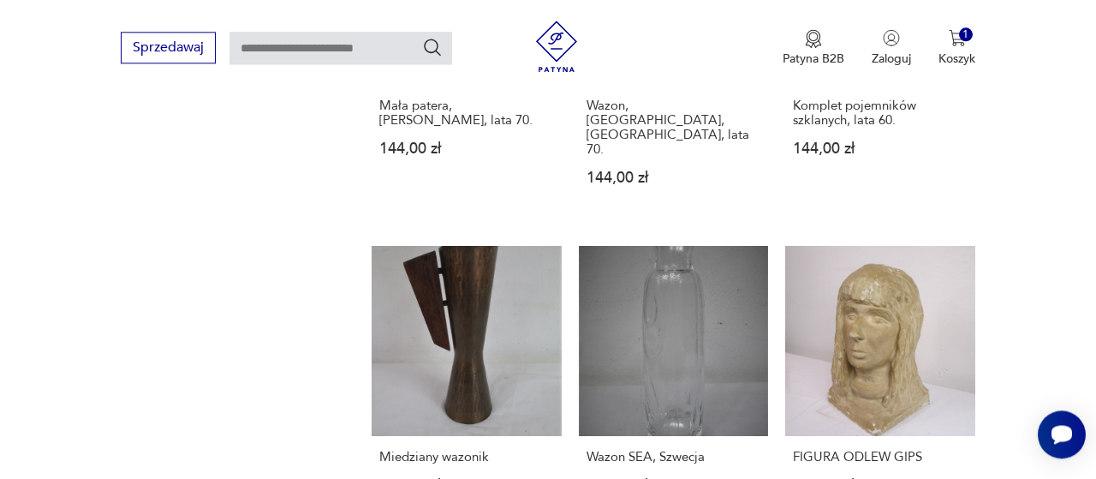
scroll to position [2223, 0]
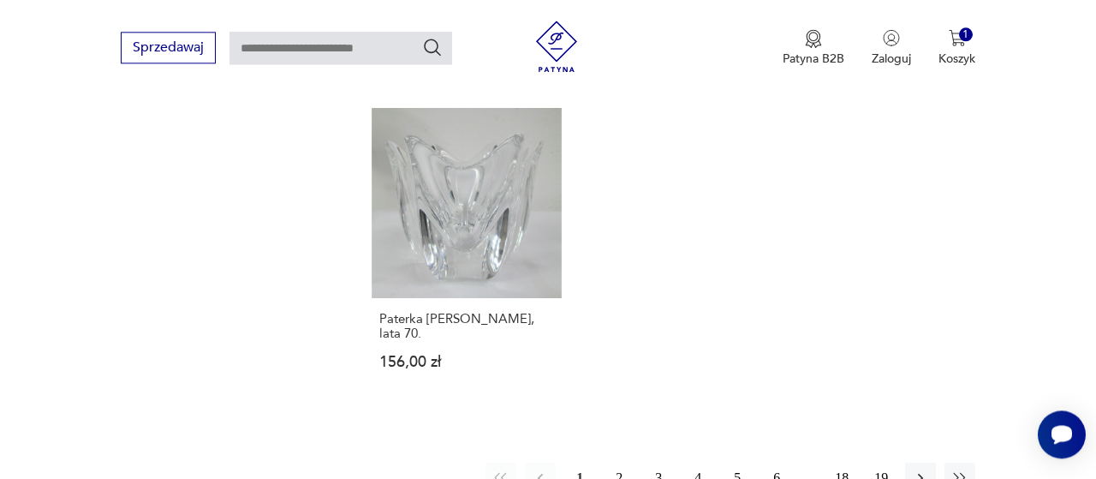
click at [612, 463] on button "2" at bounding box center [619, 478] width 31 height 31
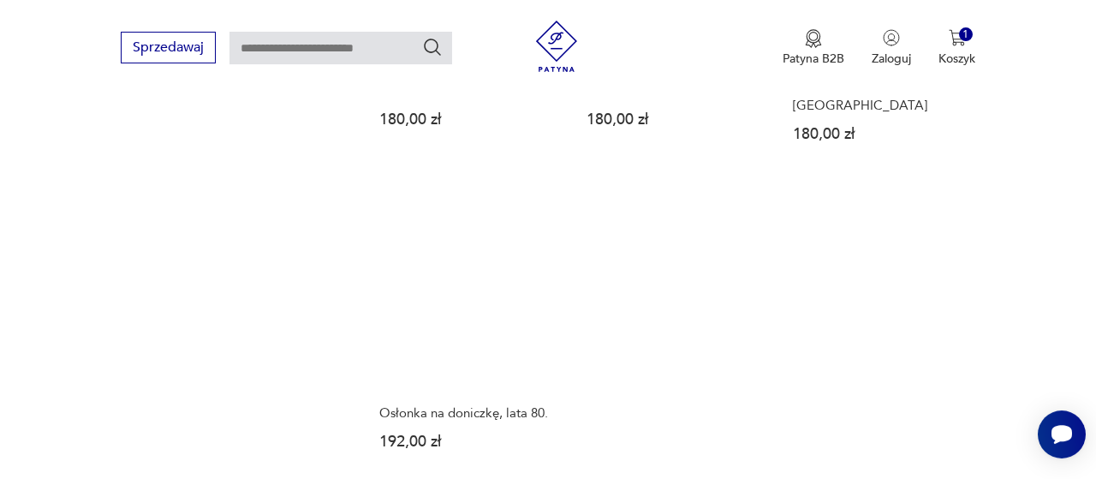
scroll to position [2134, 0]
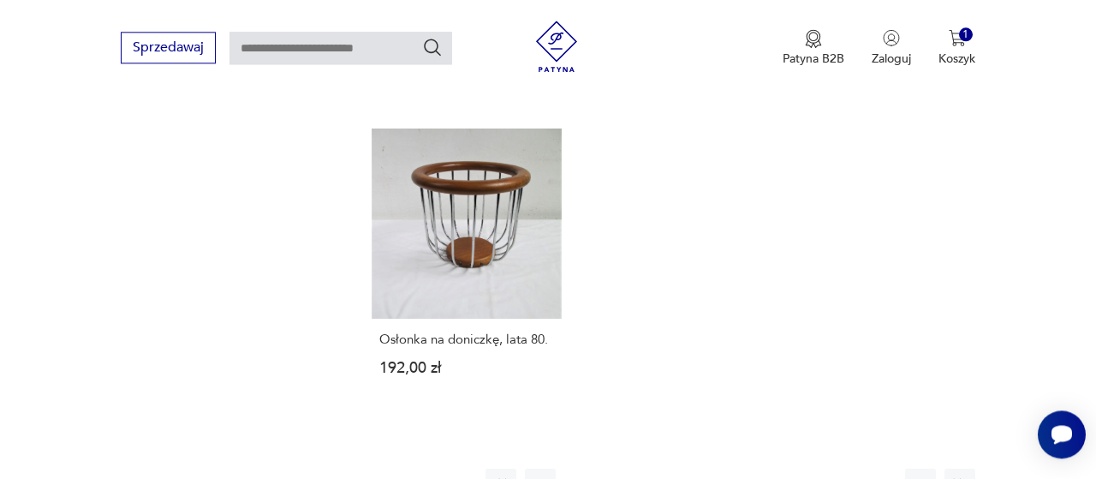
click at [660, 469] on button "3" at bounding box center [658, 484] width 31 height 31
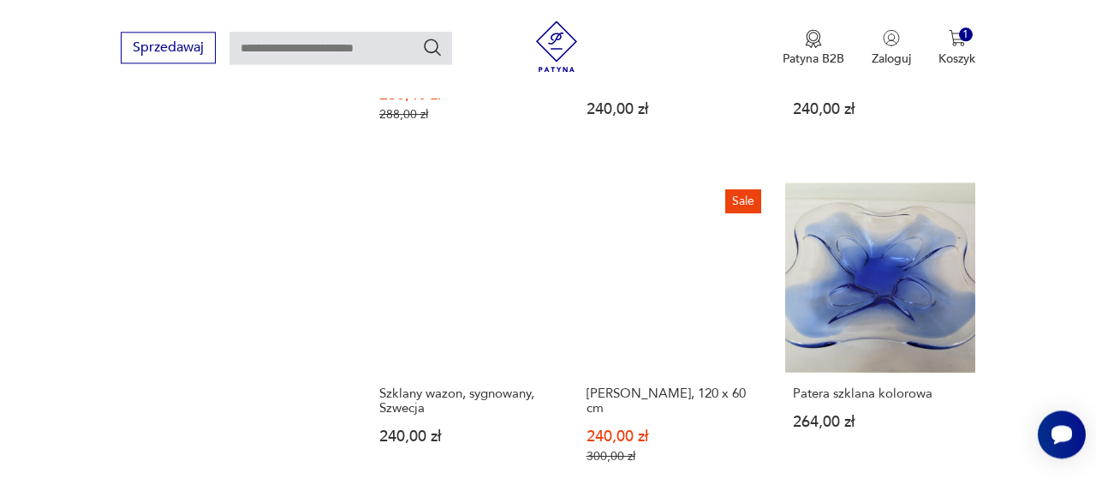
scroll to position [1956, 0]
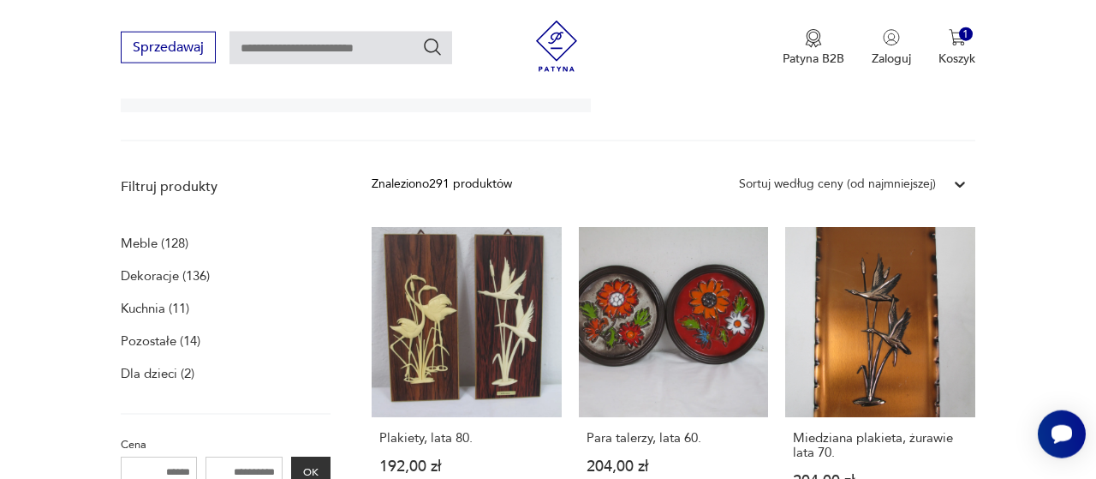
click at [176, 240] on p "Meble (128)" at bounding box center [155, 243] width 68 height 24
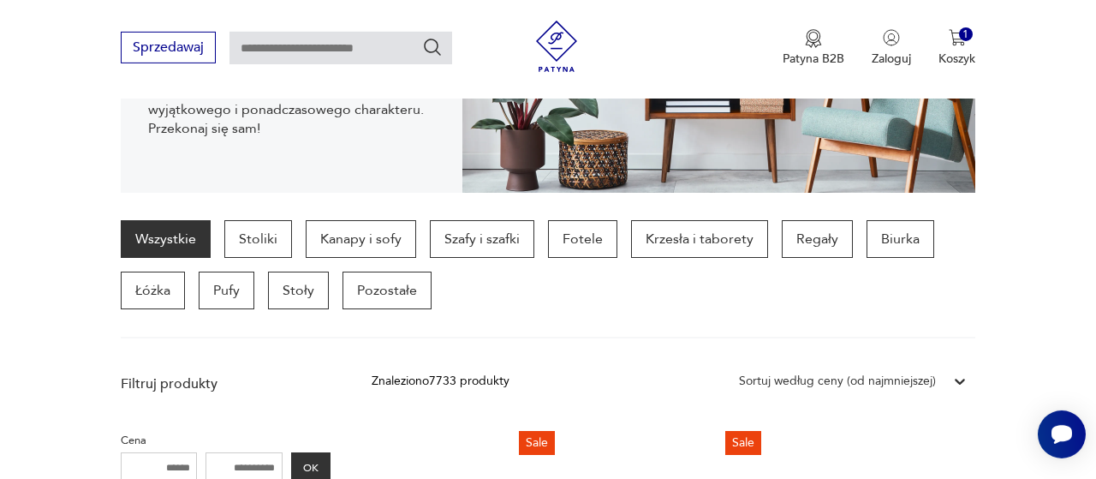
scroll to position [338, 0]
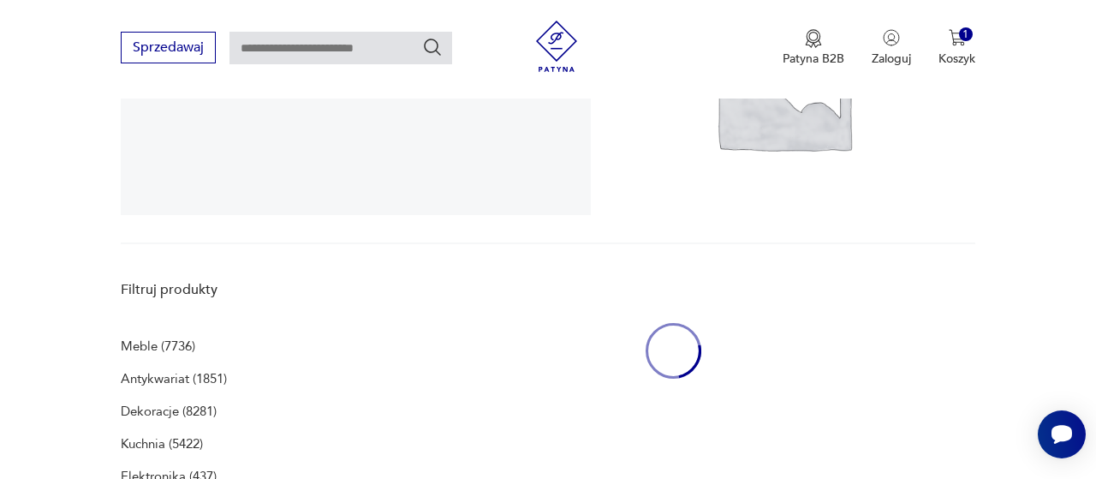
scroll to position [441, 0]
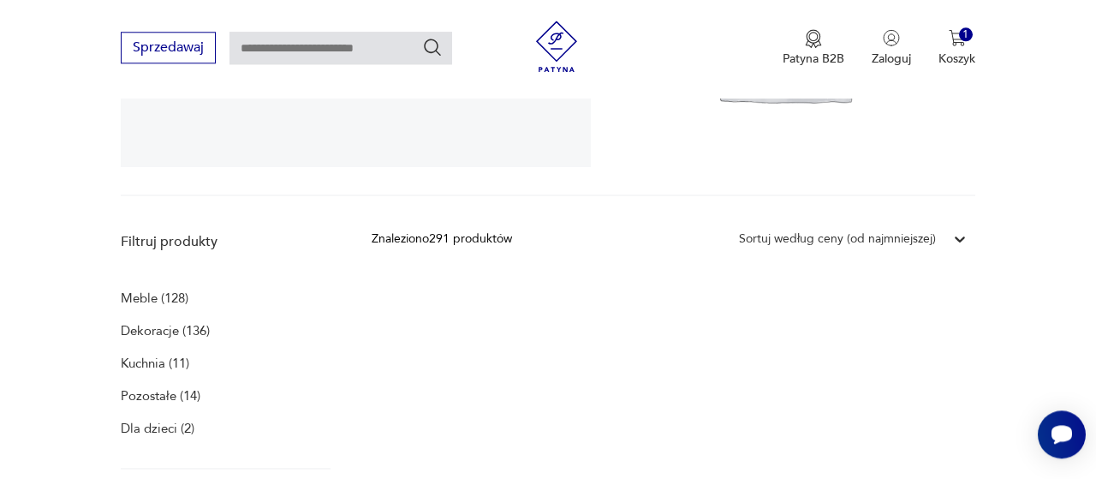
scroll to position [481, 0]
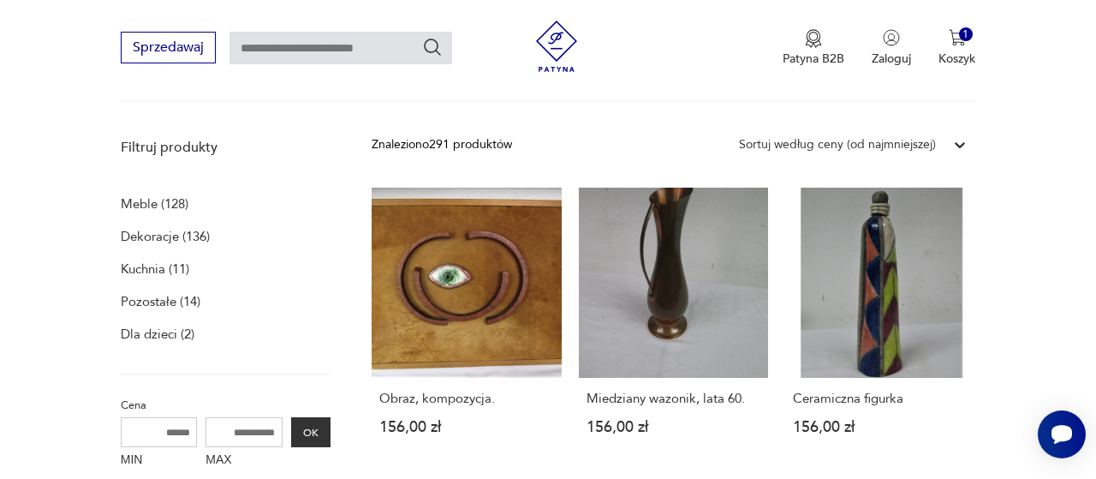
click at [954, 146] on icon at bounding box center [960, 144] width 17 height 17
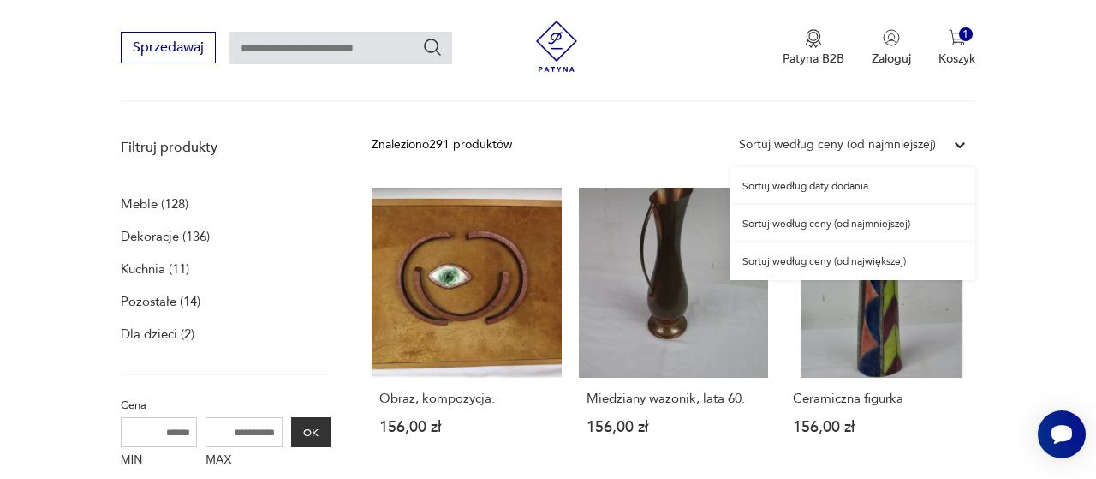
click at [954, 146] on icon at bounding box center [960, 144] width 17 height 17
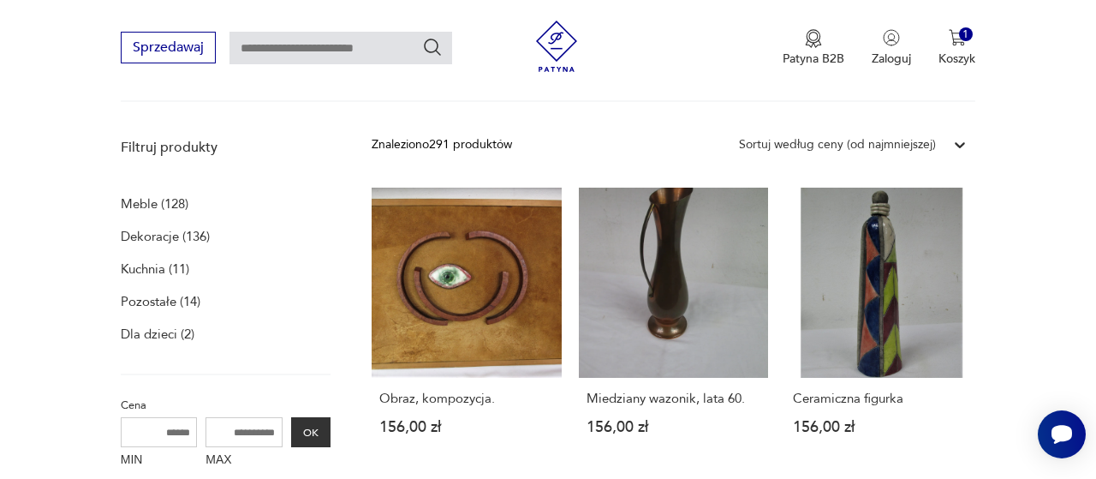
click at [170, 206] on p "Meble (128)" at bounding box center [155, 204] width 68 height 24
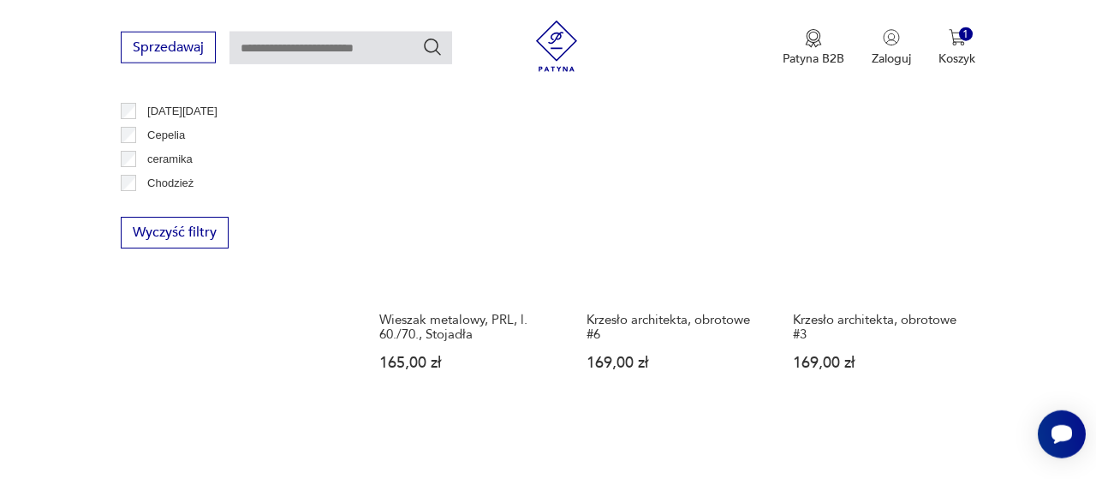
scroll to position [1689, 0]
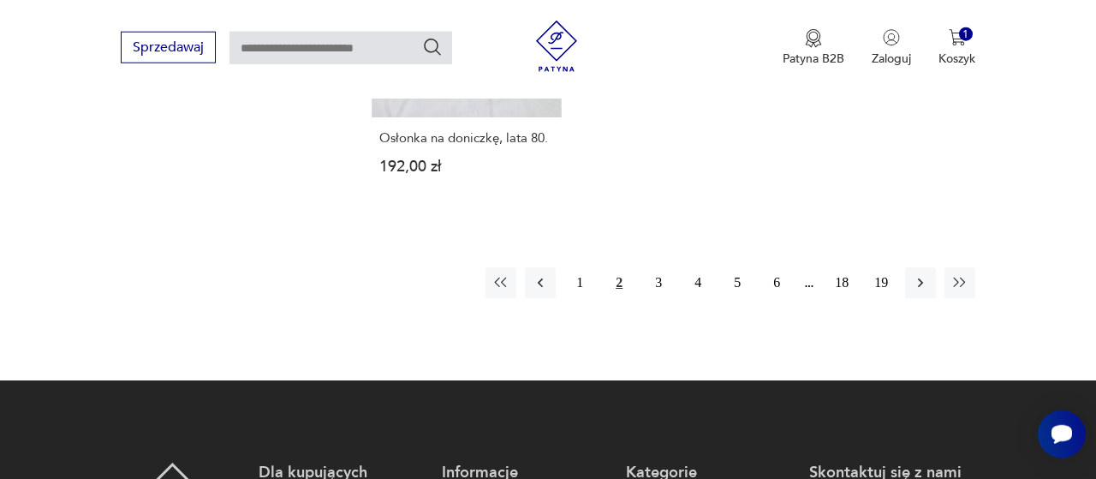
scroll to position [2351, 0]
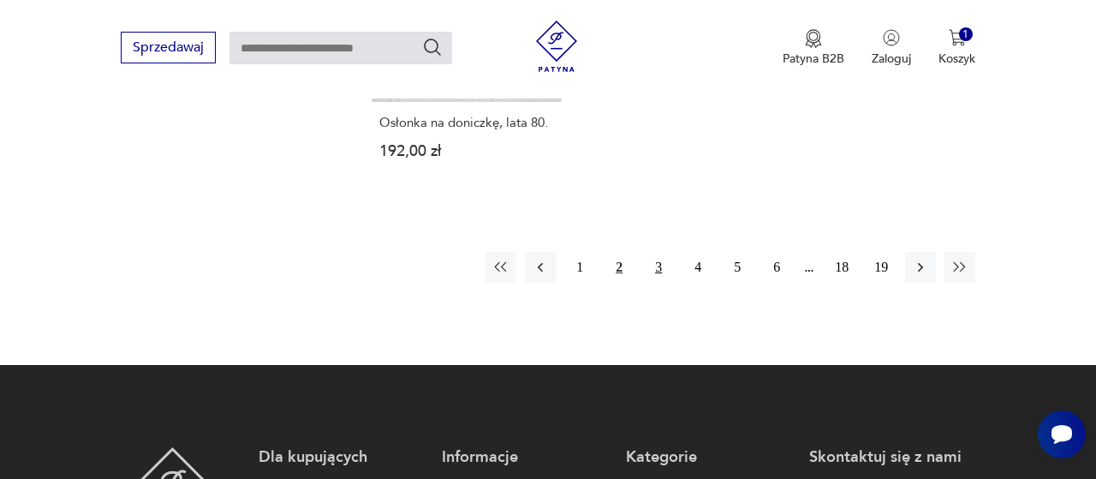
click at [660, 252] on button "3" at bounding box center [658, 267] width 31 height 31
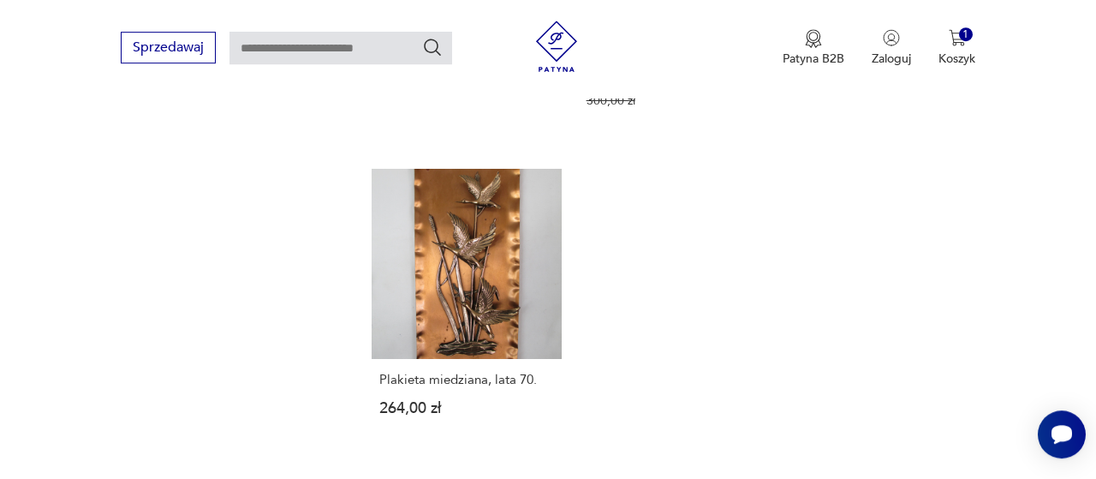
scroll to position [2401, 0]
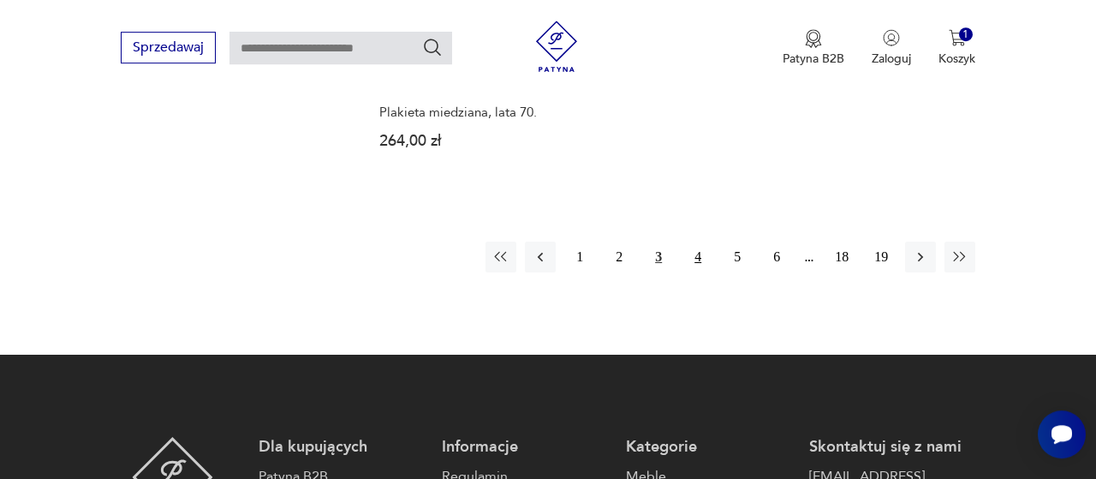
click at [704, 242] on button "4" at bounding box center [698, 257] width 31 height 31
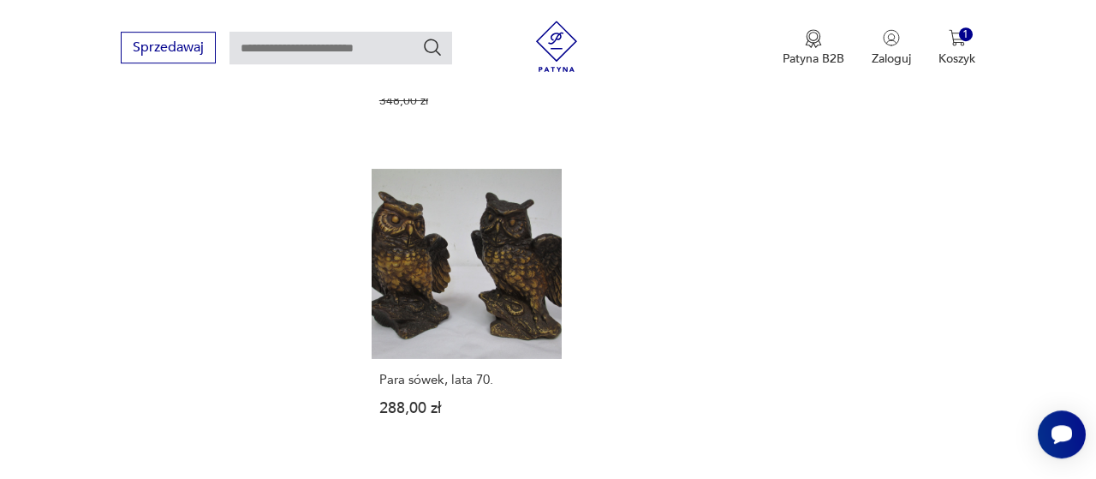
scroll to position [2401, 0]
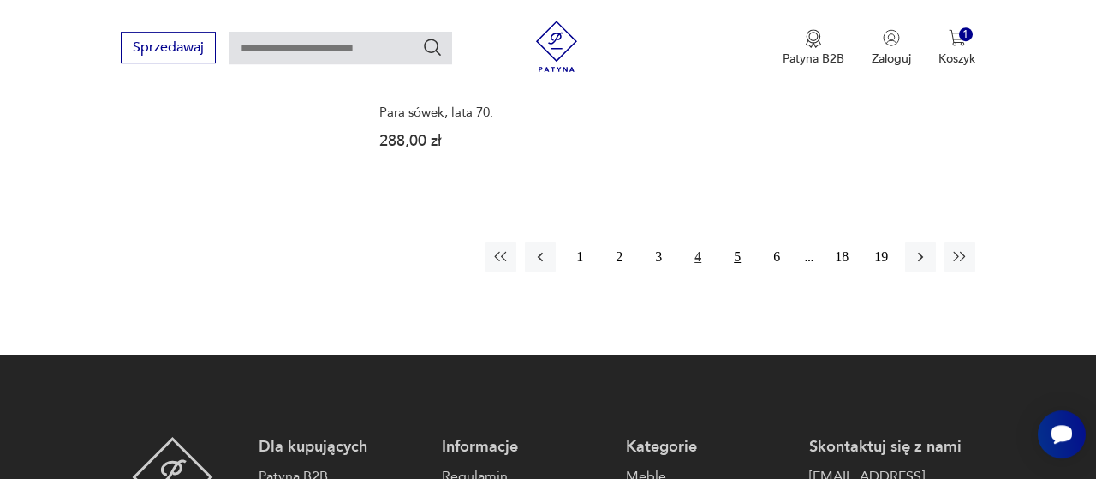
click at [740, 253] on button "5" at bounding box center [737, 257] width 31 height 31
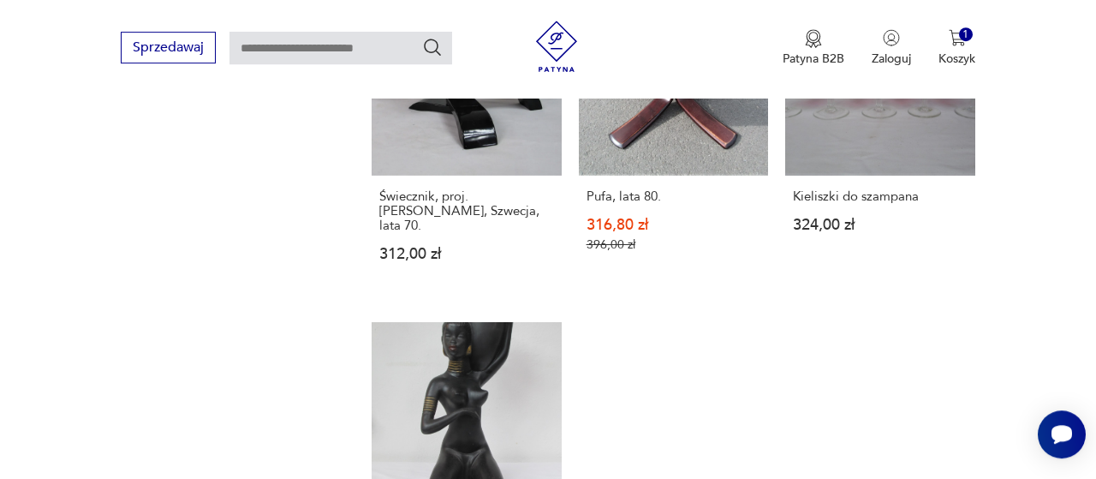
scroll to position [2312, 0]
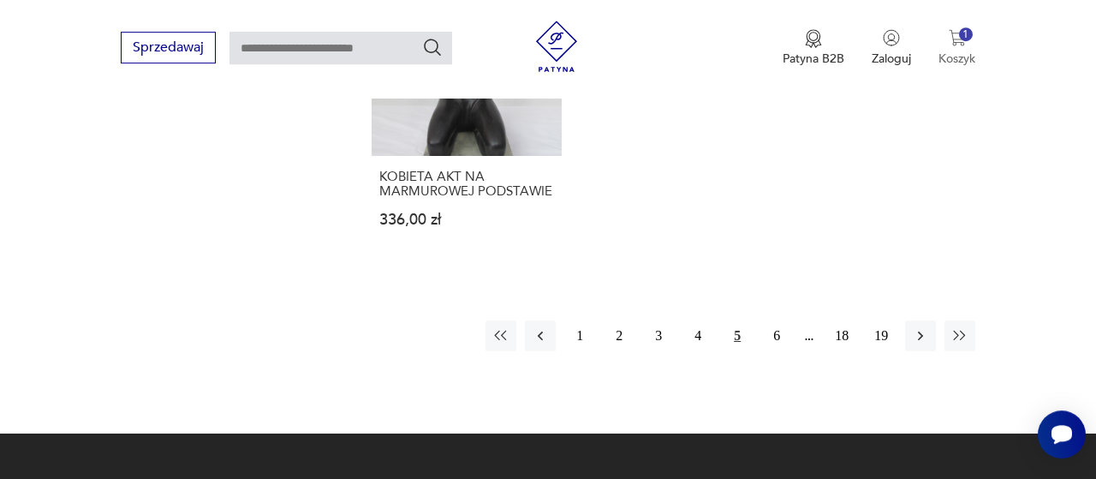
click at [964, 45] on img "button" at bounding box center [957, 37] width 17 height 17
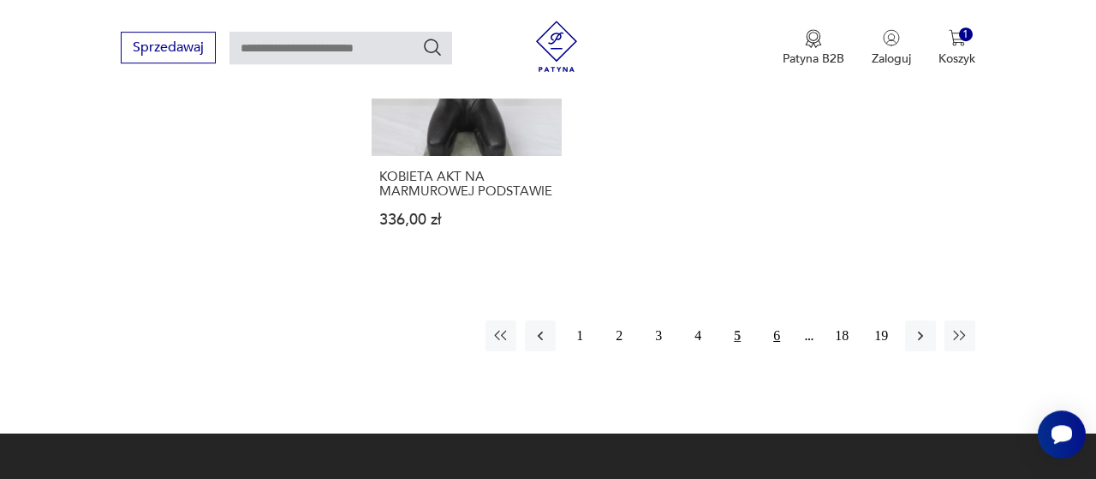
click at [777, 326] on button "6" at bounding box center [776, 335] width 31 height 31
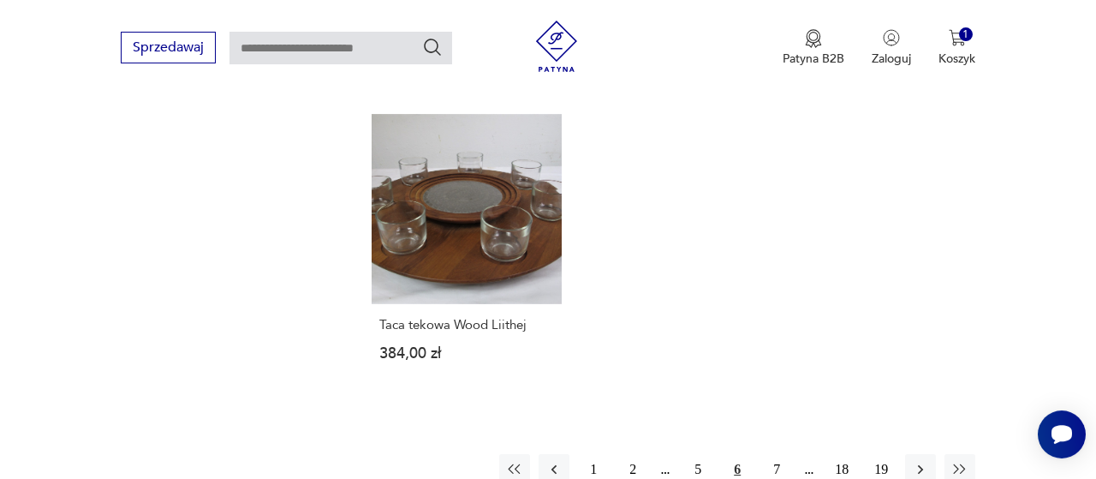
scroll to position [2312, 0]
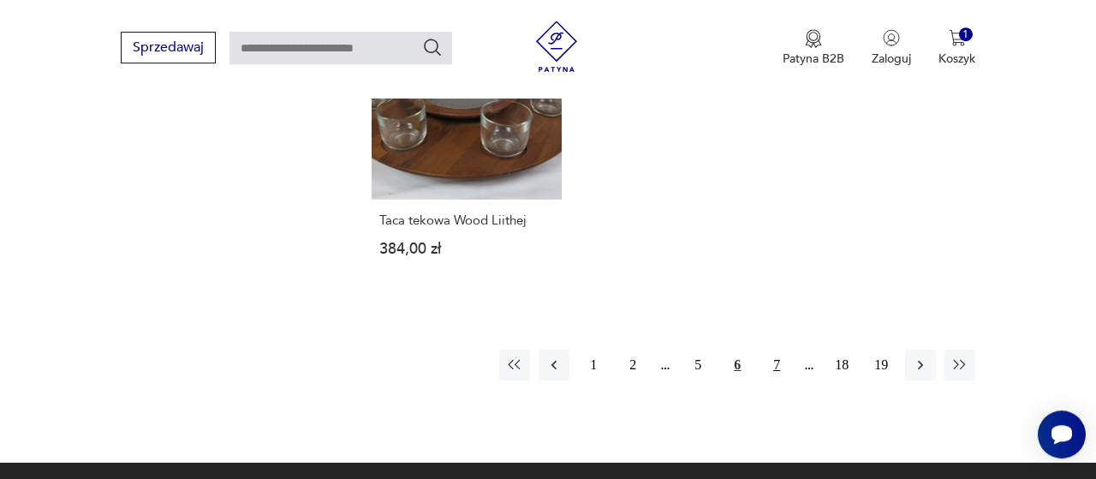
click at [778, 349] on button "7" at bounding box center [776, 364] width 31 height 31
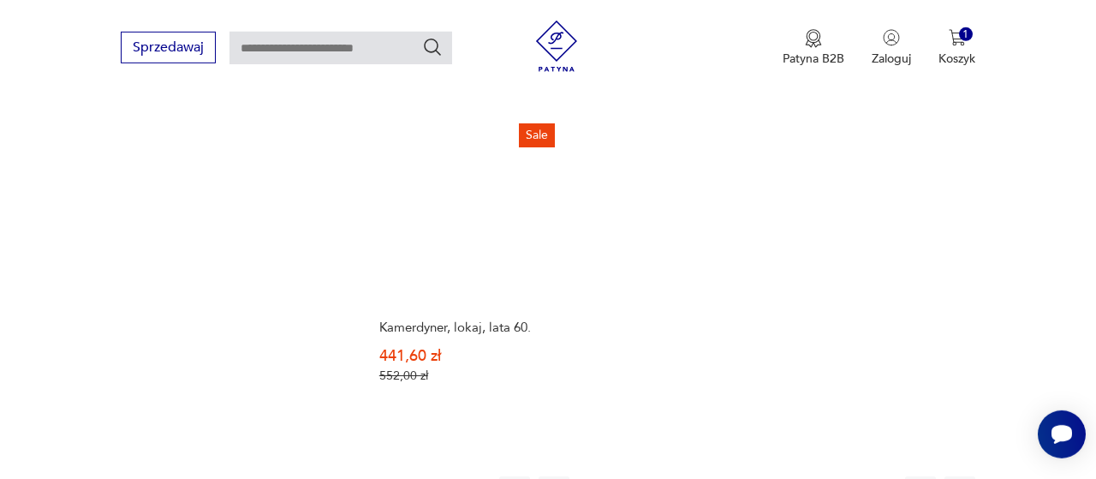
scroll to position [2312, 0]
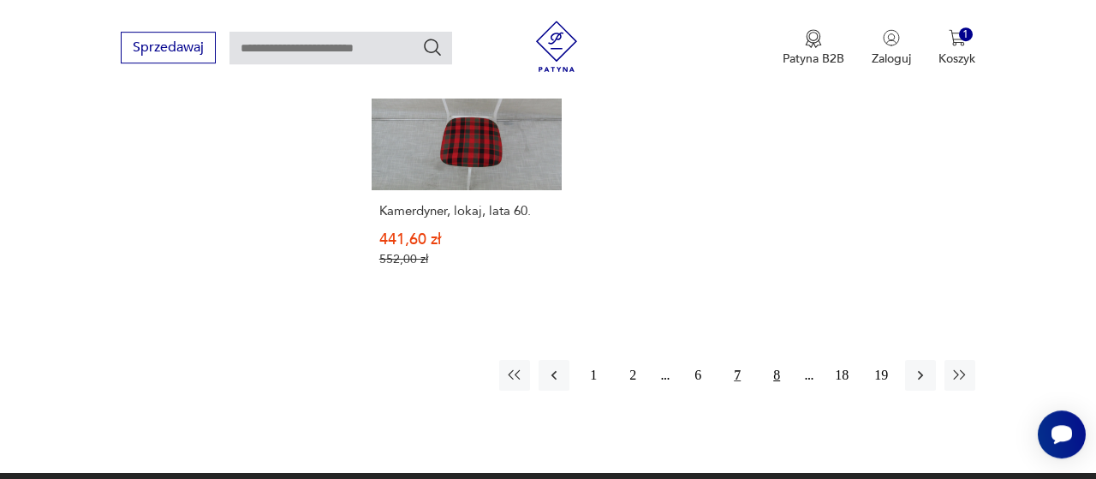
click at [765, 360] on button "8" at bounding box center [776, 375] width 31 height 31
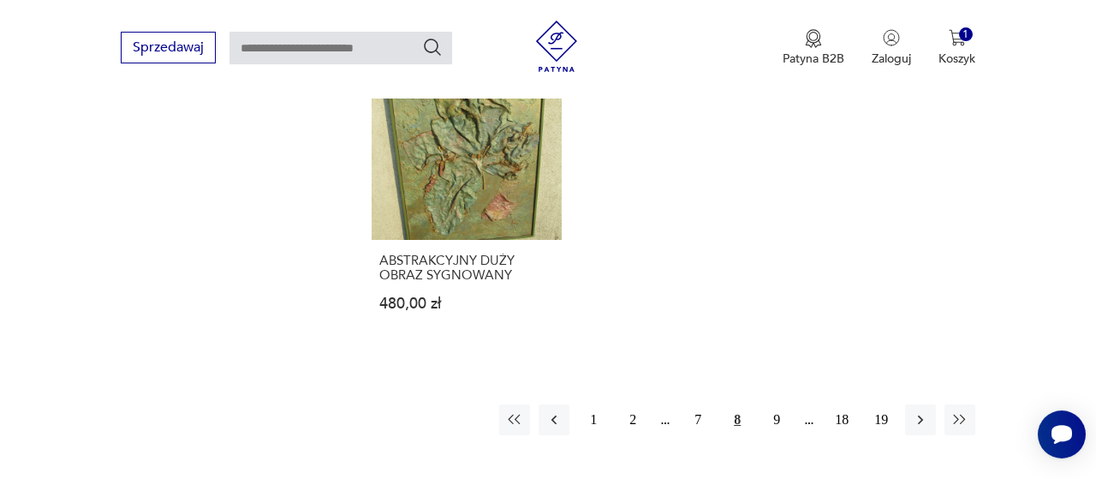
scroll to position [2317, 0]
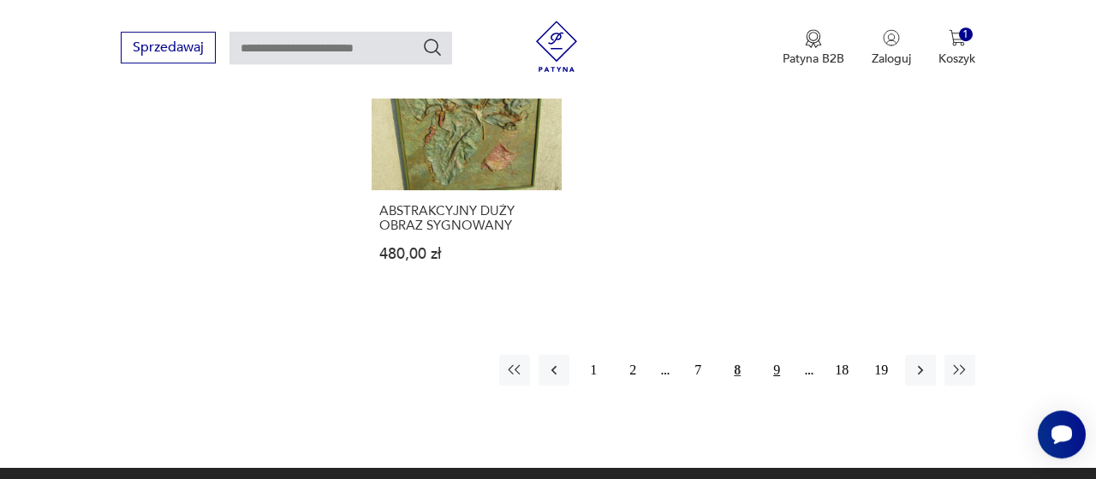
click at [780, 383] on button "9" at bounding box center [776, 370] width 31 height 31
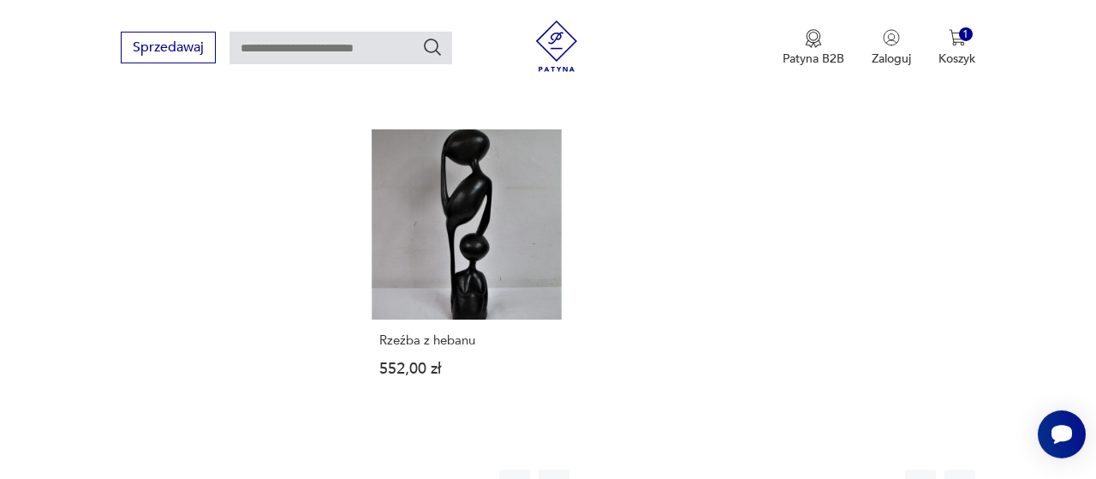
scroll to position [2312, 0]
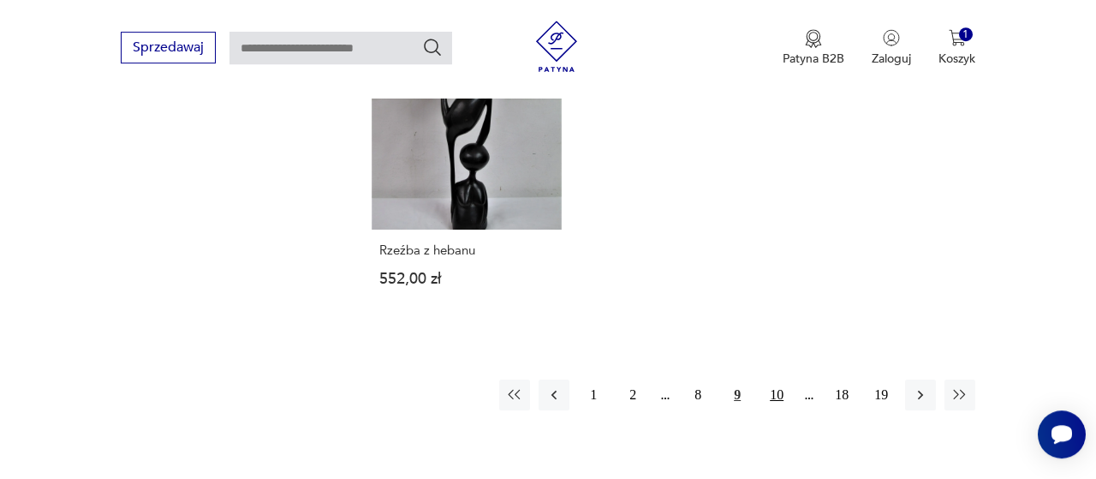
click at [772, 379] on button "10" at bounding box center [776, 394] width 31 height 31
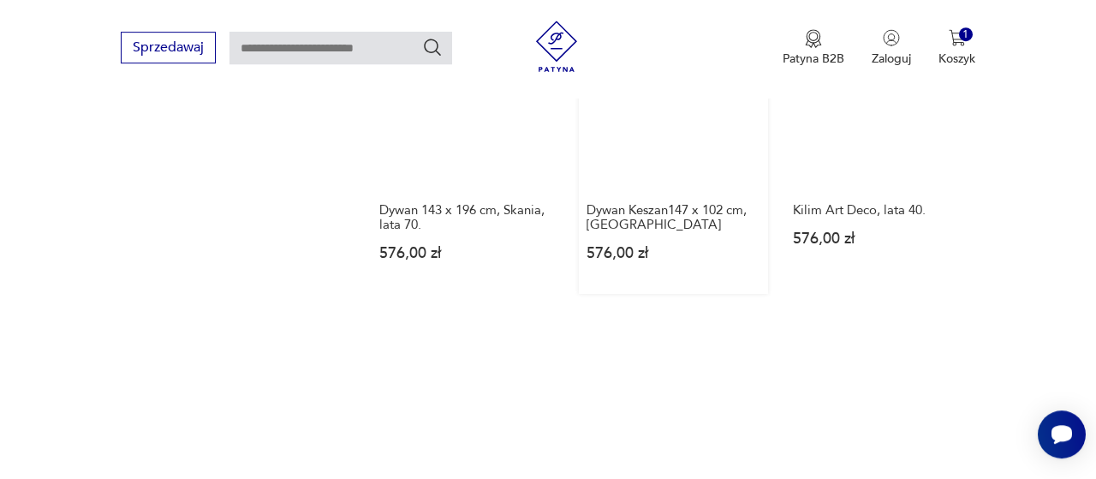
scroll to position [1243, 0]
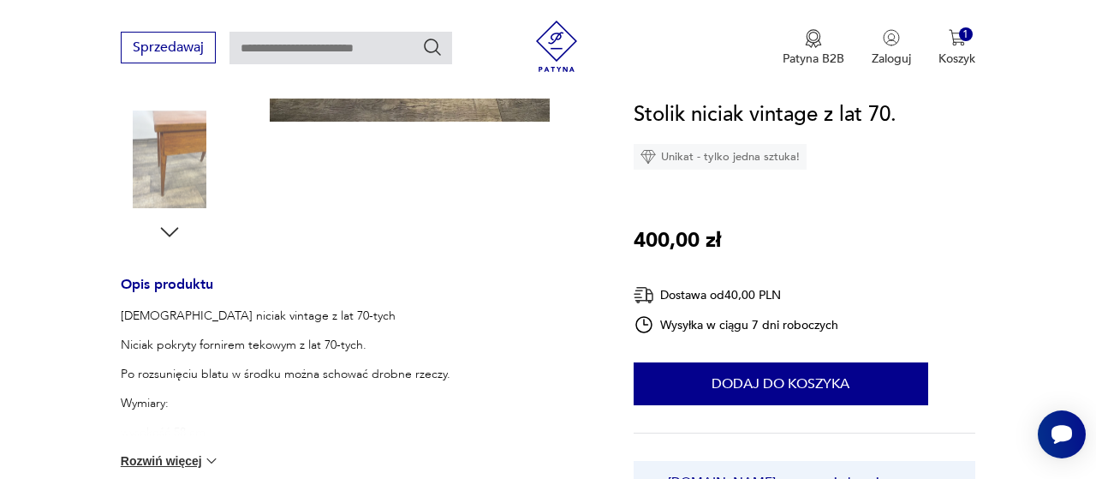
click at [162, 410] on p "Wymiary:" at bounding box center [321, 403] width 401 height 17
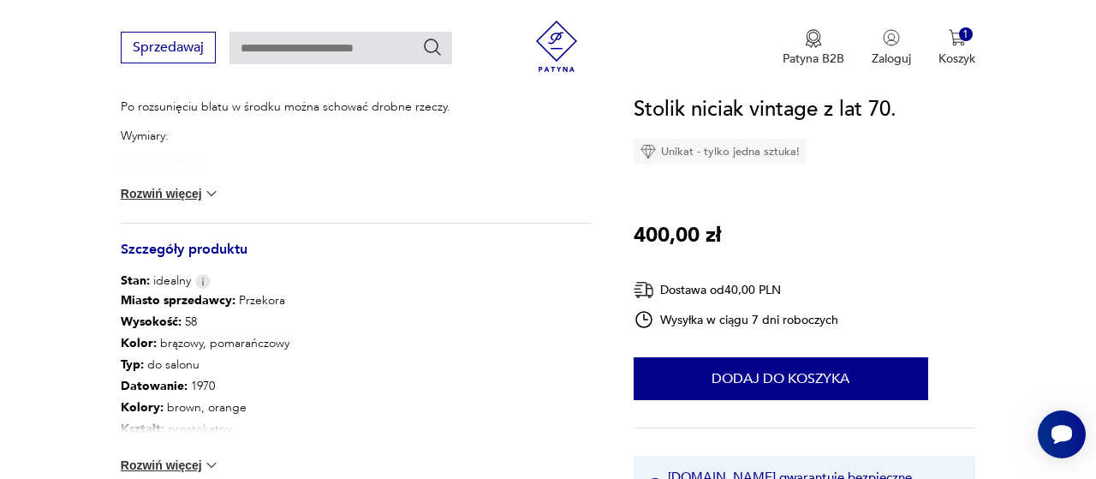
scroll to position [980, 0]
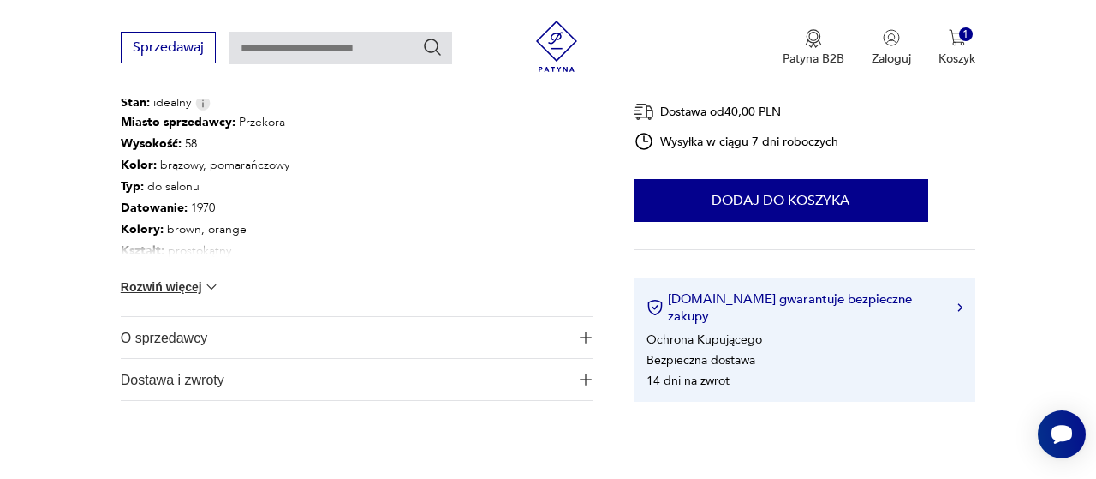
click at [210, 282] on img at bounding box center [211, 286] width 17 height 17
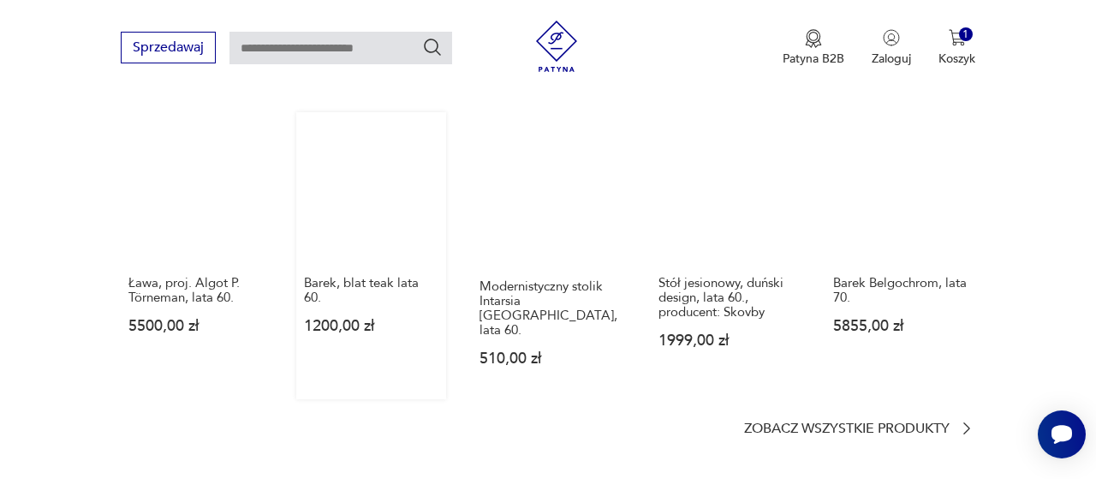
scroll to position [1247, 0]
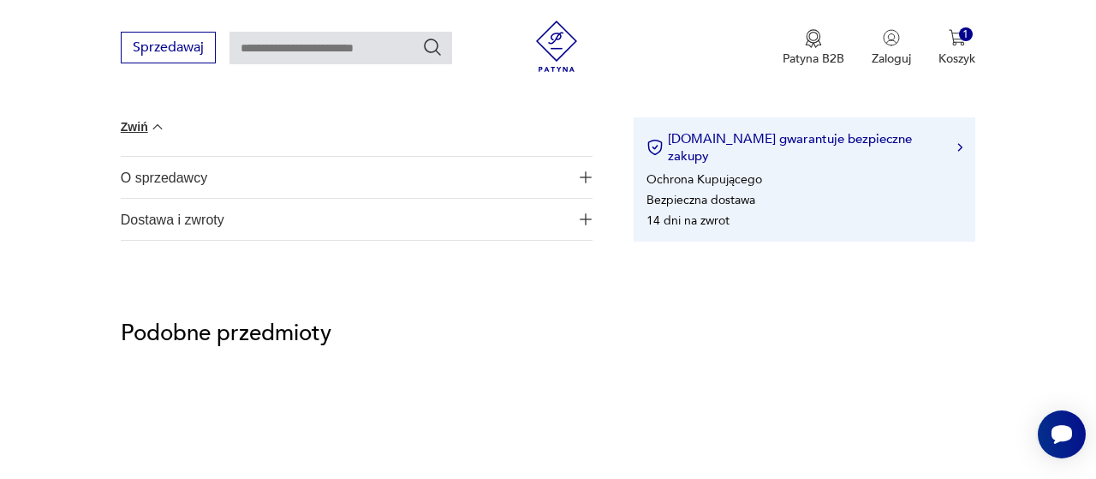
click at [292, 224] on span "Dostawa i zwroty" at bounding box center [345, 219] width 449 height 41
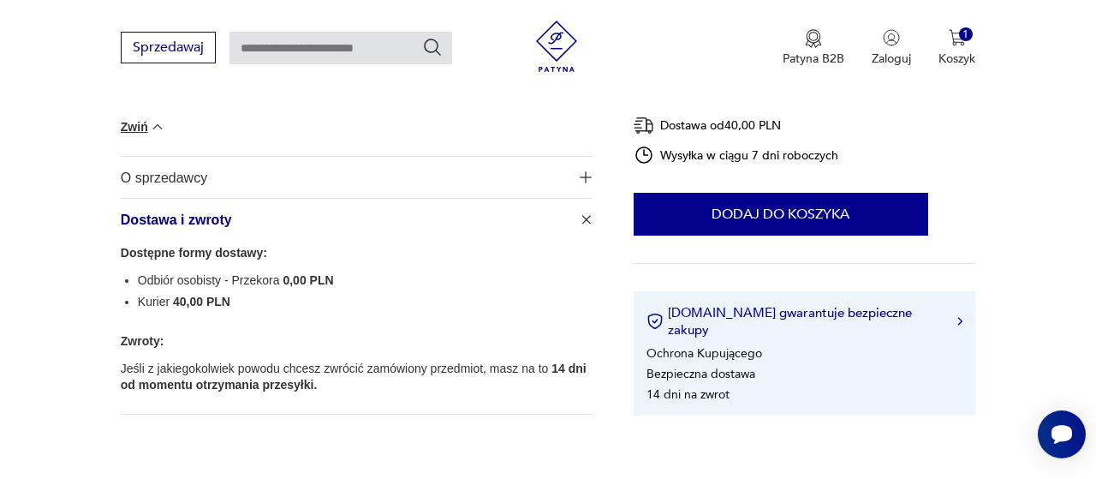
click at [297, 179] on span "O sprzedawcy" at bounding box center [345, 177] width 449 height 41
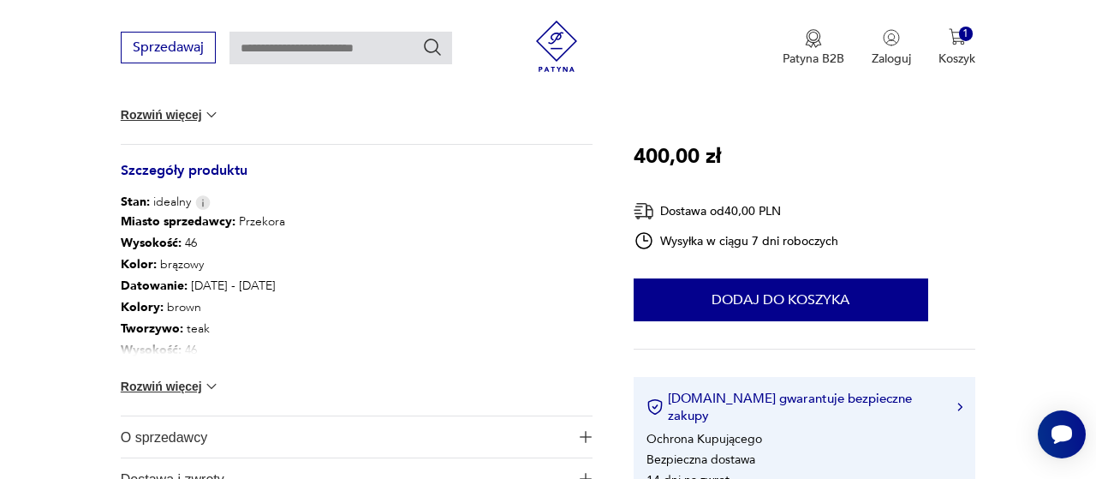
scroll to position [980, 0]
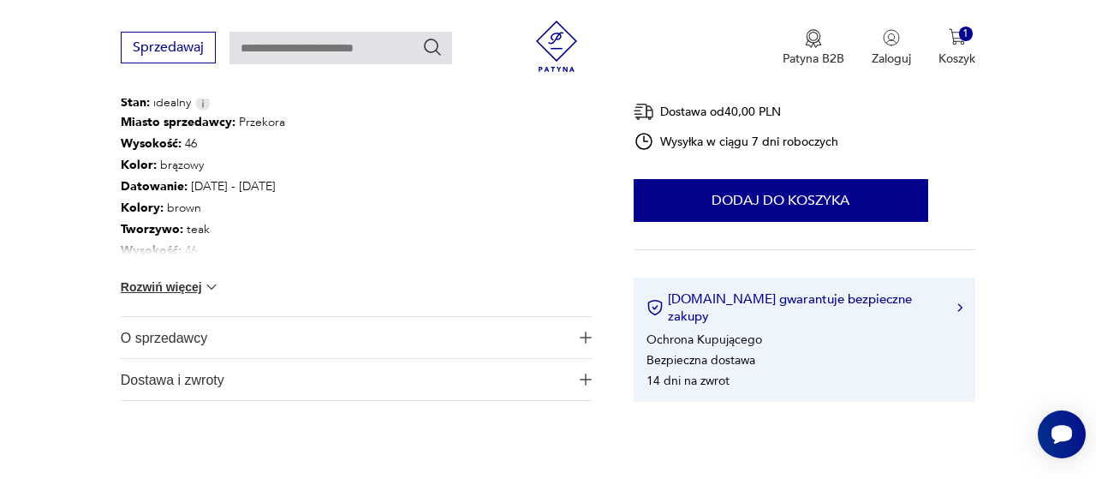
click at [174, 350] on span "O sprzedawcy" at bounding box center [345, 337] width 449 height 41
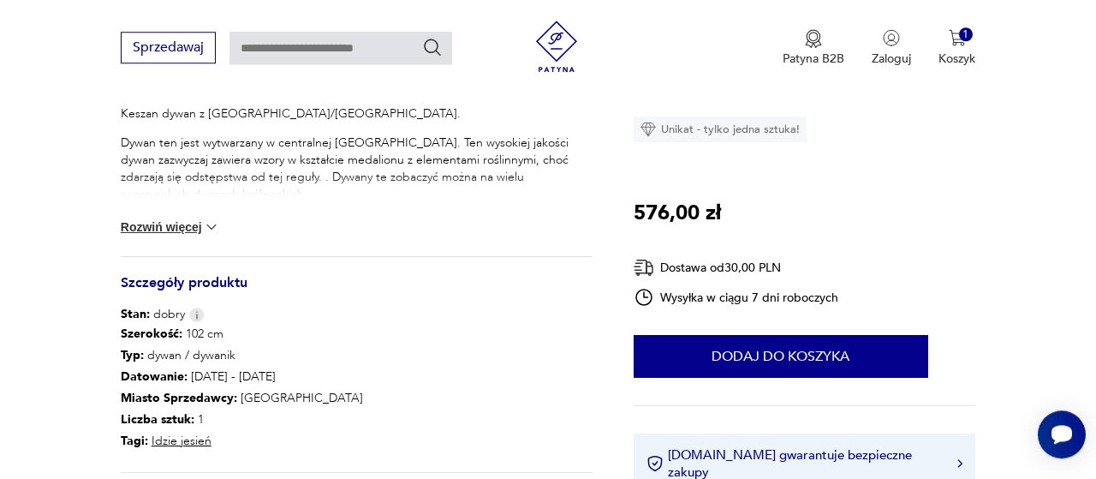
scroll to position [624, 0]
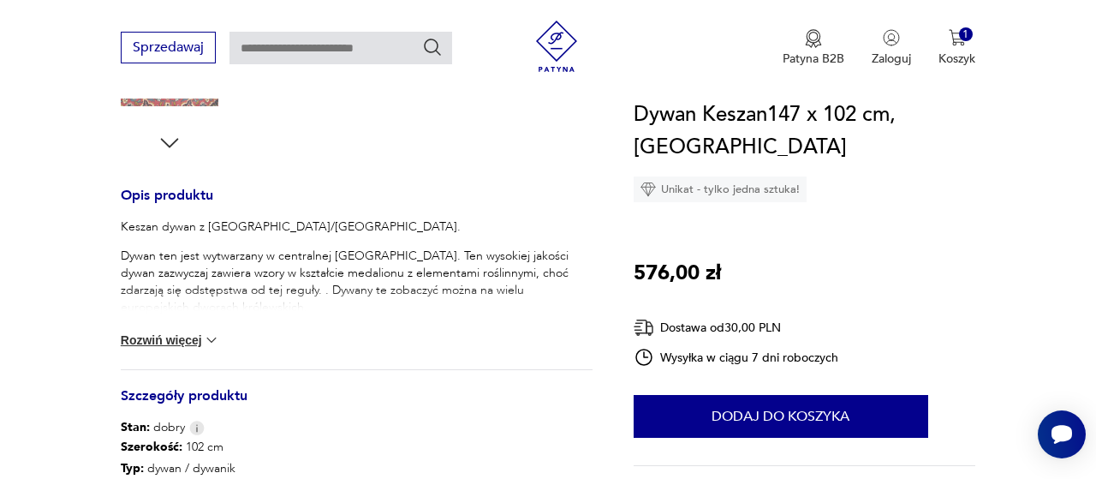
click at [191, 332] on button "Rozwiń więcej" at bounding box center [170, 339] width 99 height 17
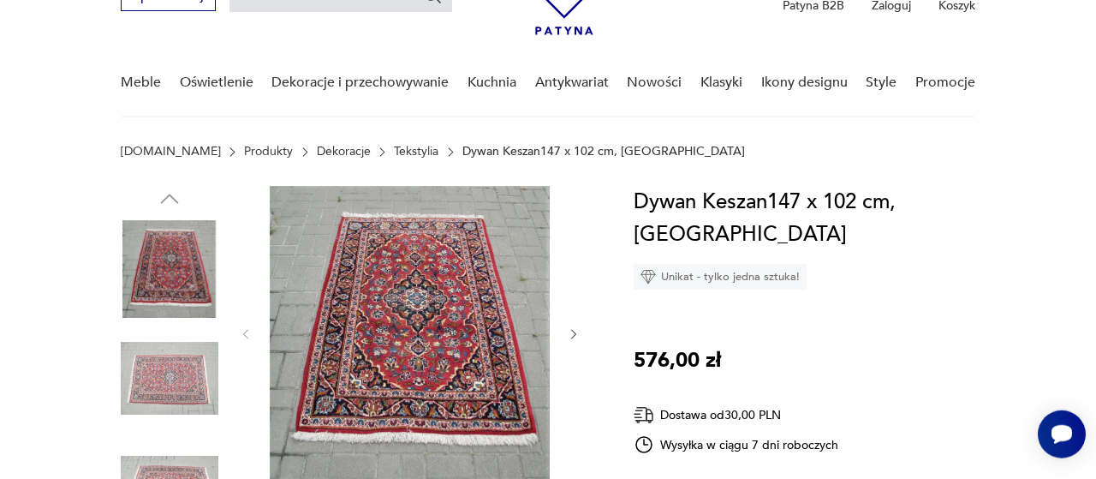
scroll to position [89, 0]
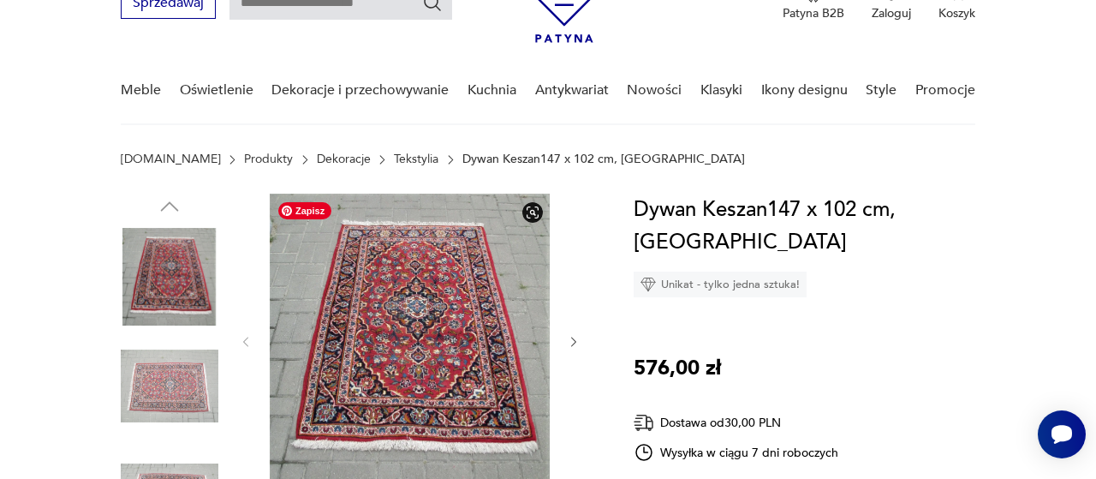
click at [382, 293] on img at bounding box center [410, 340] width 280 height 293
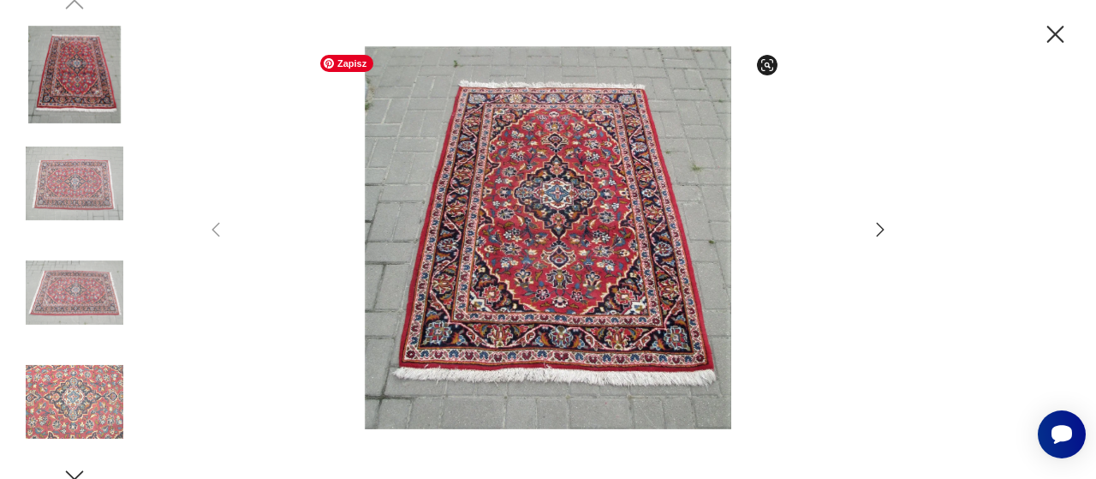
click at [532, 242] on img at bounding box center [548, 237] width 610 height 383
click at [774, 64] on span at bounding box center [767, 65] width 21 height 21
click at [878, 224] on icon "button" at bounding box center [881, 229] width 8 height 14
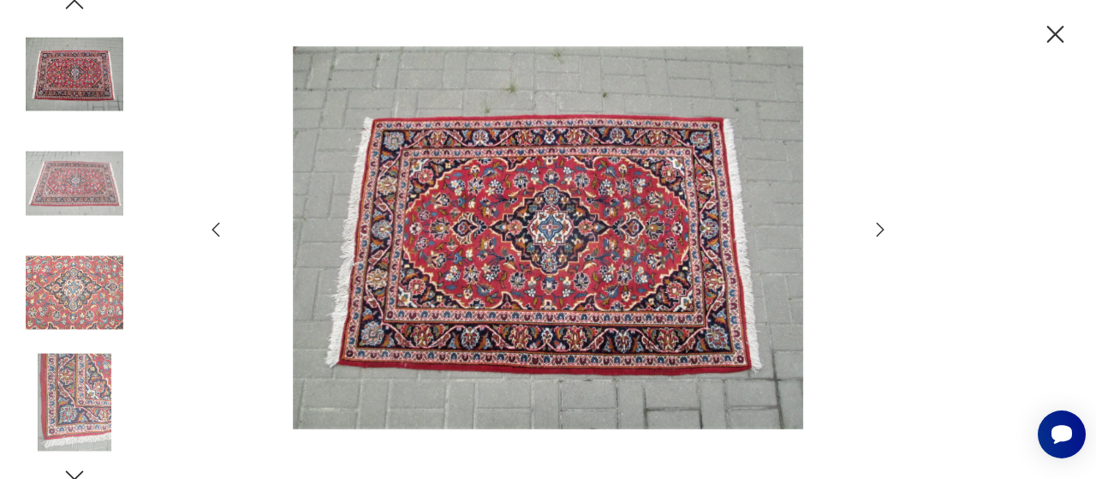
click at [878, 224] on icon "button" at bounding box center [881, 229] width 8 height 14
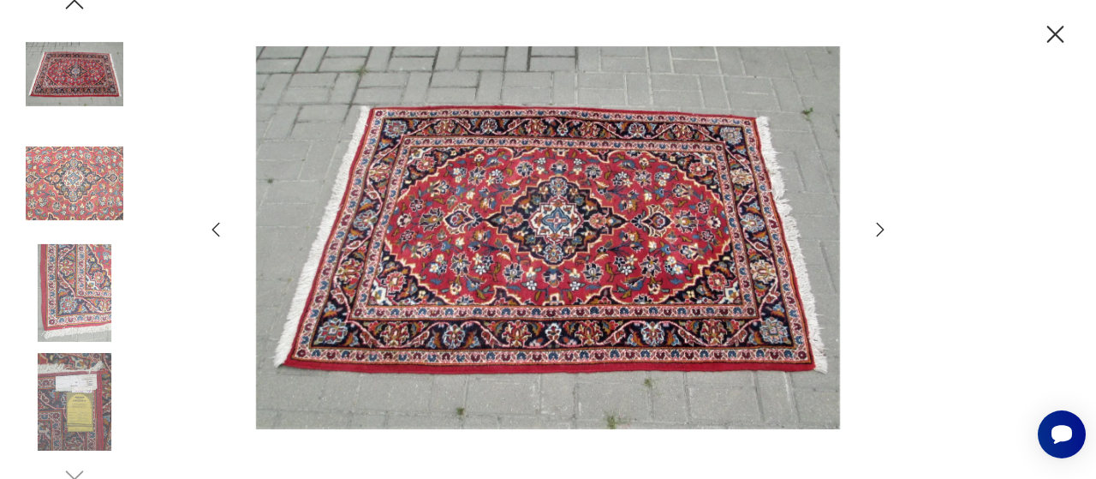
click at [890, 224] on icon "button" at bounding box center [880, 229] width 21 height 21
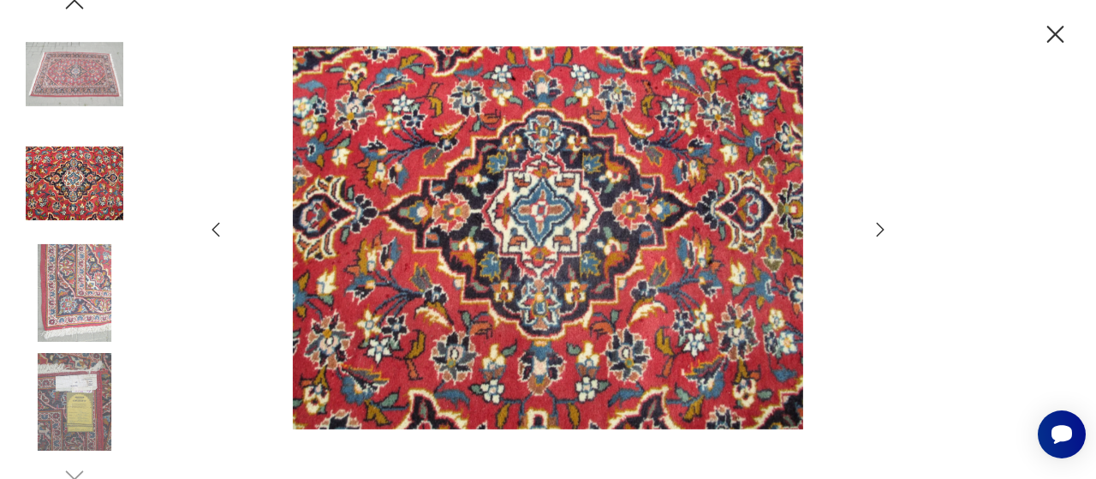
click at [1046, 38] on icon "button" at bounding box center [1056, 35] width 30 height 30
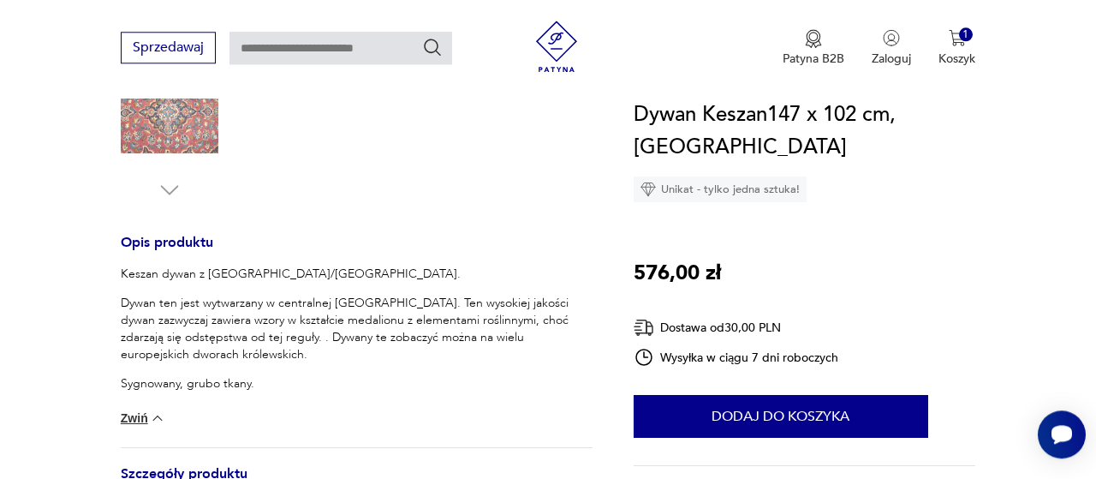
scroll to position [624, 0]
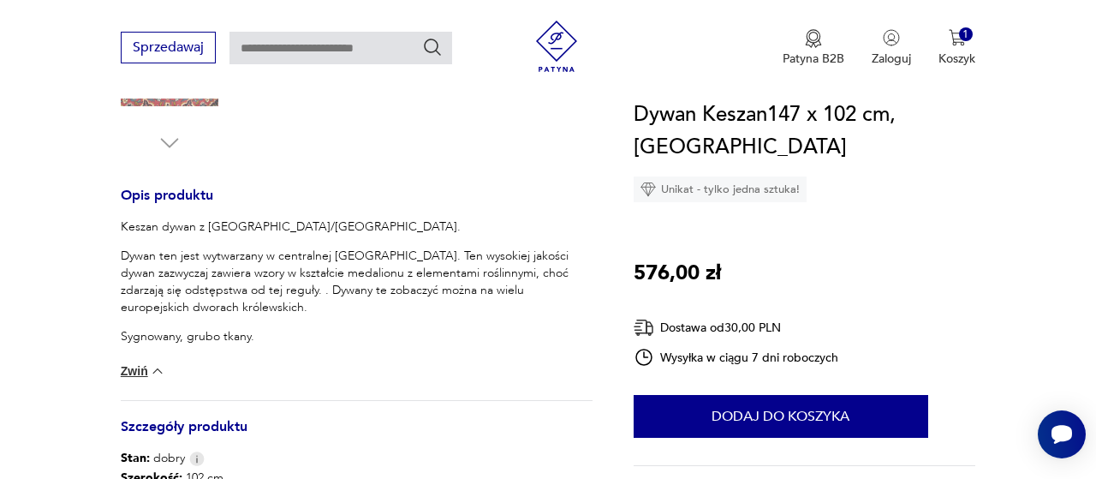
click at [384, 287] on p "Dywan ten jest wytwarzany w centralnej [GEOGRAPHIC_DATA]. Ten wysokiej jakości …" at bounding box center [357, 282] width 472 height 69
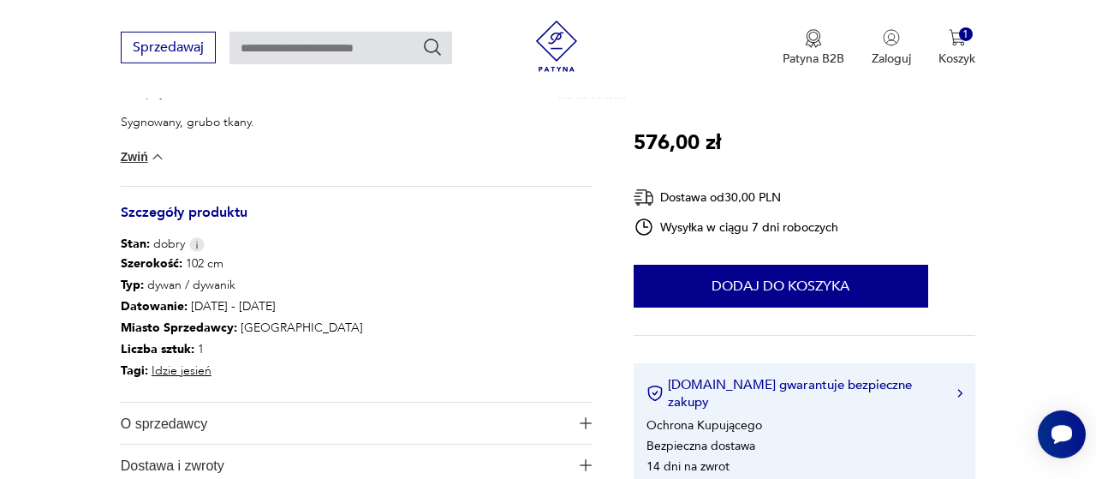
scroll to position [891, 0]
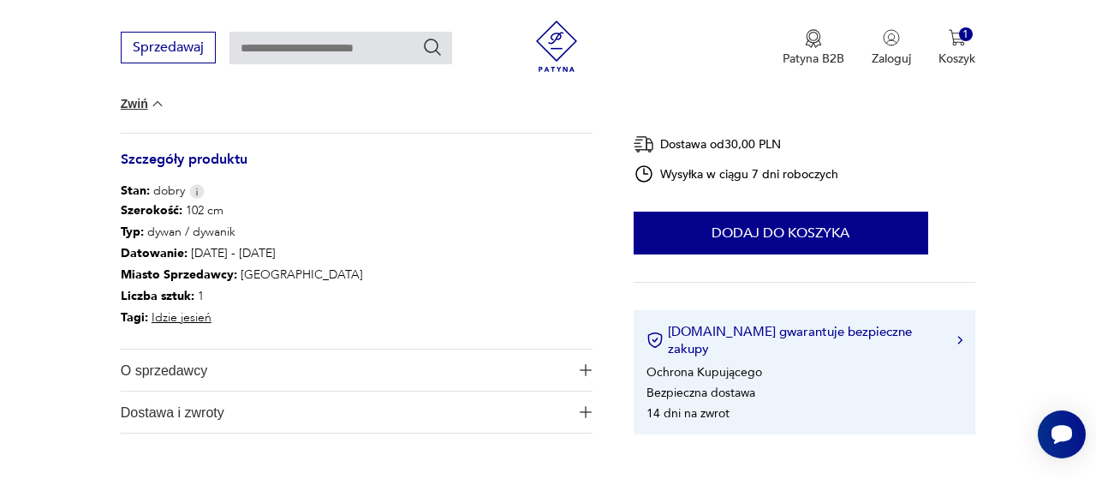
click at [324, 372] on span "O sprzedawcy" at bounding box center [345, 369] width 449 height 41
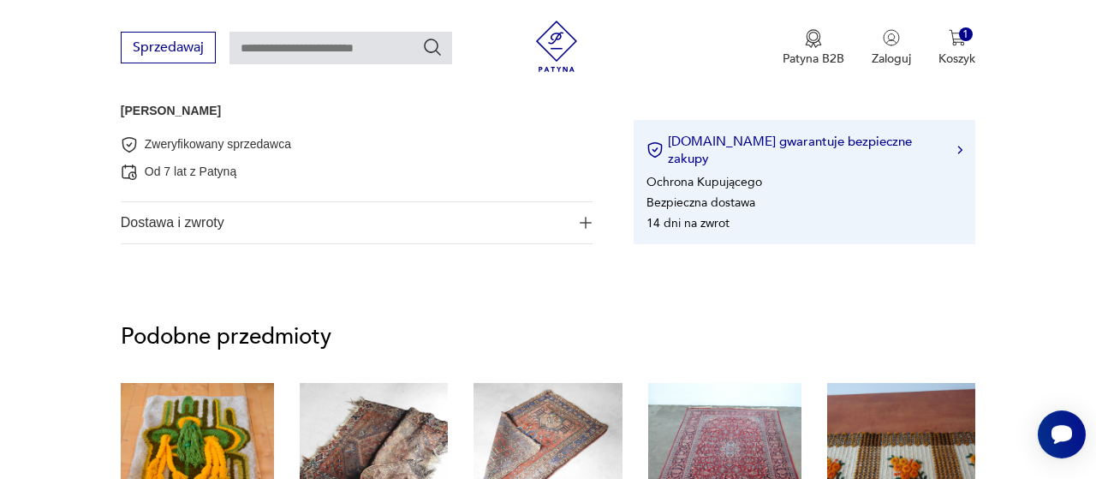
scroll to position [1247, 0]
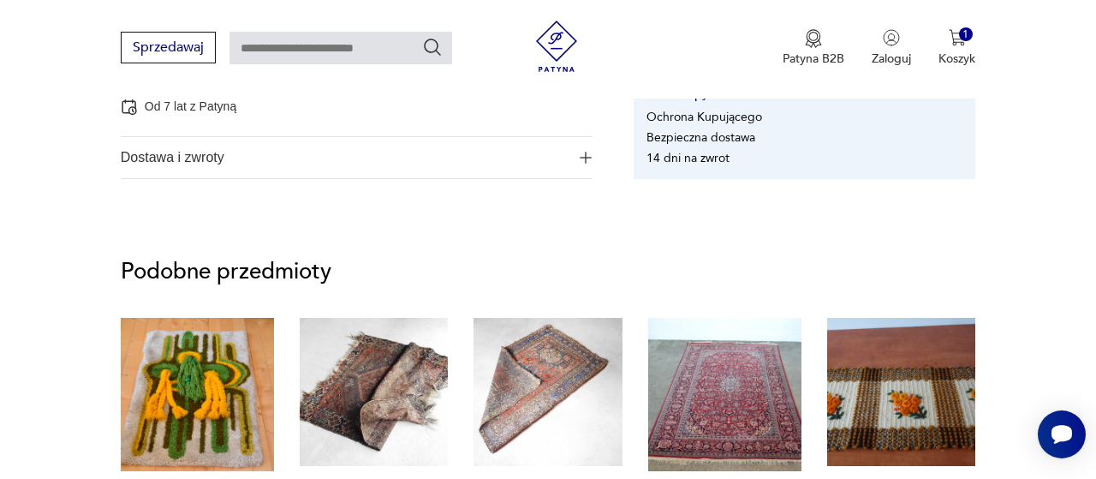
click at [311, 163] on span "Dostawa i zwroty" at bounding box center [345, 157] width 449 height 41
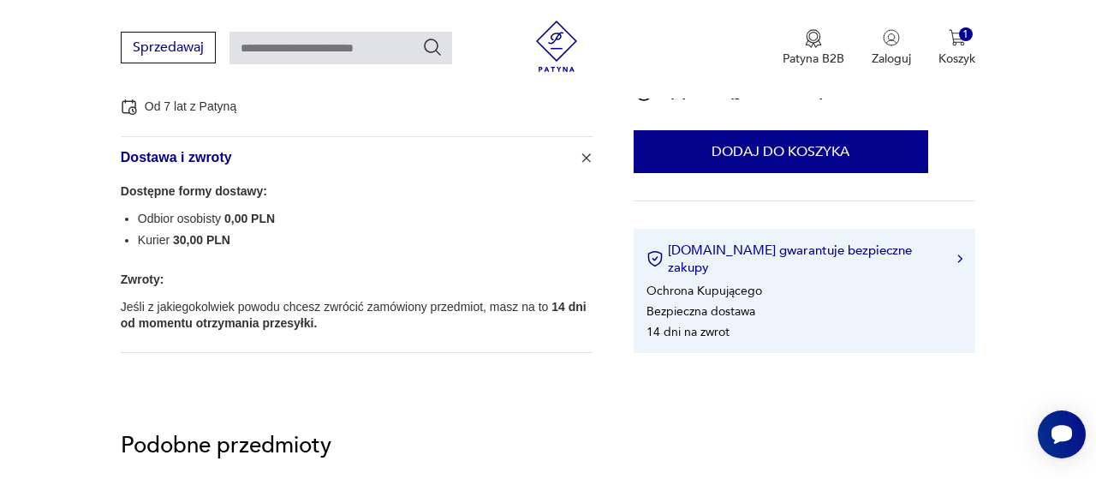
scroll to position [1603, 0]
